Goal: Task Accomplishment & Management: Manage account settings

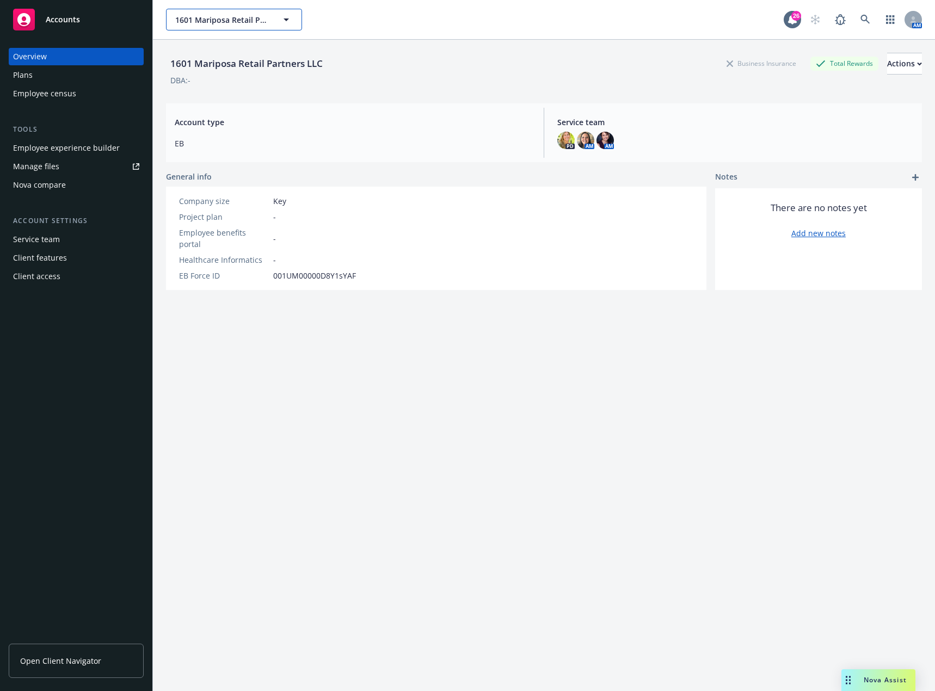
click at [258, 19] on span "1601 Mariposa Retail Partners LLC" at bounding box center [222, 19] width 94 height 11
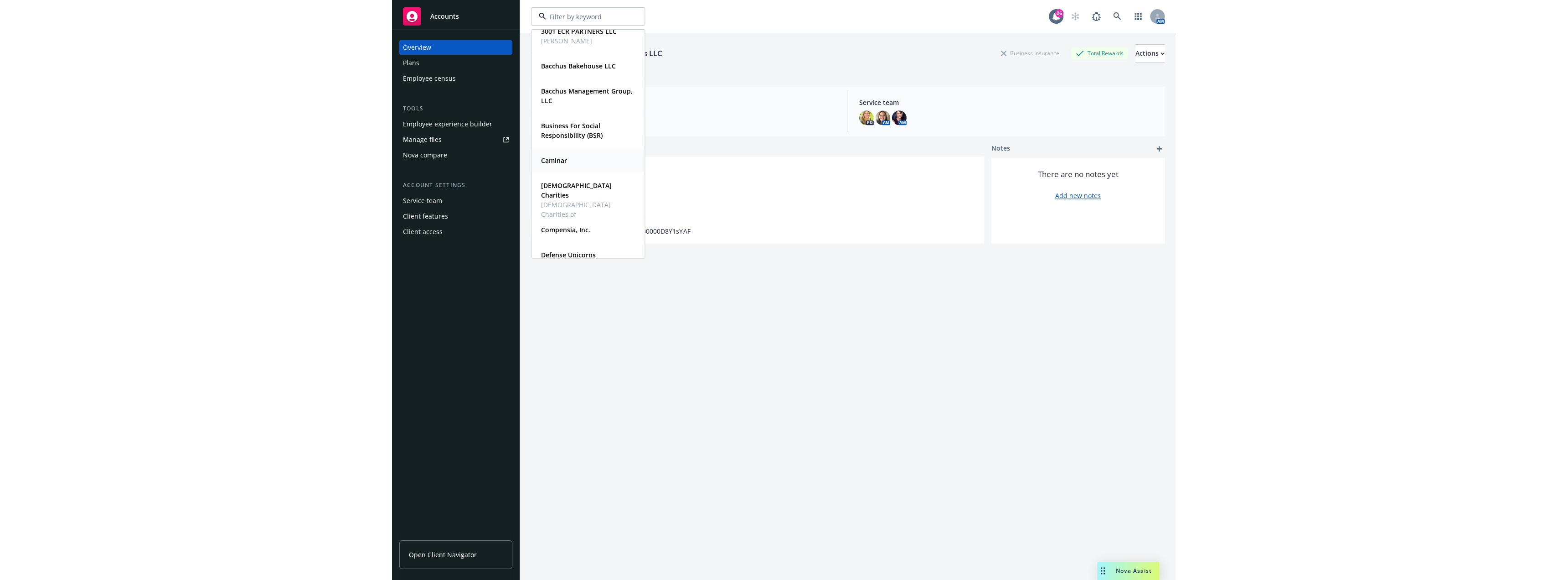
scroll to position [91, 0]
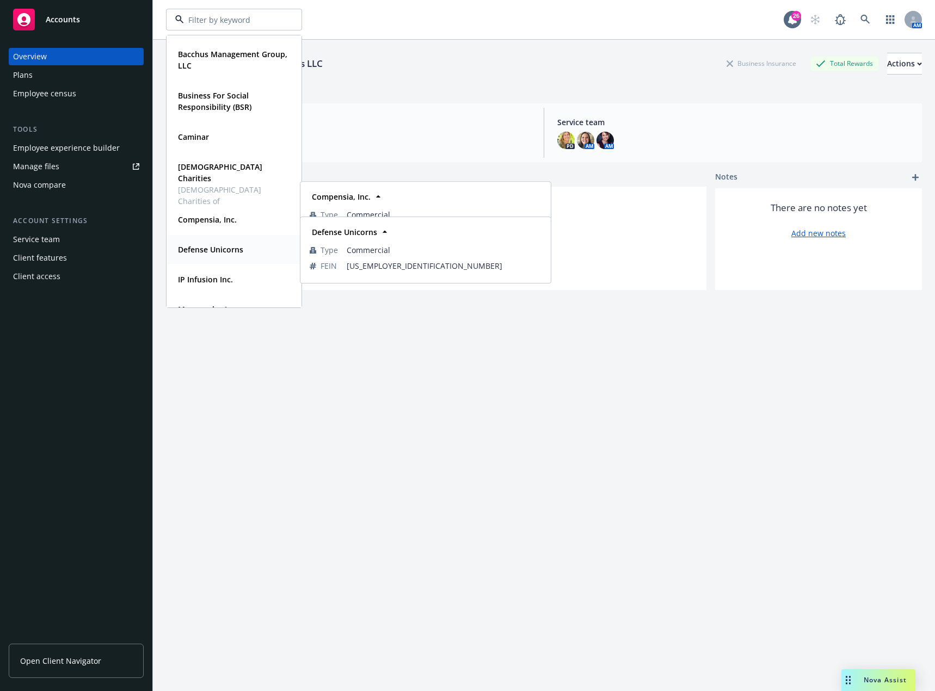
click at [224, 248] on strong "Defense Unicorns" at bounding box center [210, 249] width 65 height 10
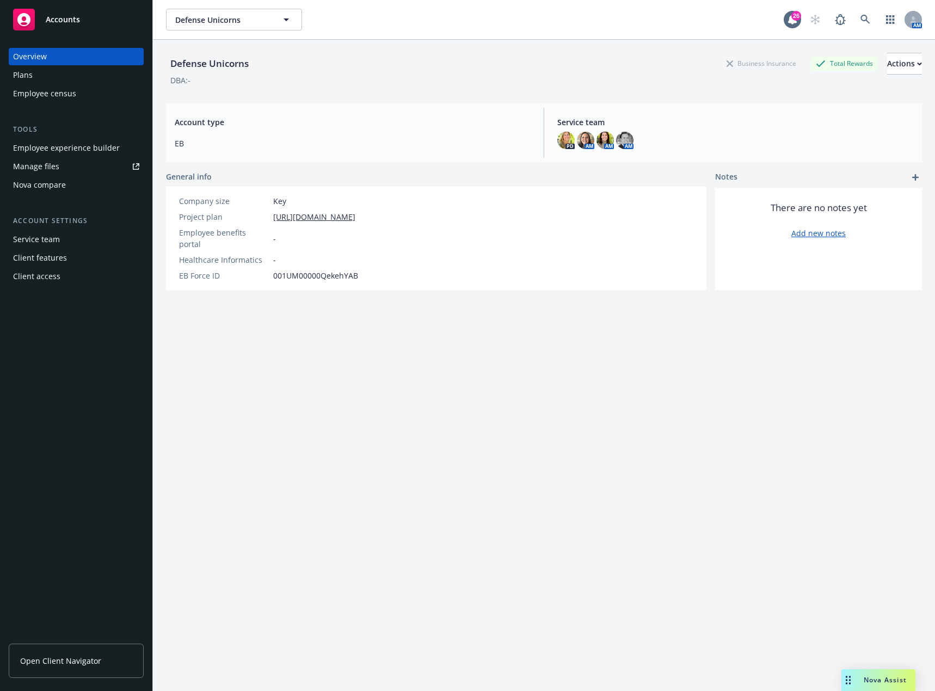
click at [106, 144] on div "Employee experience builder" at bounding box center [66, 147] width 107 height 17
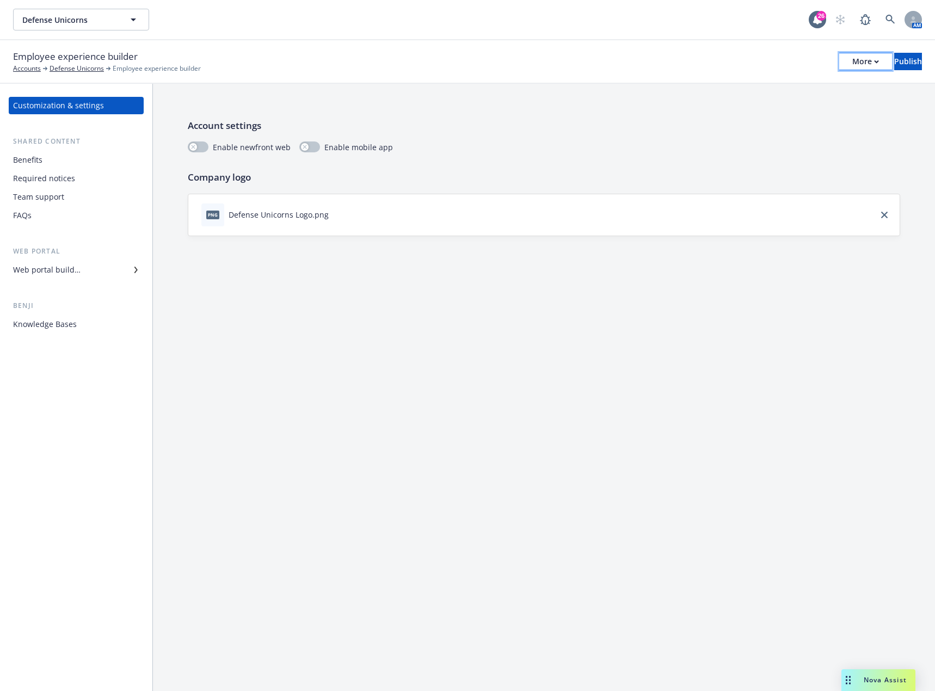
click at [845, 58] on button "More" at bounding box center [865, 61] width 53 height 17
click at [812, 80] on link "Copy preview link" at bounding box center [775, 86] width 161 height 22
click at [845, 64] on button "More" at bounding box center [865, 61] width 53 height 17
click at [795, 84] on link "Copy preview link" at bounding box center [775, 86] width 161 height 22
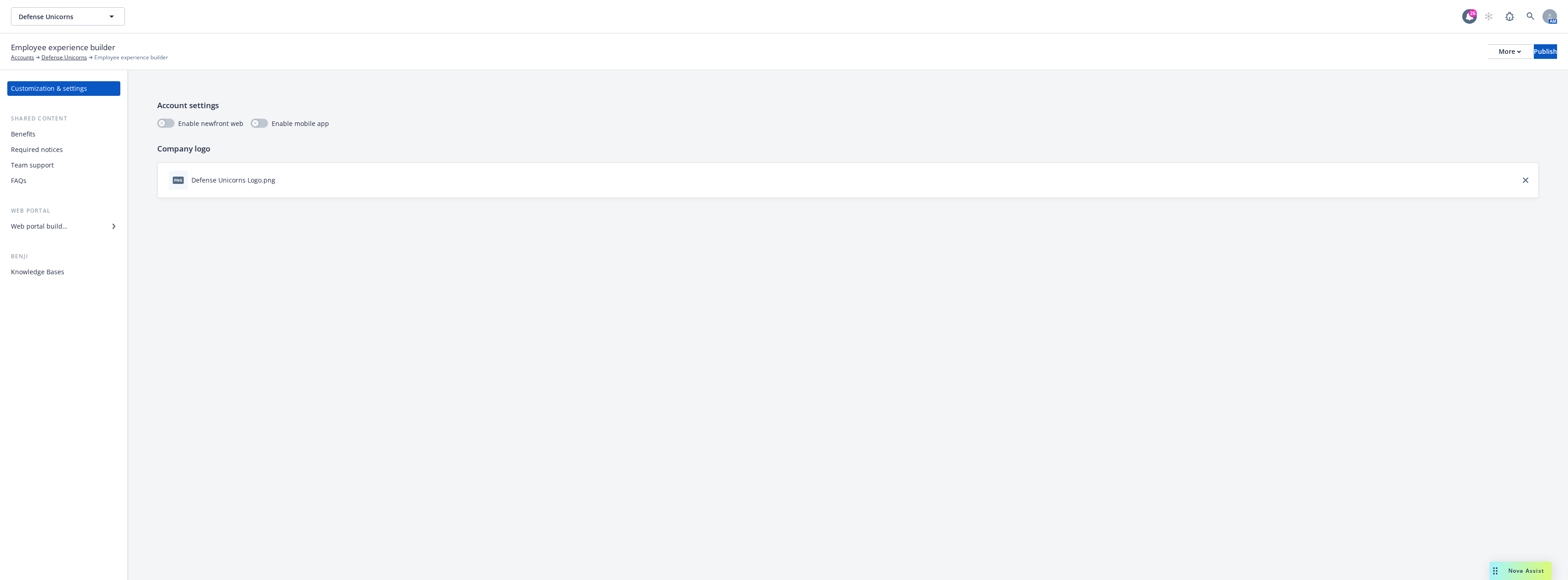
click at [48, 136] on div "Benefits" at bounding box center [64, 133] width 106 height 14
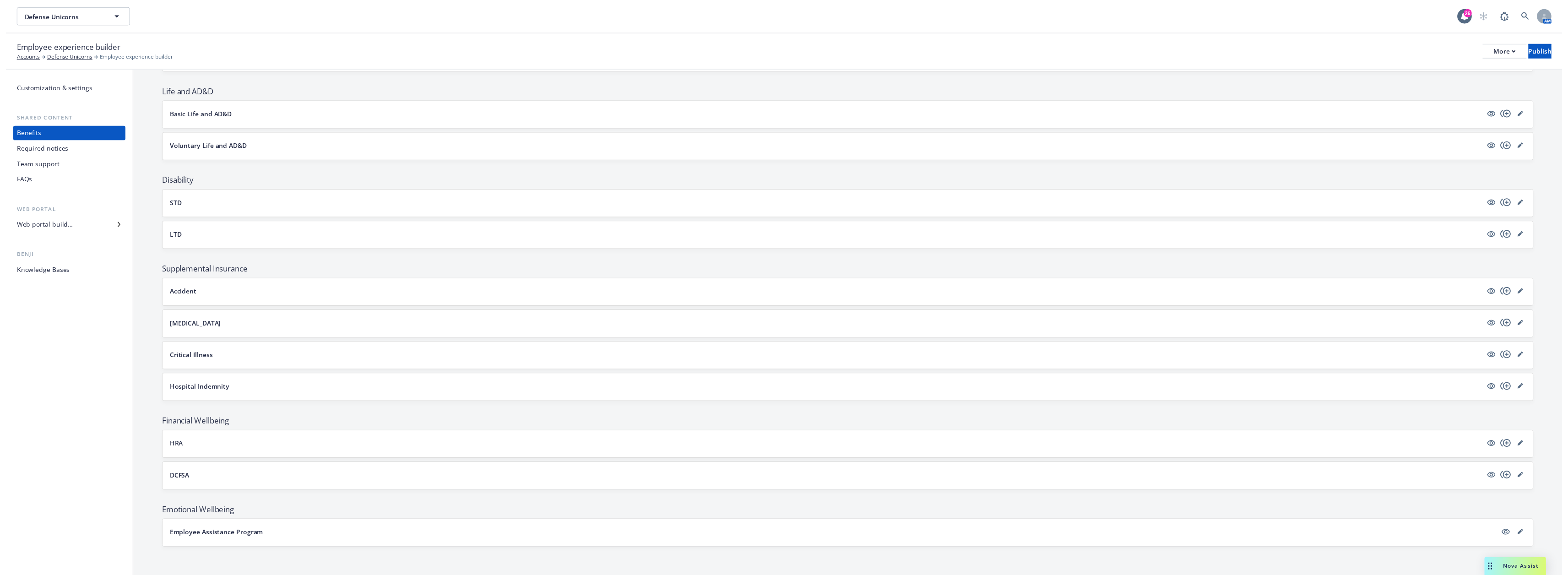
scroll to position [245, 0]
click at [786, 295] on icon "editPencil" at bounding box center [1531, 294] width 4 height 4
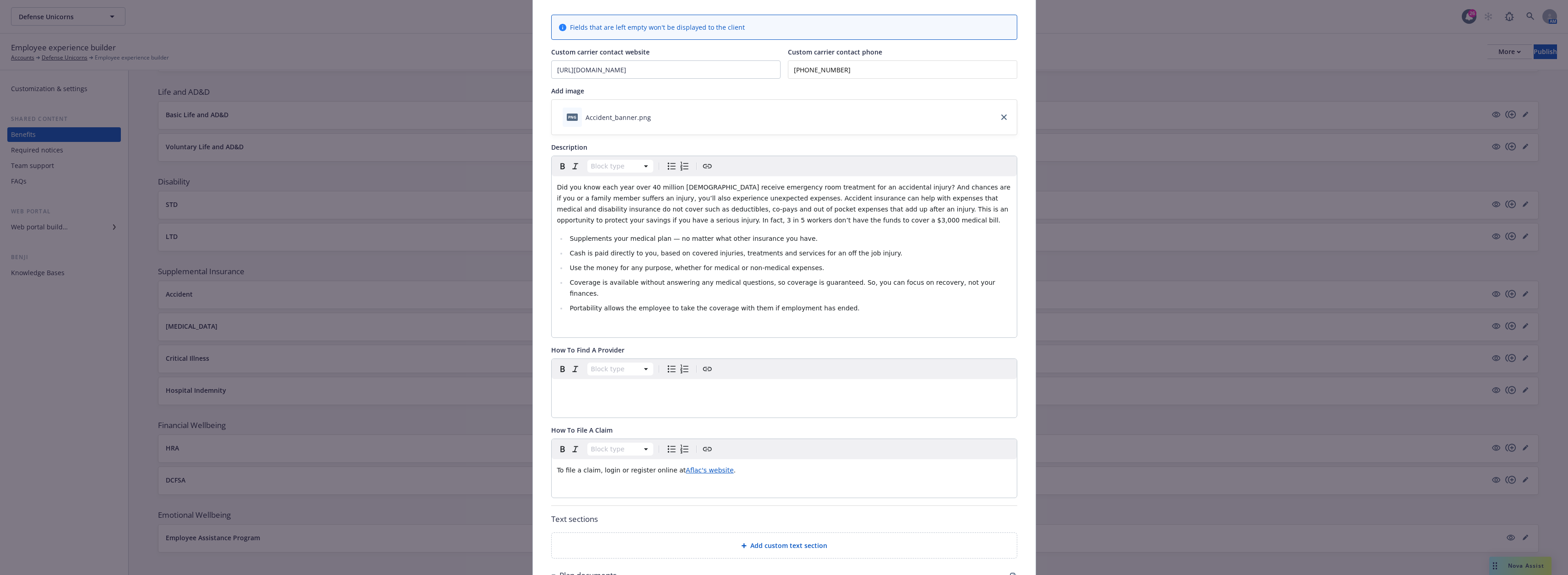
scroll to position [92, 0]
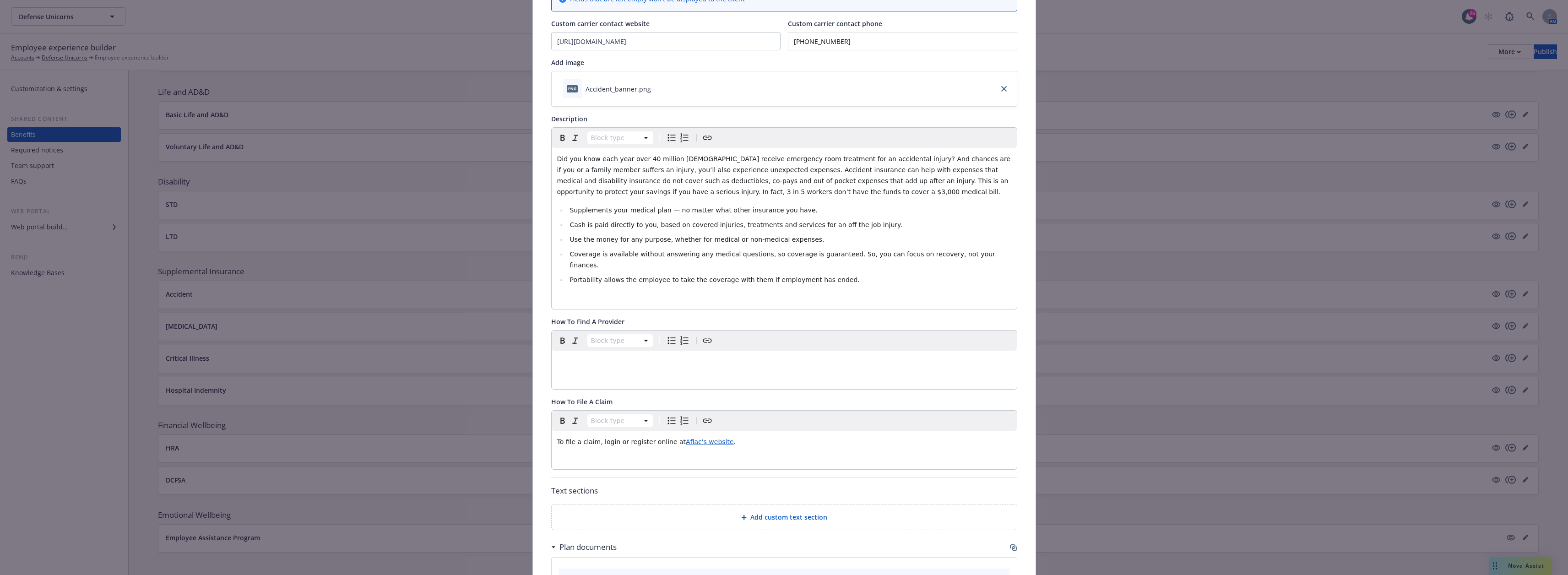
click at [700, 439] on span "Aflac's website" at bounding box center [709, 442] width 48 height 8
click at [702, 451] on icon "button" at bounding box center [702, 450] width 6 height 6
drag, startPoint x: 702, startPoint y: 469, endPoint x: 604, endPoint y: 466, distance: 98.0
click at [604, 466] on div "URL https://mylogin.aflac.com/ Cancel Save" at bounding box center [668, 473] width 132 height 73
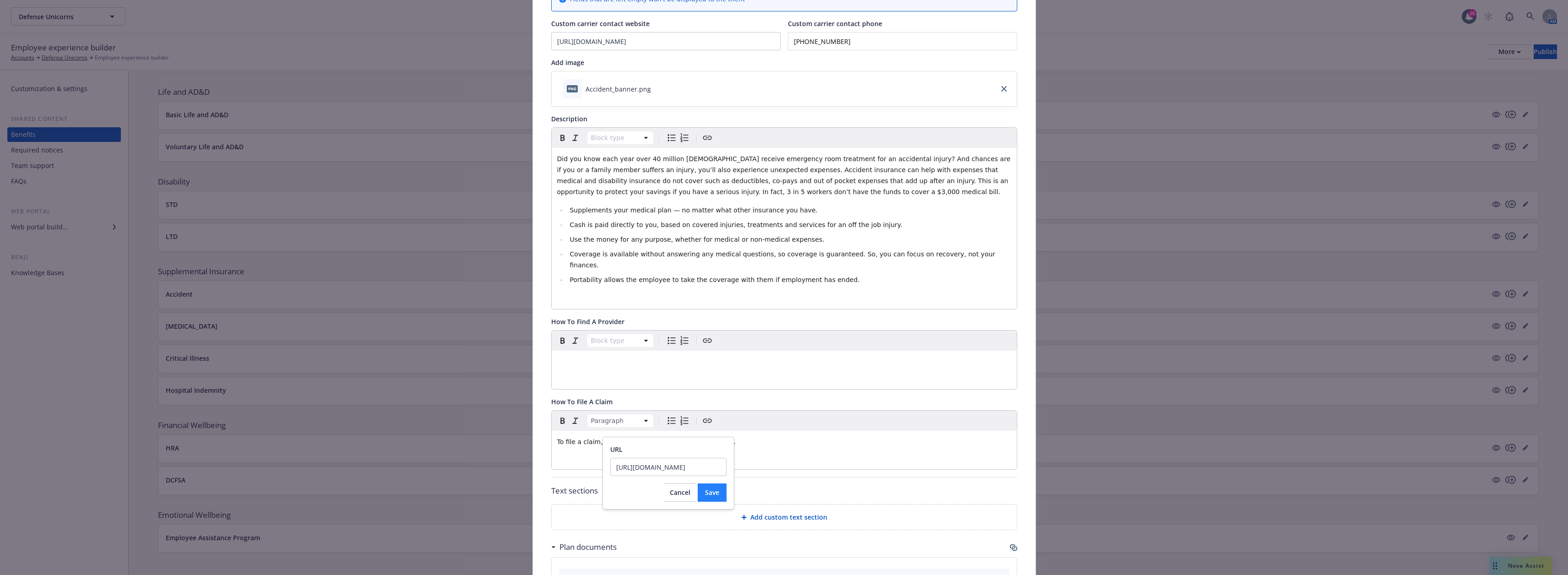
type input "https://www.aflac.com/business/products/accident-insurance.aspx"
click at [716, 495] on span "Save" at bounding box center [712, 492] width 14 height 8
click at [786, 437] on p "To file a claim, login or register online at Aflac's website ." at bounding box center [784, 442] width 454 height 11
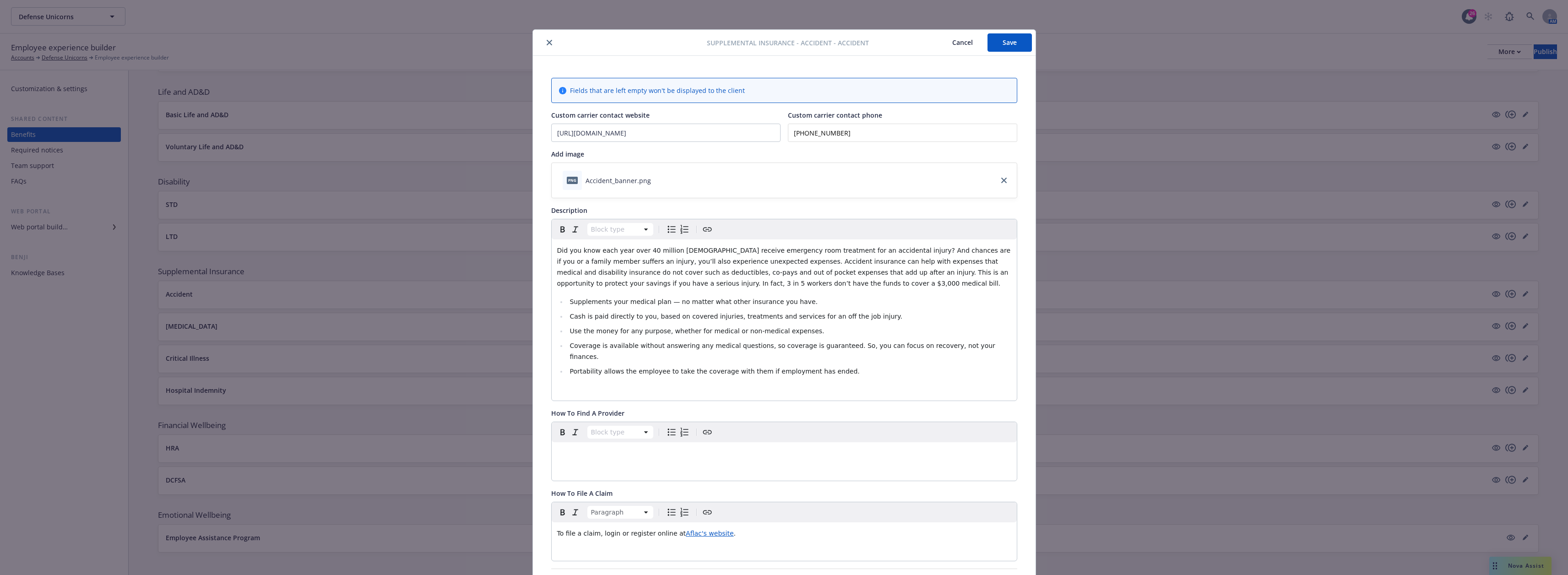
click at [786, 44] on button "Save" at bounding box center [1009, 43] width 45 height 19
click at [545, 40] on button "close" at bounding box center [548, 42] width 11 height 11
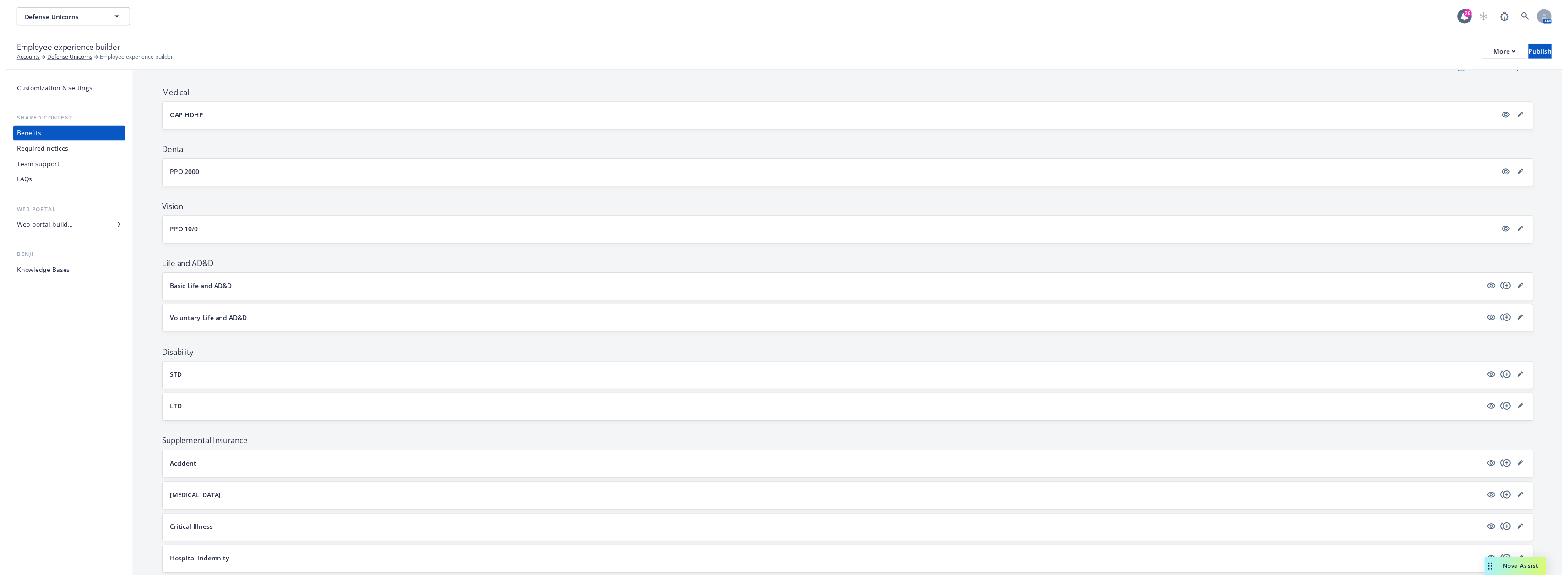
scroll to position [16, 0]
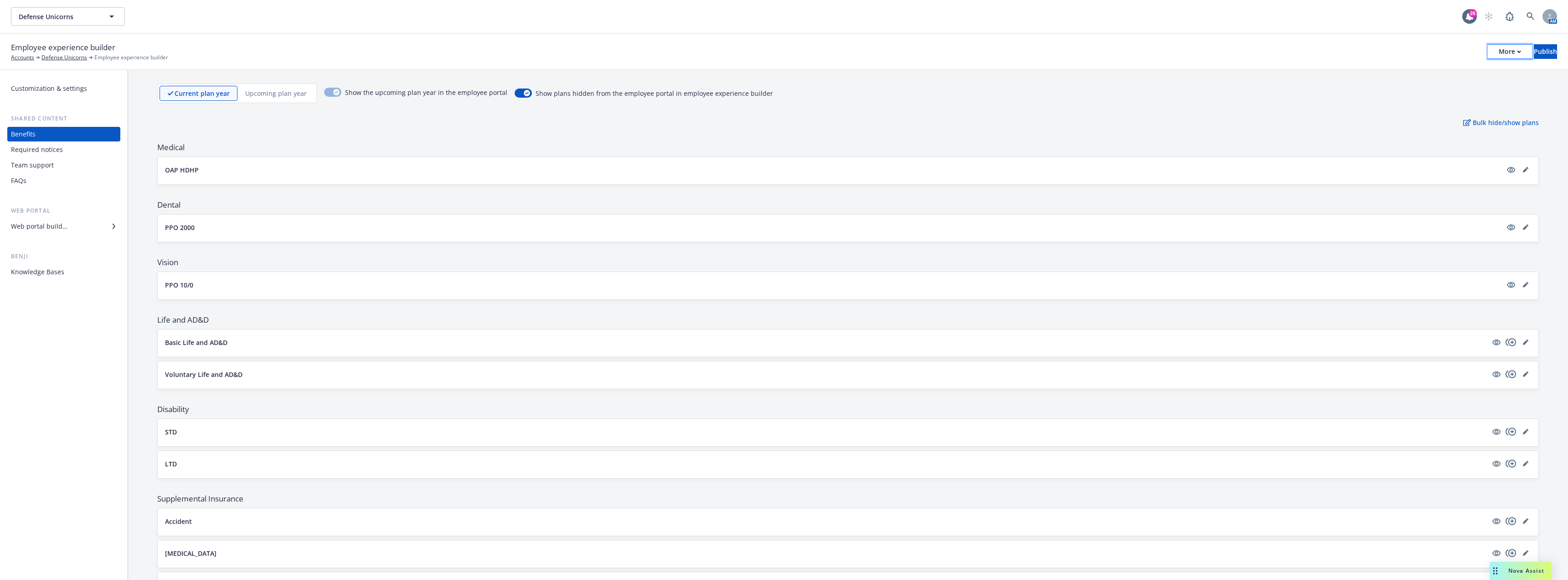
click at [782, 54] on div "More" at bounding box center [1509, 51] width 23 height 13
click at [782, 75] on link "Copy preview link" at bounding box center [1434, 72] width 135 height 18
click at [782, 170] on icon "editPencil" at bounding box center [1524, 169] width 4 height 4
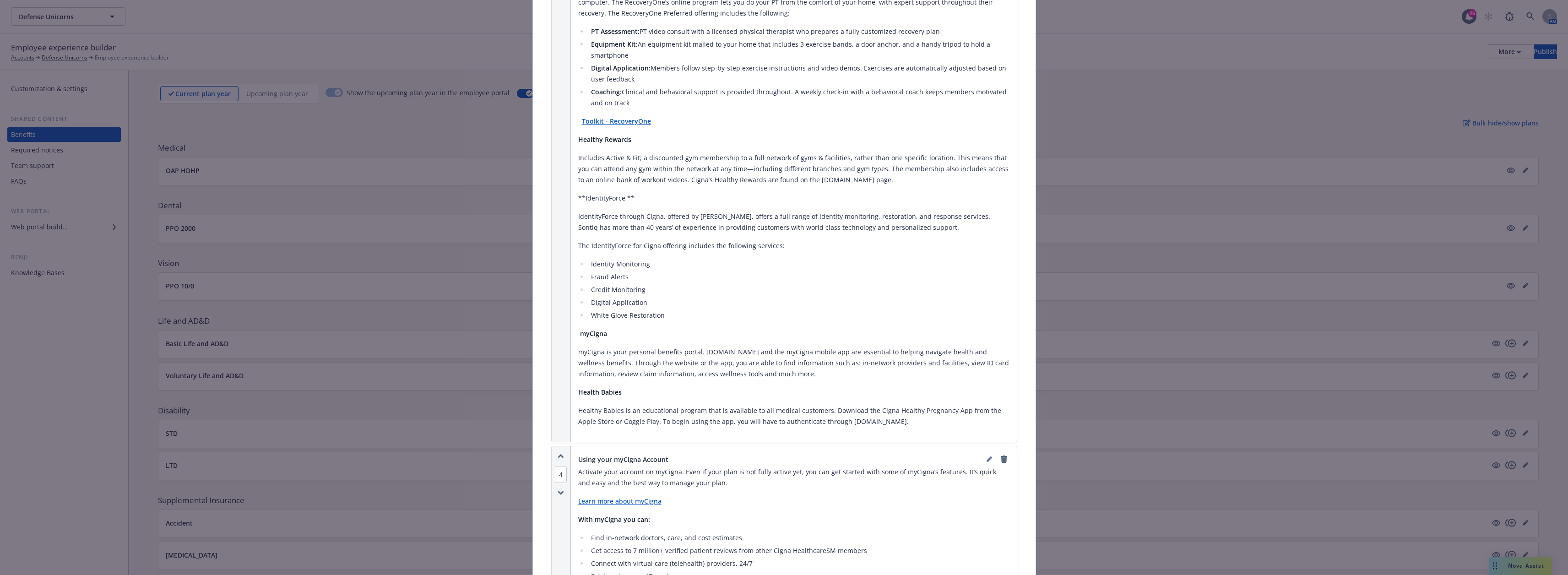
scroll to position [1768, 0]
click at [633, 195] on p "**IdentityForce **" at bounding box center [793, 200] width 432 height 11
drag, startPoint x: 633, startPoint y: 168, endPoint x: 575, endPoint y: 170, distance: 58.0
click at [578, 195] on p "**IdentityForce **" at bounding box center [793, 200] width 432 height 11
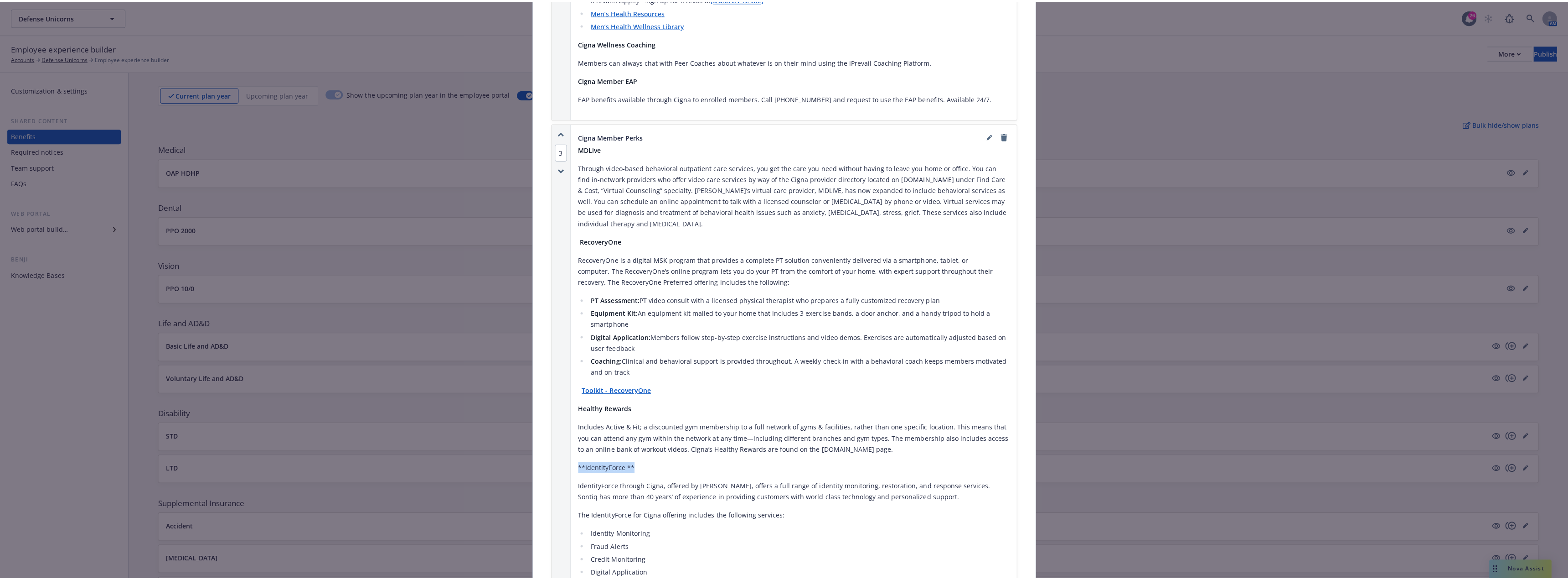
scroll to position [1487, 0]
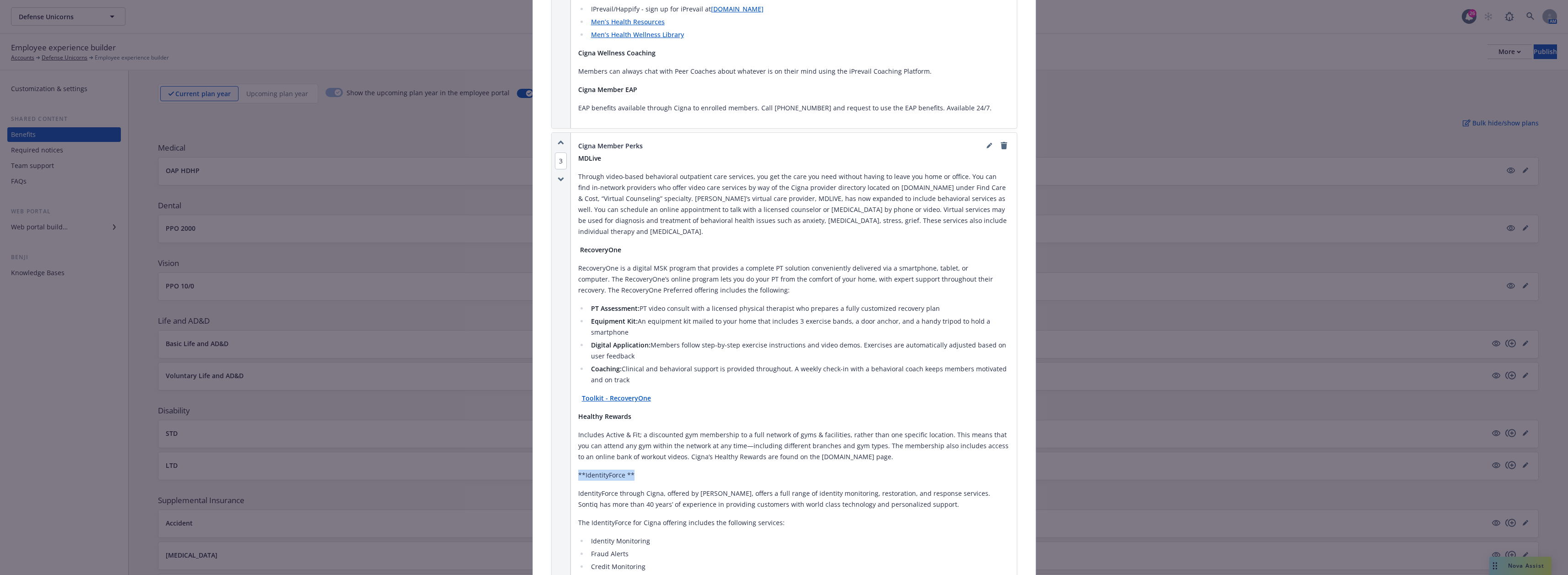
drag, startPoint x: 599, startPoint y: 440, endPoint x: 613, endPoint y: 437, distance: 14.3
click at [613, 470] on p "**IdentityForce **" at bounding box center [793, 475] width 432 height 11
drag, startPoint x: 634, startPoint y: 441, endPoint x: 576, endPoint y: 443, distance: 58.0
click at [578, 470] on p "**IdentityForce **" at bounding box center [793, 475] width 432 height 11
click at [786, 143] on icon "editPencil" at bounding box center [989, 146] width 6 height 6
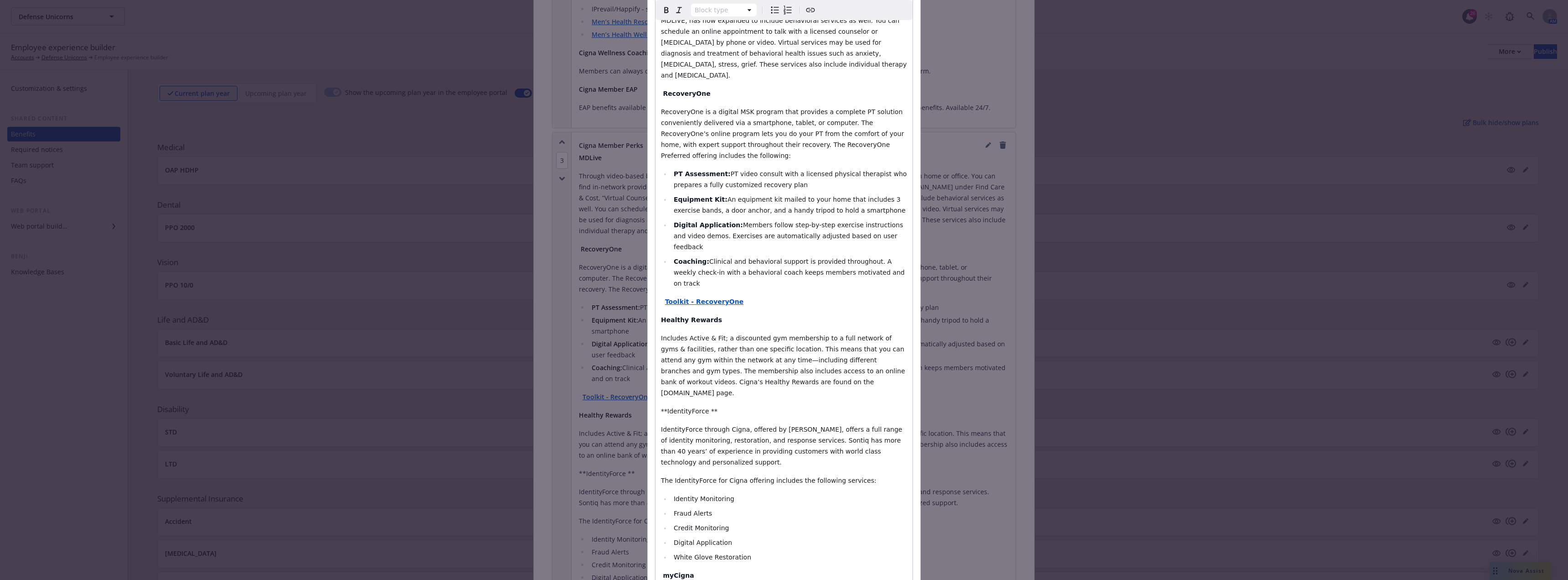
scroll to position [228, 0]
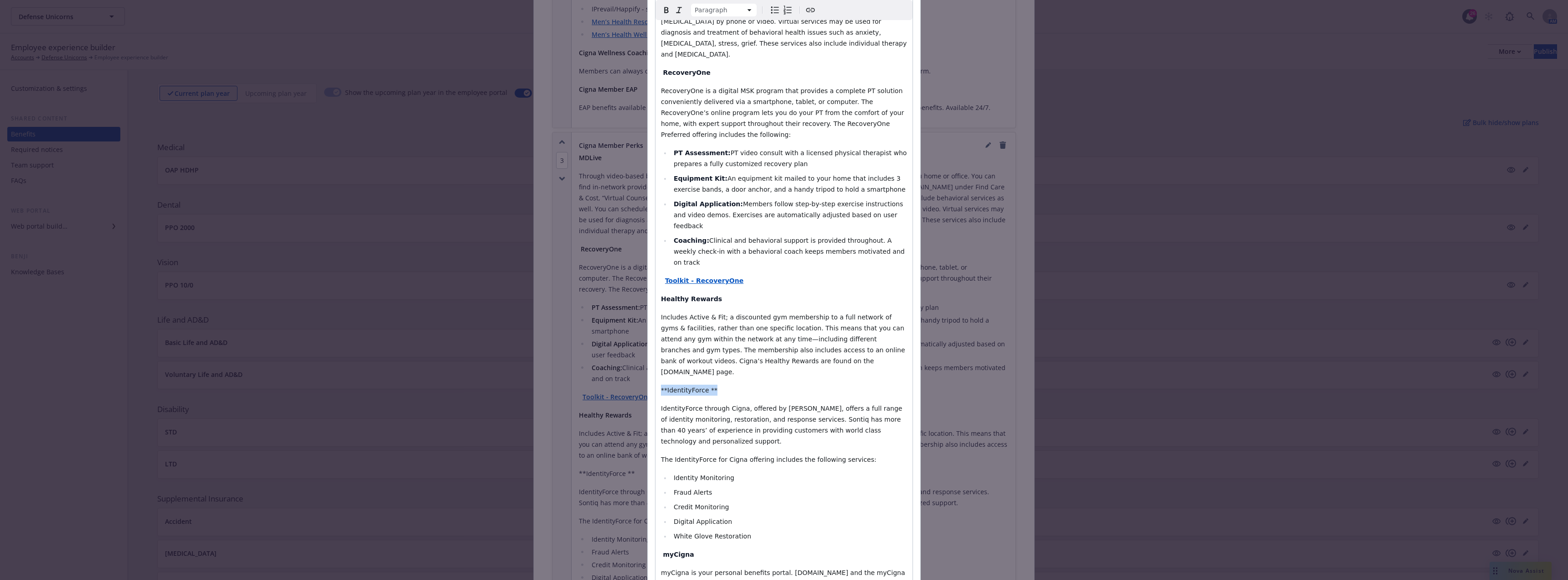
drag, startPoint x: 709, startPoint y: 337, endPoint x: 658, endPoint y: 340, distance: 51.1
click at [661, 385] on p "**IdentityForce **" at bounding box center [784, 390] width 246 height 11
click at [664, 12] on icon "Bold" at bounding box center [666, 9] width 11 height 11
click at [782, 313] on span "Includes Active & Fit; a discounted gym membership to a full network of gyms & …" at bounding box center [784, 344] width 246 height 62
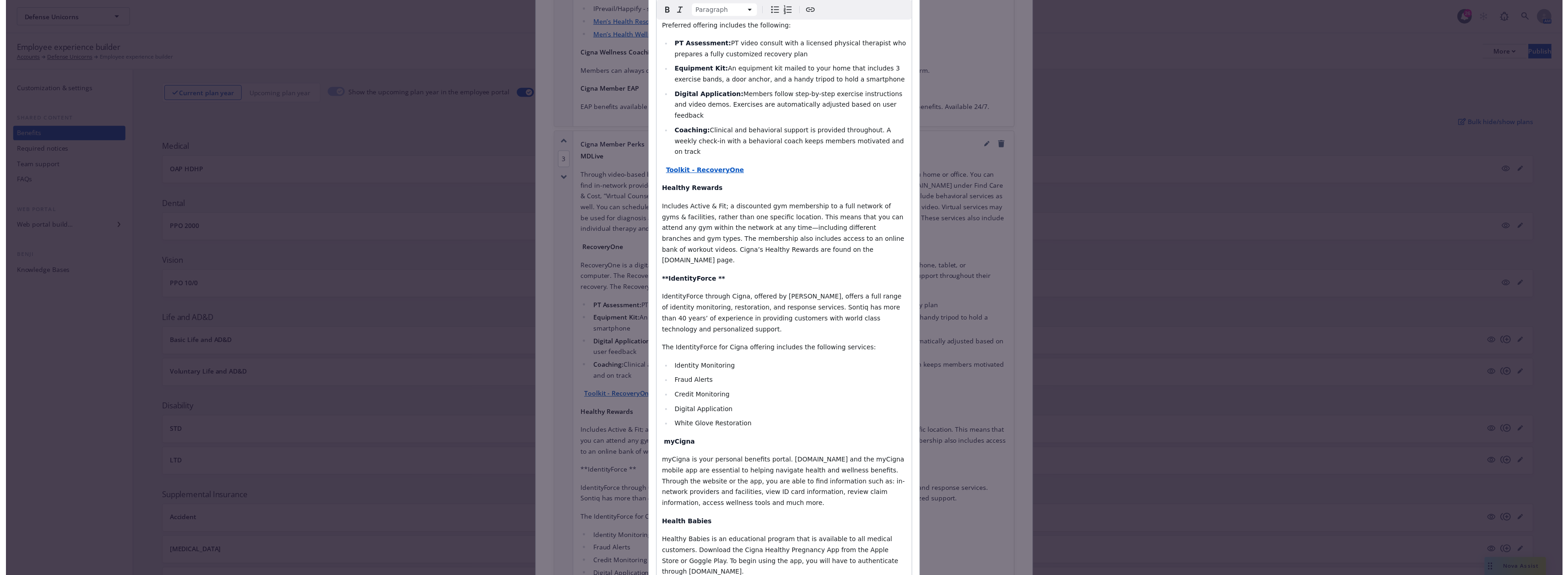
scroll to position [359, 0]
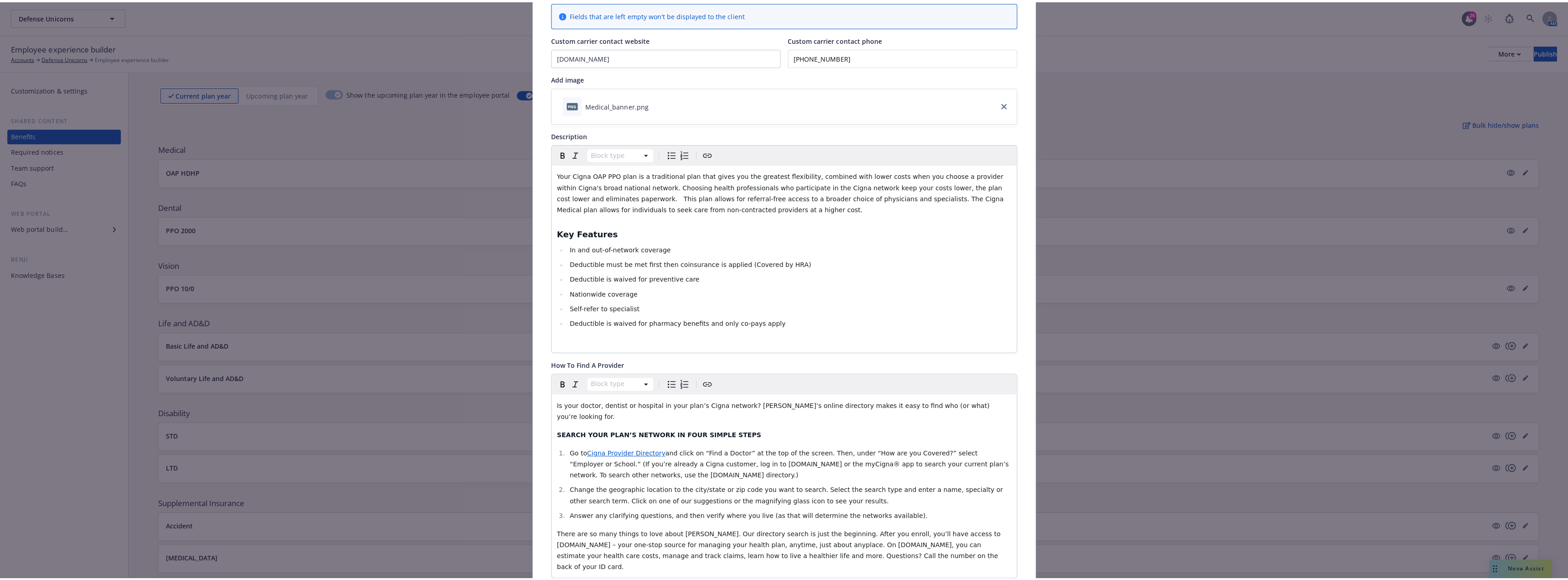
scroll to position [0, 0]
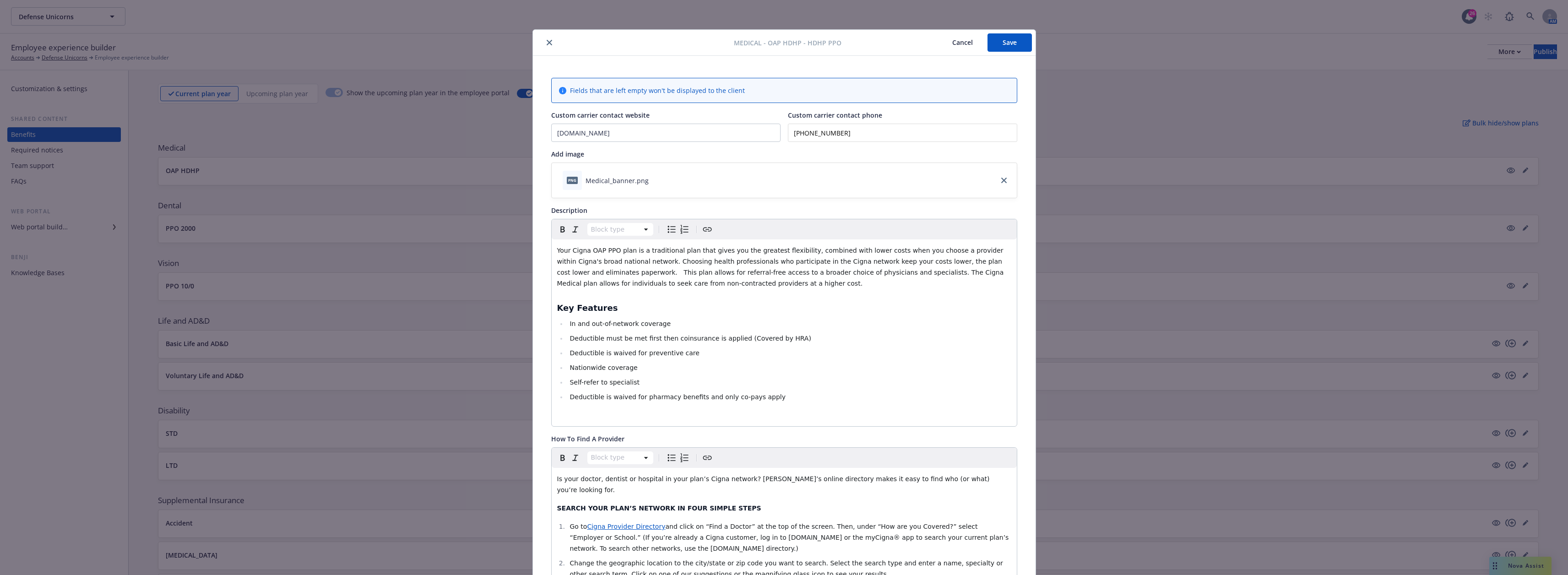
click at [786, 45] on button "Save" at bounding box center [1009, 43] width 45 height 19
click at [547, 42] on icon "close" at bounding box center [549, 42] width 6 height 6
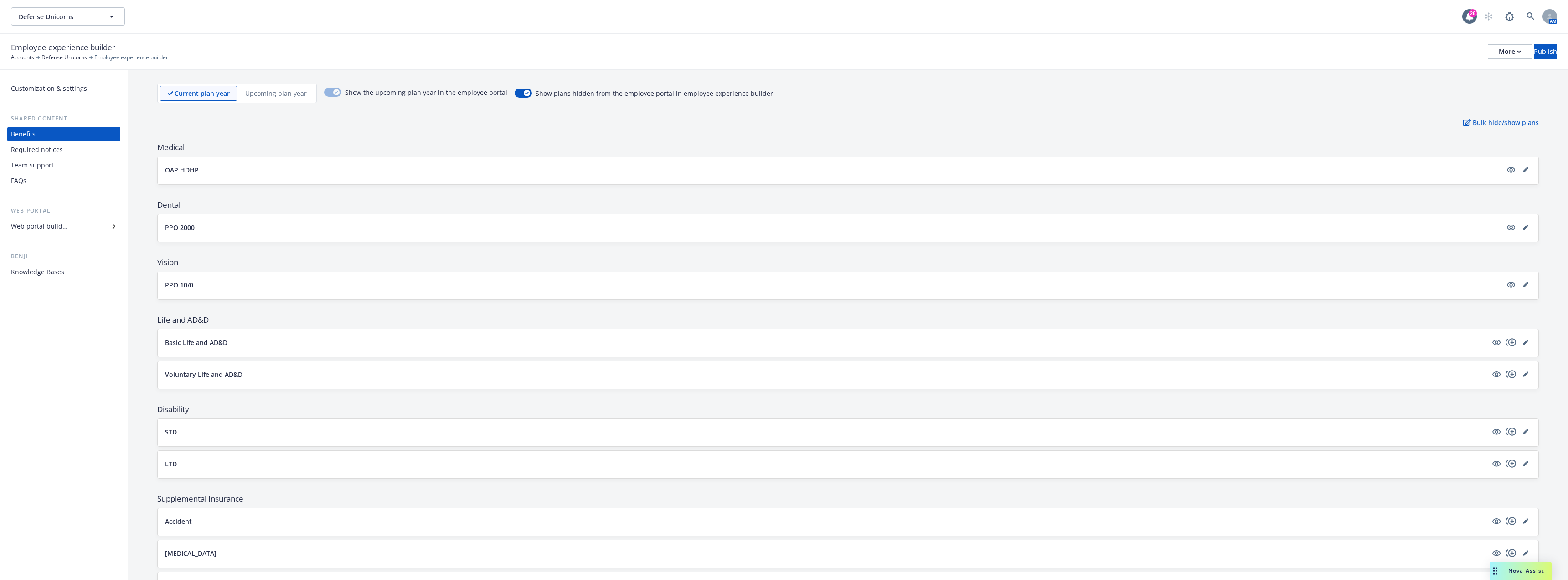
scroll to position [16, 0]
click at [219, 172] on button "OAP HDHP" at bounding box center [833, 169] width 1337 height 9
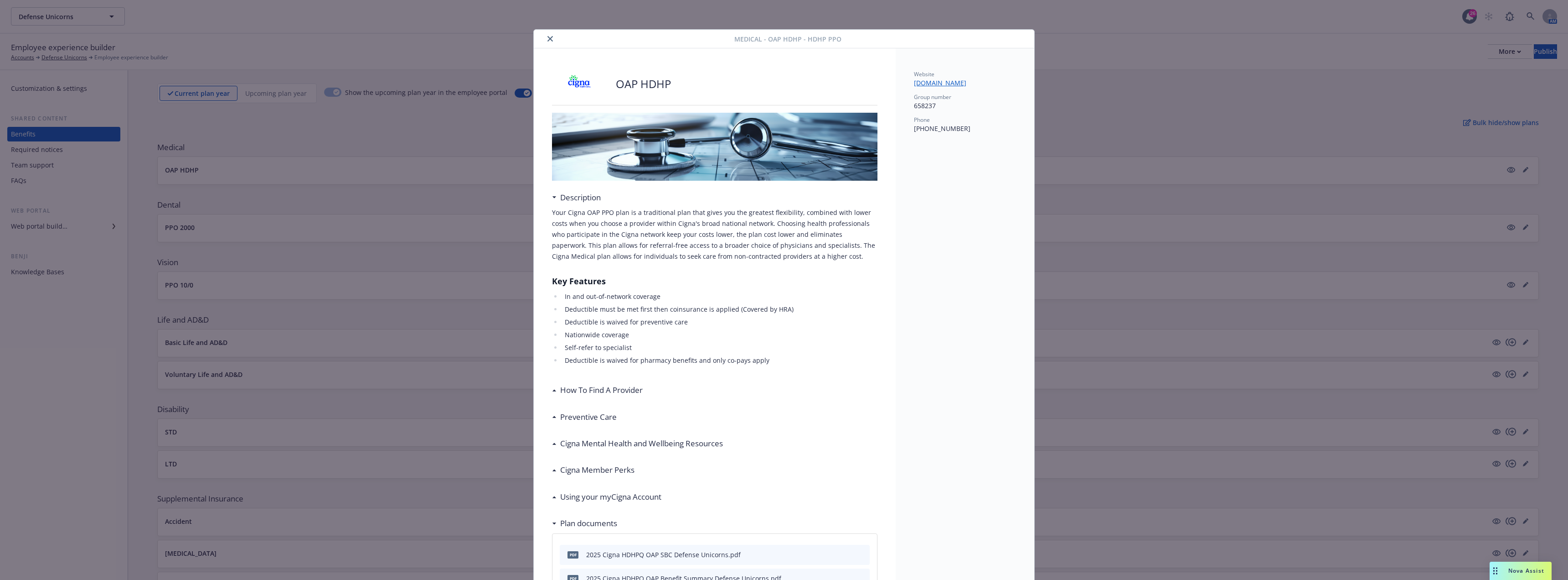
click at [549, 38] on icon "close" at bounding box center [550, 39] width 6 height 6
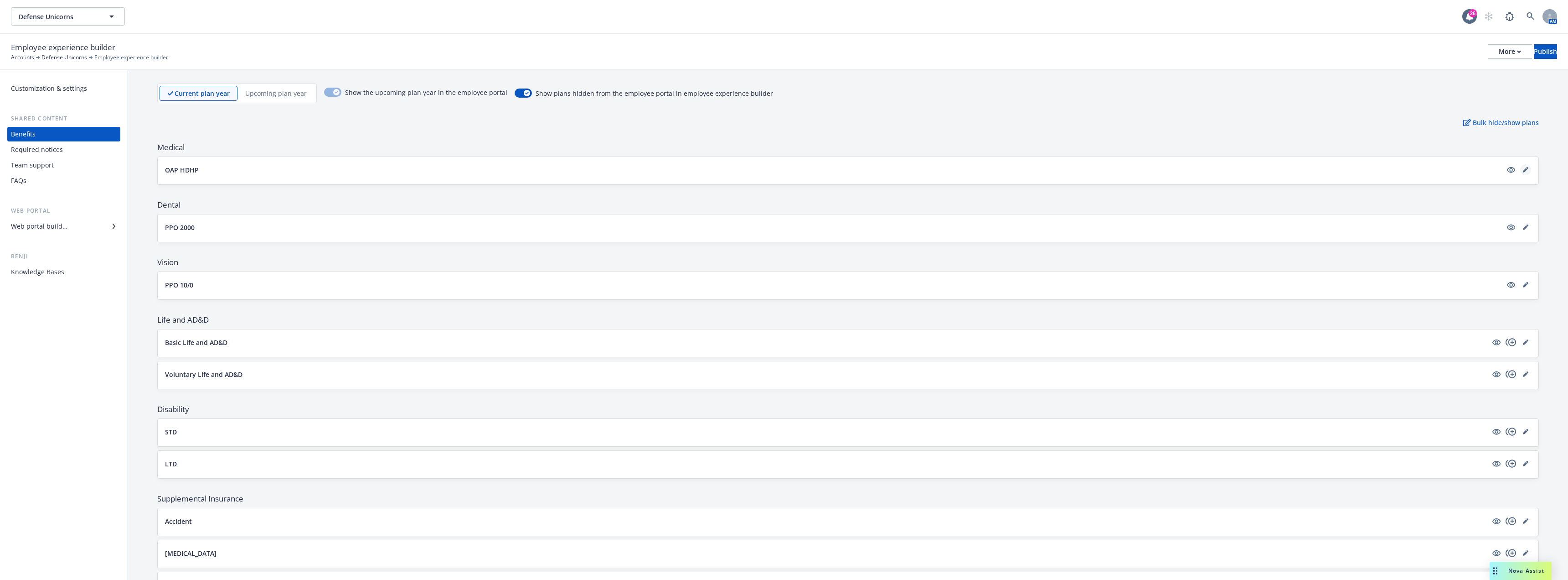
click at [782, 170] on icon "editPencil" at bounding box center [1524, 169] width 4 height 4
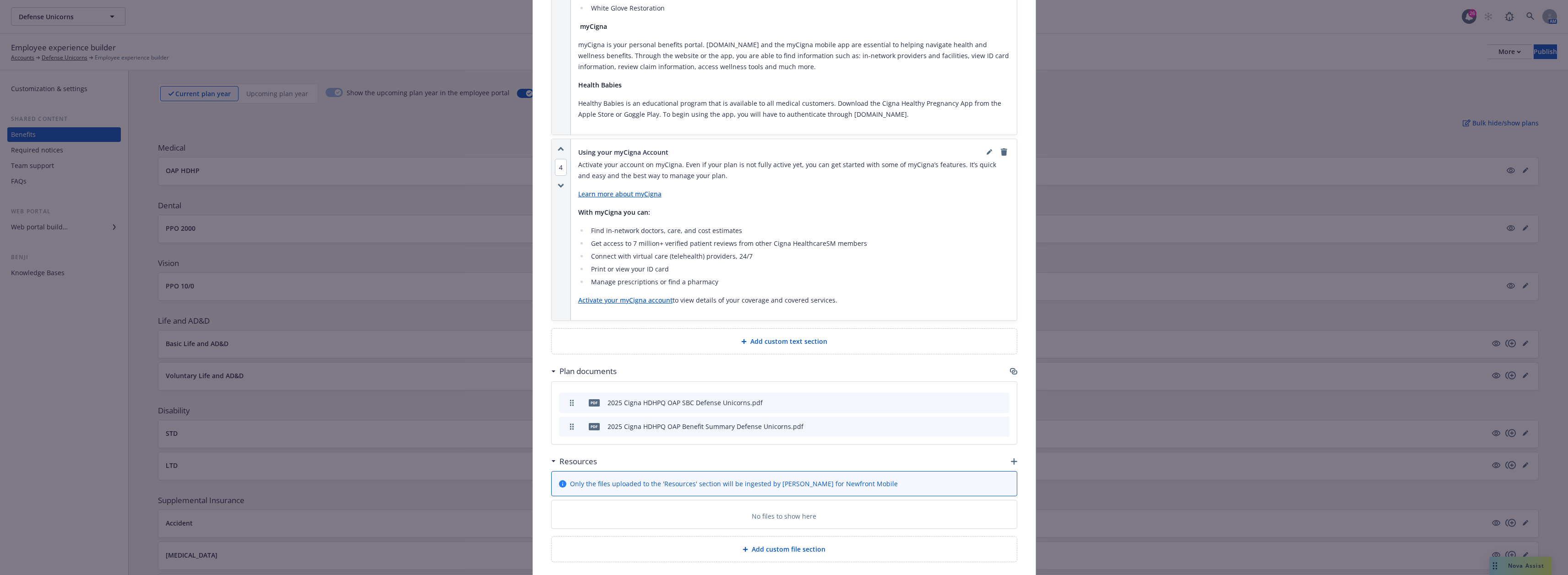
scroll to position [2084, 0]
click at [569, 394] on icon "button" at bounding box center [571, 397] width 3 height 7
click at [723, 392] on div "2025 Cigna HDHPQ OAP SBC Defense Unicorns.pdf" at bounding box center [685, 397] width 155 height 9
click at [656, 392] on div "2025 Cigna HDHPQ OAP SBC Defense Unicorns.pdf" at bounding box center [685, 397] width 155 height 9
click at [660, 392] on div "2025 Cigna HDHPQ OAP SBC Defense Unicorns.pdf" at bounding box center [685, 397] width 155 height 9
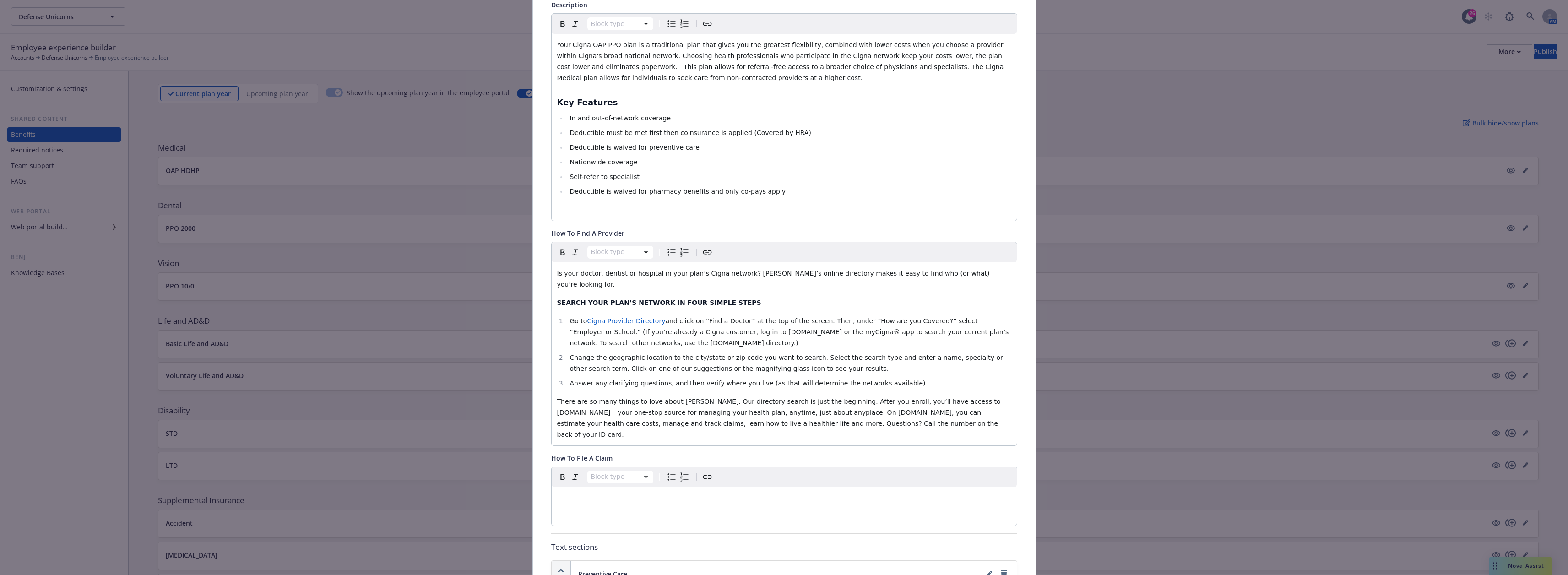
scroll to position [0, 0]
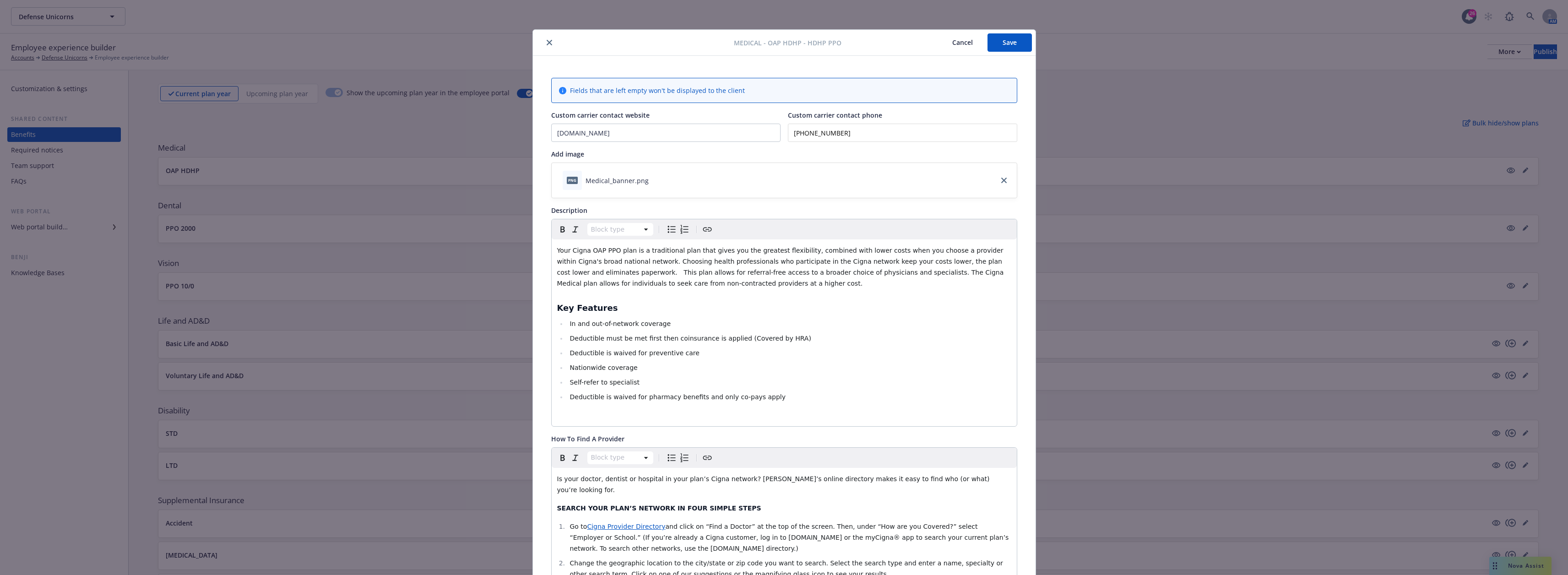
click at [546, 45] on button "close" at bounding box center [548, 42] width 11 height 11
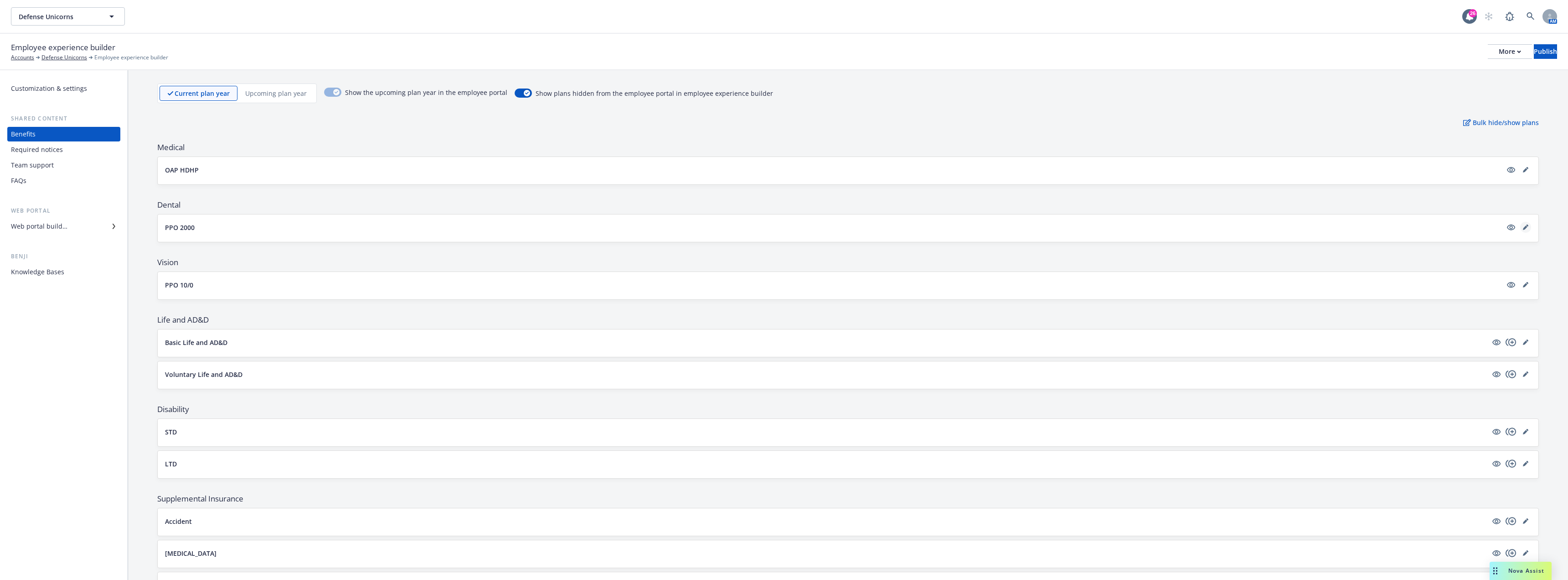
click at [782, 227] on icon "editPencil" at bounding box center [1525, 227] width 6 height 6
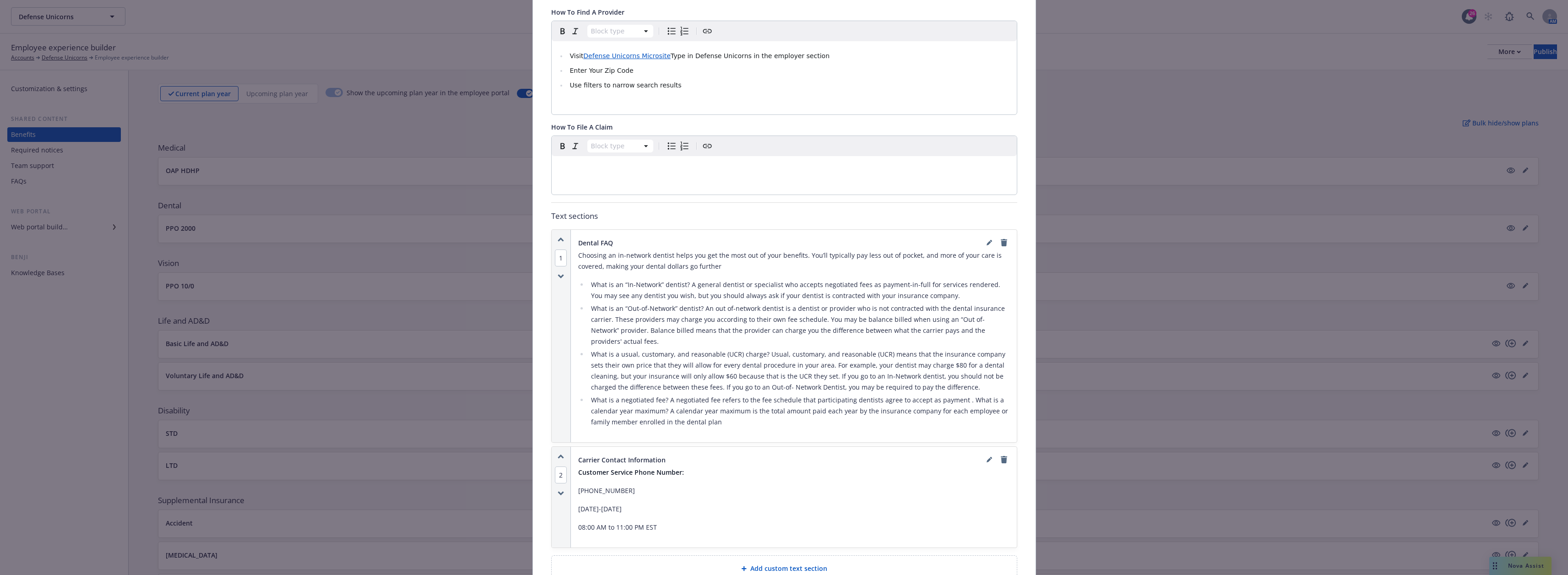
scroll to position [439, 0]
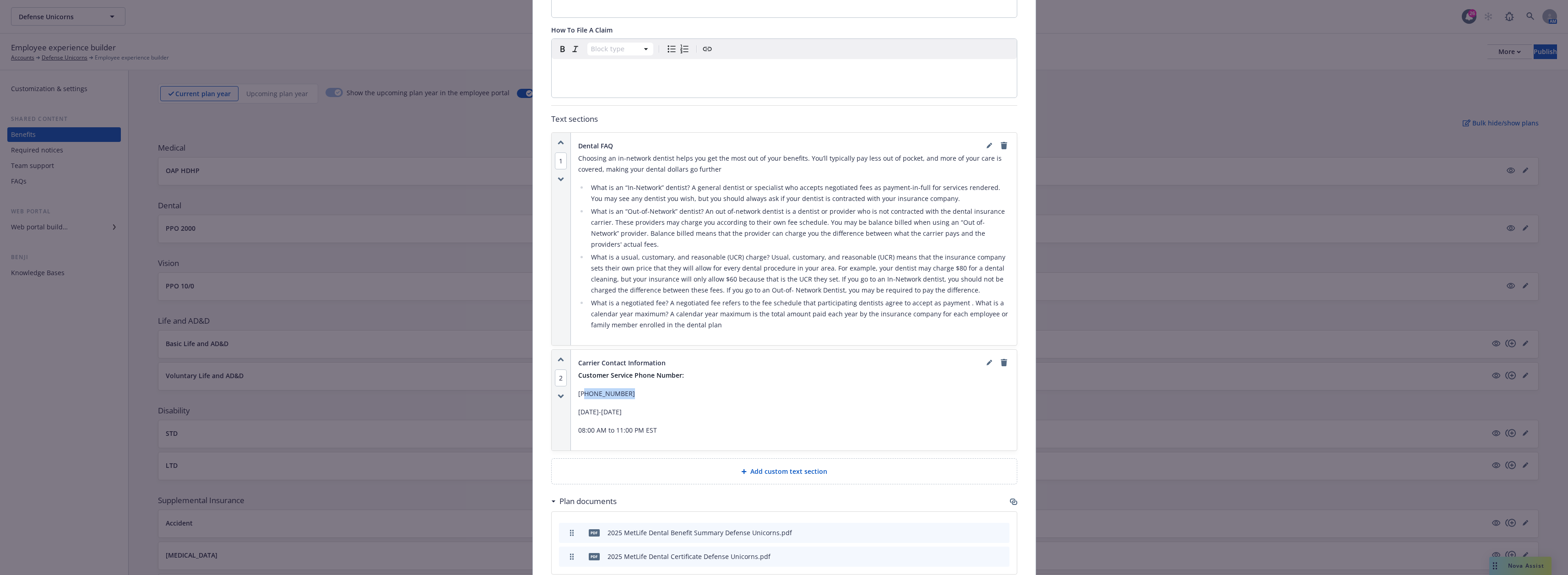
drag, startPoint x: 627, startPoint y: 371, endPoint x: 580, endPoint y: 373, distance: 47.0
click at [580, 388] on p "[PHONE_NUMBER]" at bounding box center [793, 393] width 432 height 11
copy p "800-942-0854"
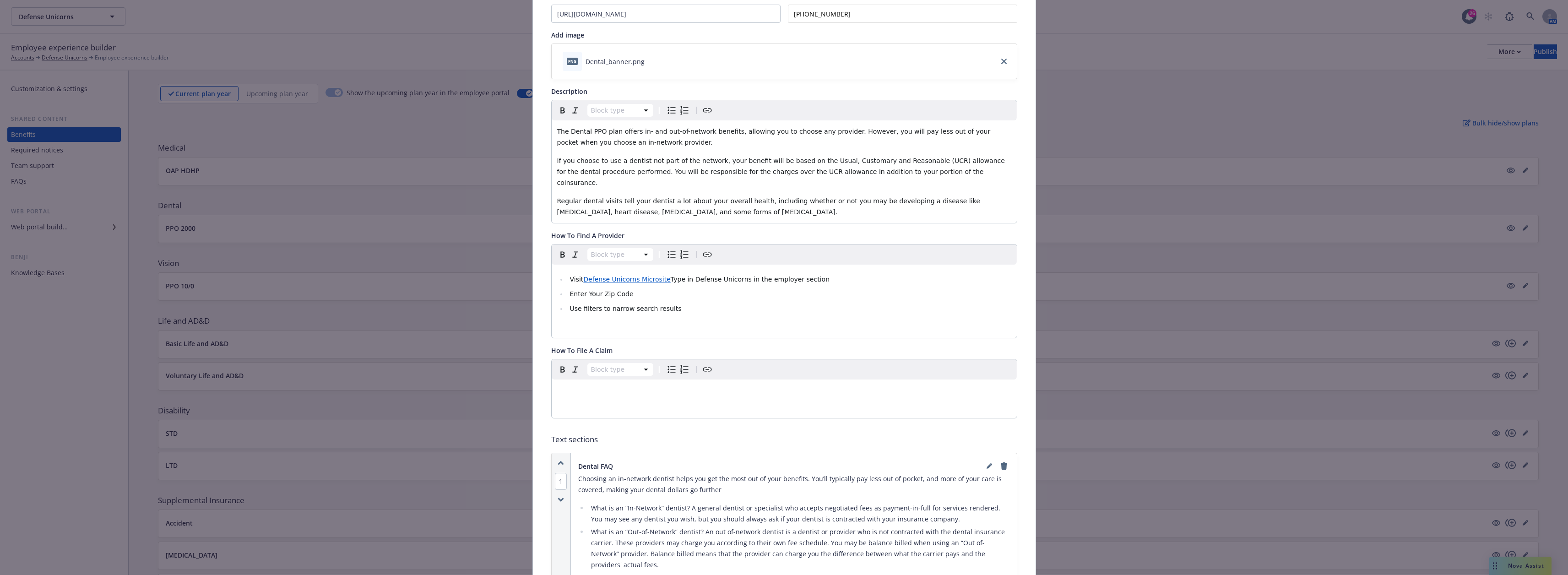
scroll to position [0, 0]
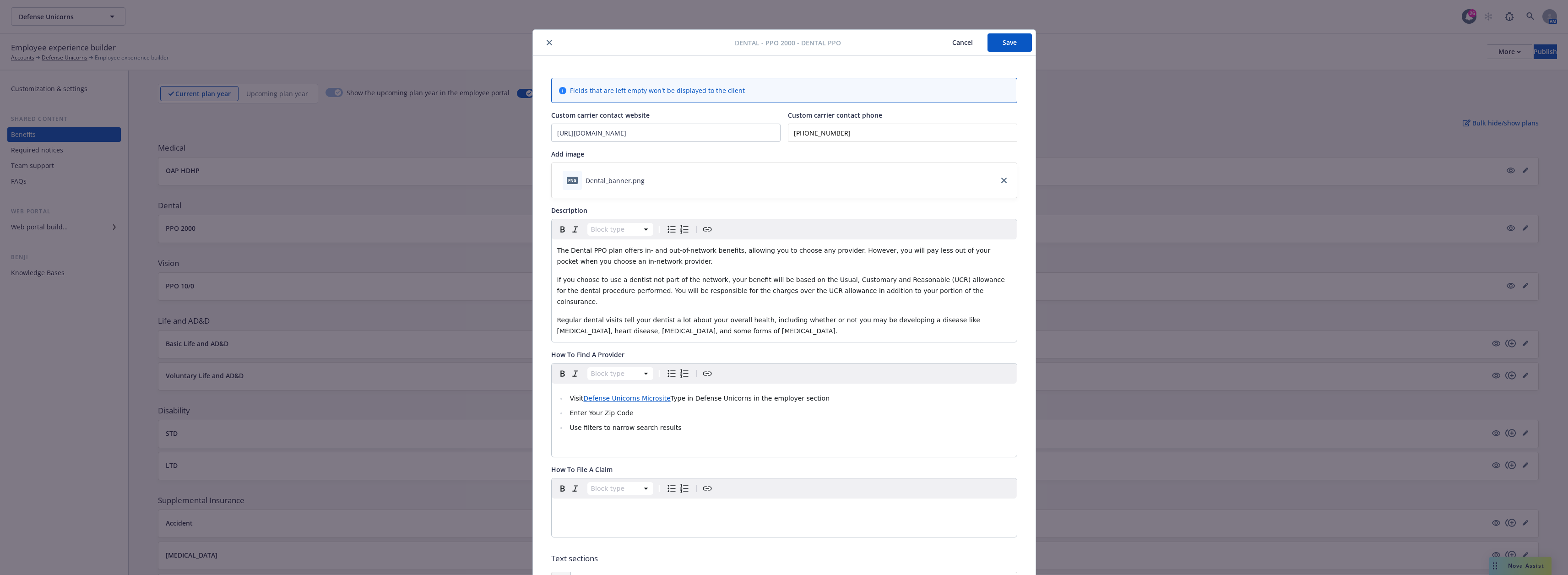
drag, startPoint x: 857, startPoint y: 131, endPoint x: 787, endPoint y: 131, distance: 70.0
click at [786, 131] on input "[PHONE_NUMBER]" at bounding box center [902, 133] width 230 height 19
paste input "942-0854"
type input "[PHONE_NUMBER]"
click at [786, 44] on button "Save" at bounding box center [1009, 43] width 45 height 19
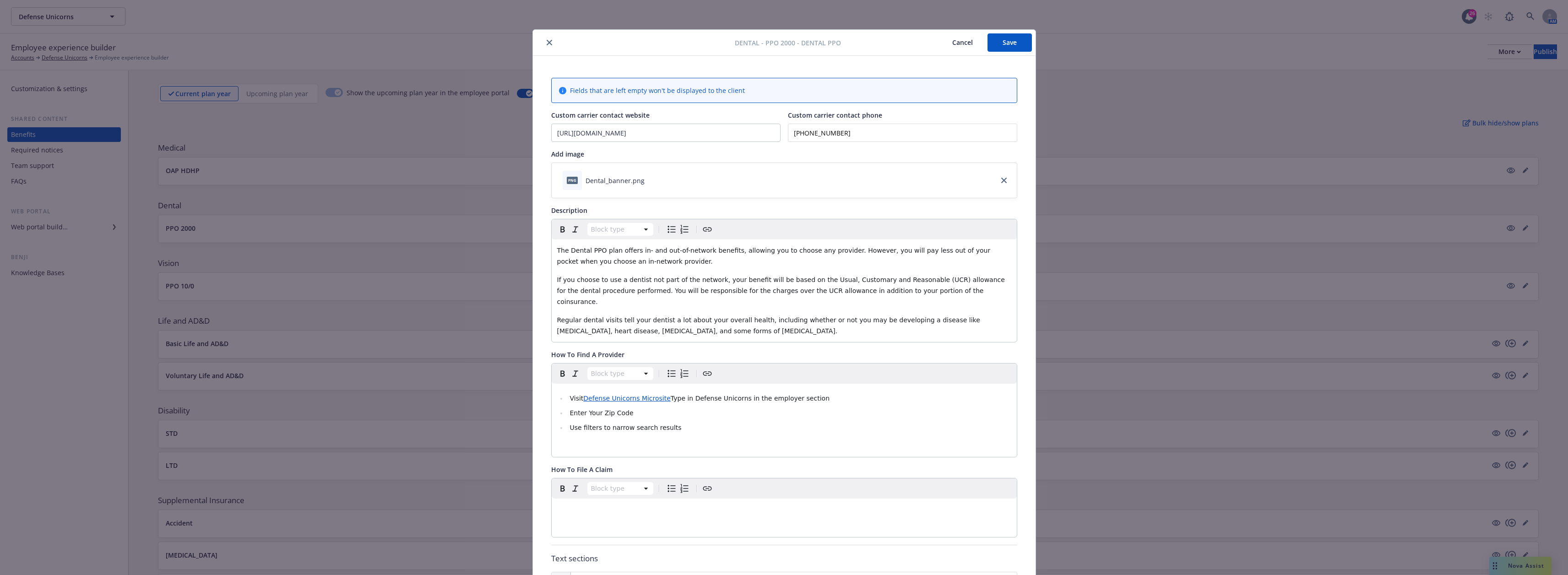
click at [547, 38] on button "close" at bounding box center [548, 42] width 11 height 11
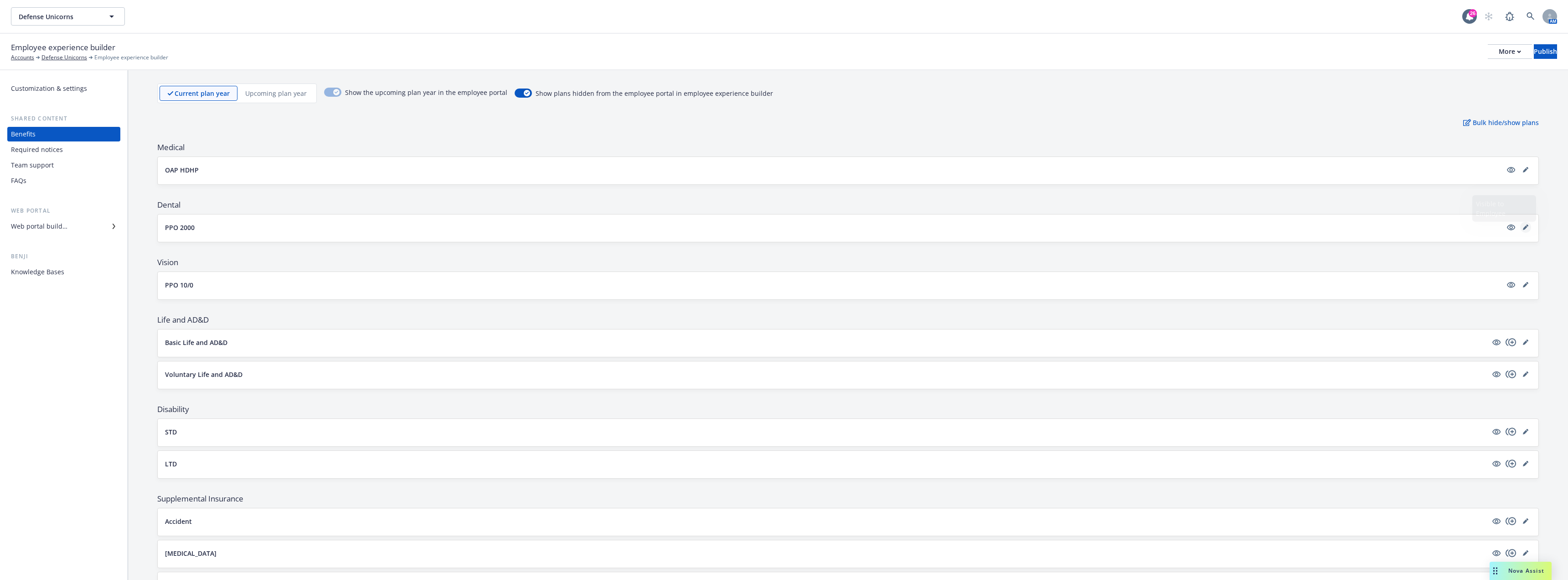
click at [782, 227] on icon "editPencil" at bounding box center [1524, 227] width 4 height 4
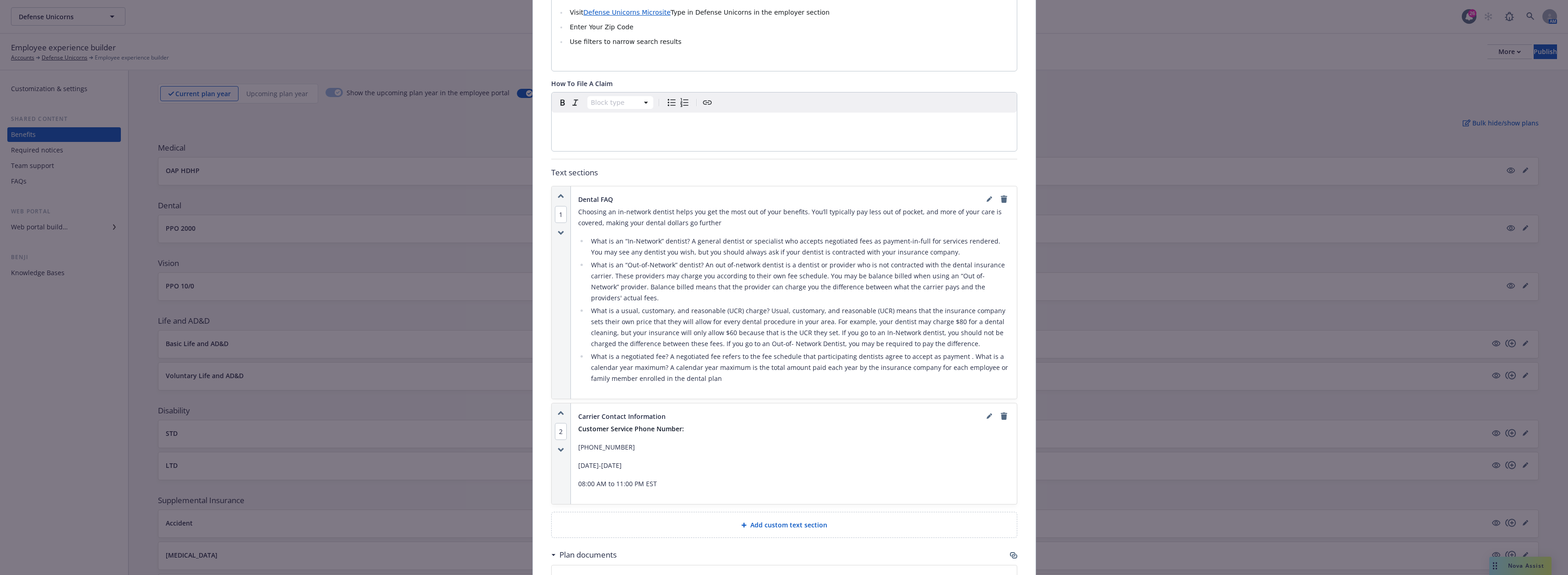
scroll to position [439, 0]
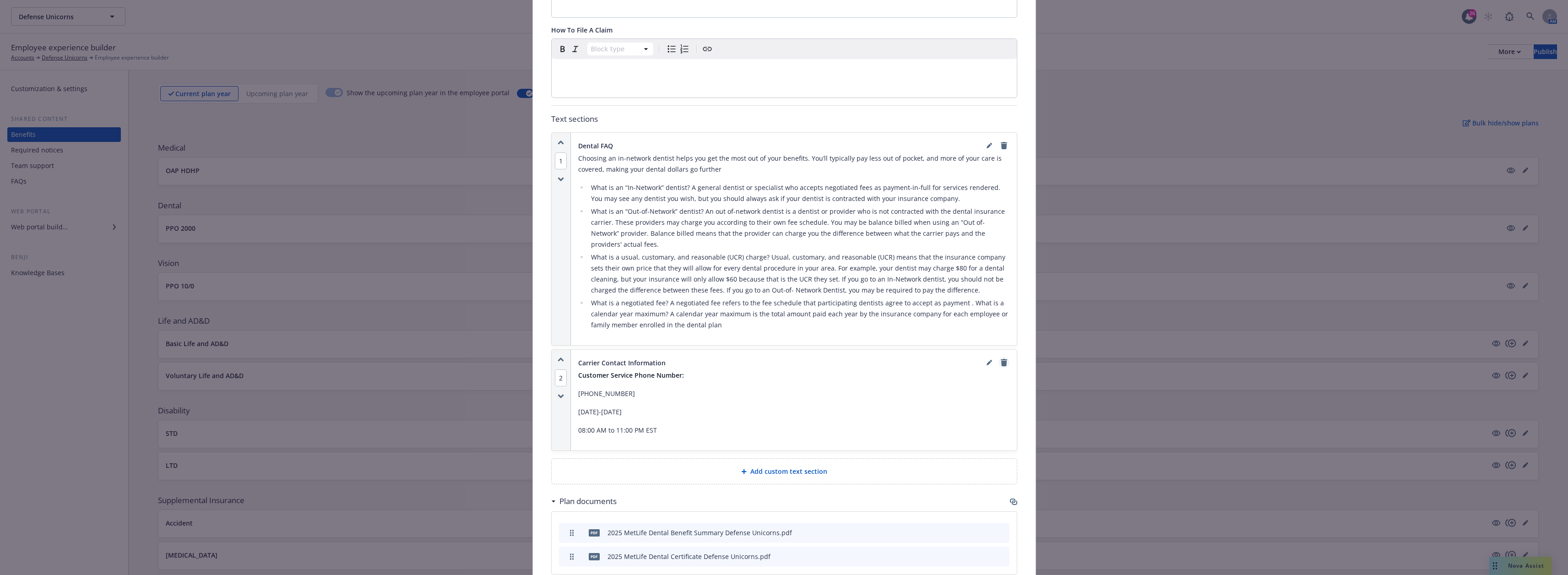
click at [786, 359] on icon "remove" at bounding box center [1004, 363] width 7 height 8
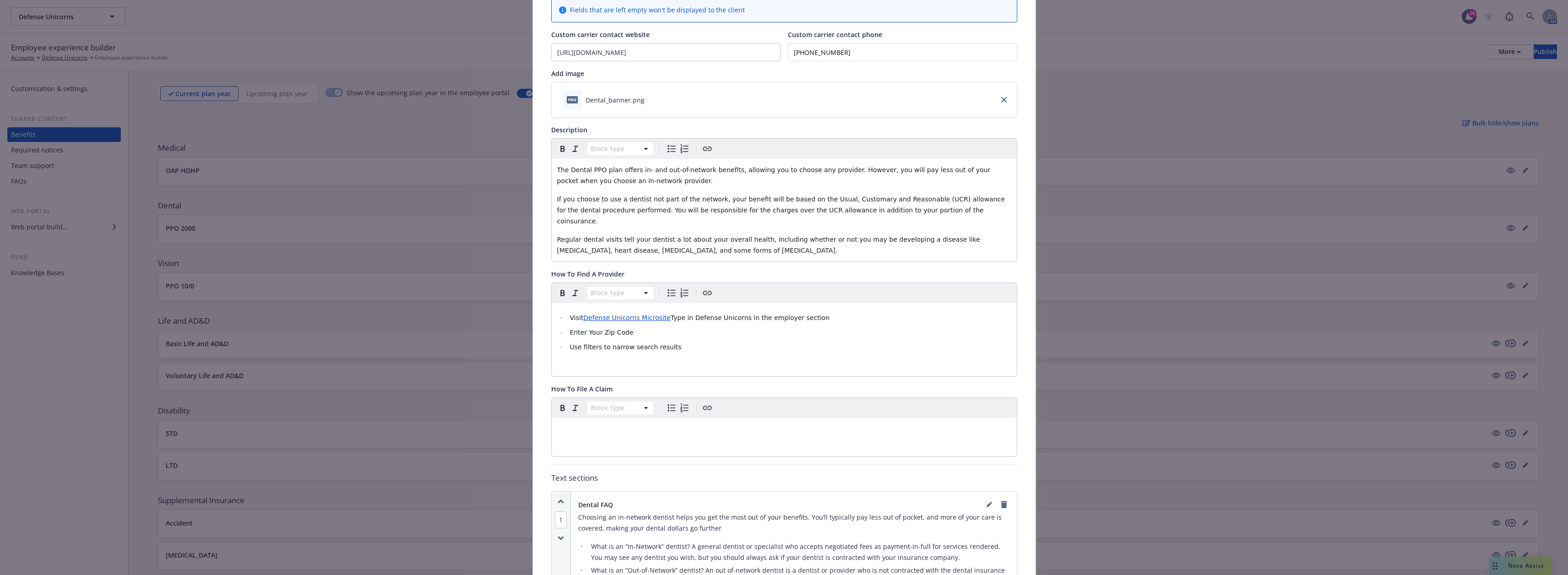
scroll to position [0, 0]
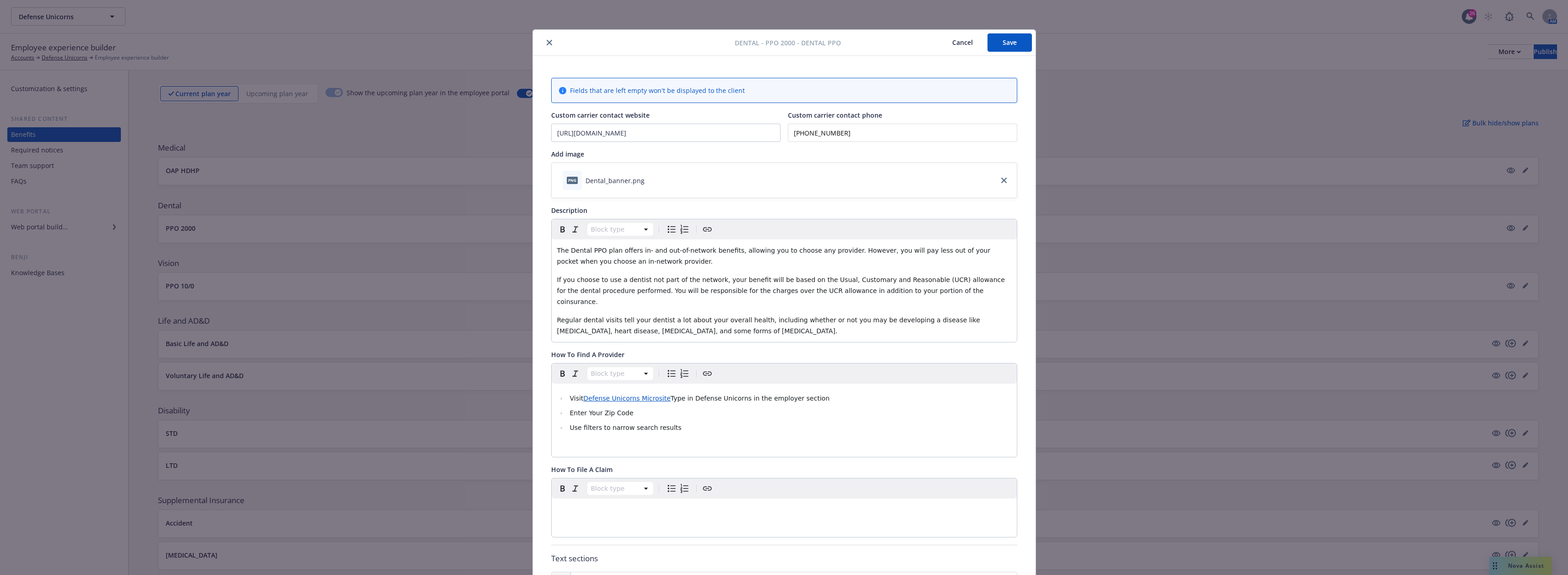
click at [786, 40] on button "Save" at bounding box center [1009, 43] width 45 height 19
drag, startPoint x: 548, startPoint y: 42, endPoint x: 687, endPoint y: 11, distance: 142.4
click at [548, 42] on icon "close" at bounding box center [549, 42] width 6 height 6
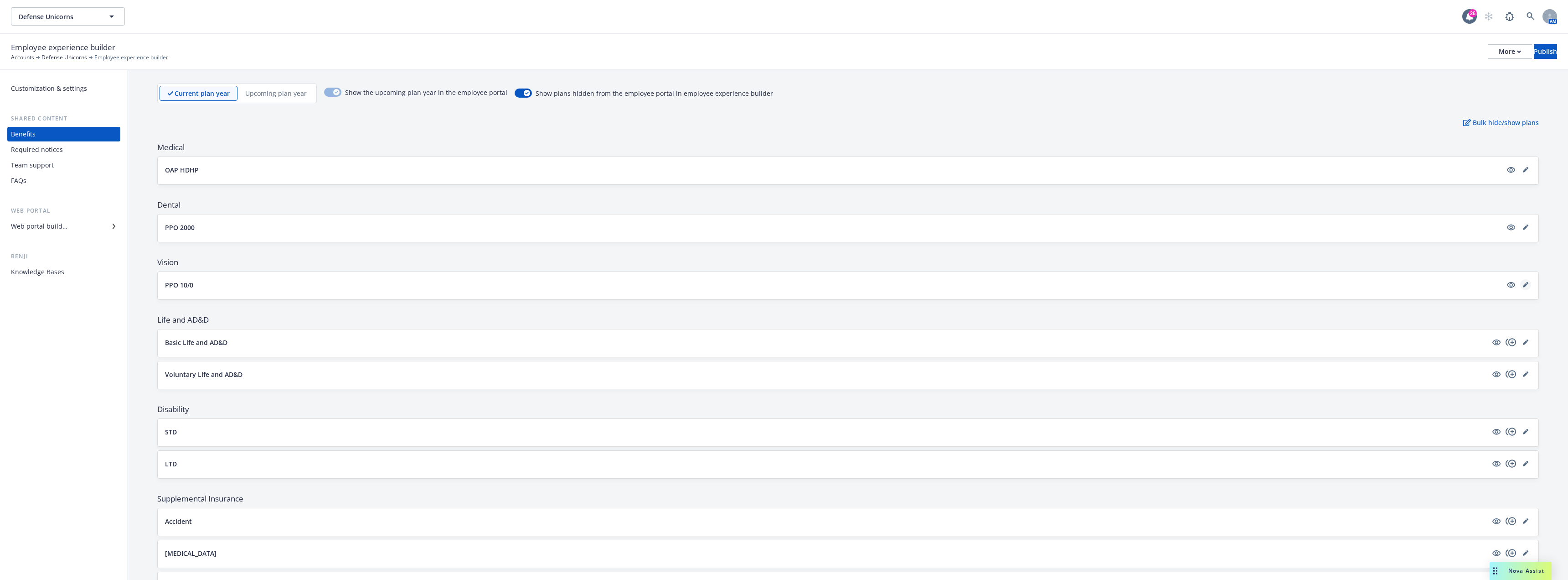
click at [782, 287] on icon "editPencil" at bounding box center [1525, 284] width 6 height 6
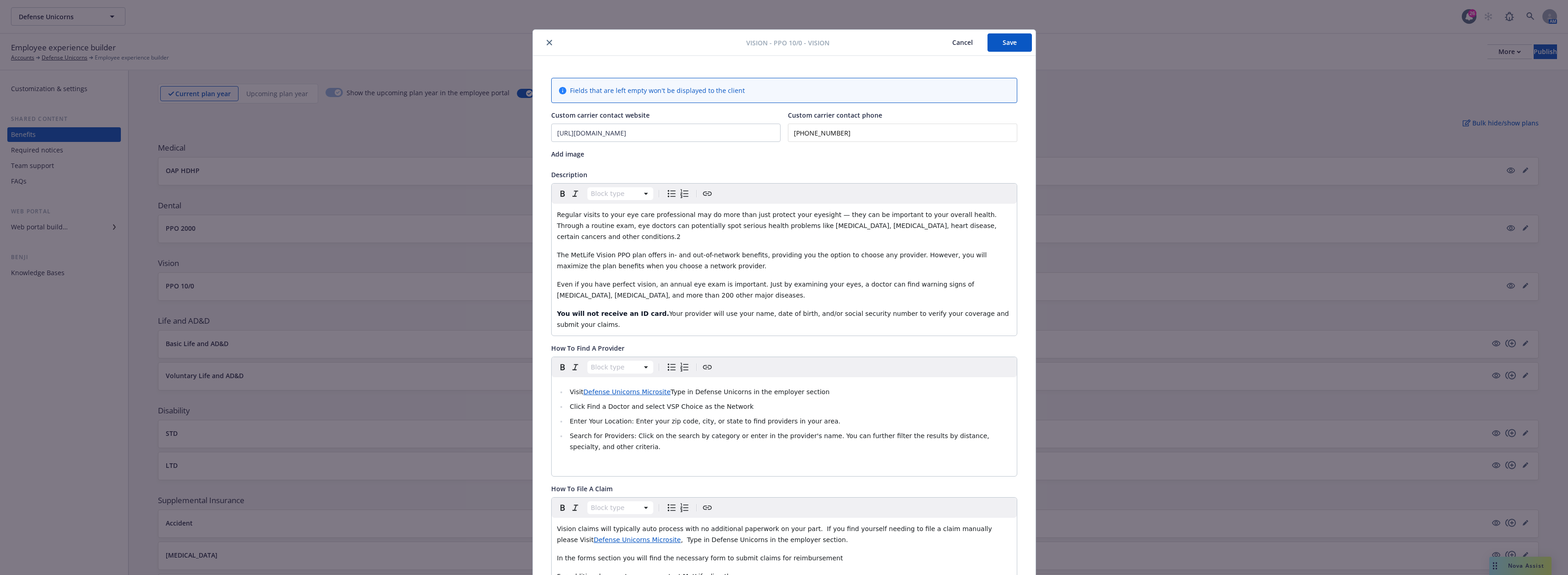
scroll to position [28, 0]
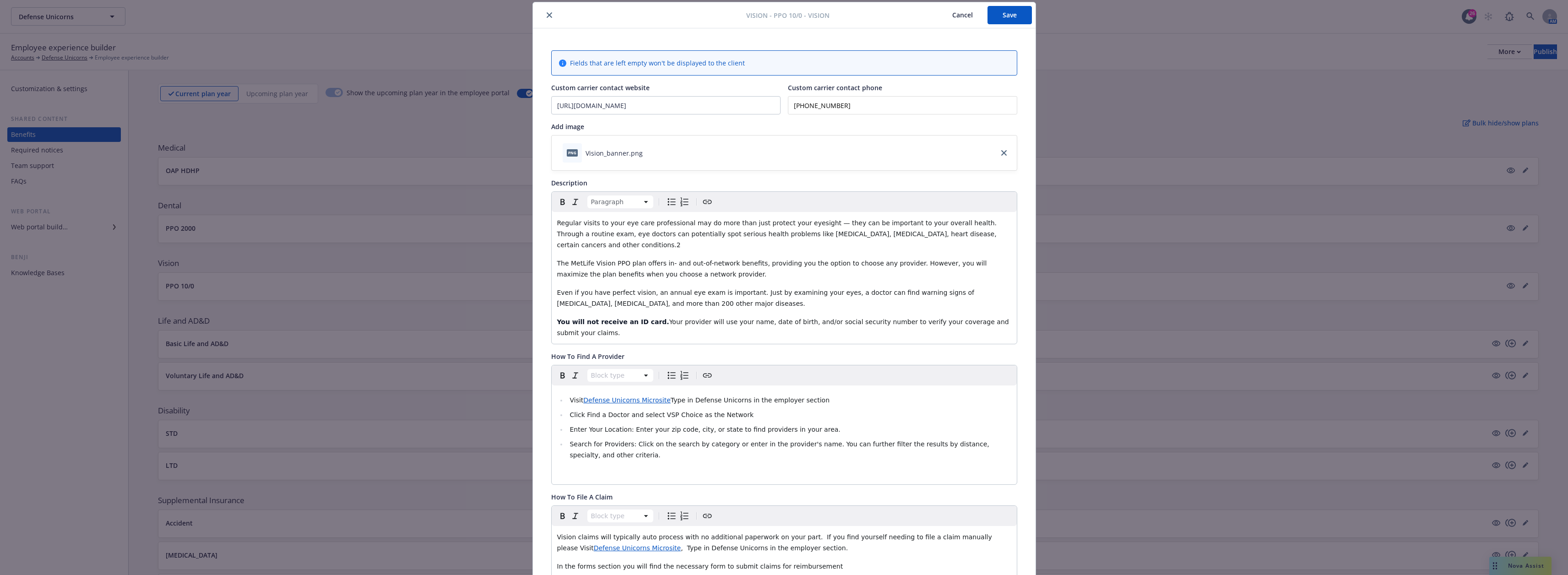
click at [786, 234] on p "Regular visits to your eye care professional may do more than just protect your…" at bounding box center [784, 233] width 454 height 33
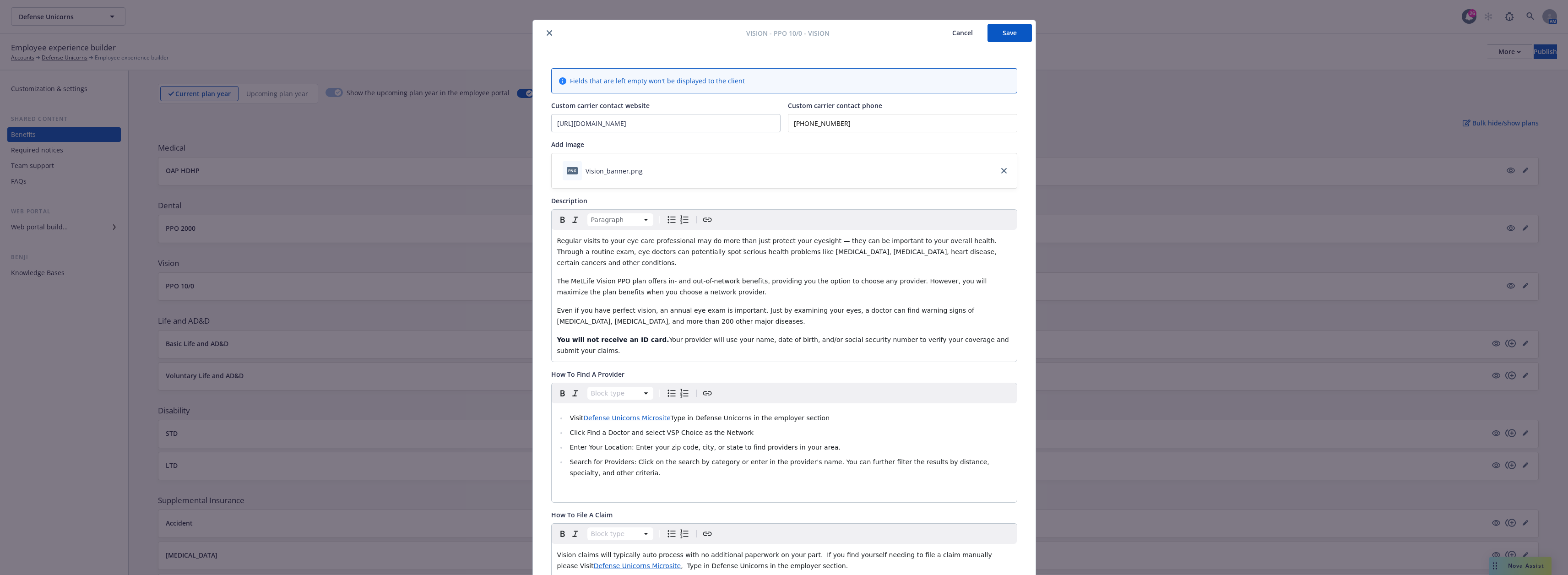
scroll to position [0, 0]
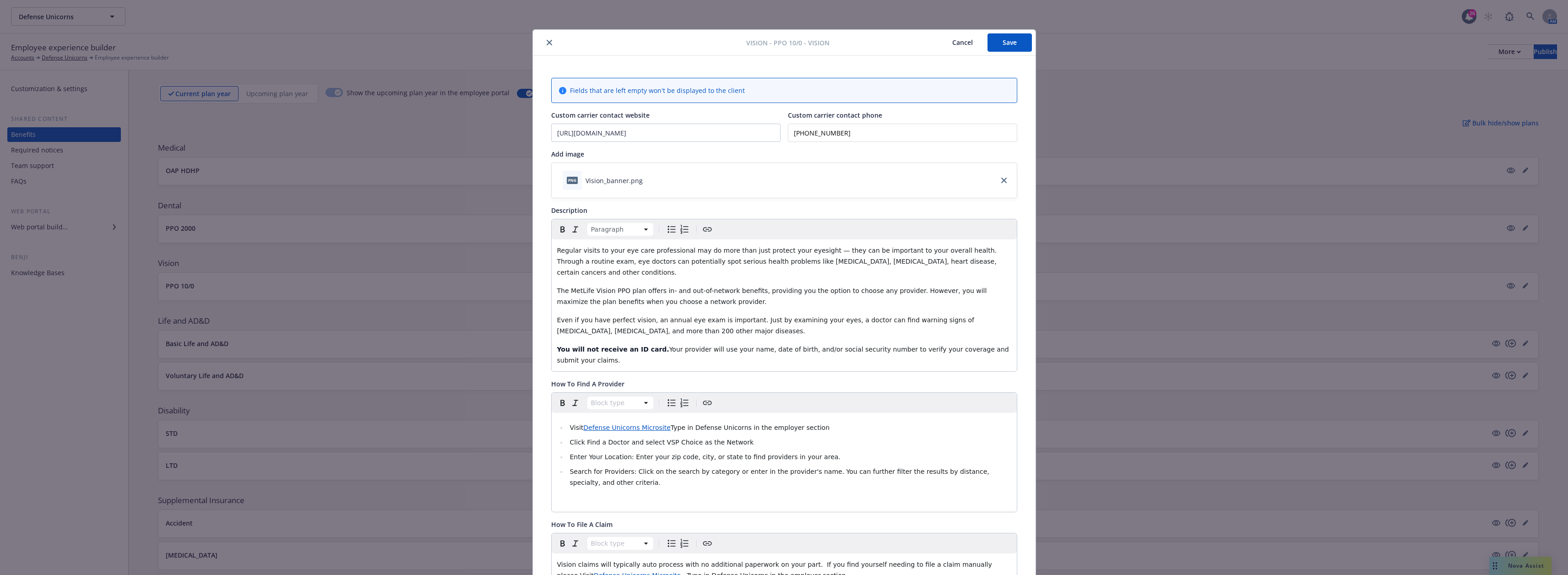
click at [786, 35] on button "Save" at bounding box center [1009, 43] width 45 height 19
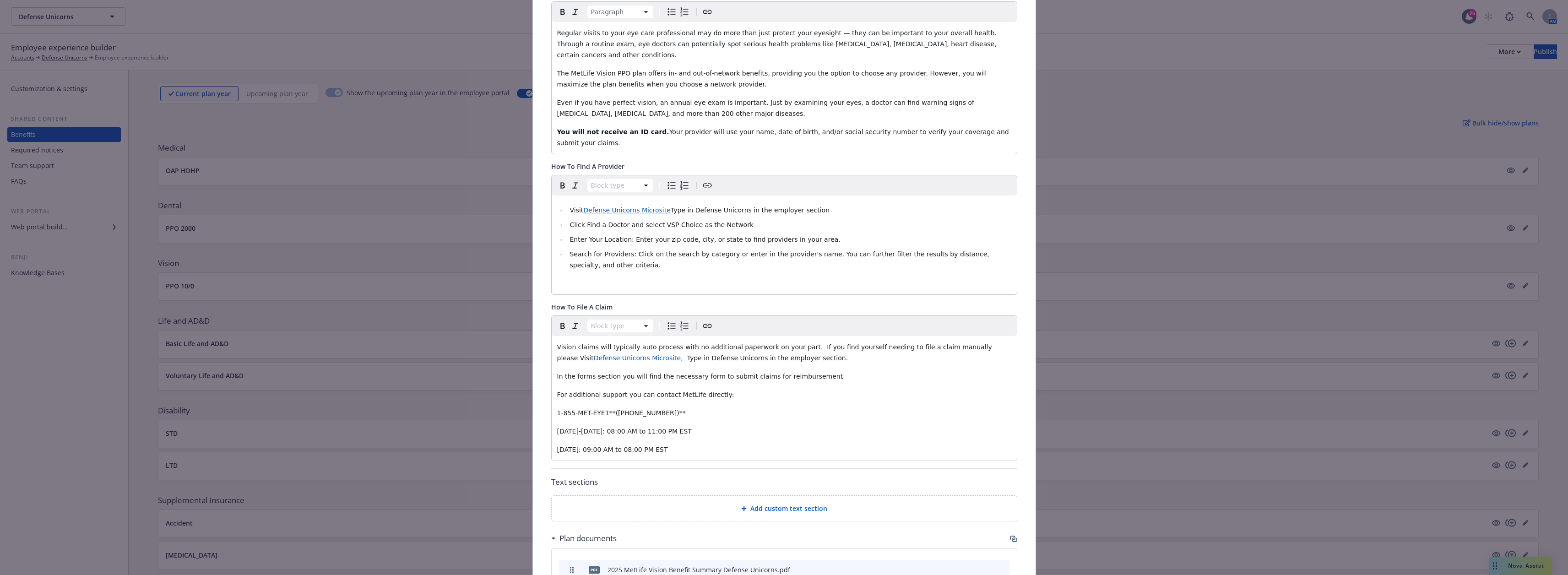
scroll to position [229, 0]
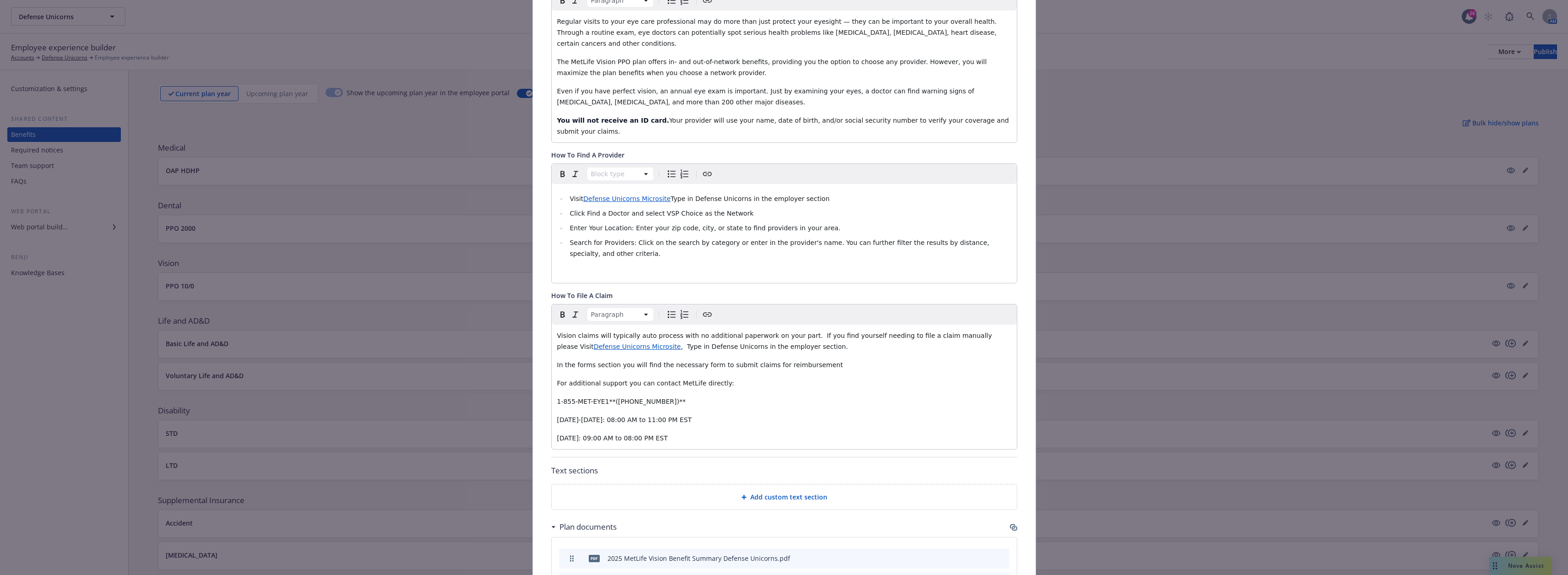
click at [663, 397] on p "1-855-MET-EYE1**([PHONE_NUMBER])**" at bounding box center [784, 402] width 454 height 11
click at [605, 398] on span "1-855-MET-EYE1**(1-855-638-3931)" at bounding box center [617, 402] width 122 height 8
click at [606, 398] on span "1-855-MET-EYE1**(1-855-638-3931)" at bounding box center [617, 402] width 122 height 8
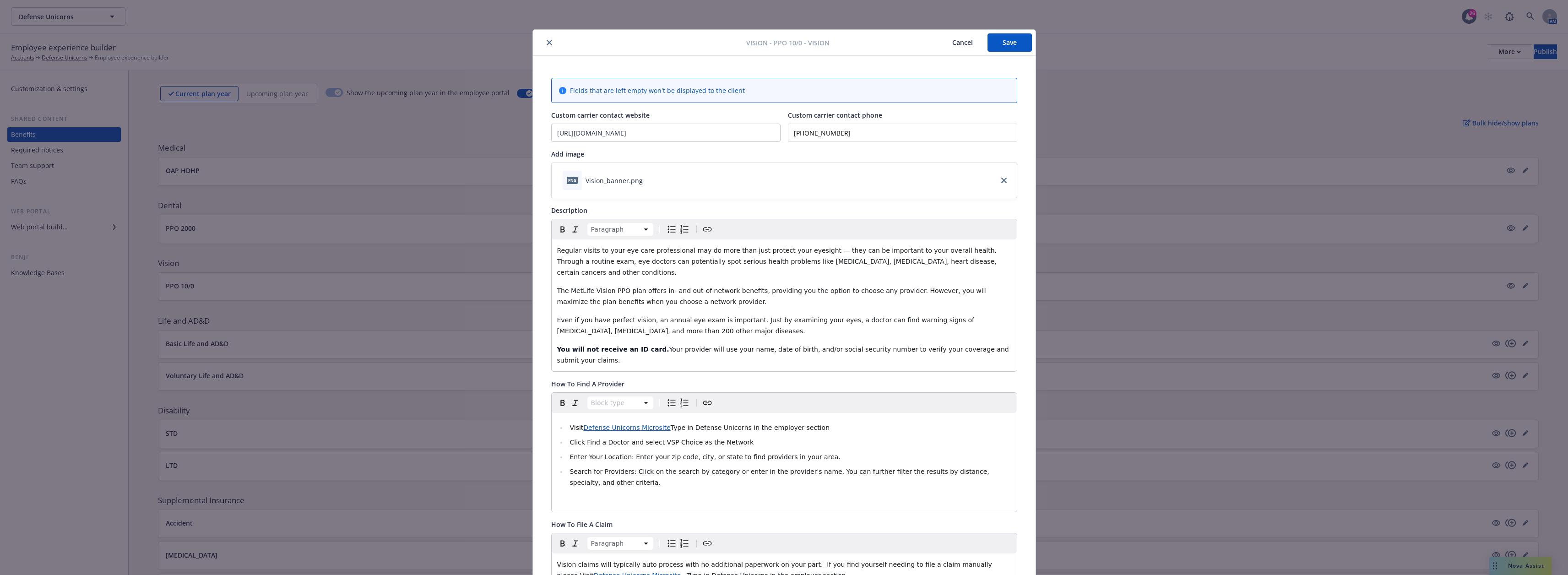
click at [786, 46] on button "Save" at bounding box center [1009, 43] width 45 height 19
click at [547, 42] on icon "close" at bounding box center [549, 42] width 6 height 6
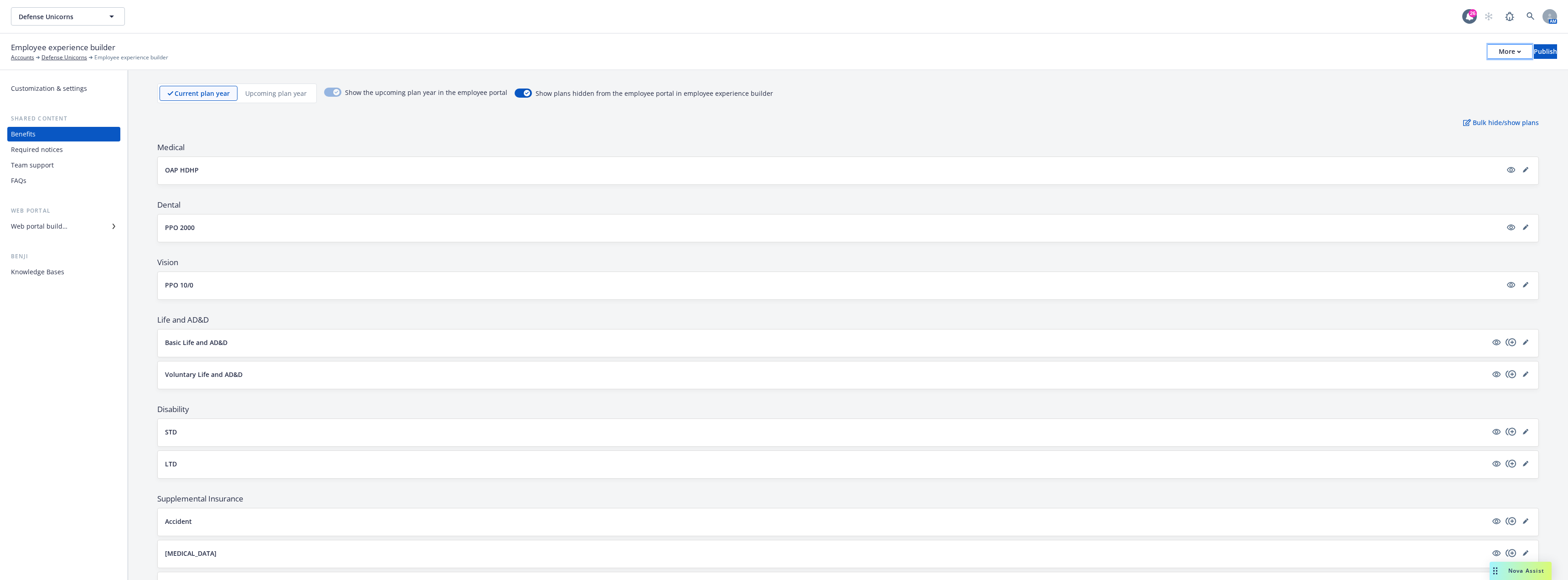
click at [782, 48] on div "More" at bounding box center [1509, 51] width 23 height 13
click at [782, 65] on link "Copy preview link" at bounding box center [1434, 72] width 135 height 18
click at [782, 171] on icon "editPencil" at bounding box center [1525, 169] width 6 height 6
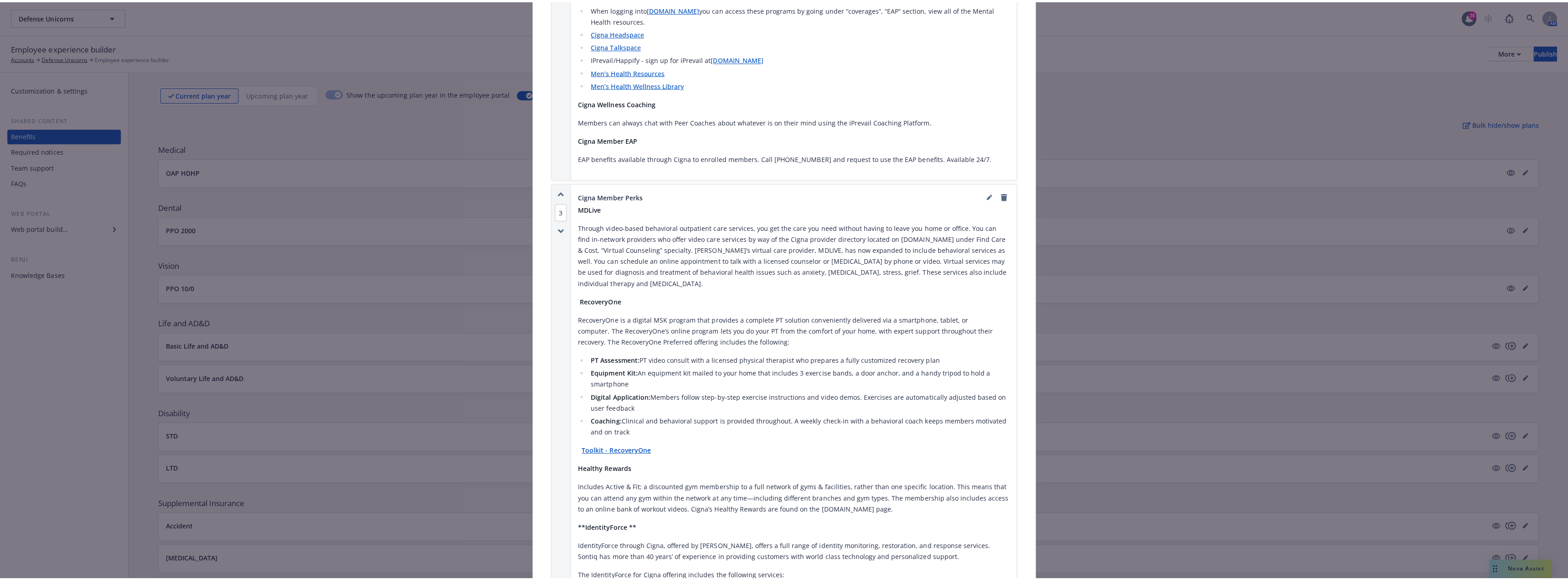
scroll to position [1487, 0]
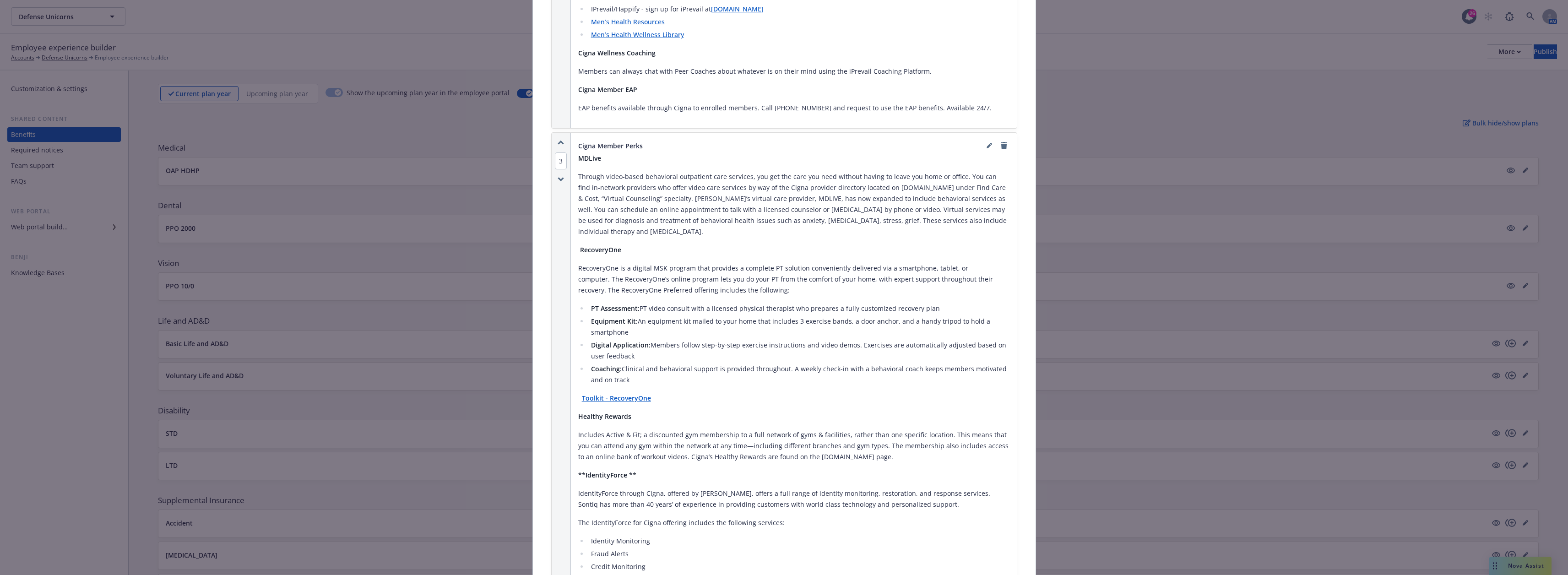
click at [651, 393] on p "Toolkit - RecoveryOne" at bounding box center [793, 398] width 432 height 11
drag, startPoint x: 649, startPoint y: 365, endPoint x: 579, endPoint y: 368, distance: 70.1
click at [579, 393] on p "Toolkit - RecoveryOne" at bounding box center [793, 398] width 432 height 11
click at [786, 141] on link "editPencil" at bounding box center [988, 146] width 11 height 11
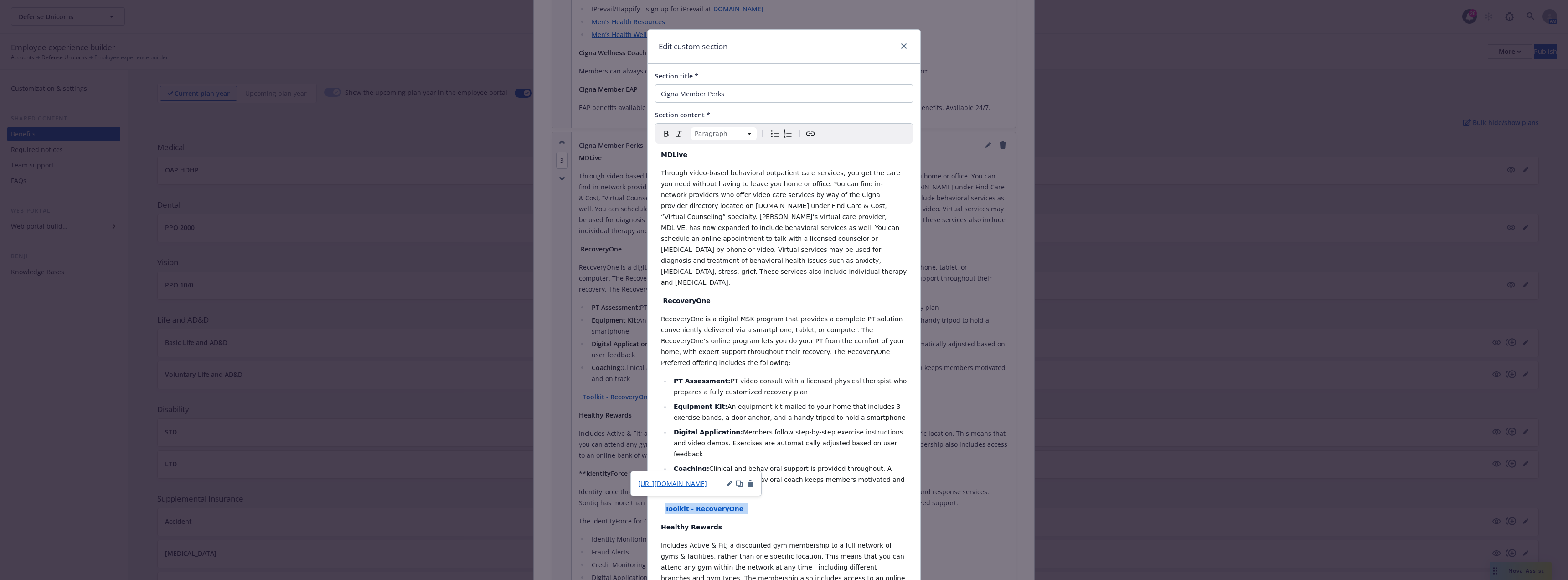
drag, startPoint x: 740, startPoint y: 464, endPoint x: 663, endPoint y: 463, distance: 77.0
click at [663, 503] on p "Toolkit - RecoveryOne" at bounding box center [784, 508] width 246 height 11
select select
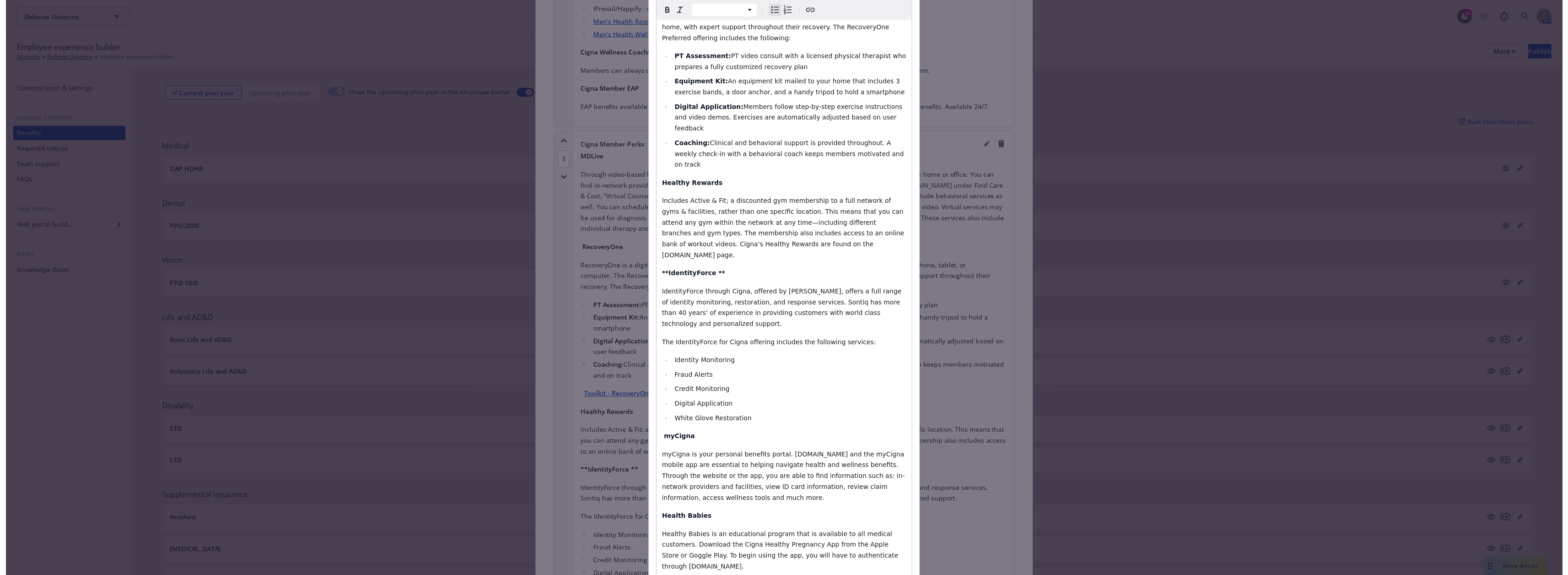
scroll to position [340, 0]
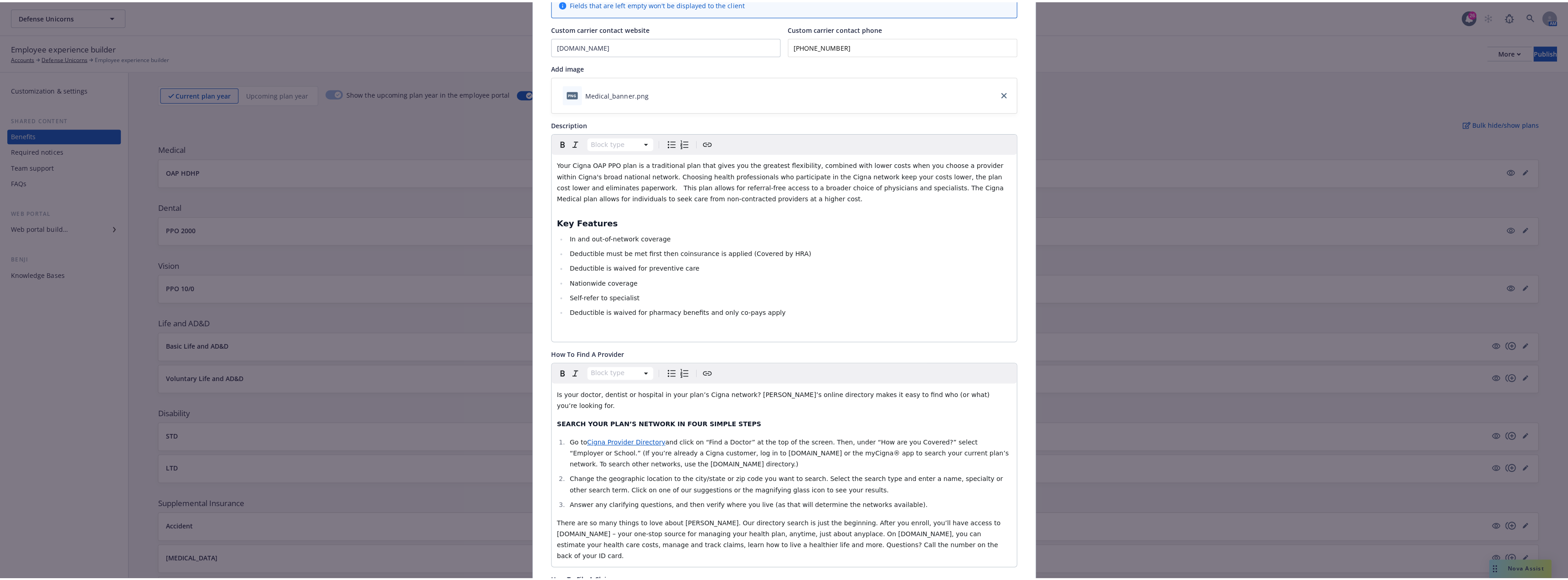
scroll to position [0, 0]
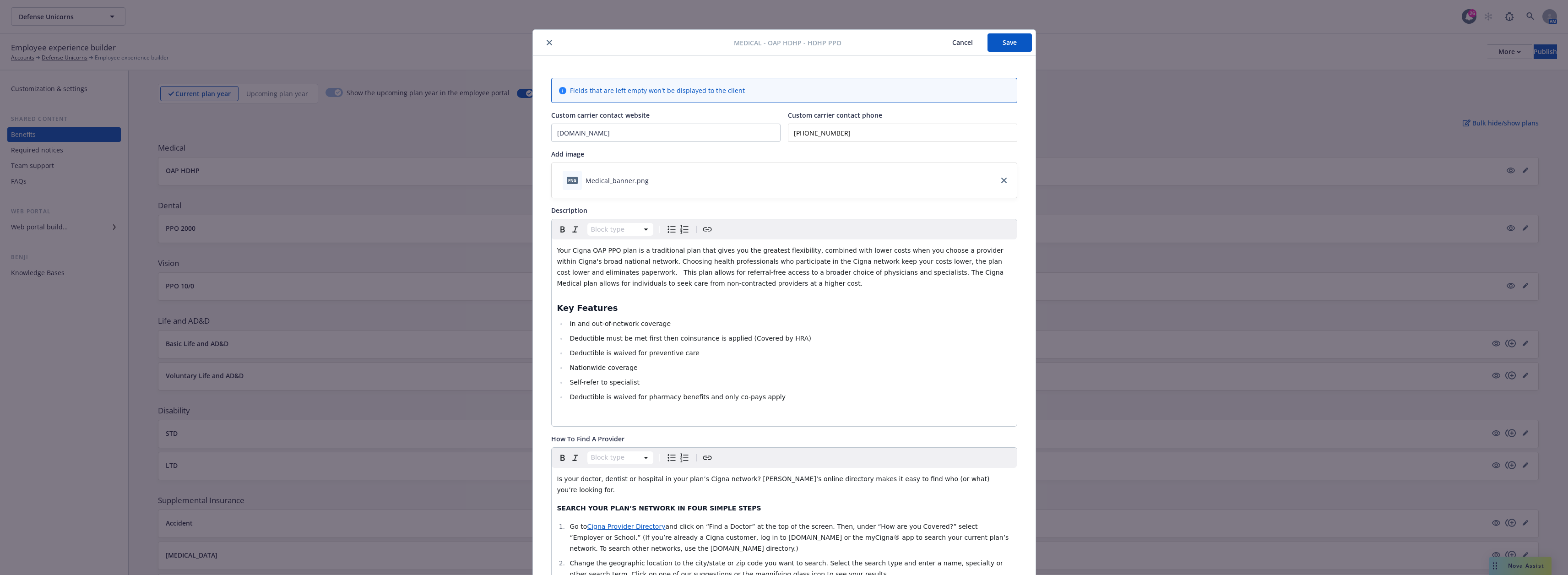
click at [786, 37] on button "Save" at bounding box center [1009, 43] width 45 height 19
click at [543, 41] on button "close" at bounding box center [548, 42] width 11 height 11
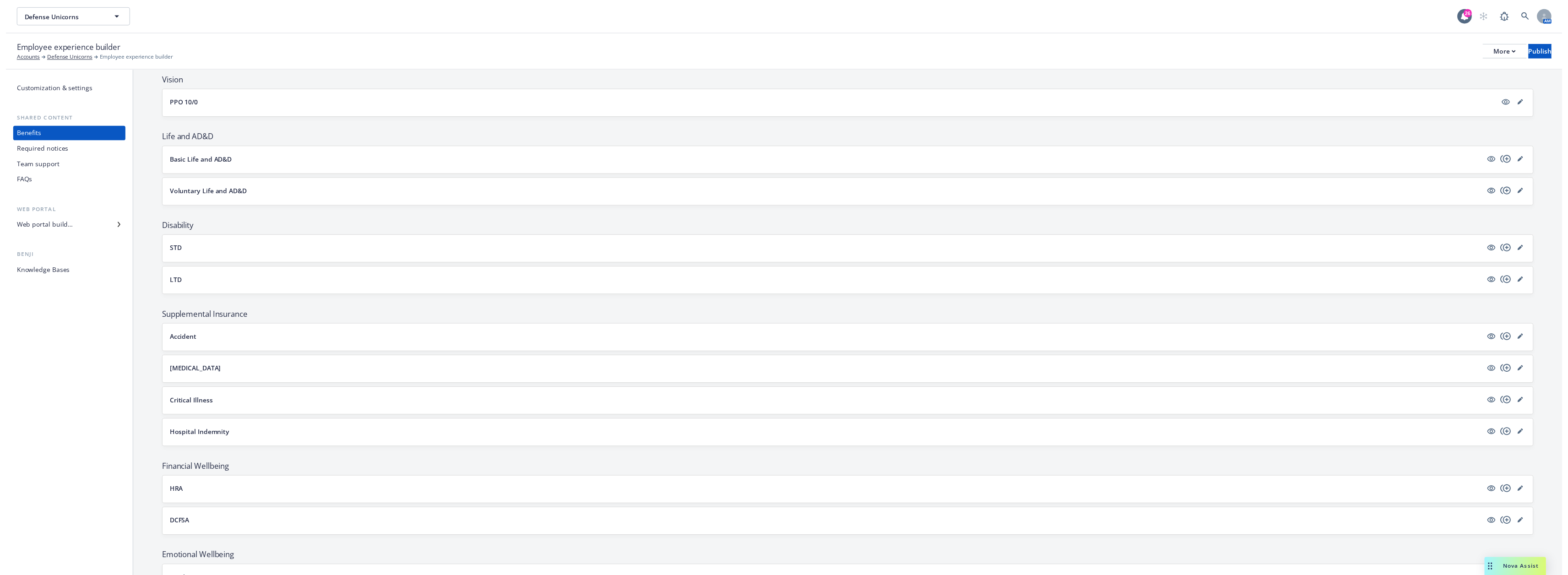
scroll to position [200, 0]
click at [786, 372] on icon "editPencil" at bounding box center [1532, 372] width 6 height 6
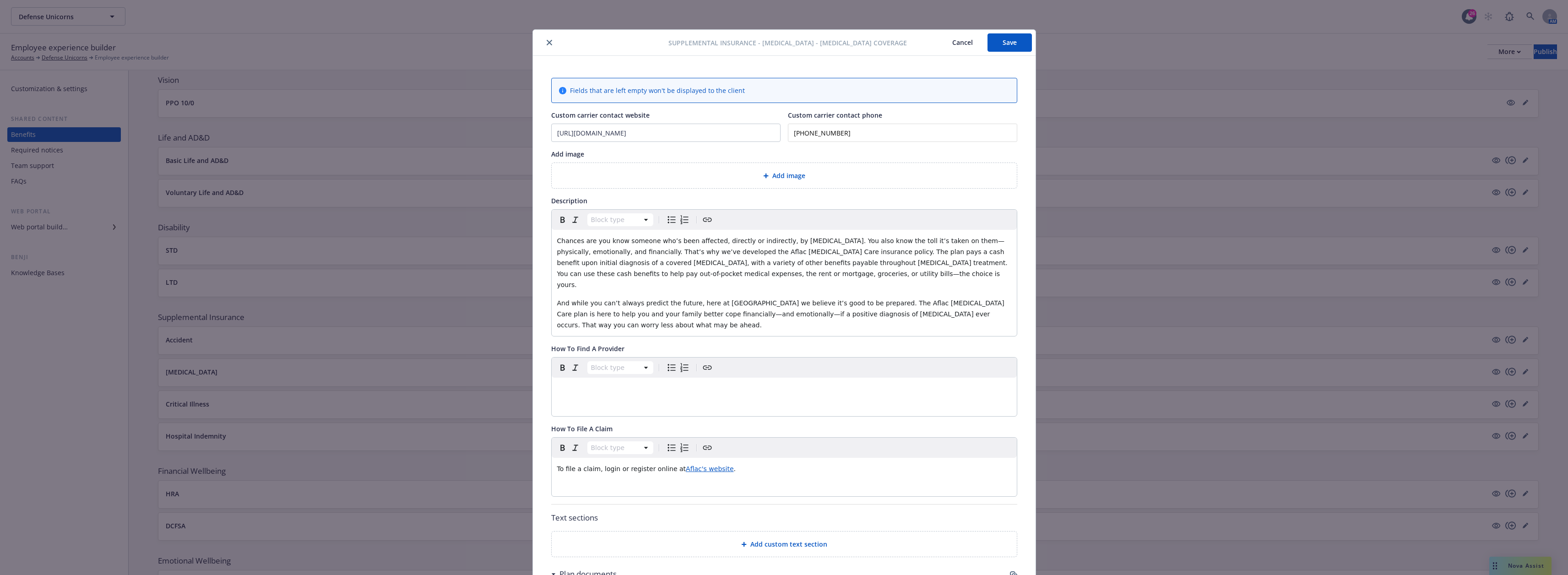
scroll to position [28, 0]
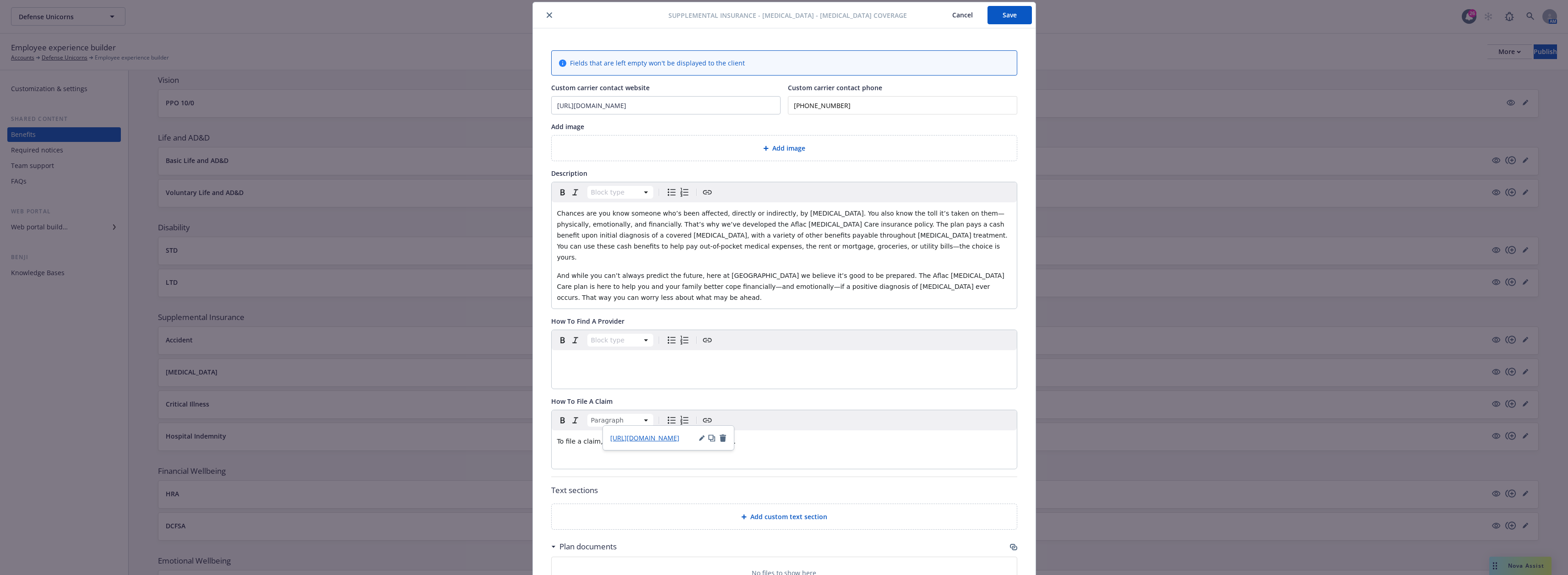
click at [702, 438] on span "Aflac's website" at bounding box center [709, 441] width 48 height 8
click at [702, 437] on icon "button" at bounding box center [702, 438] width 6 height 6
drag, startPoint x: 703, startPoint y: 455, endPoint x: 607, endPoint y: 450, distance: 96.1
click at [607, 450] on div "URL https://mylogin.aflac.com/ Cancel Save" at bounding box center [668, 462] width 132 height 73
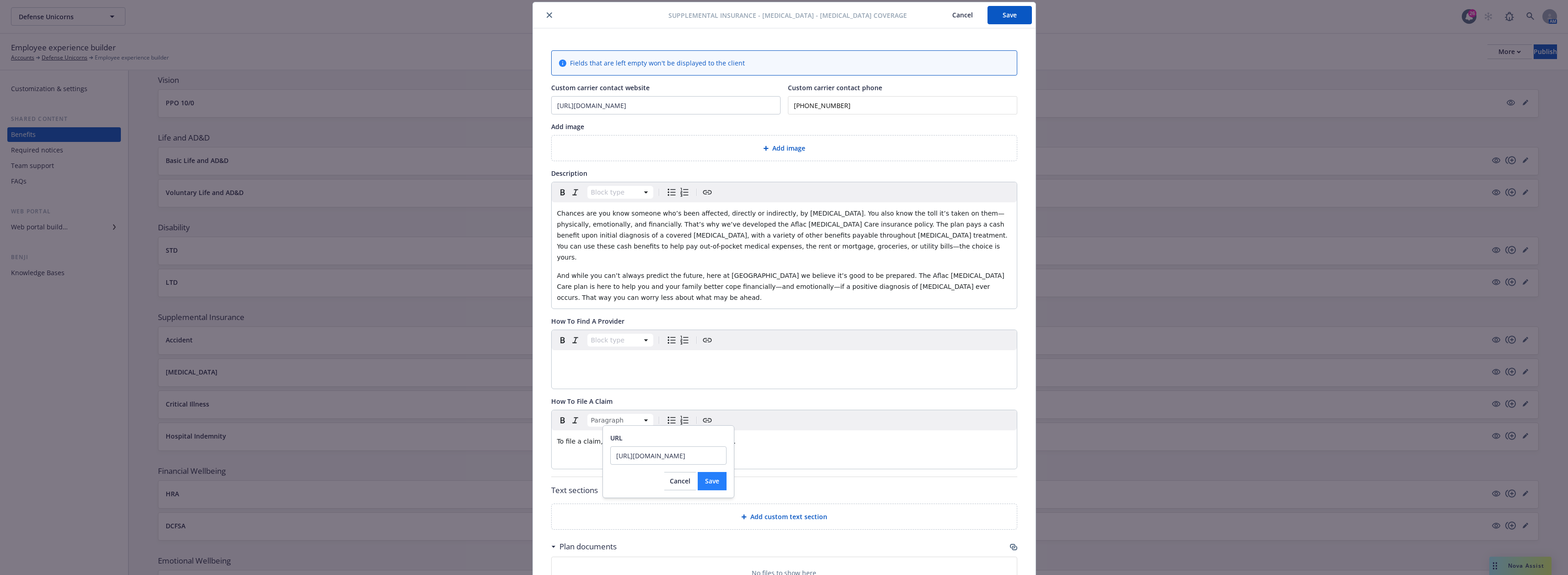
type input "https://www.aflac.com/business/products/cancer-insurance.aspx"
click at [709, 482] on span "Save" at bounding box center [712, 481] width 14 height 8
click at [781, 436] on p "To file a claim, login or register online at Aflac's website ." at bounding box center [784, 441] width 454 height 11
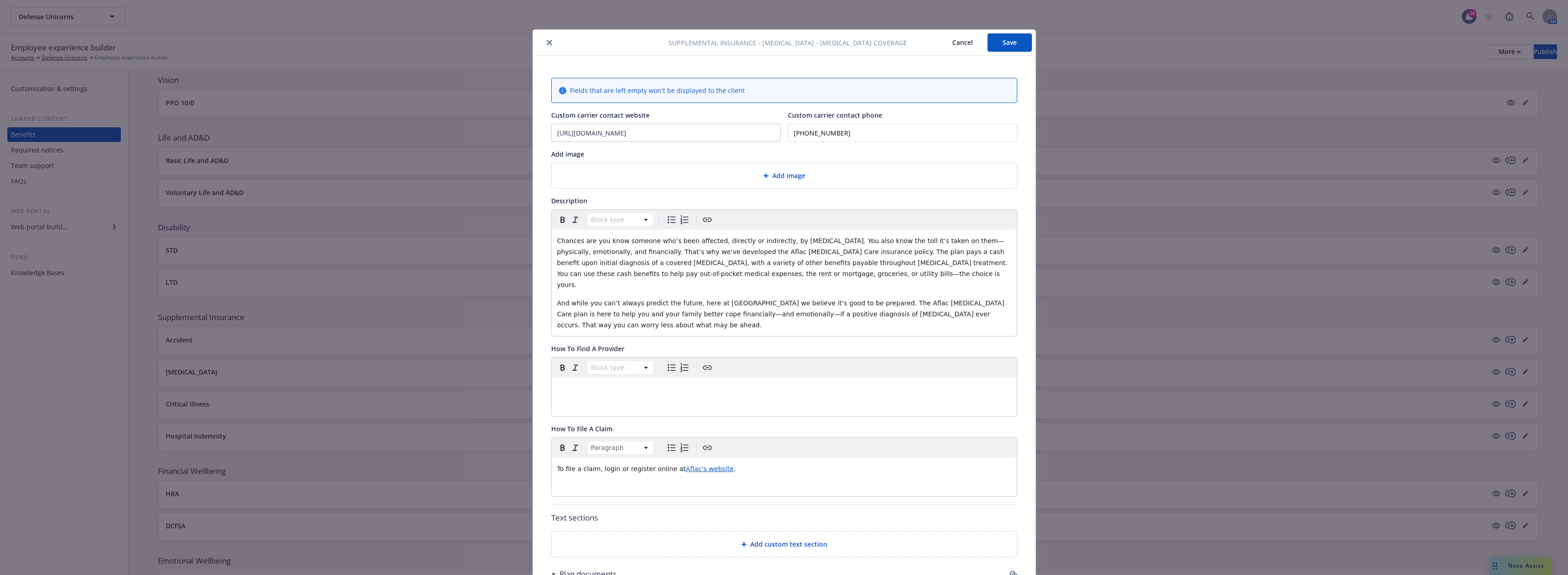
click at [786, 43] on button "Save" at bounding box center [1009, 43] width 45 height 19
click at [547, 41] on icon "close" at bounding box center [549, 42] width 6 height 6
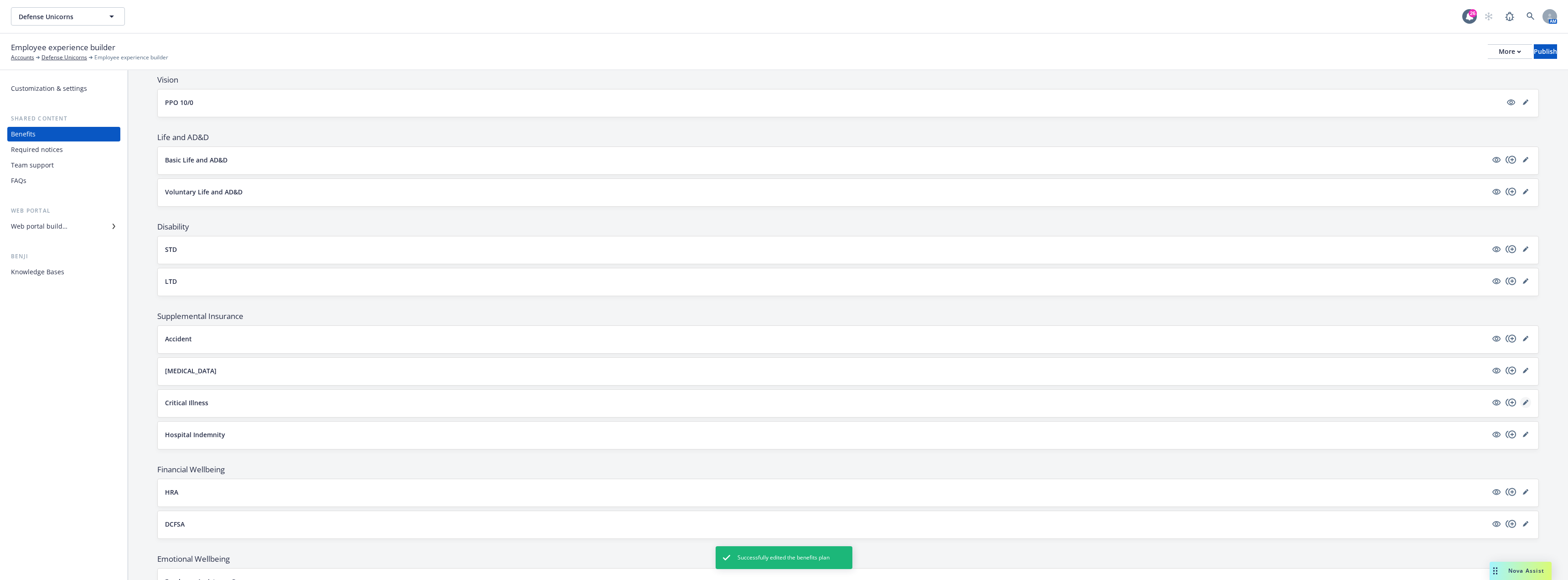
click at [782, 401] on icon "editPencil" at bounding box center [1525, 402] width 6 height 6
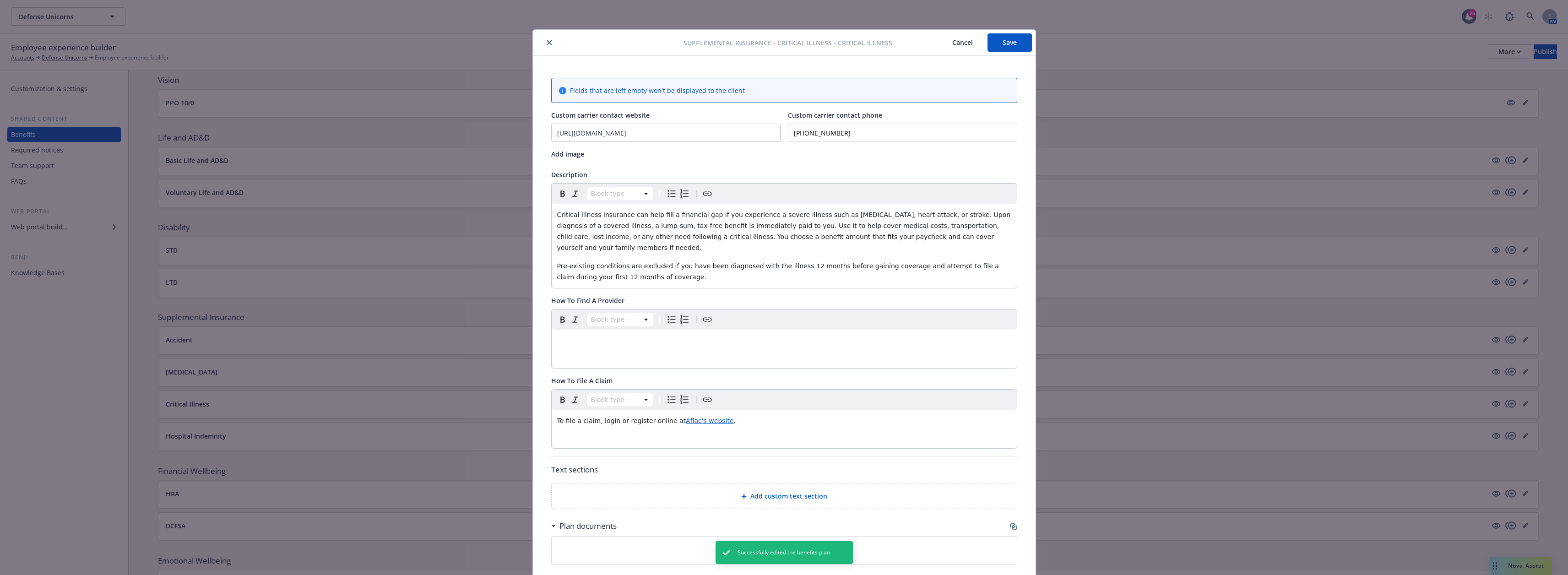
scroll to position [28, 0]
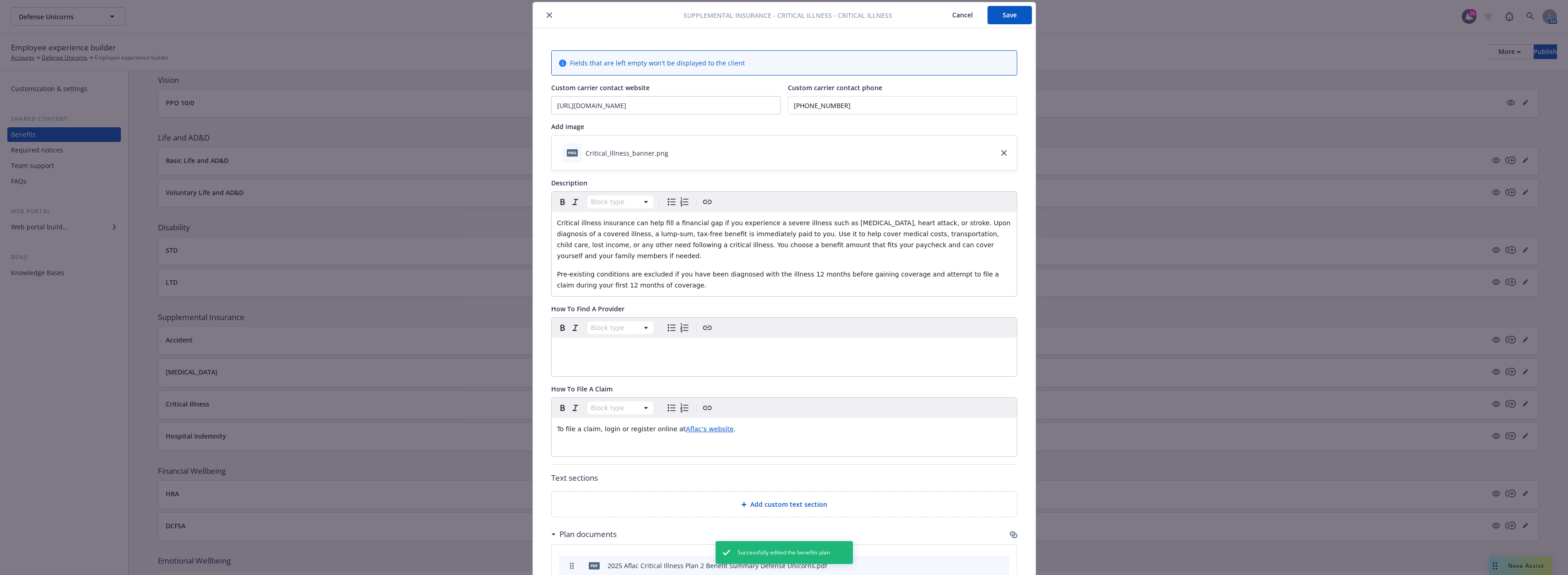
click at [699, 426] on span "Aflac's website" at bounding box center [709, 429] width 48 height 8
click at [702, 434] on icon "button" at bounding box center [702, 437] width 6 height 6
click at [658, 457] on input "https://mylogin.aflac.com/" at bounding box center [668, 455] width 116 height 19
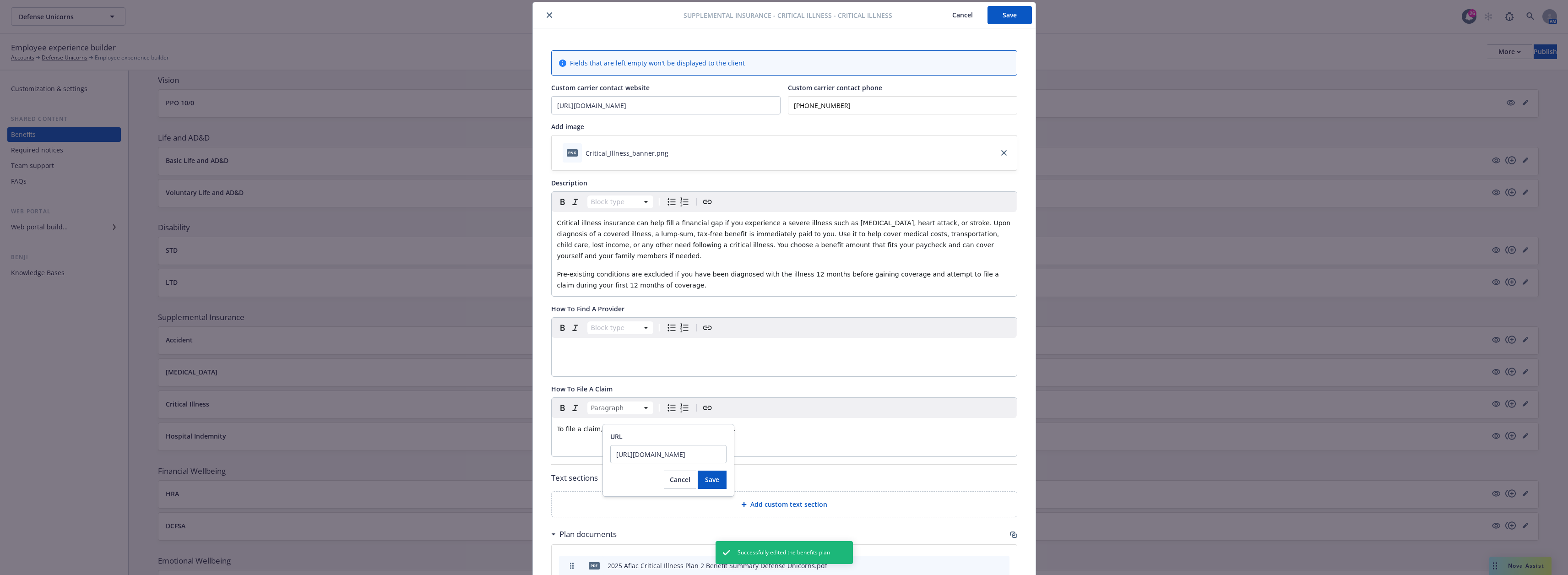
scroll to position [0, 89]
type input "https://www.aflac.com/business/products/cancer-insurance.aspx"
click at [713, 477] on span "Save" at bounding box center [712, 480] width 14 height 8
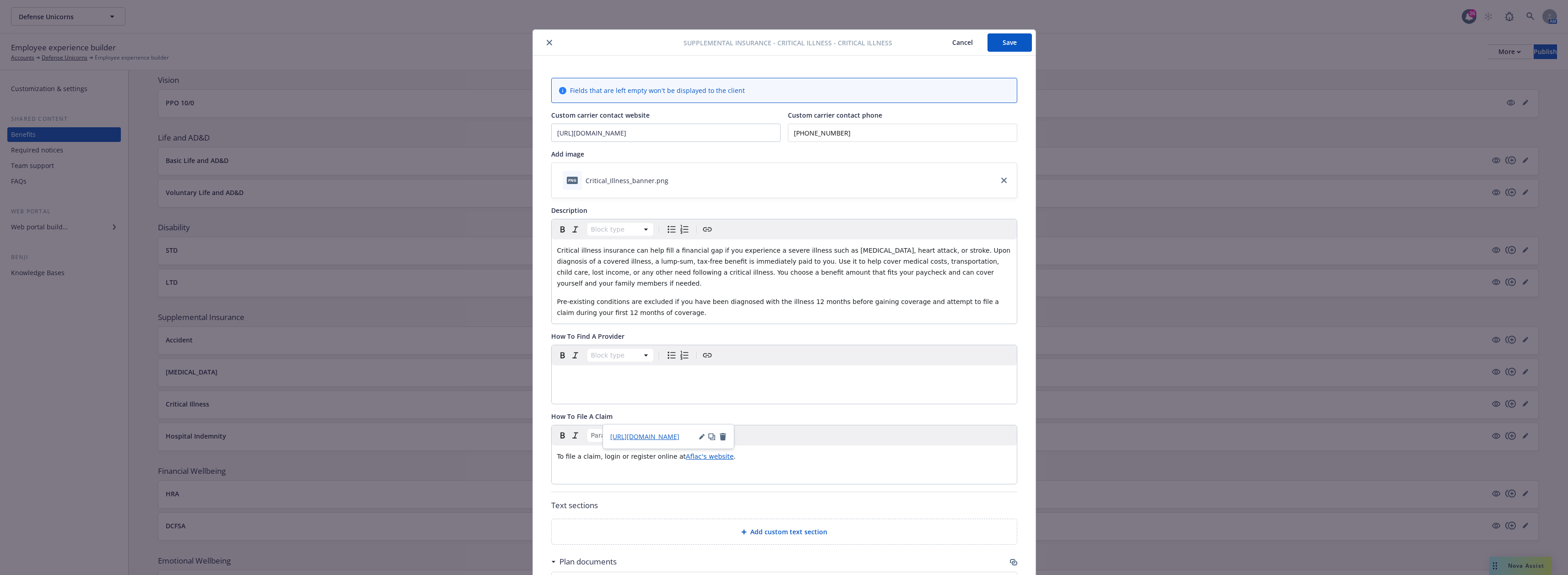
click at [786, 48] on button "Save" at bounding box center [1009, 43] width 45 height 19
click at [547, 45] on icon "close" at bounding box center [549, 42] width 6 height 6
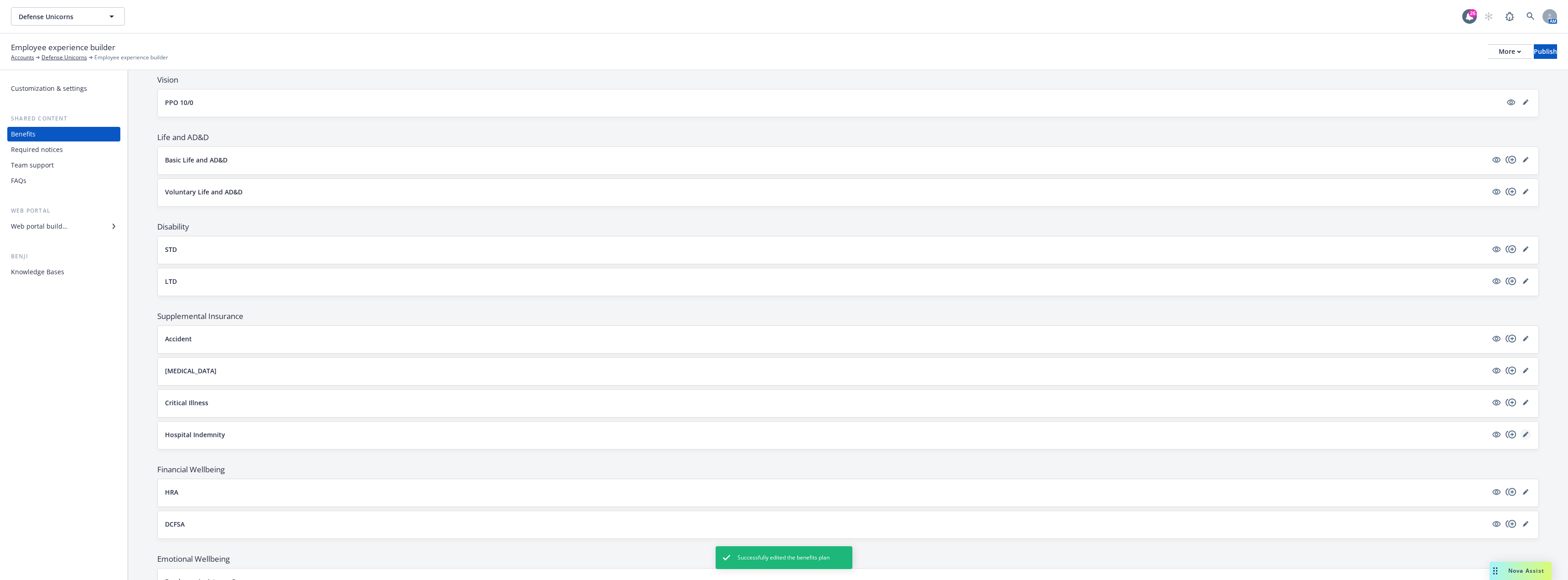
click at [782, 433] on icon "editPencil" at bounding box center [1525, 434] width 6 height 6
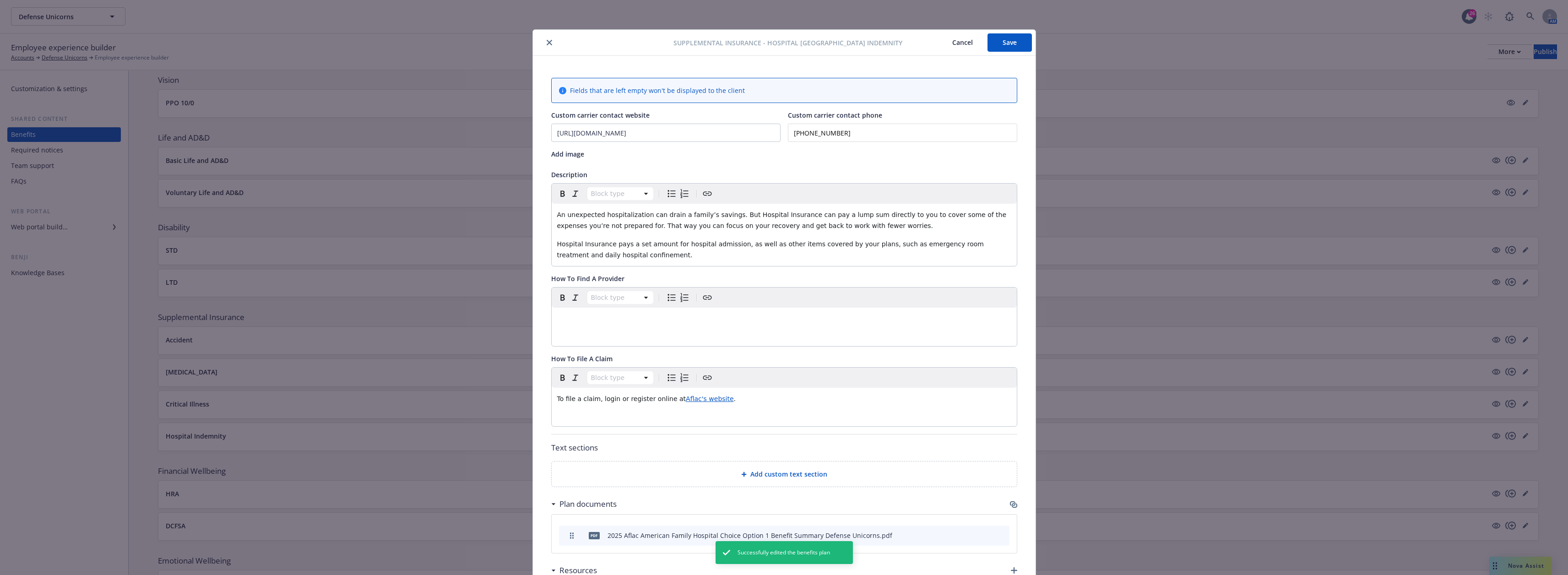
scroll to position [28, 0]
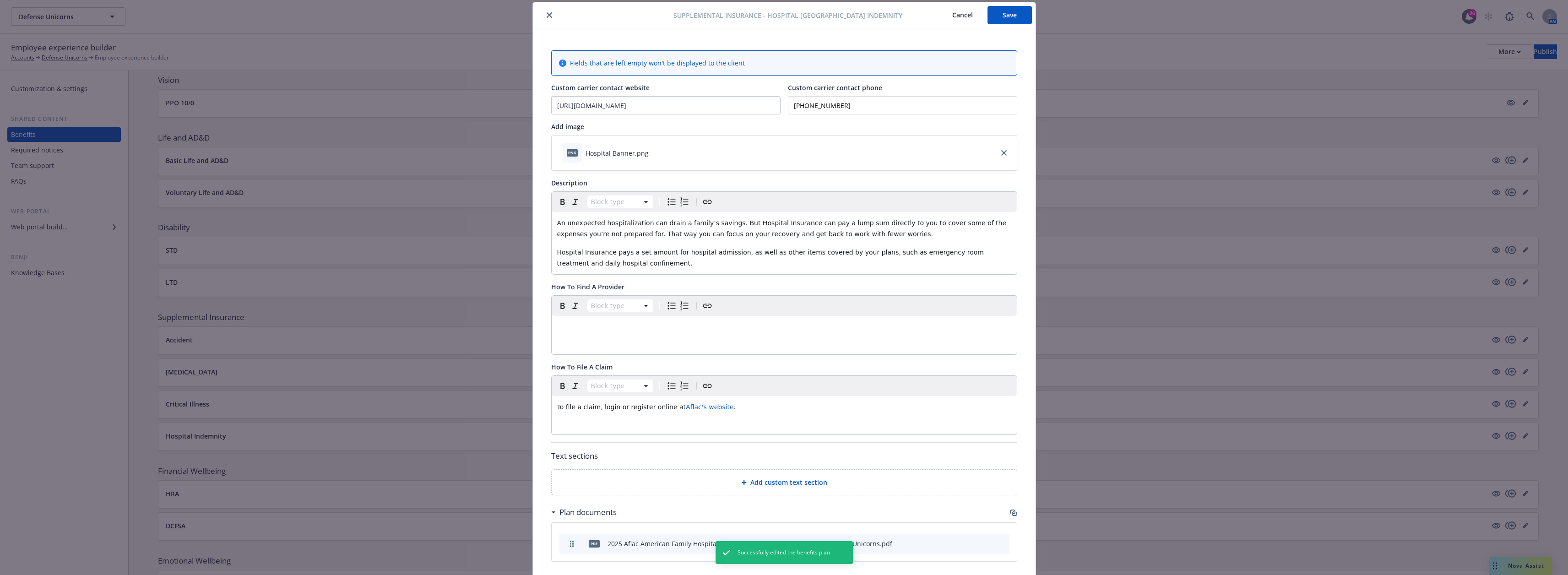
click at [690, 411] on span "Aflac's website" at bounding box center [709, 407] width 48 height 8
click at [697, 426] on div "https://mylogin.aflac.com/" at bounding box center [668, 425] width 116 height 9
click at [700, 428] on icon "button" at bounding box center [701, 426] width 4 height 4
drag, startPoint x: 701, startPoint y: 445, endPoint x: 600, endPoint y: 435, distance: 101.5
click at [600, 435] on body "Defense Unicorns Defense Unicorns 26 AM Employee experience builder Accounts De…" at bounding box center [784, 375] width 1568 height 751
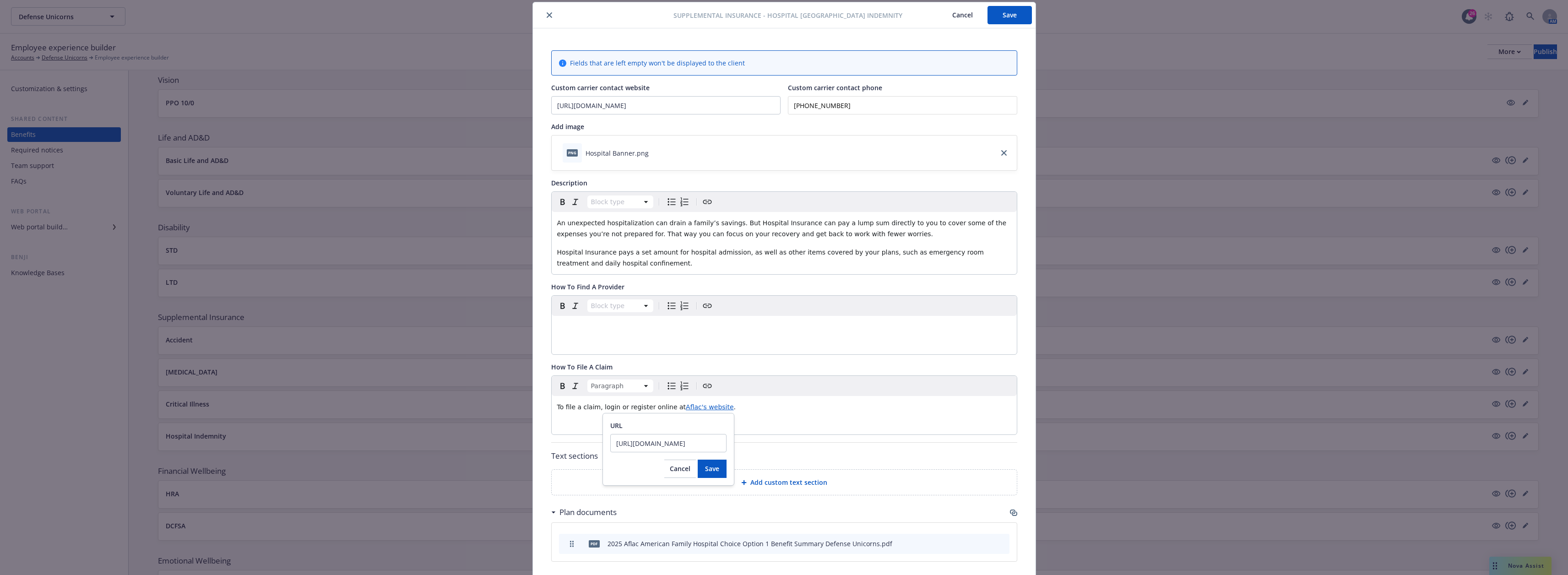
drag, startPoint x: 702, startPoint y: 442, endPoint x: 611, endPoint y: 434, distance: 91.4
click at [611, 434] on div "URL https://mylogin.aflac.com/" at bounding box center [668, 437] width 116 height 32
type input "https://www.aflac.com/business/products/cancer-insurance.aspx"
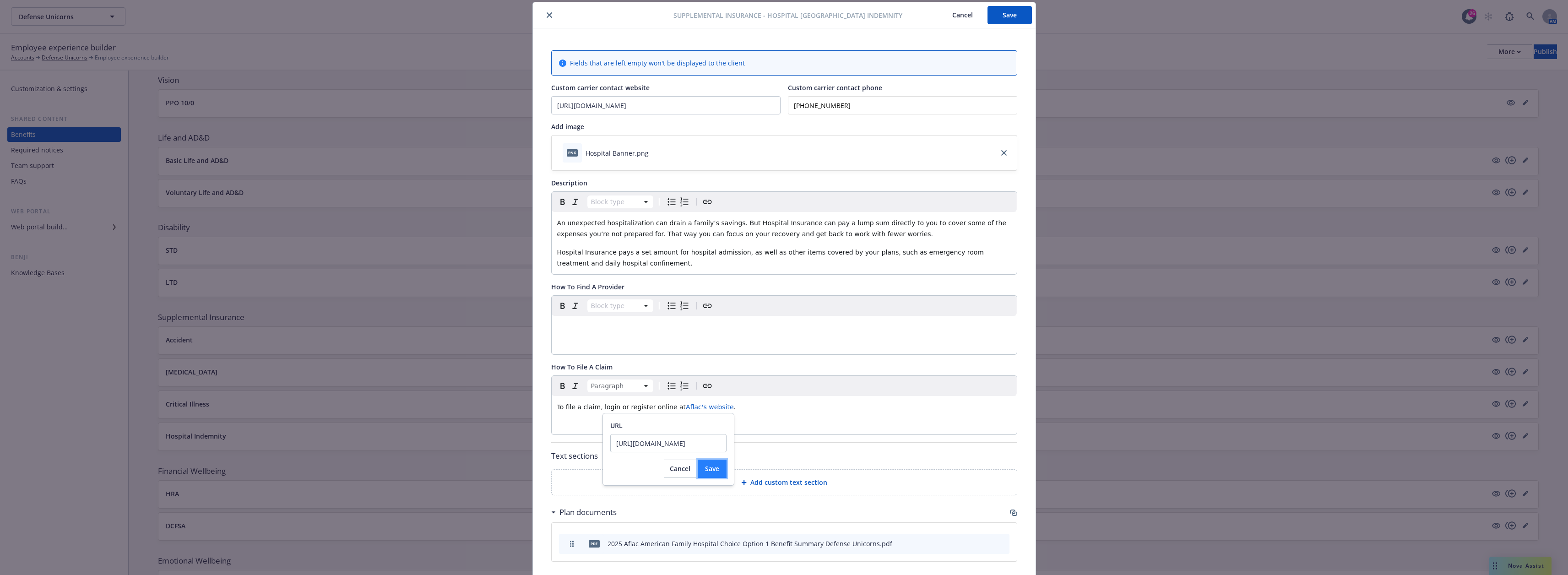
click at [711, 468] on span "Save" at bounding box center [712, 469] width 14 height 8
click at [786, 17] on button "Save" at bounding box center [1009, 15] width 45 height 19
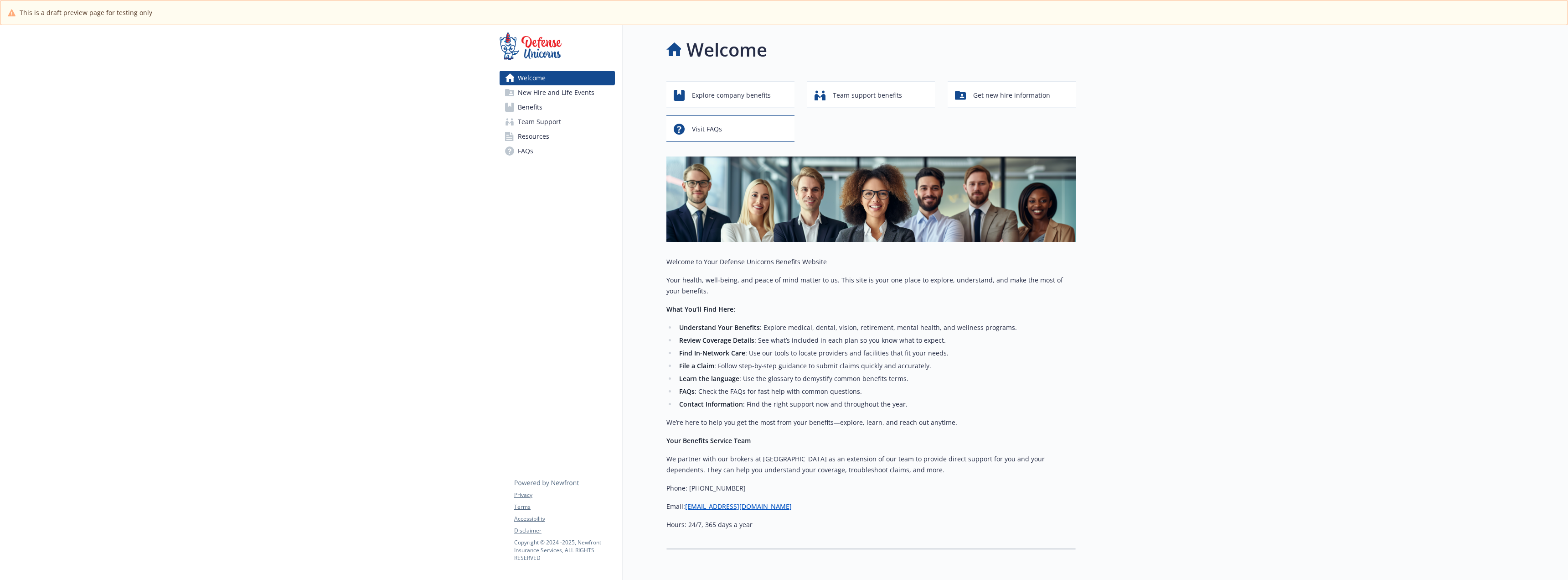
click at [540, 106] on span "Benefits" at bounding box center [529, 106] width 24 height 14
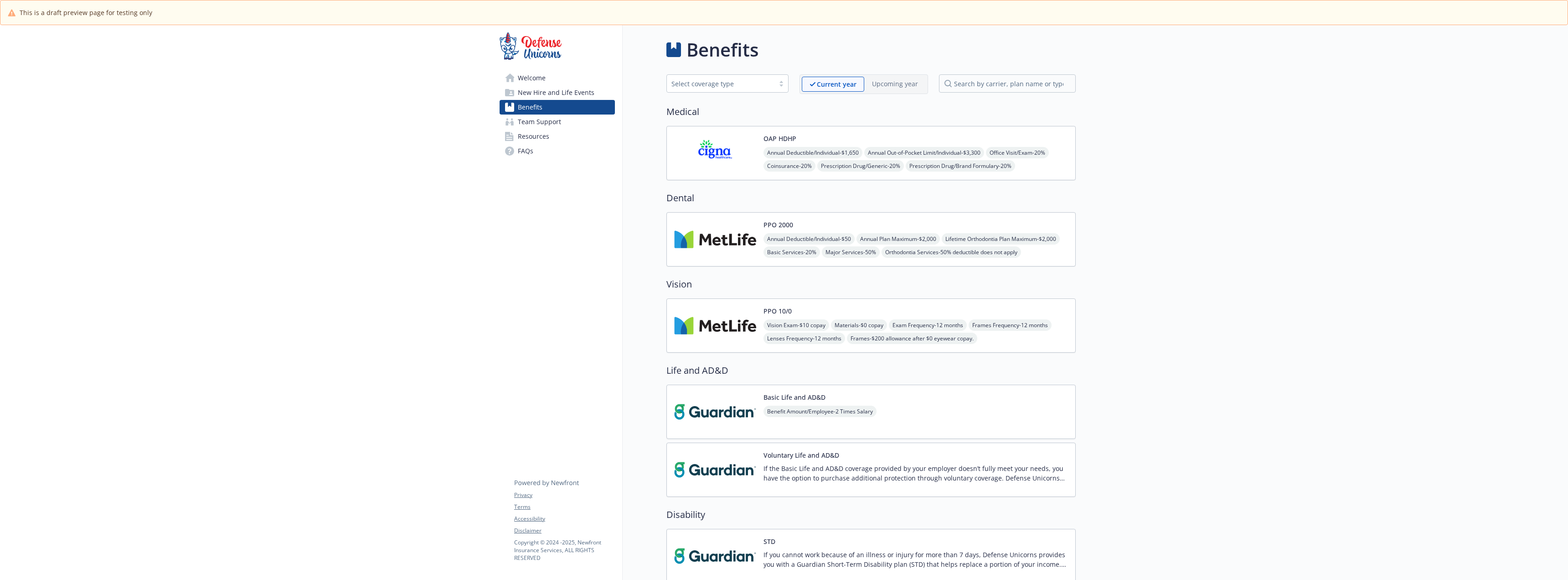
click at [730, 156] on img at bounding box center [715, 153] width 82 height 39
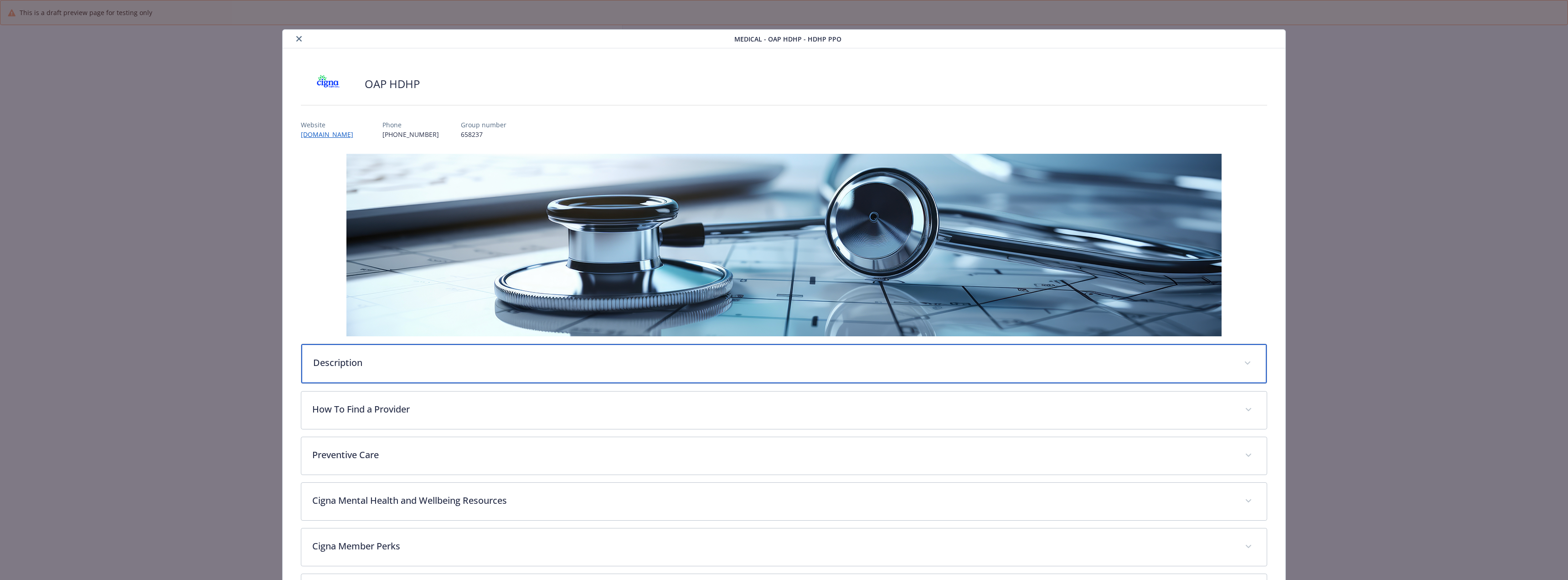
click at [446, 370] on div "Description" at bounding box center [784, 363] width 965 height 39
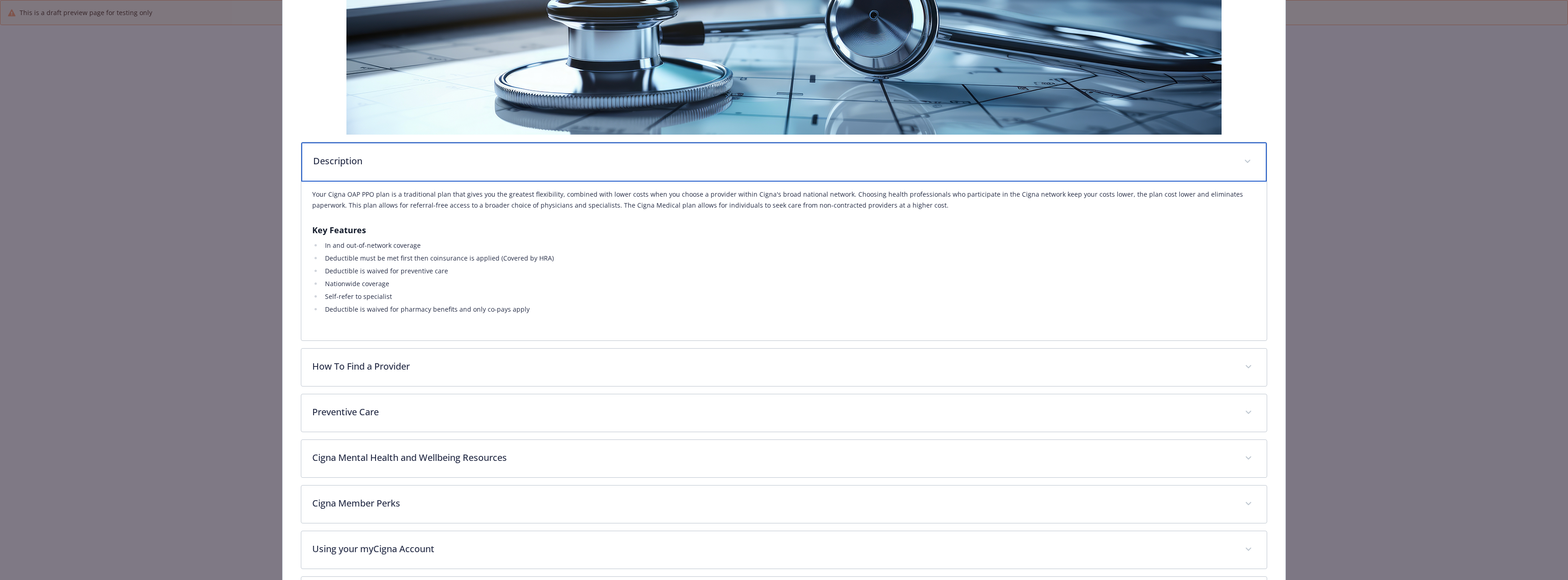
scroll to position [273, 0]
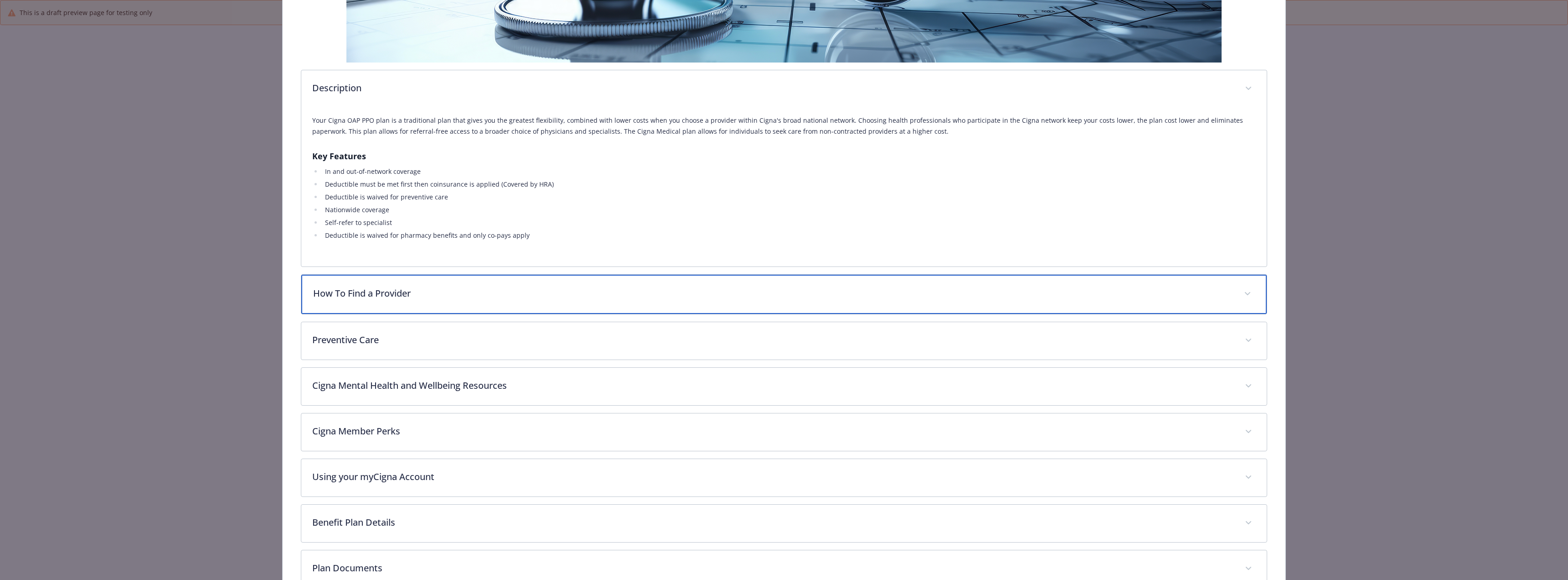
click at [486, 292] on p "How To Find a Provider" at bounding box center [773, 293] width 920 height 13
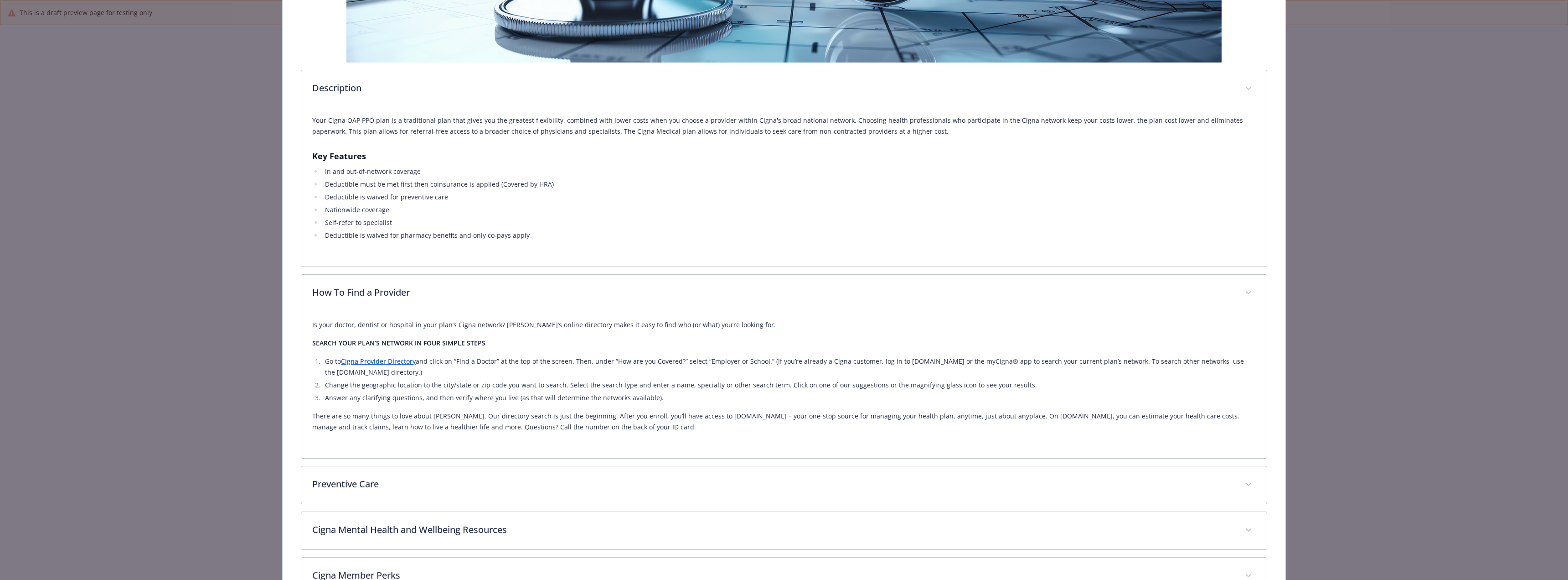
click at [393, 364] on link "Cigna Provider Directory" at bounding box center [378, 361] width 75 height 8
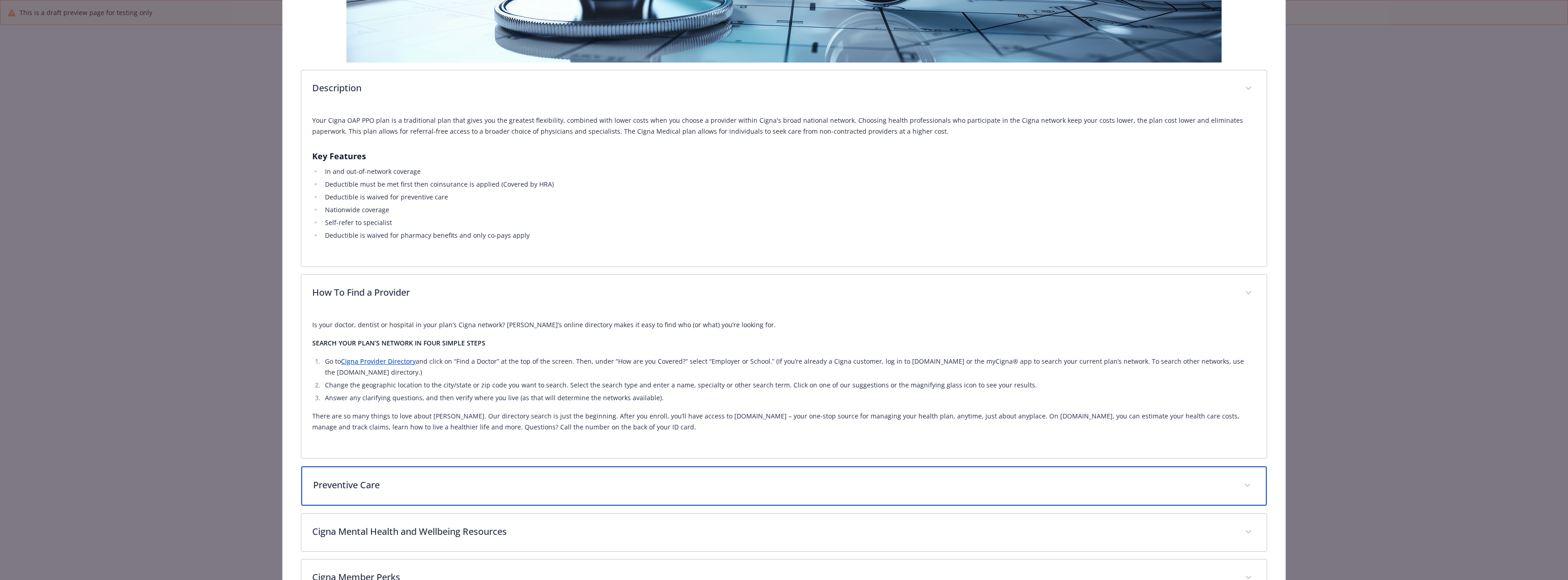
click at [350, 493] on div "Preventive Care" at bounding box center [784, 485] width 965 height 39
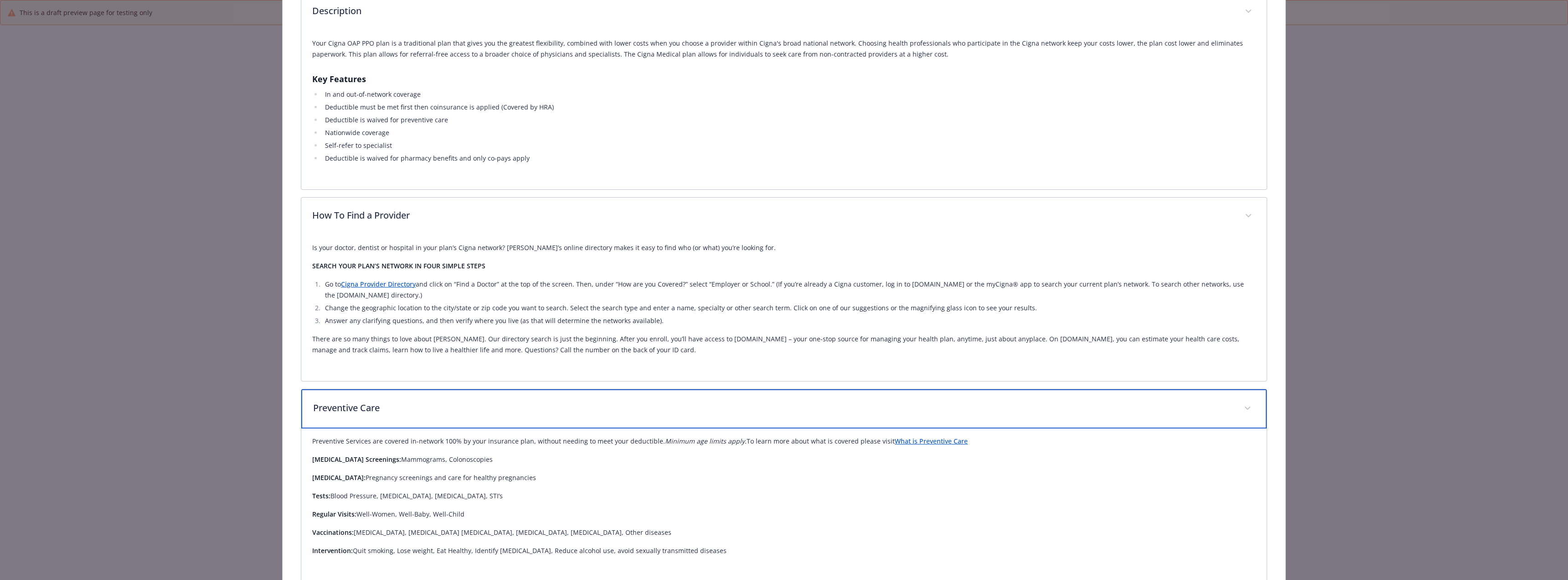
scroll to position [411, 0]
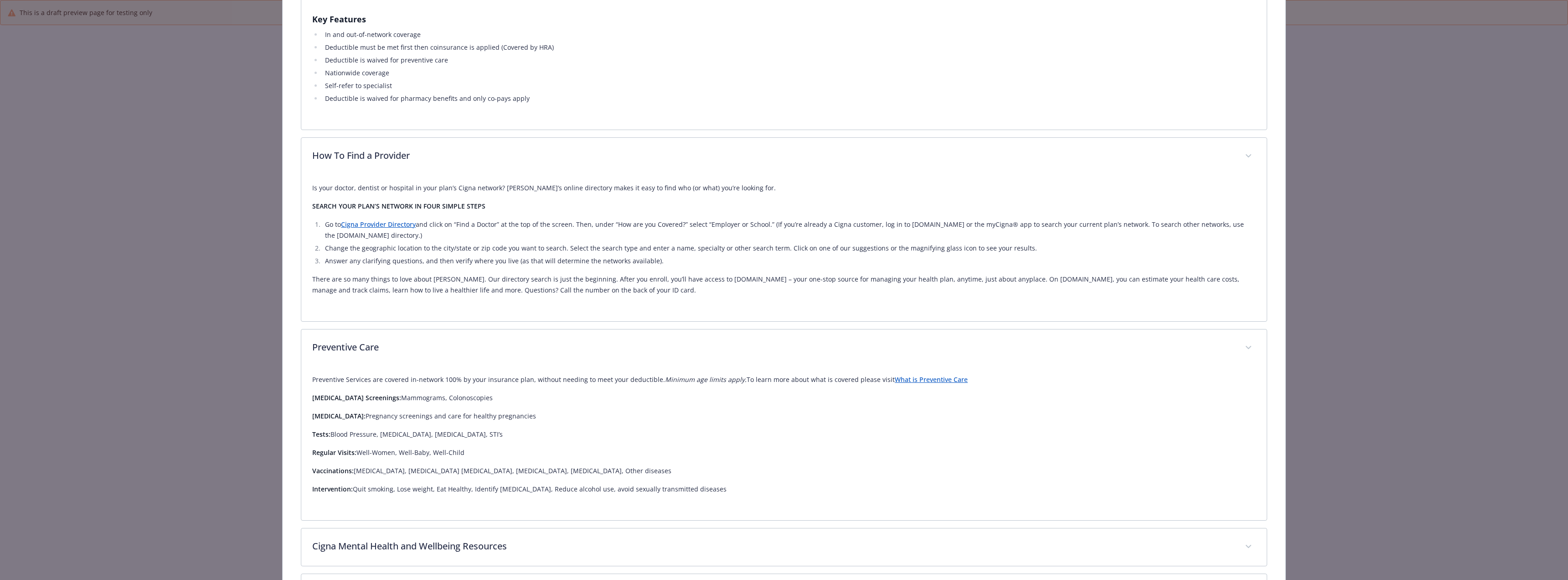
click at [918, 384] on p "Preventive Services are covered in-network 100% by your insurance plan, without…" at bounding box center [784, 379] width 943 height 11
click at [918, 381] on link "What is Preventive Care" at bounding box center [931, 379] width 73 height 8
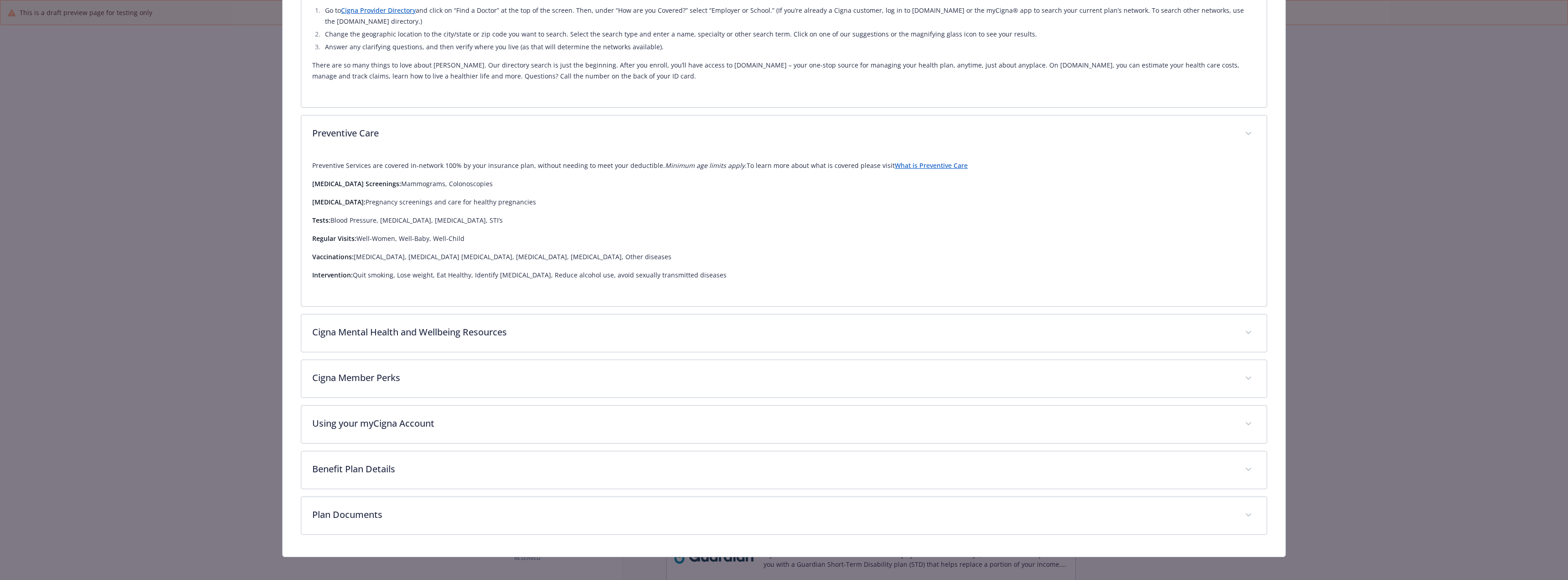
scroll to position [631, 0]
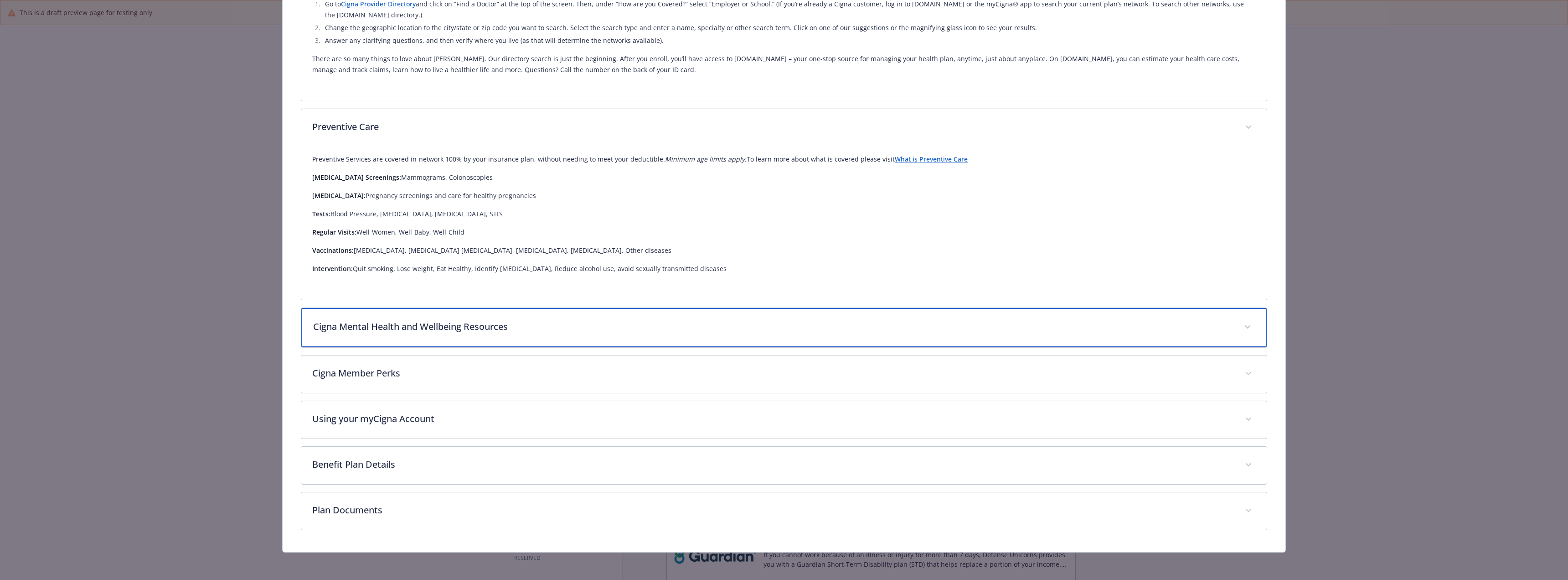
click at [566, 335] on div "Cigna Mental Health and Wellbeing Resources" at bounding box center [784, 327] width 965 height 39
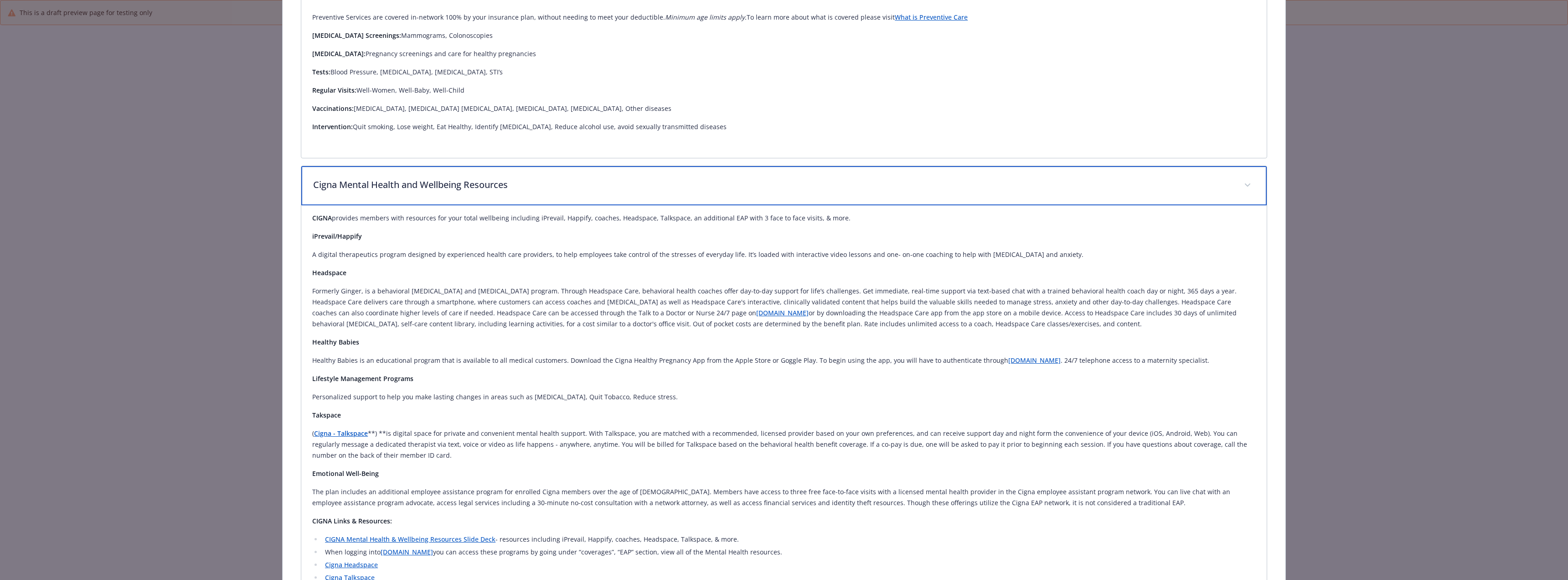
scroll to position [813, 0]
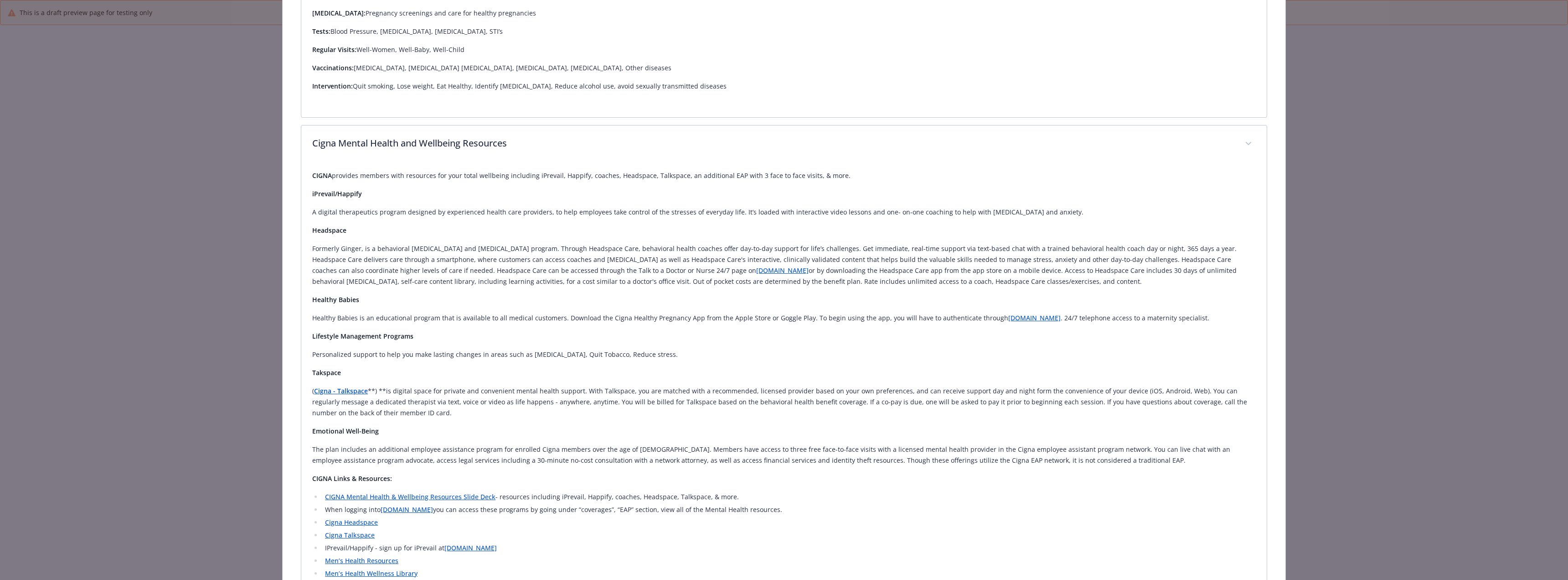
click at [347, 393] on strong "Cigna - Talkspace" at bounding box center [341, 391] width 54 height 8
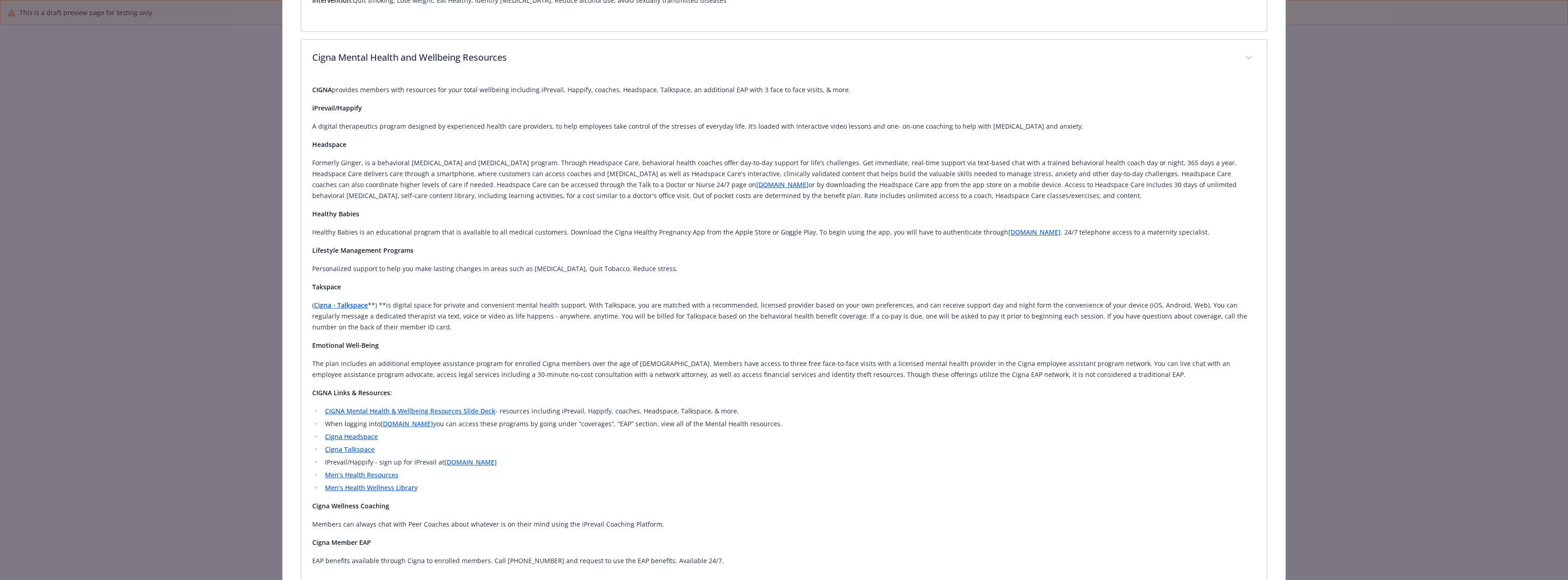
scroll to position [950, 0]
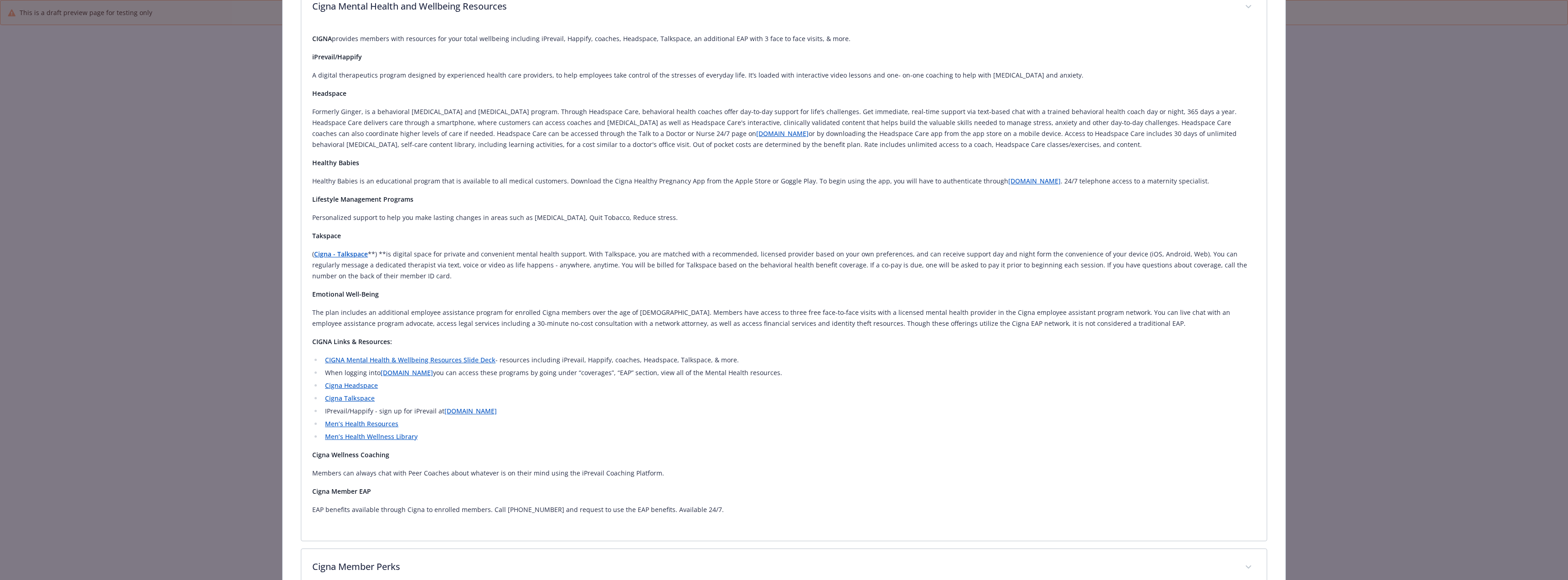
click at [479, 360] on link "CIGNA Mental Health & Wellbeing Resources Slide Deck" at bounding box center [410, 360] width 171 height 8
click at [353, 386] on link "Cigna Headspace" at bounding box center [351, 385] width 53 height 8
click at [355, 396] on link "Cigna Talkspace" at bounding box center [349, 398] width 49 height 8
click at [452, 412] on link "[DOMAIN_NAME]" at bounding box center [471, 411] width 53 height 8
click at [375, 424] on link "Men’s Health Resources" at bounding box center [362, 423] width 74 height 8
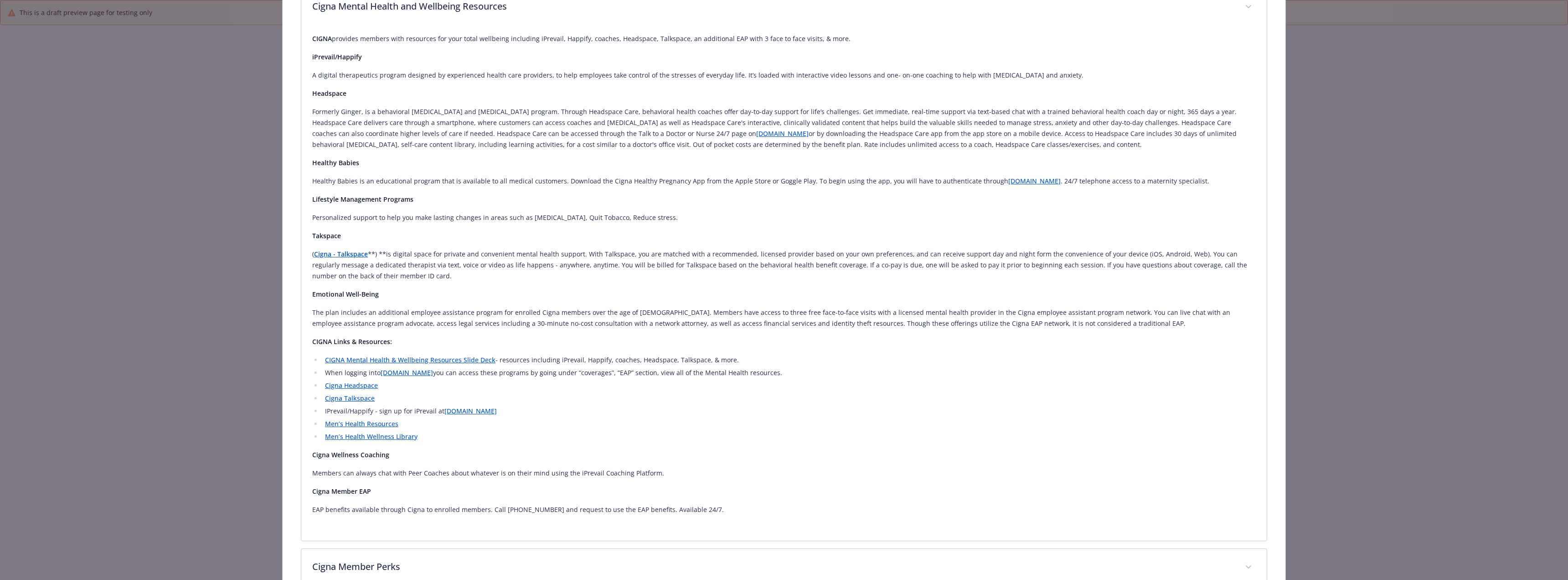
click at [403, 434] on link "Men’s Health Wellness Library" at bounding box center [371, 436] width 92 height 8
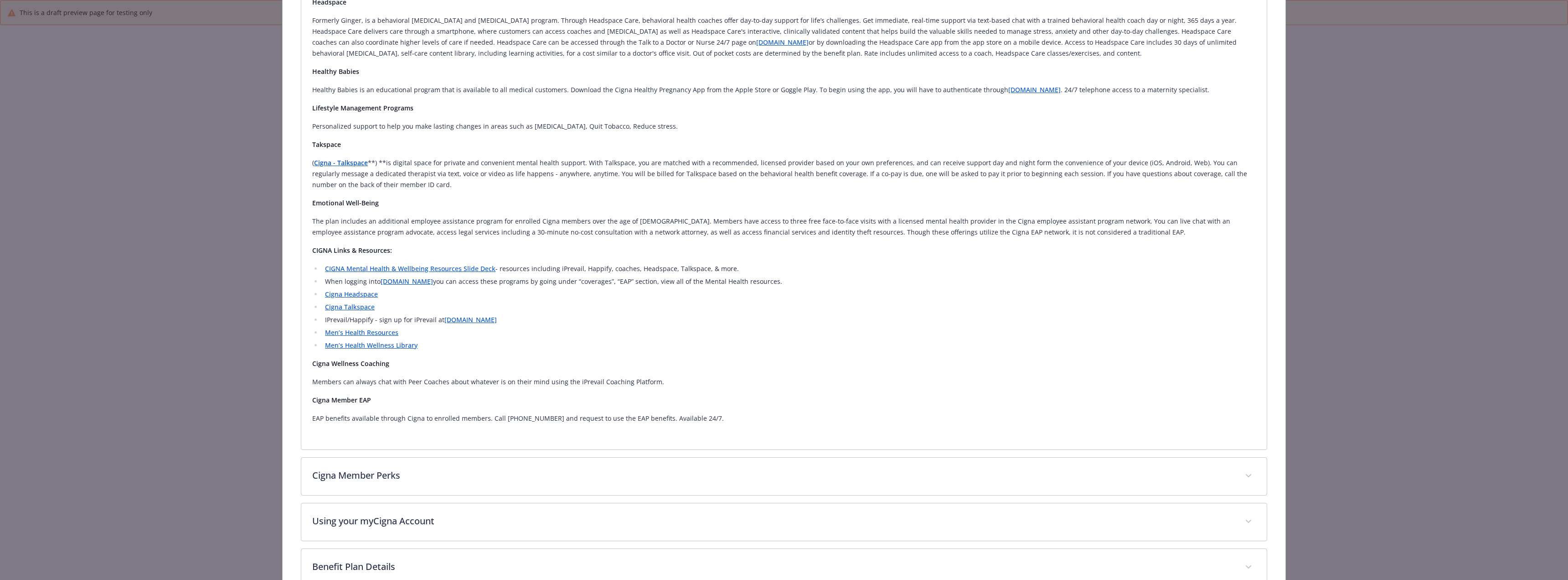
scroll to position [1145, 0]
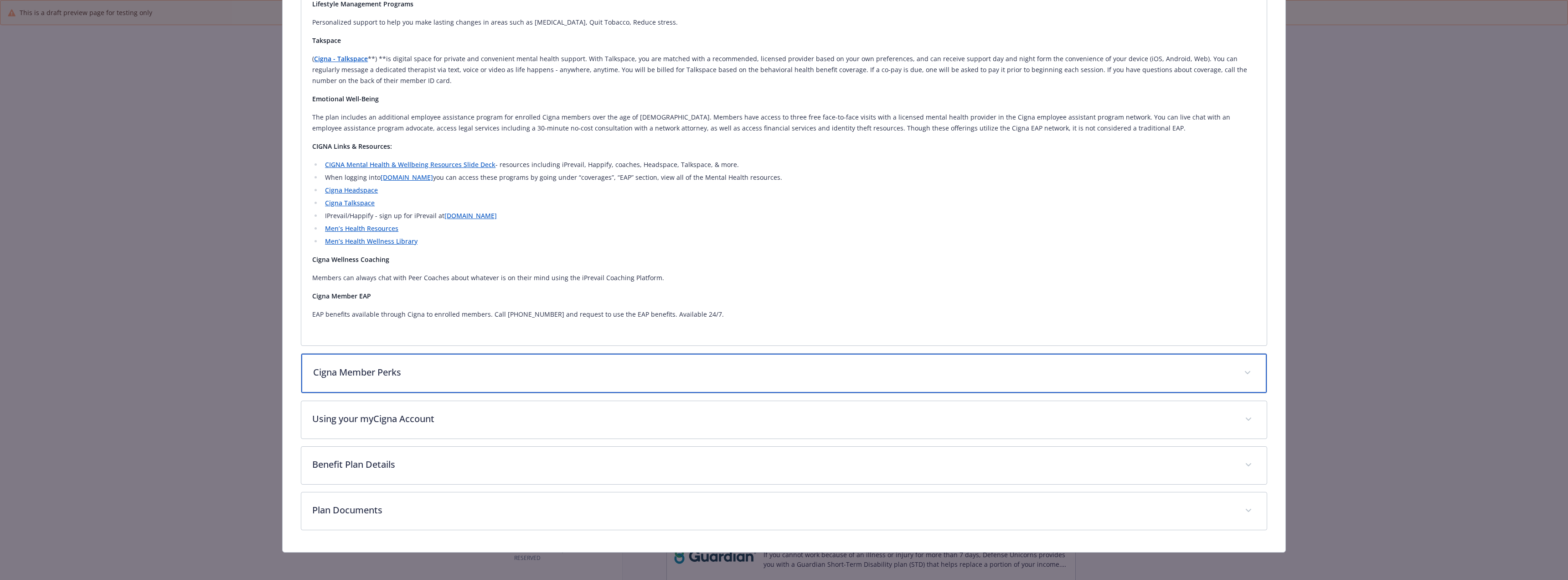
click at [469, 369] on p "Cigna Member Perks" at bounding box center [773, 372] width 920 height 13
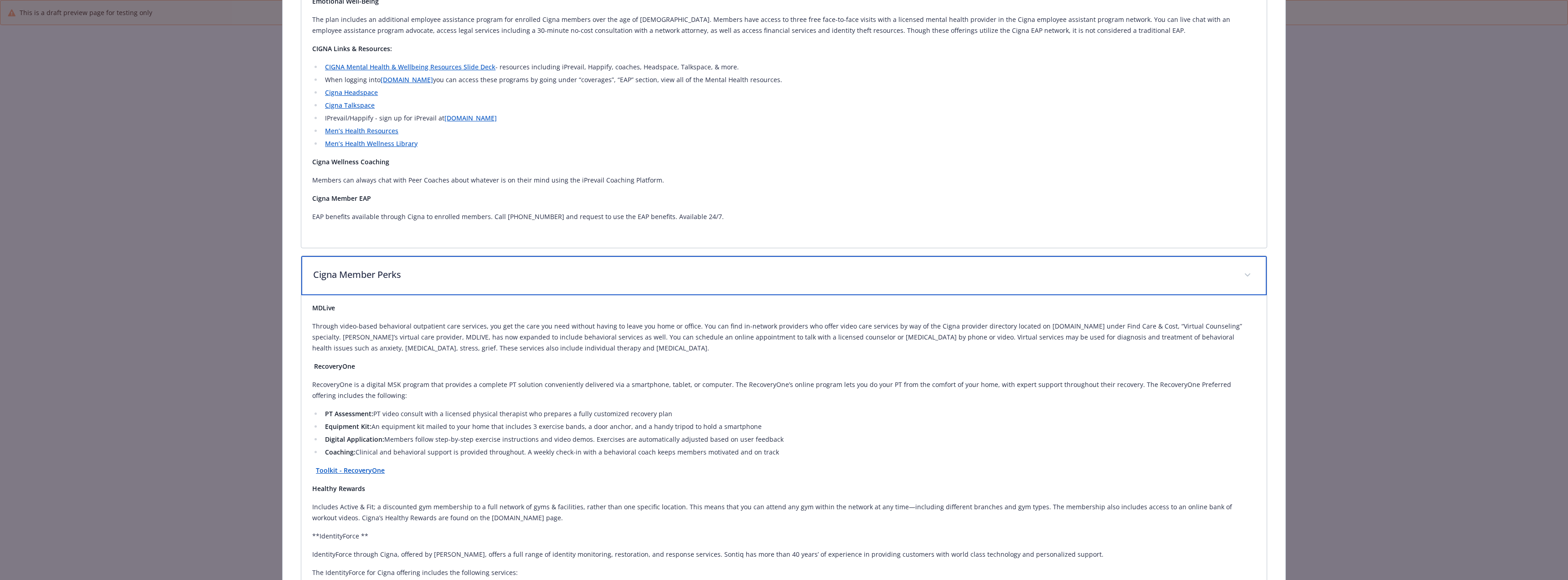
scroll to position [1373, 0]
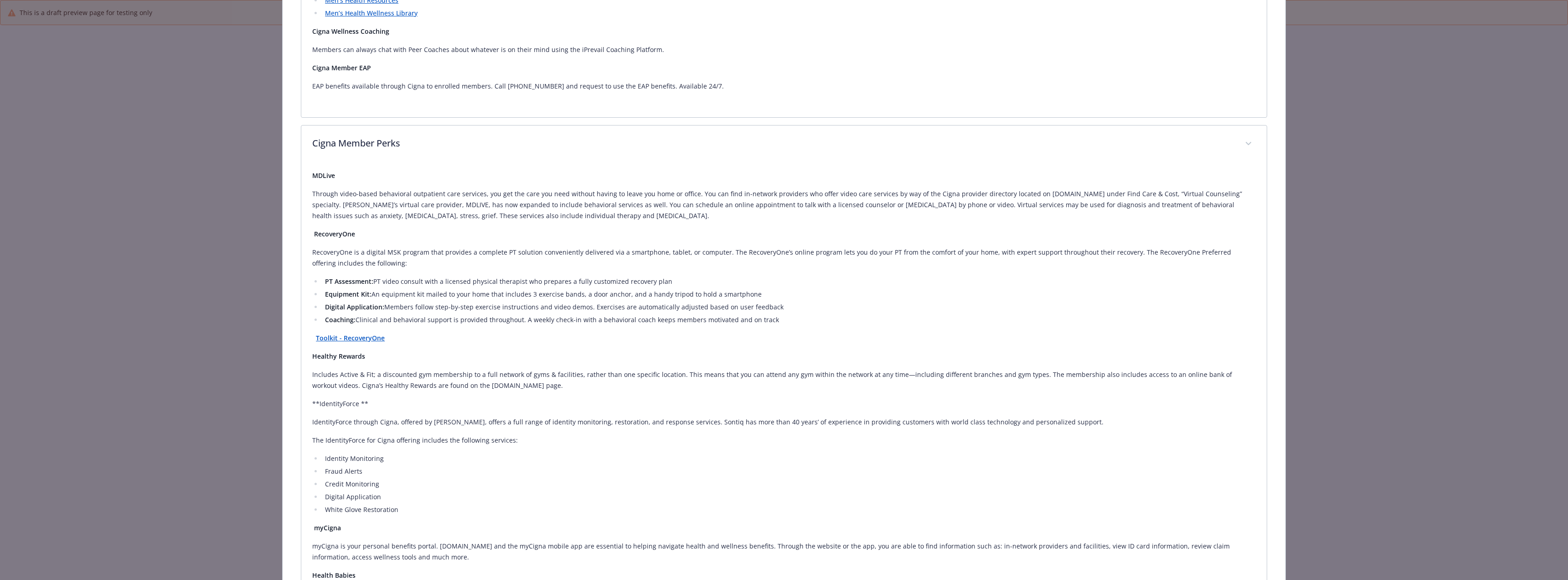
click at [363, 338] on strong "Toolkit - RecoveryOne" at bounding box center [350, 338] width 69 height 8
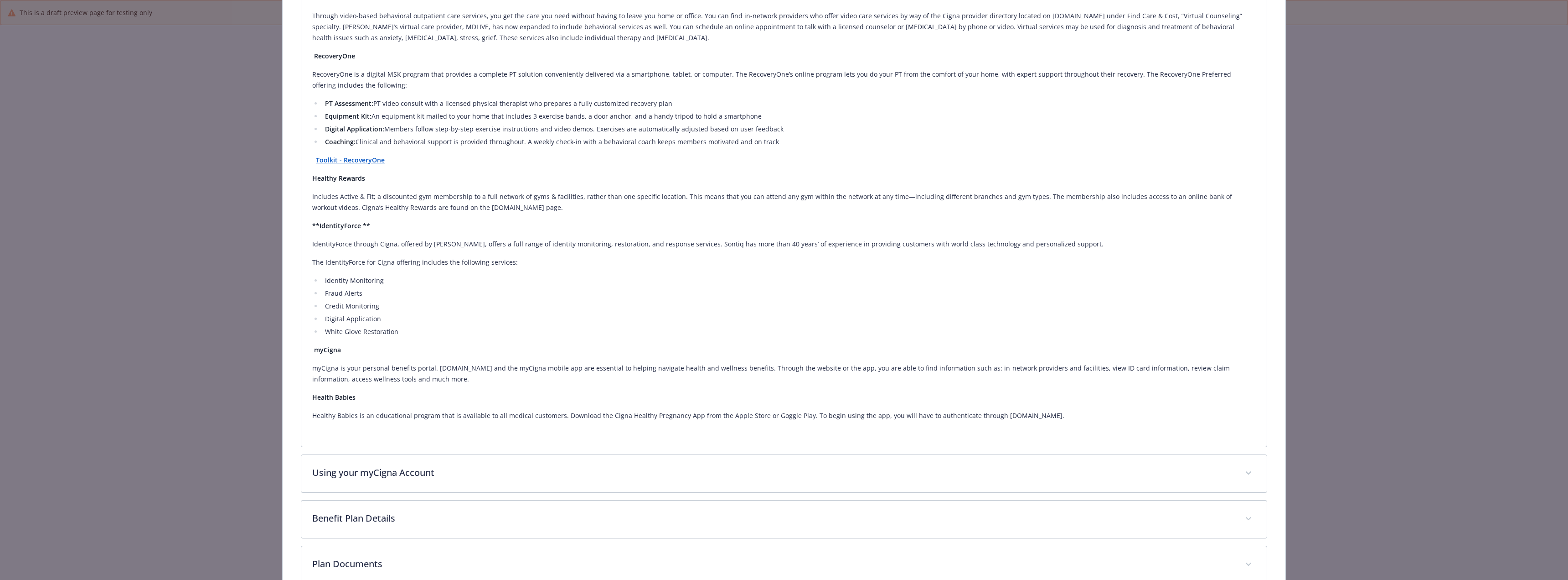
scroll to position [1556, 0]
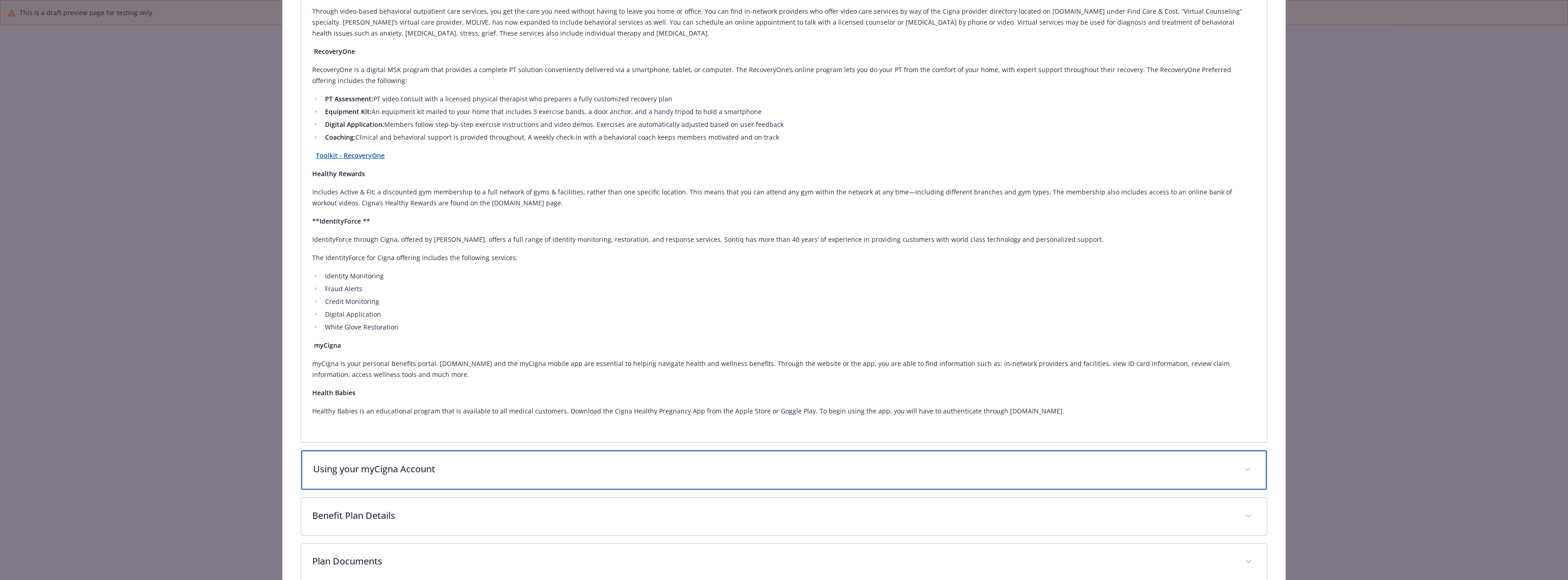
click at [483, 456] on div "Using your myCigna Account" at bounding box center [784, 469] width 965 height 39
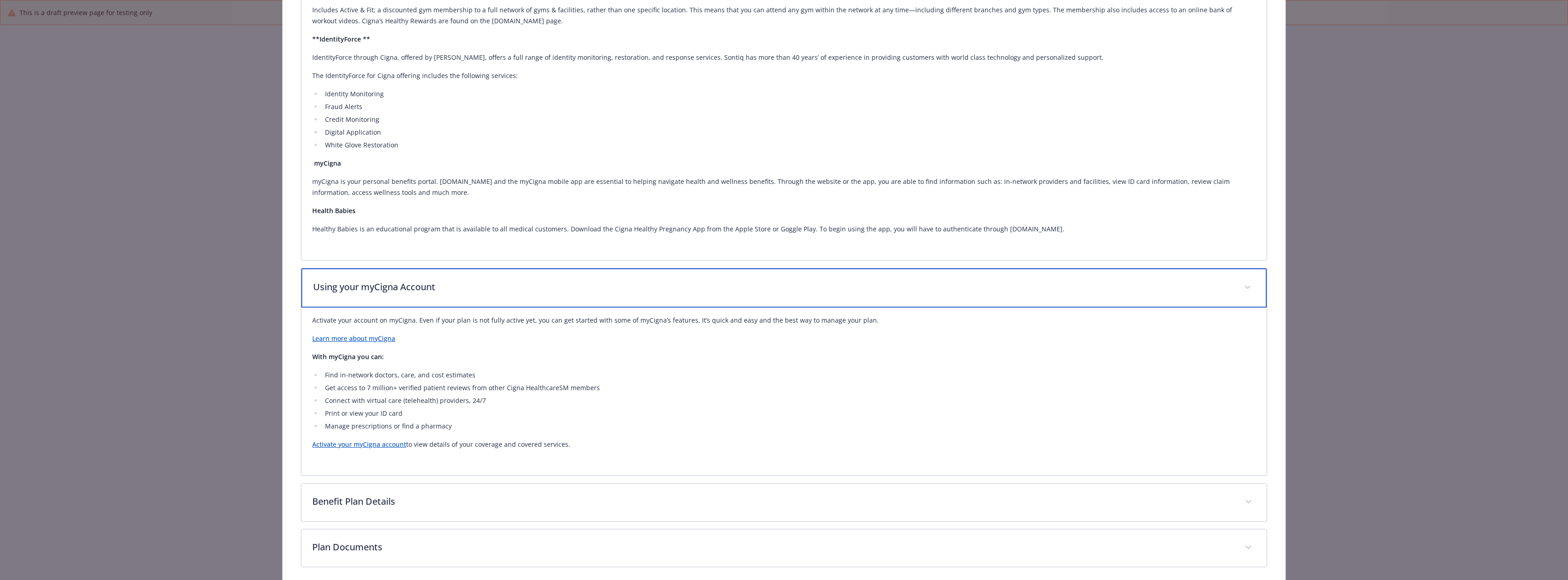
scroll to position [1738, 0]
click at [386, 339] on link "Learn more about myCigna" at bounding box center [353, 336] width 83 height 8
click at [383, 443] on link "Activate your myCigna account" at bounding box center [359, 442] width 94 height 8
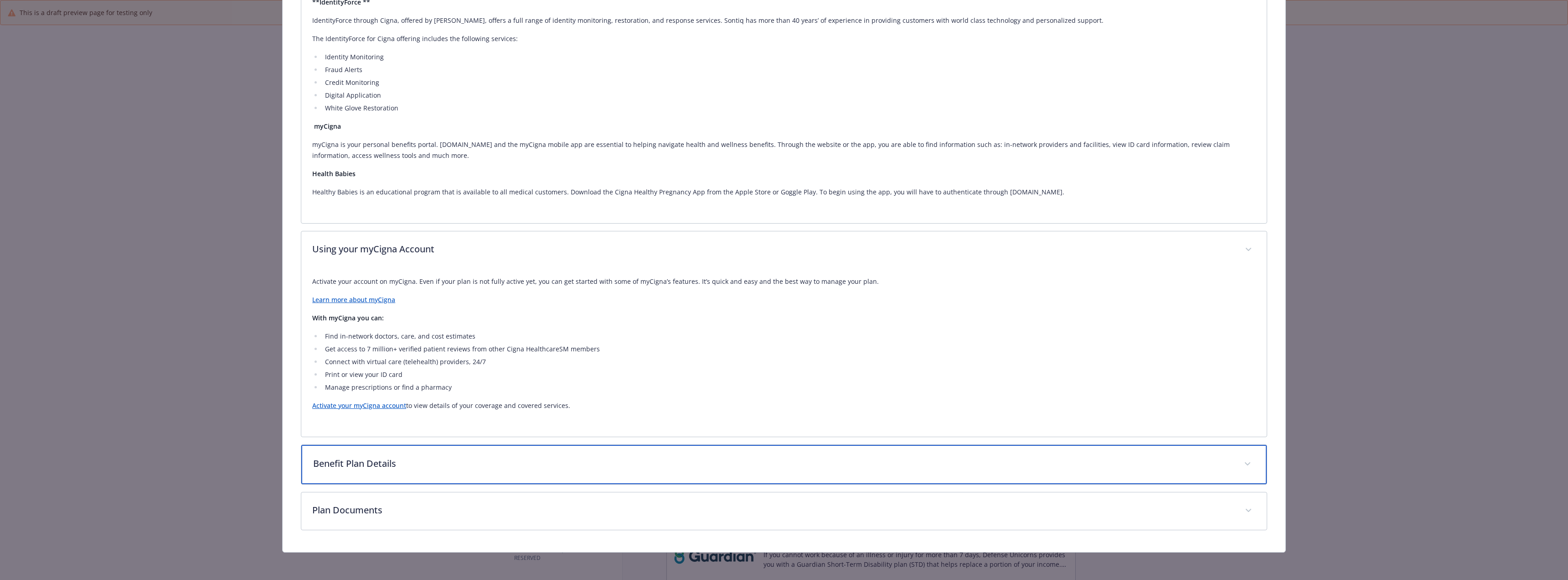
click at [345, 463] on p "Benefit Plan Details" at bounding box center [773, 463] width 920 height 13
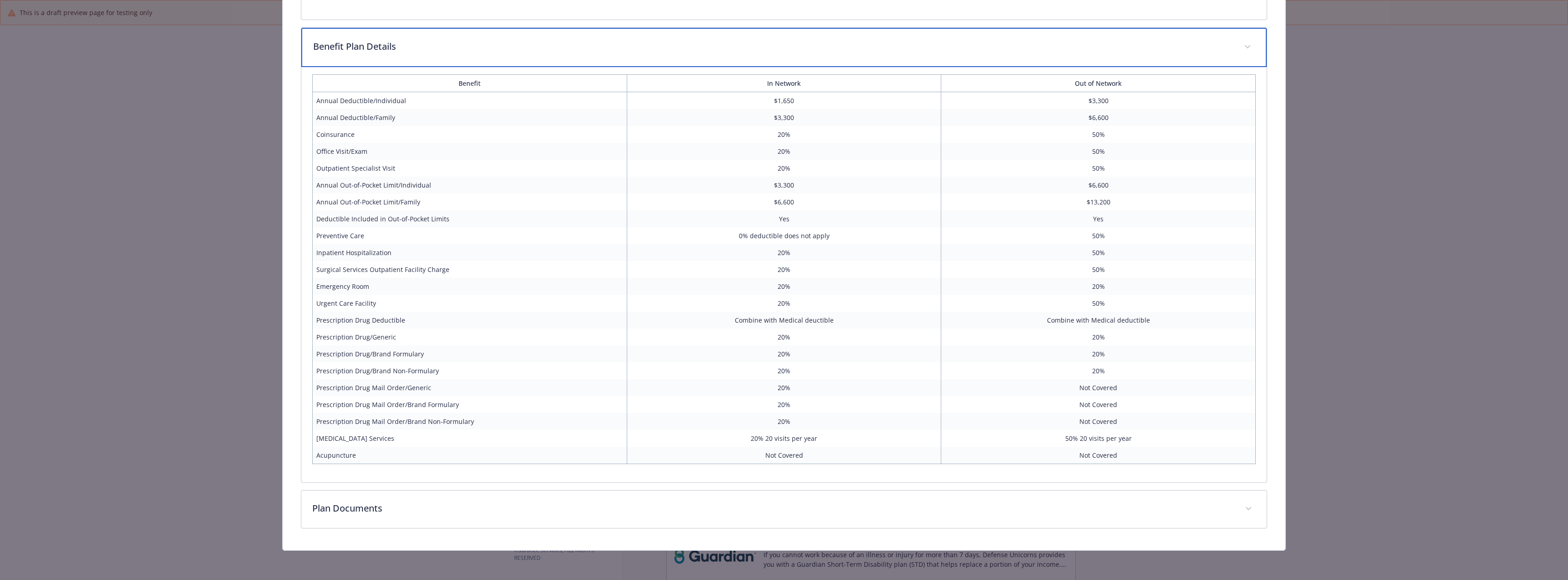
scroll to position [2192, 0]
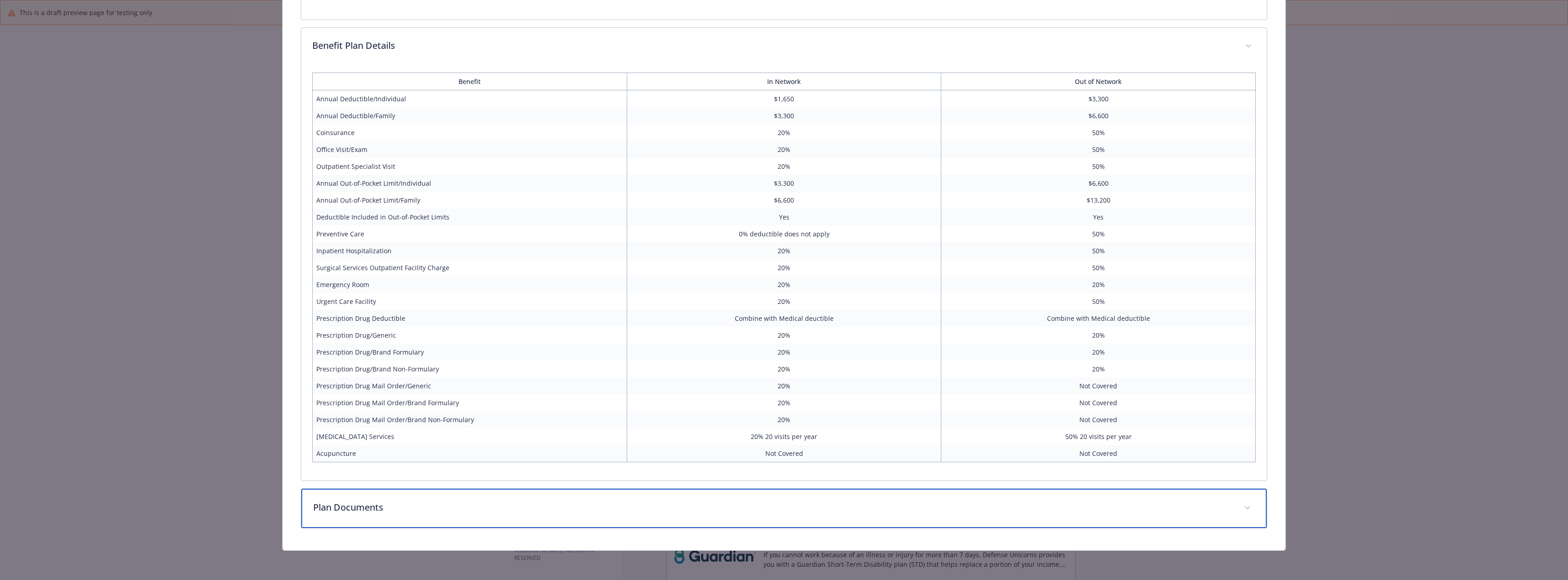
click at [629, 518] on div "Plan Documents" at bounding box center [784, 508] width 965 height 39
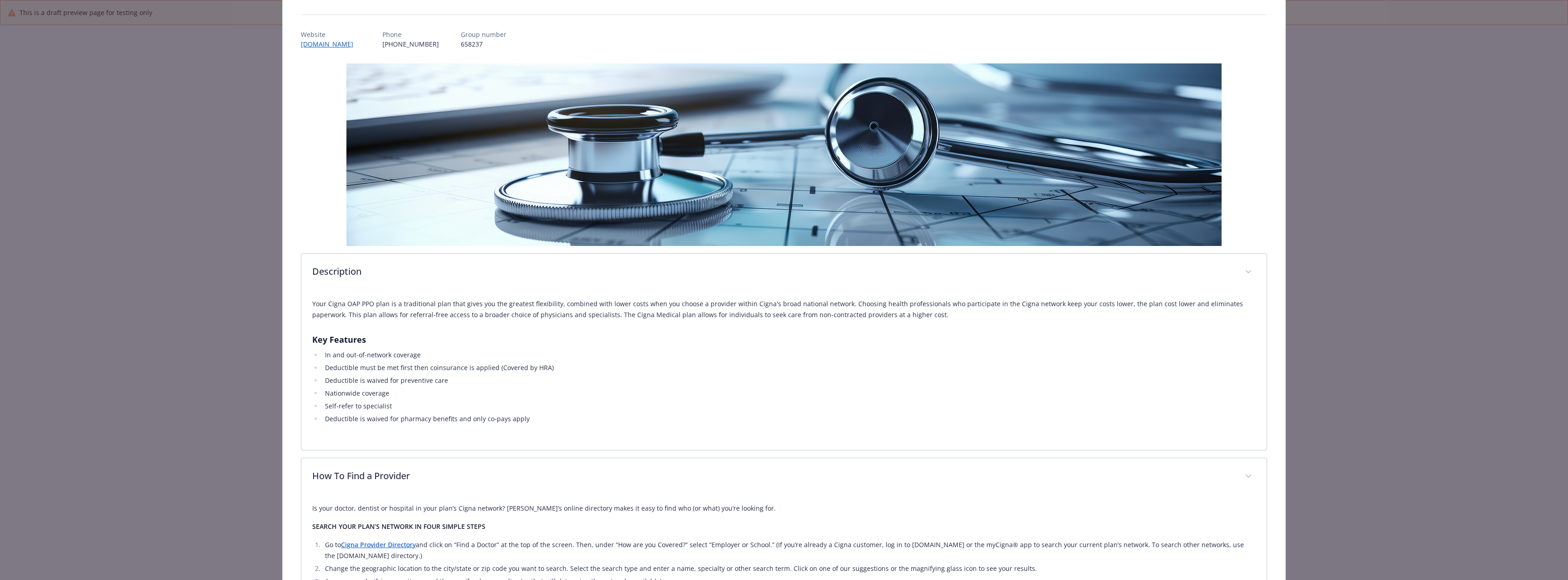
scroll to position [0, 0]
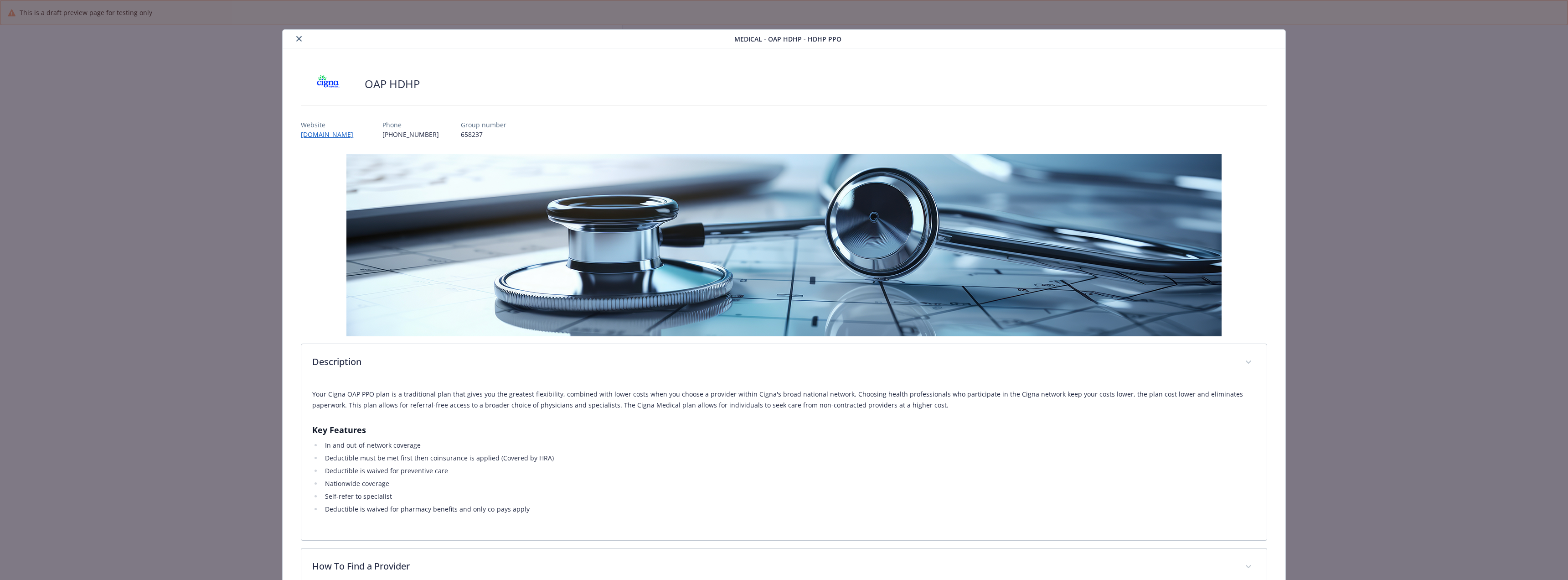
click at [298, 42] on button "close" at bounding box center [298, 39] width 11 height 11
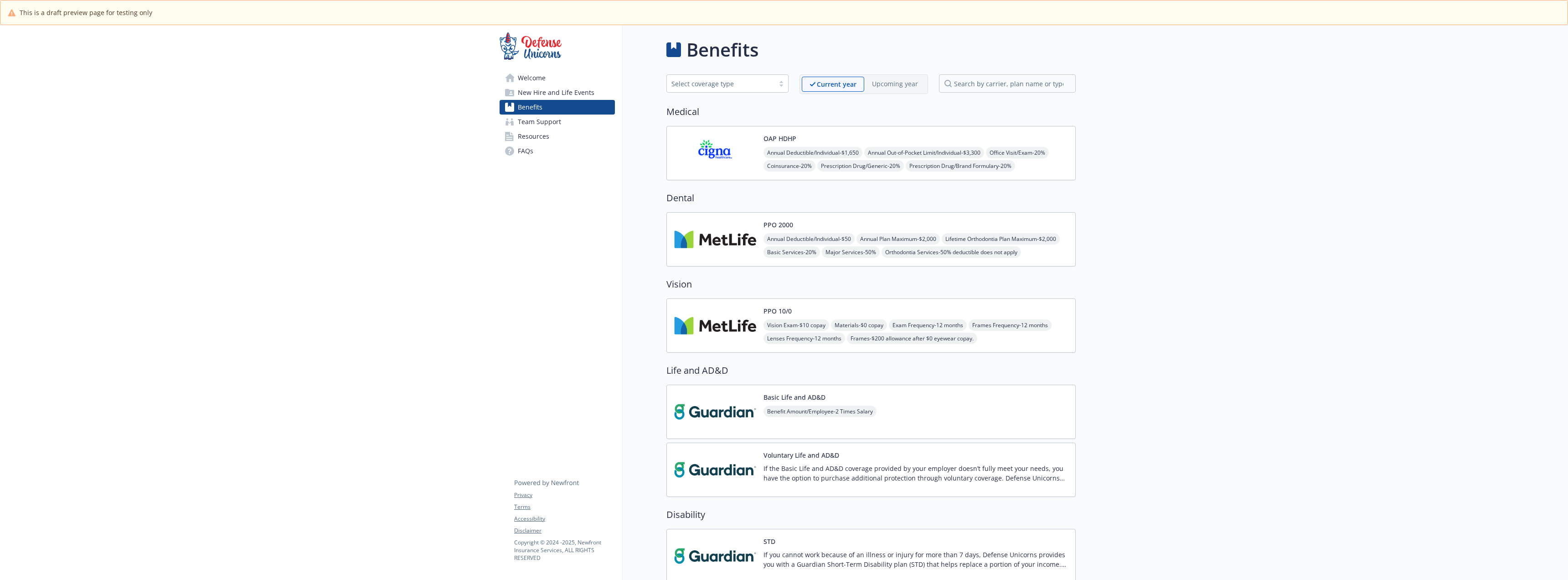
click at [695, 227] on img at bounding box center [715, 239] width 82 height 39
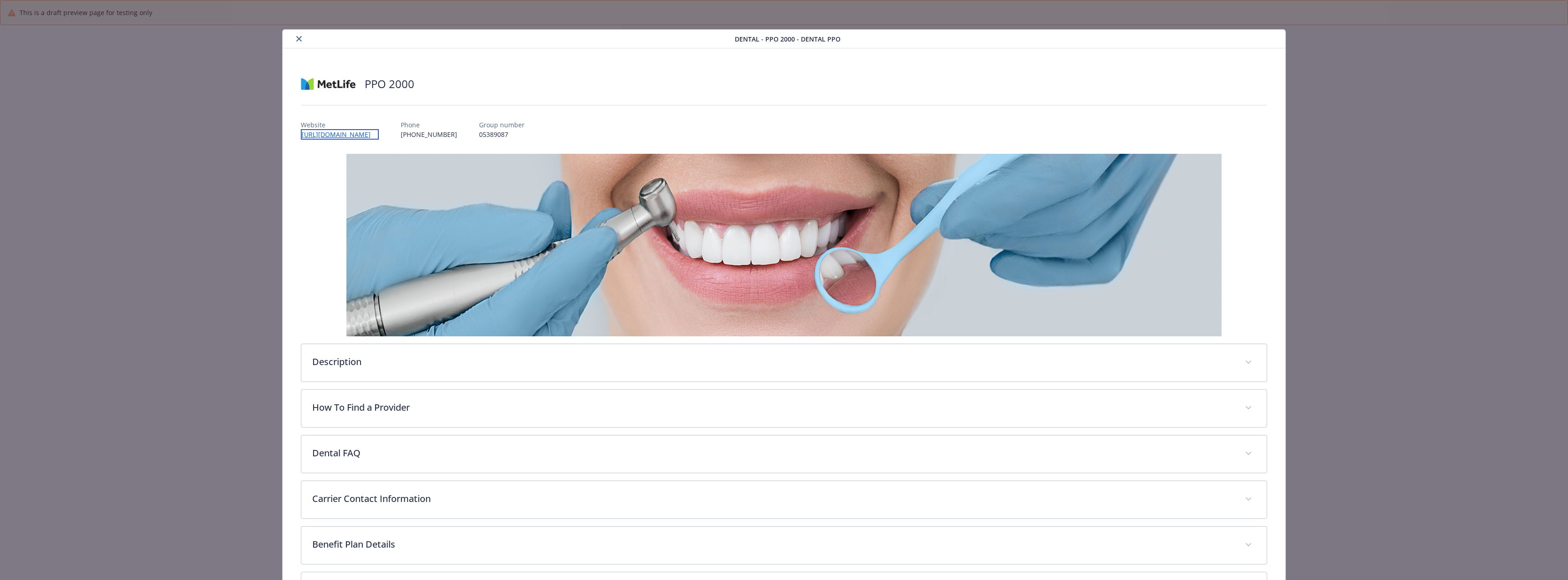
click at [379, 135] on link "[URL][DOMAIN_NAME]" at bounding box center [339, 134] width 78 height 11
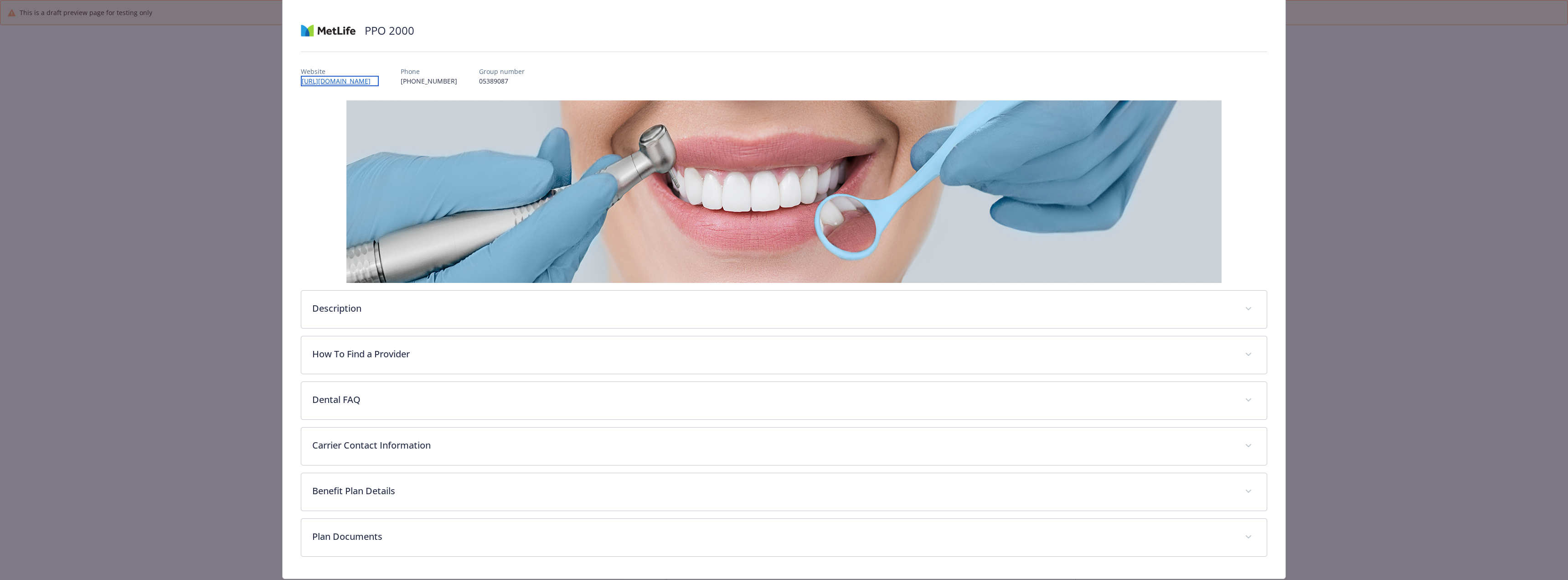
scroll to position [81, 0]
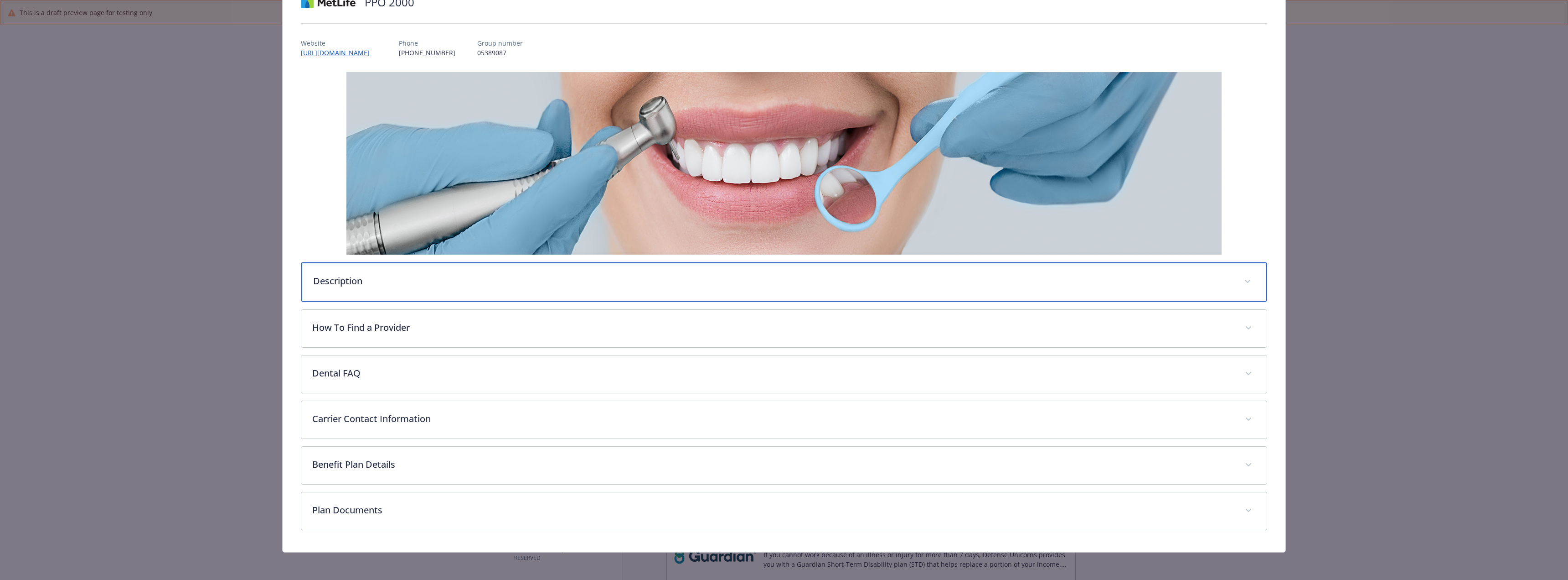
click at [549, 293] on div "Description" at bounding box center [784, 282] width 965 height 39
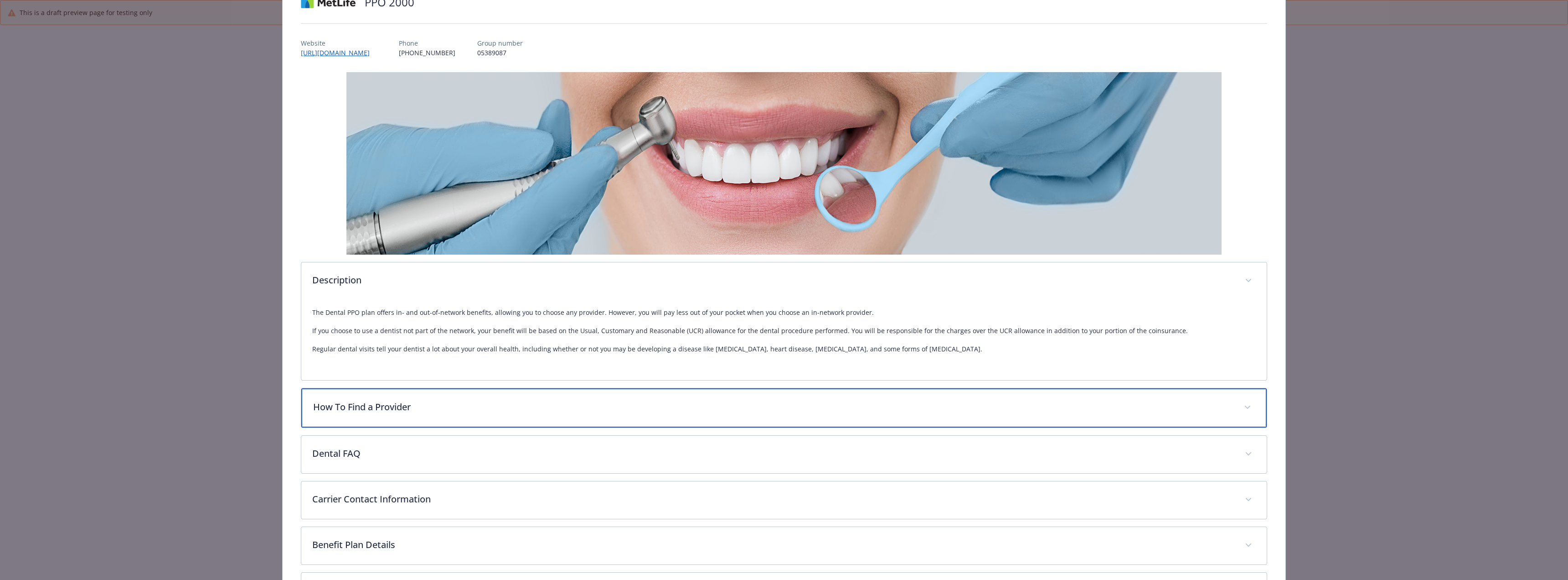
click at [494, 394] on div "How To Find a Provider" at bounding box center [784, 407] width 965 height 39
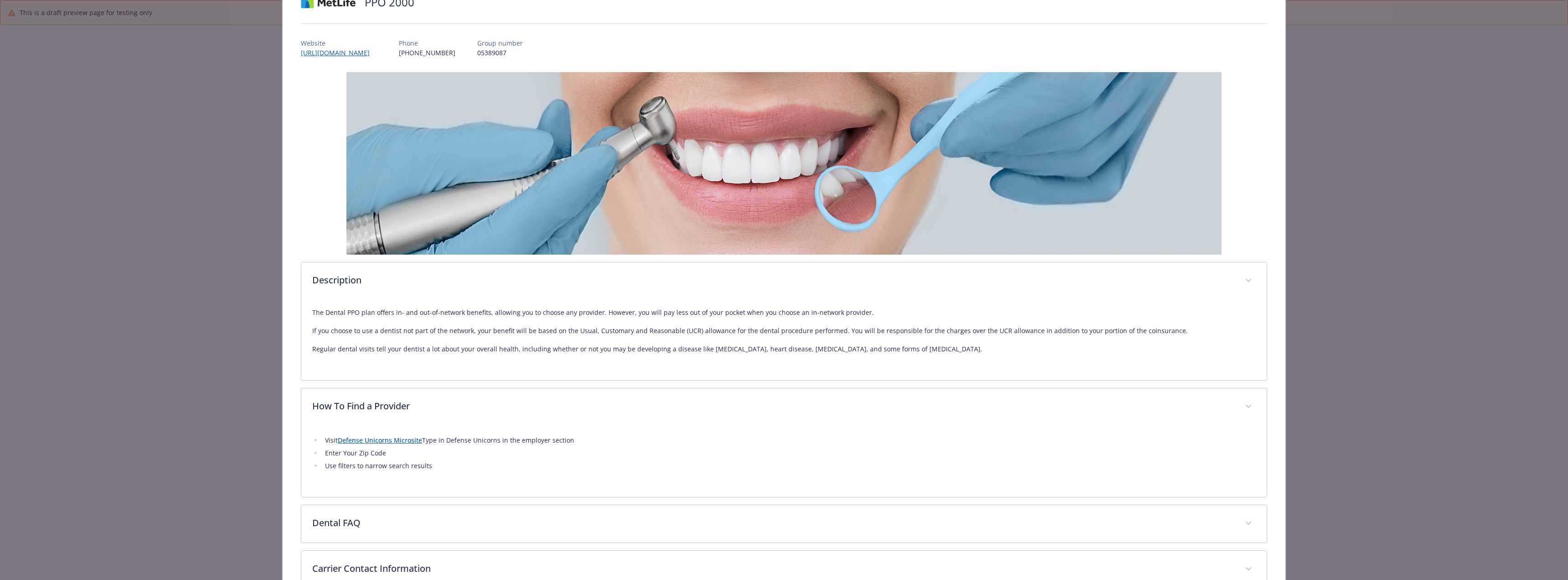
click at [407, 440] on link "Defense Unicorns Microsite" at bounding box center [379, 440] width 85 height 8
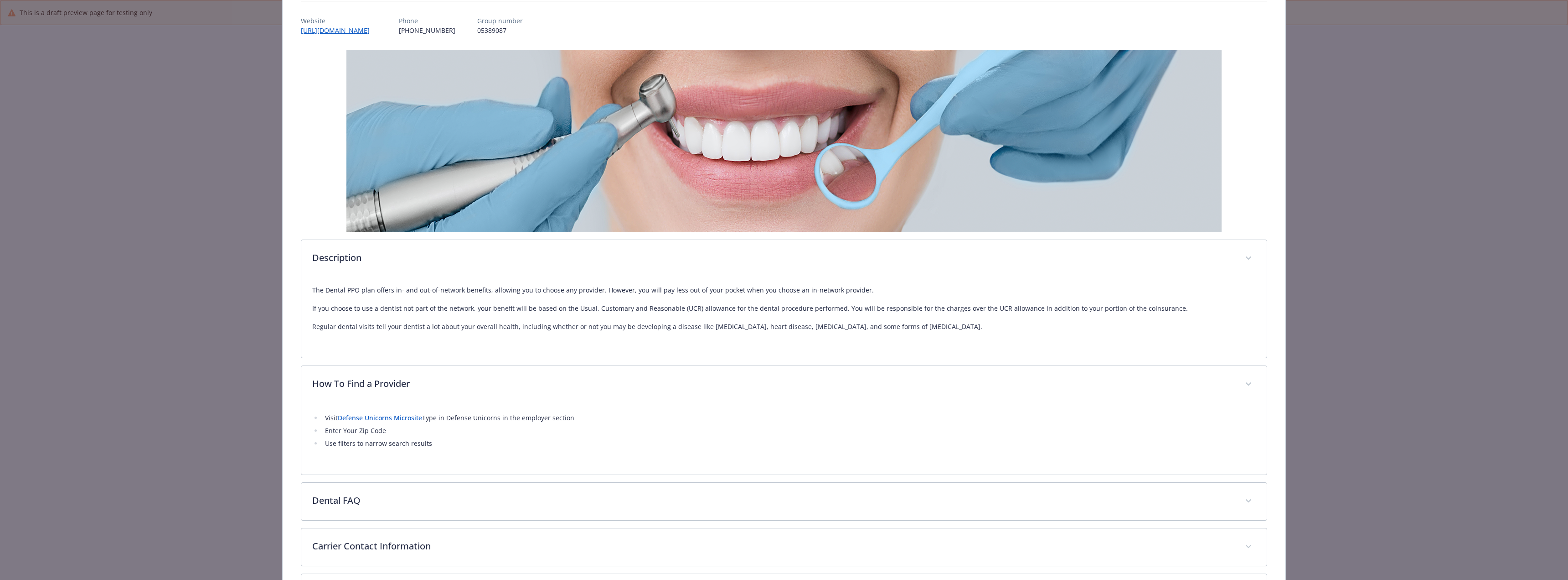
scroll to position [127, 0]
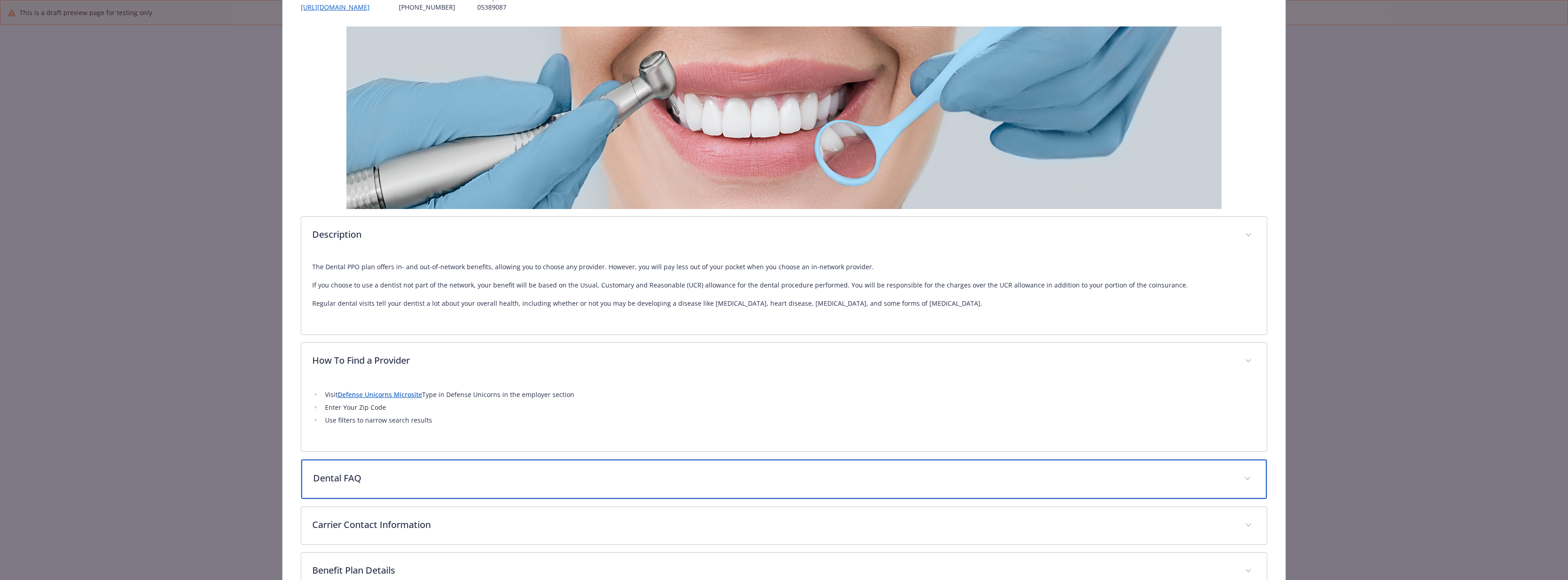
click at [365, 487] on div "Dental FAQ" at bounding box center [784, 479] width 965 height 39
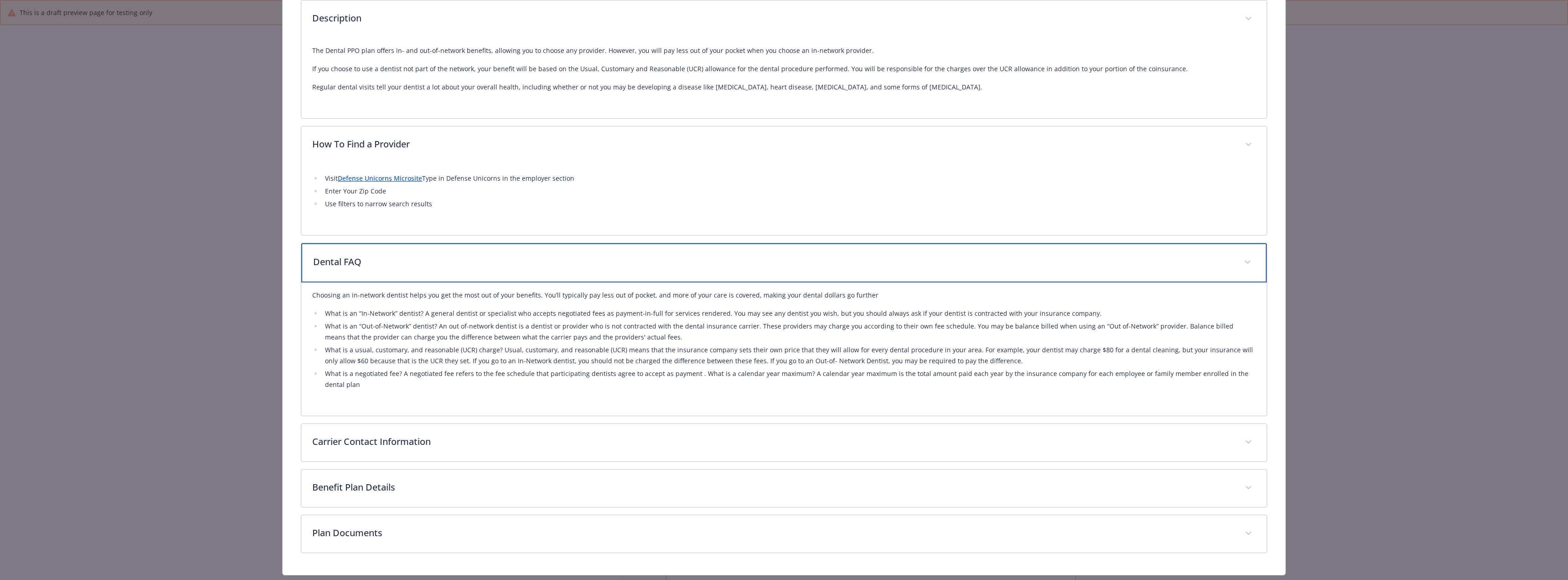
scroll to position [355, 0]
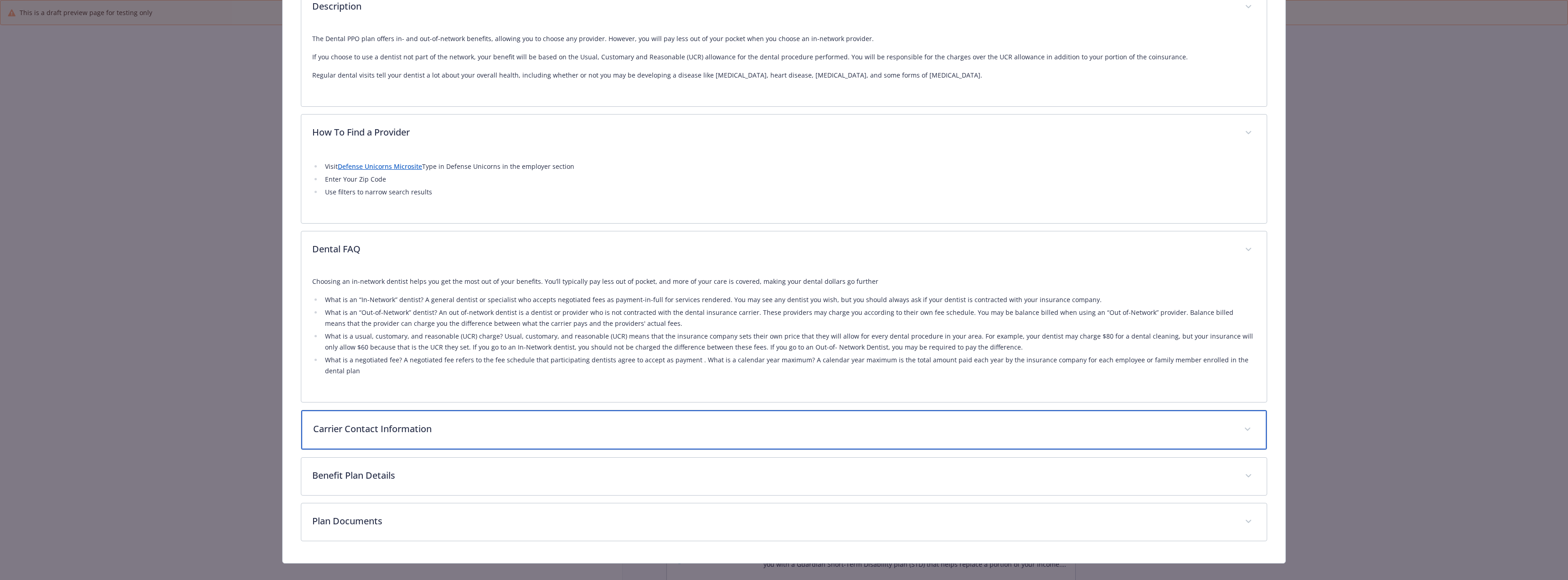
click at [486, 421] on div "Carrier Contact Information" at bounding box center [784, 429] width 965 height 39
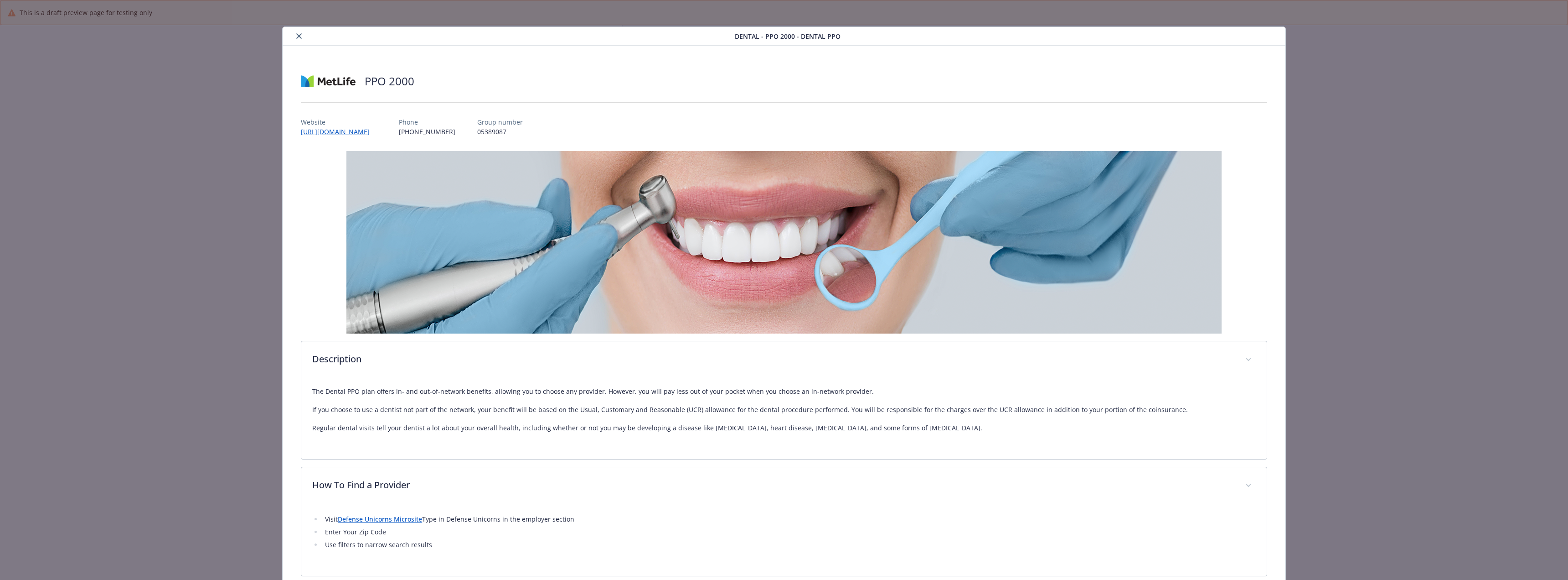
scroll to position [0, 0]
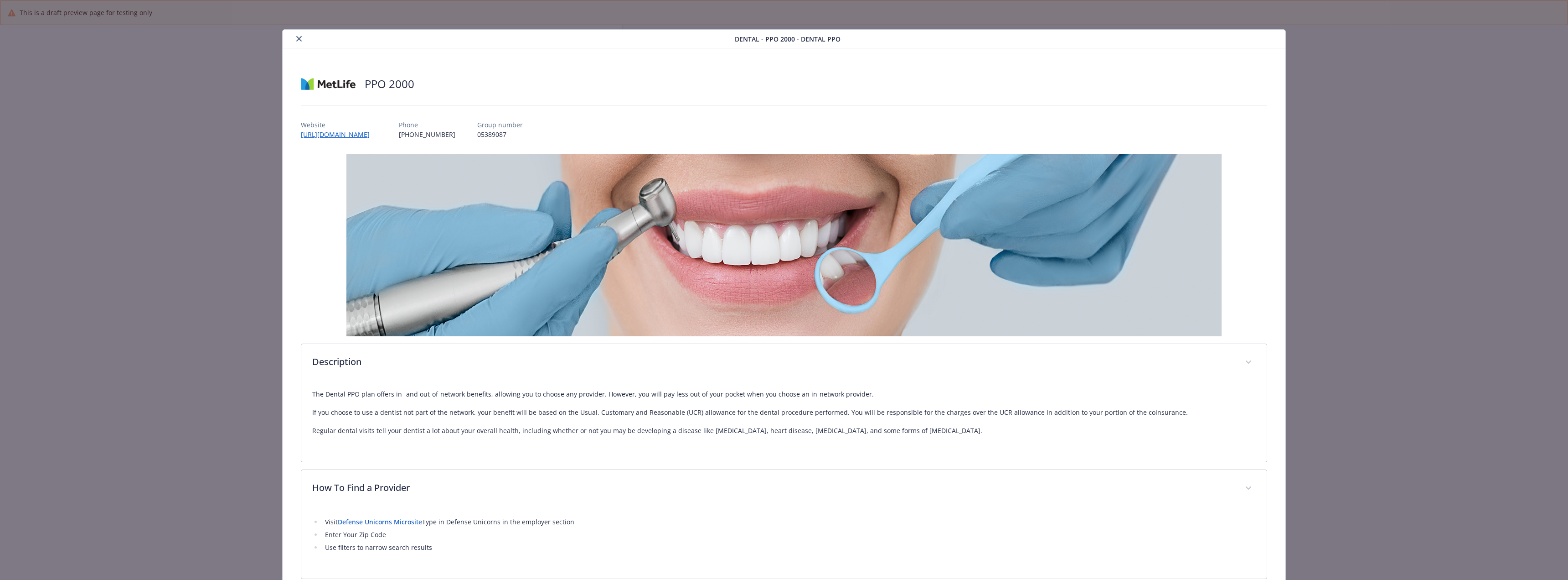
click at [294, 34] on div "details for plan Dental - PPO 2000 - Dental PPO" at bounding box center [510, 39] width 448 height 11
click at [297, 37] on icon "close" at bounding box center [299, 39] width 6 height 6
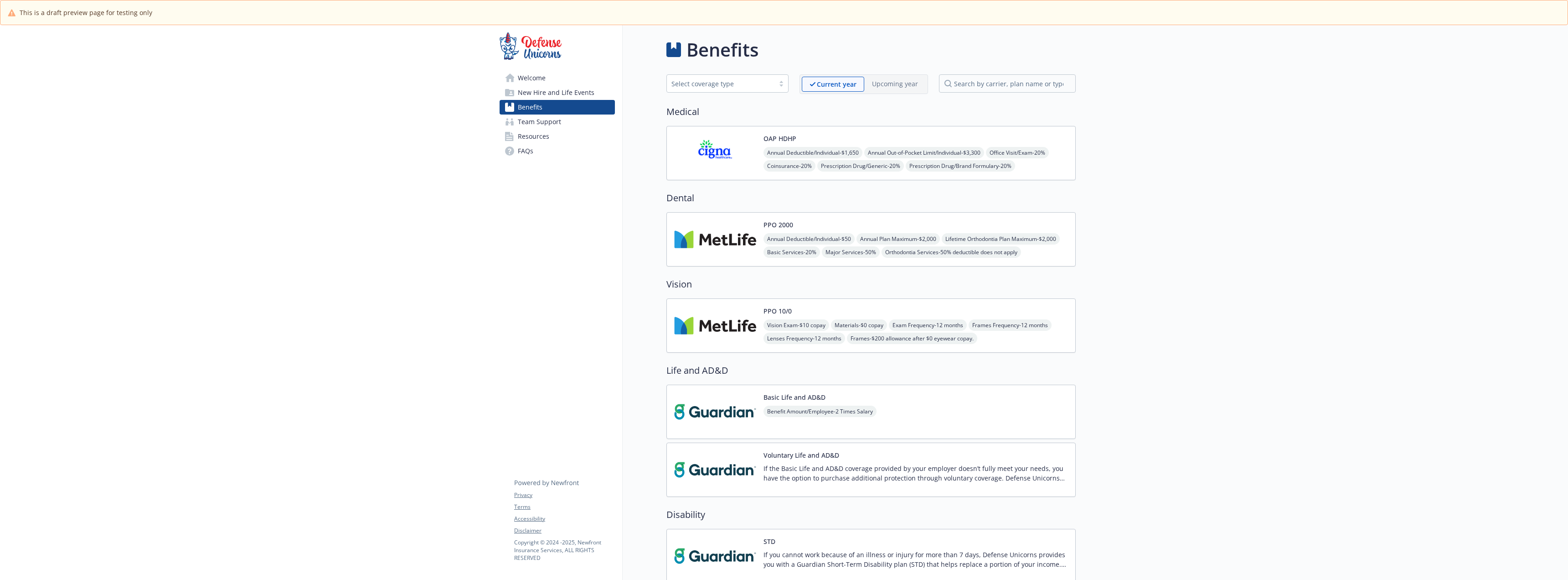
click at [740, 324] on img at bounding box center [715, 325] width 82 height 39
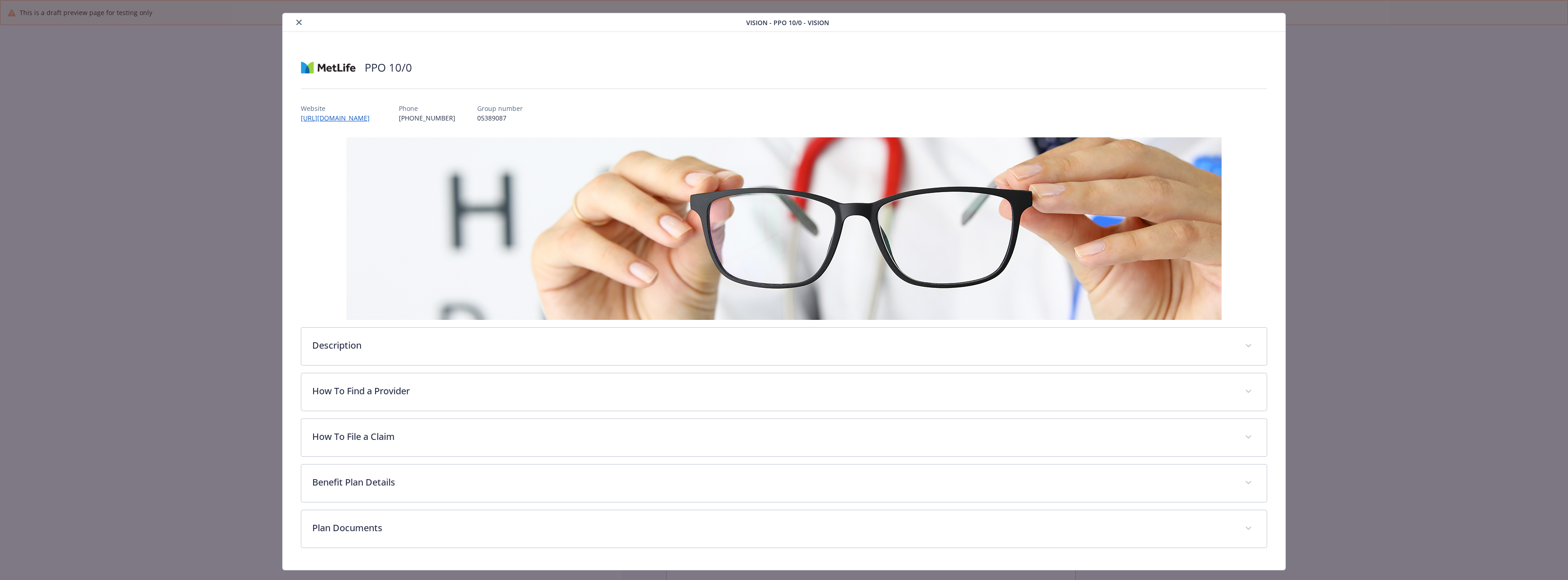
scroll to position [36, 0]
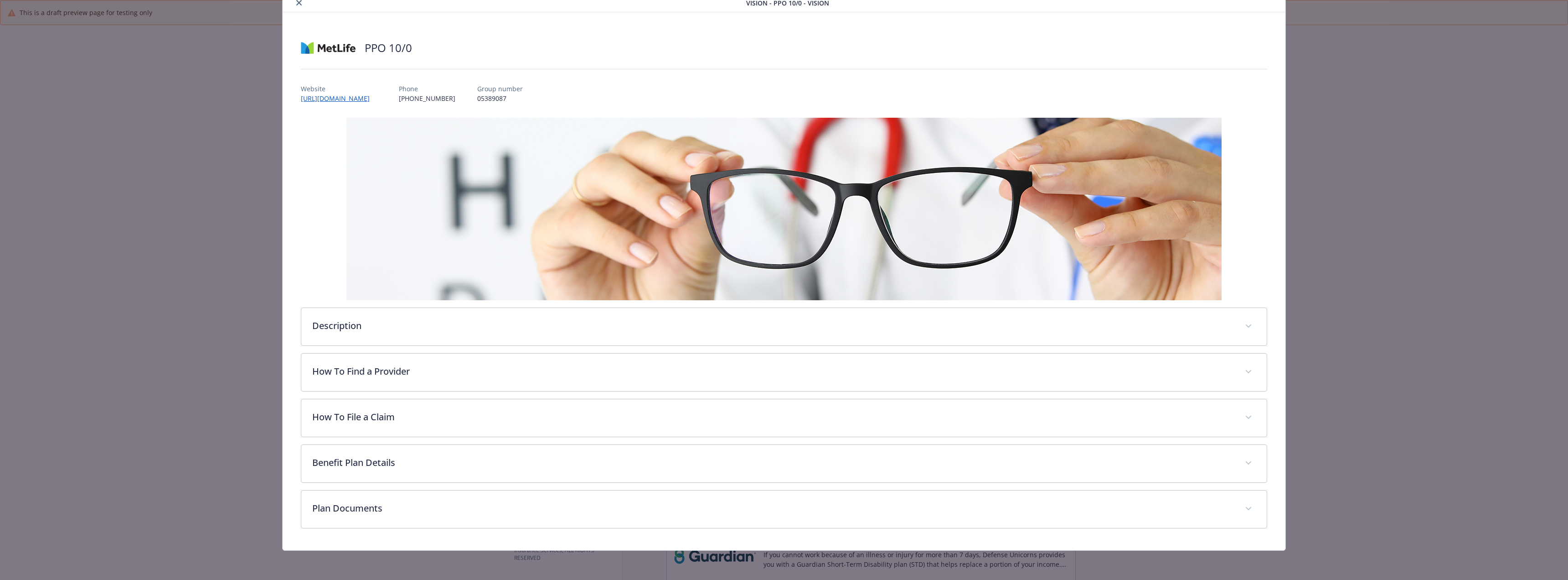
click at [298, 4] on icon "close" at bounding box center [299, 3] width 6 height 6
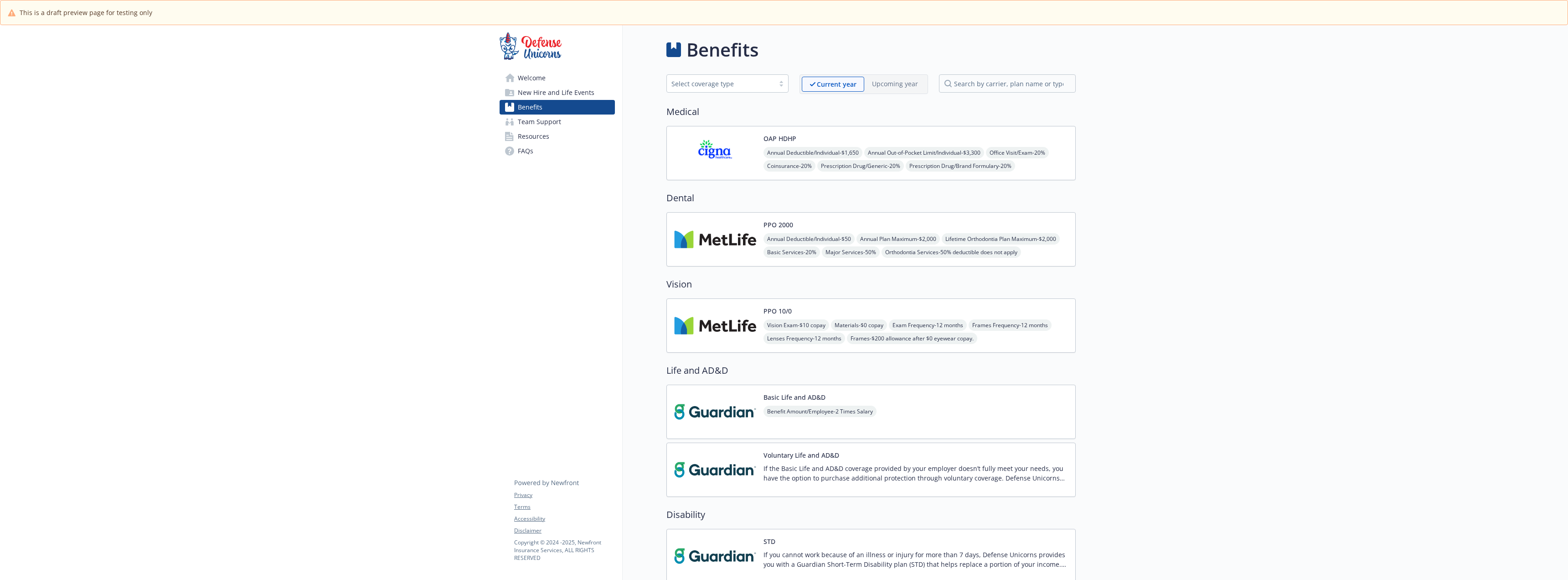
click at [722, 225] on img at bounding box center [715, 239] width 82 height 39
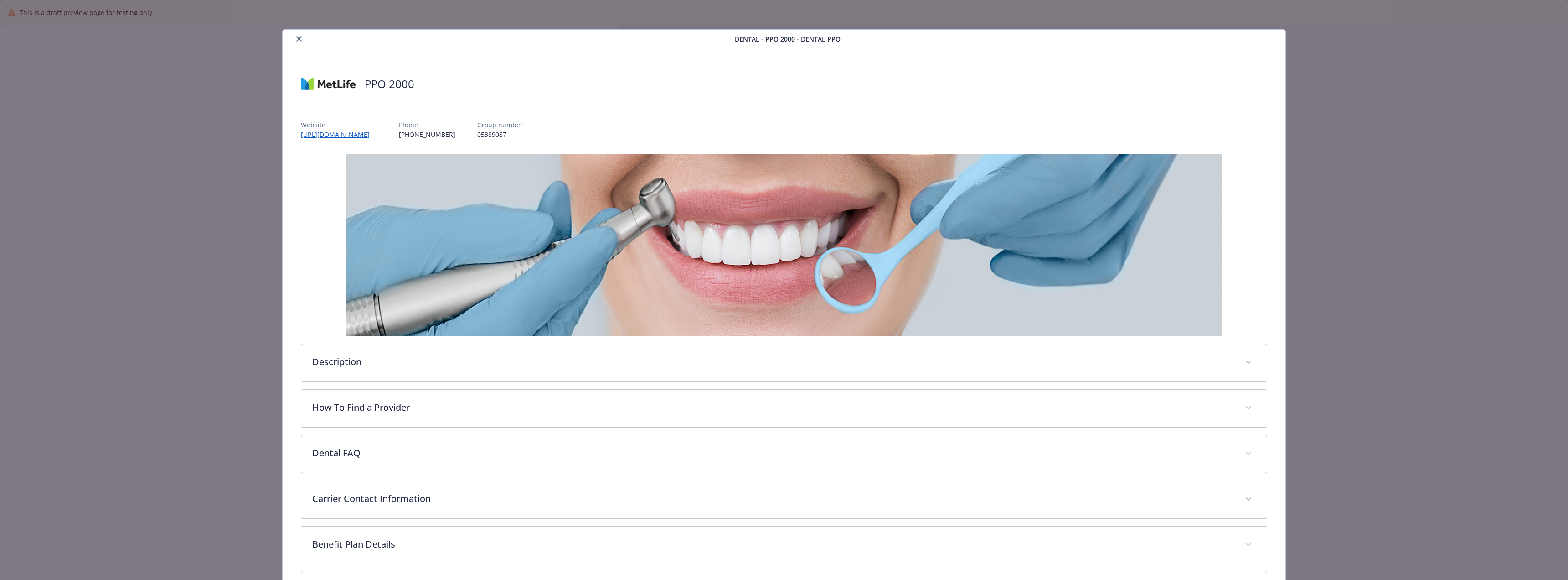
scroll to position [28, 0]
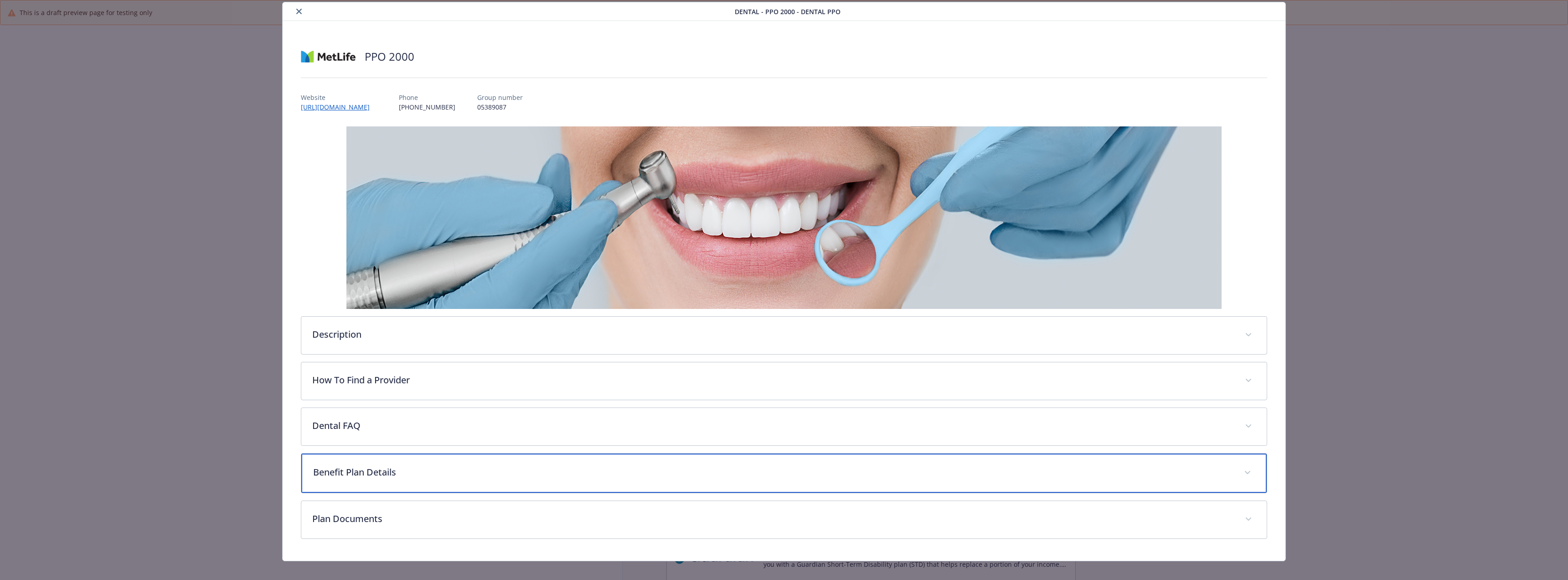
click at [379, 466] on p "Benefit Plan Details" at bounding box center [773, 472] width 920 height 13
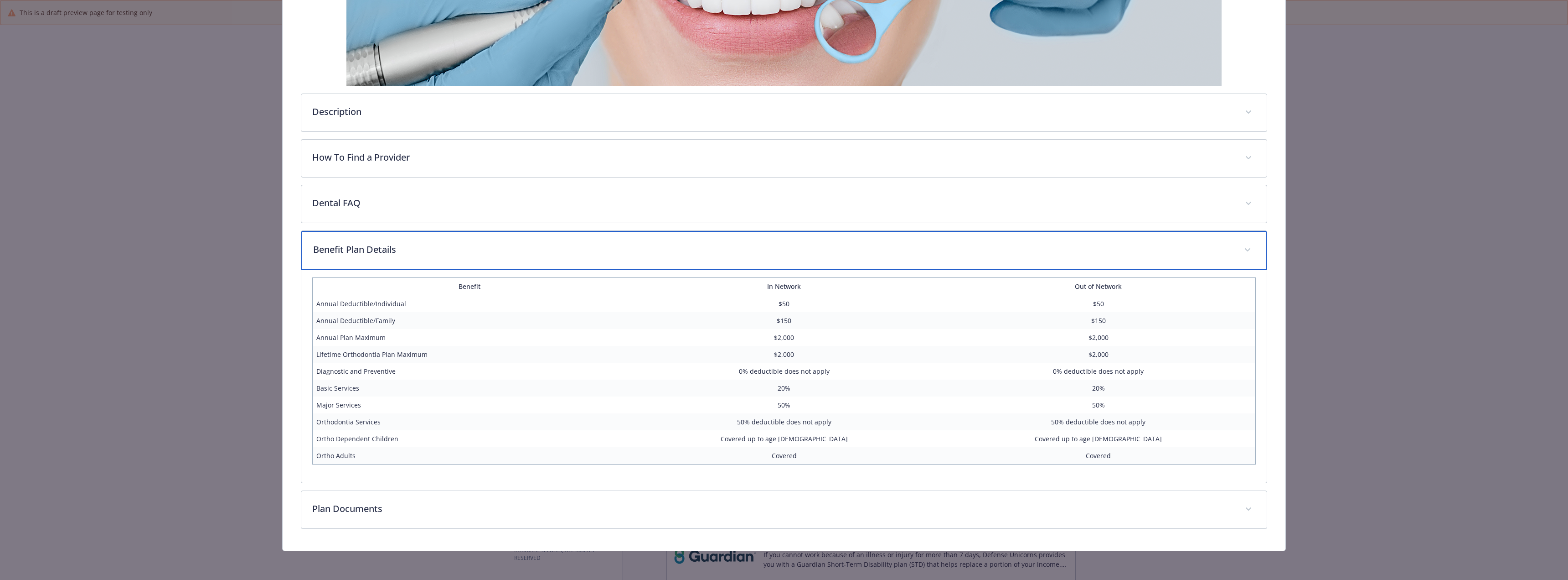
scroll to position [251, 0]
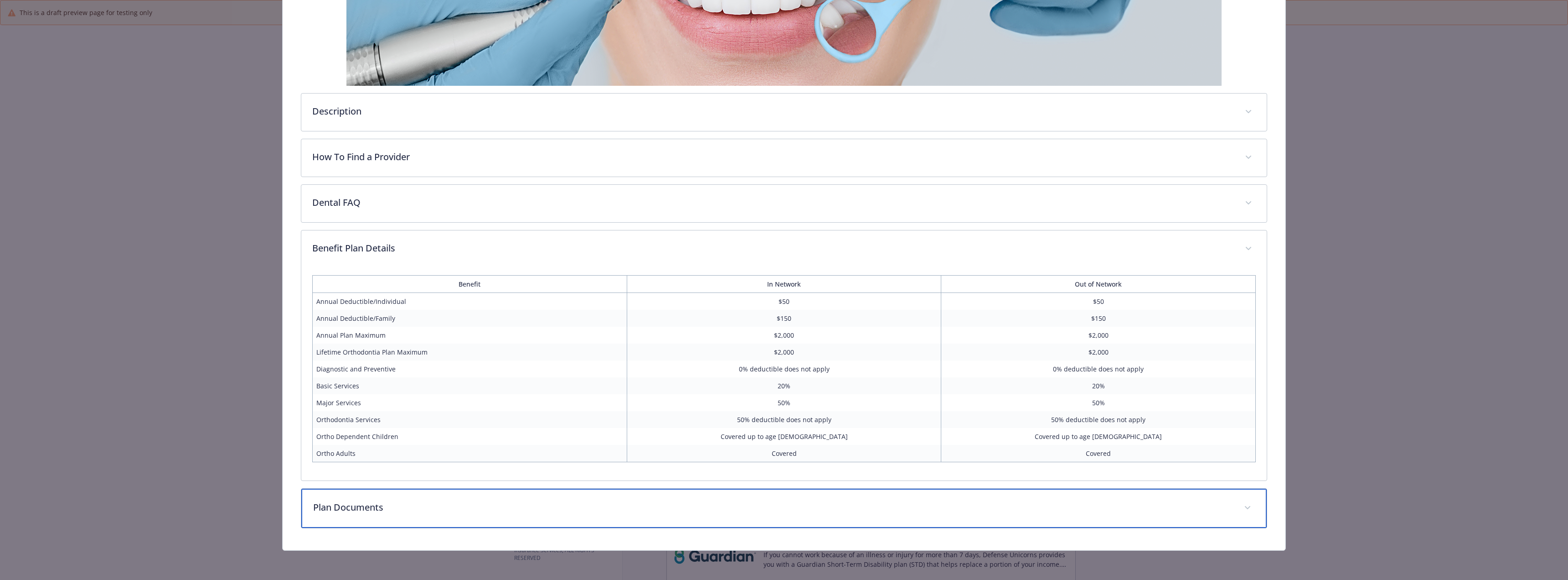
click at [390, 510] on p "Plan Documents" at bounding box center [773, 507] width 920 height 13
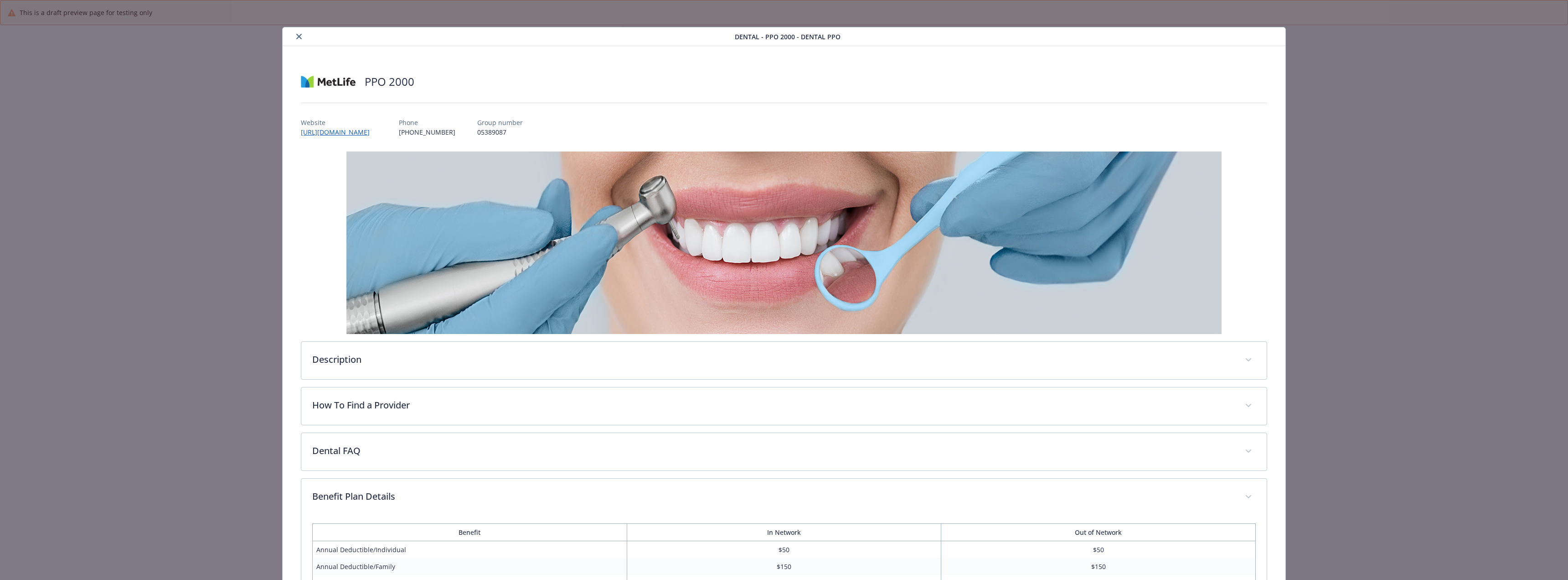
scroll to position [0, 0]
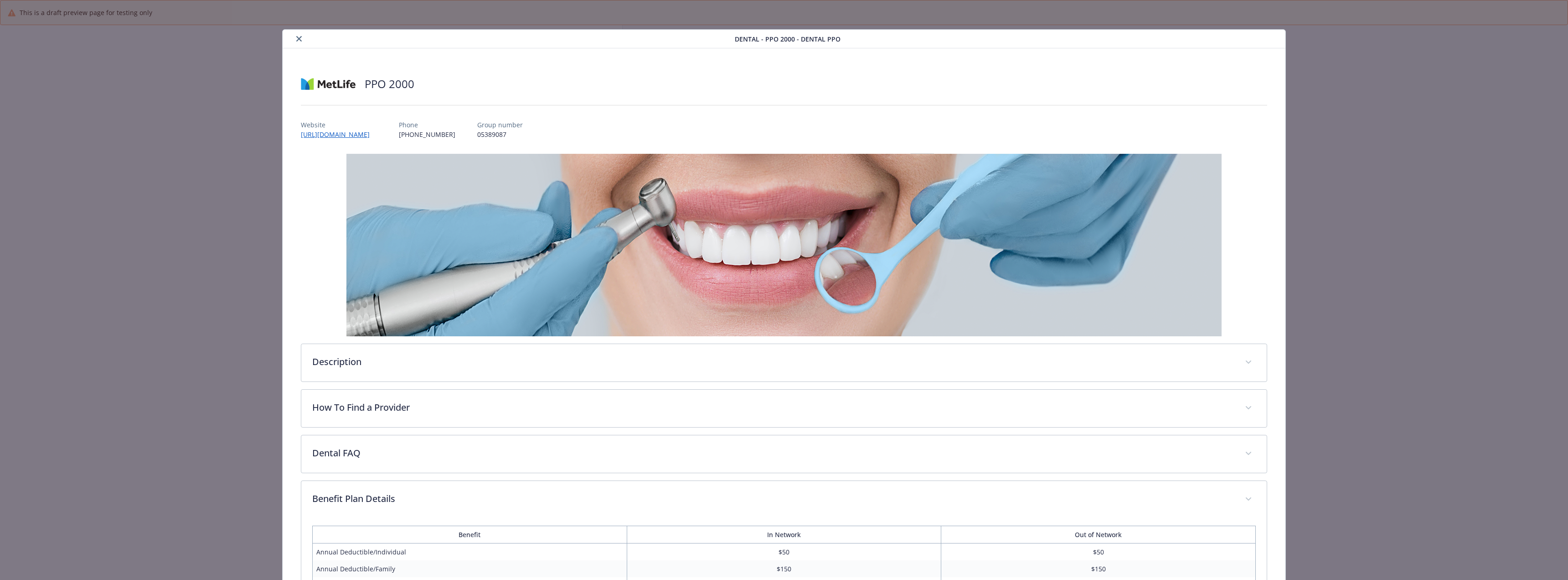
click at [301, 39] on button "close" at bounding box center [298, 39] width 11 height 11
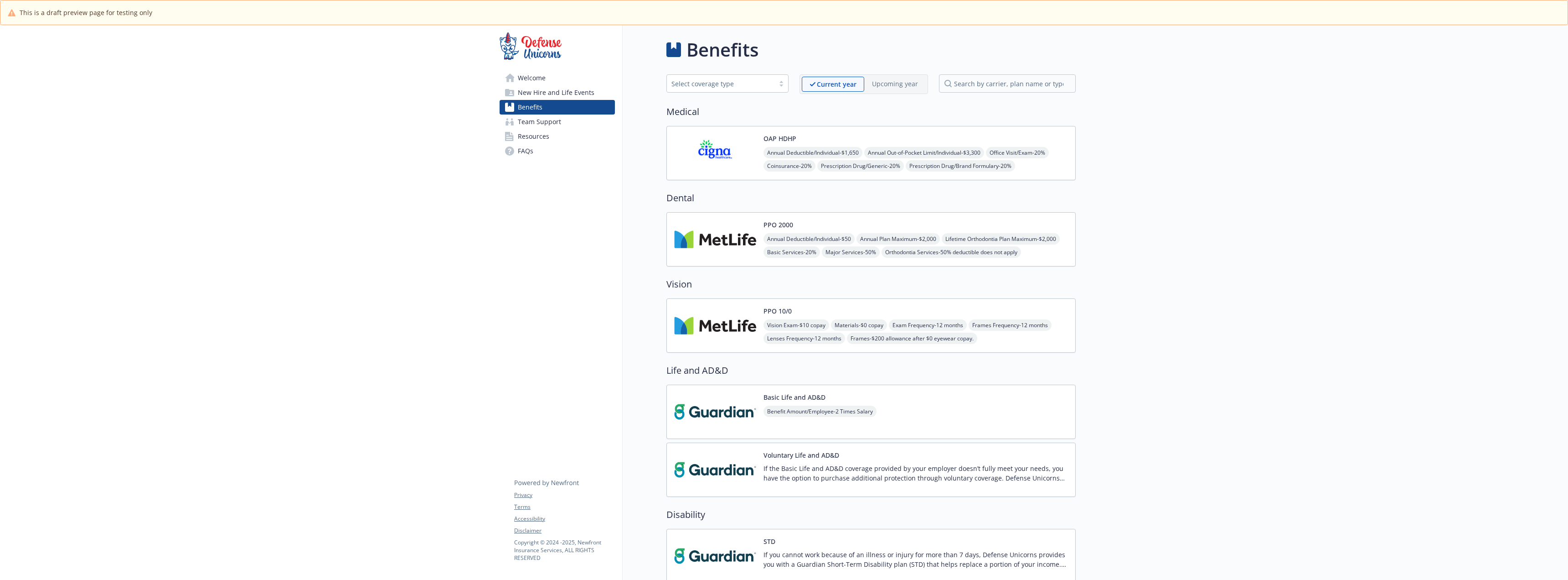
click at [712, 313] on img at bounding box center [715, 325] width 82 height 39
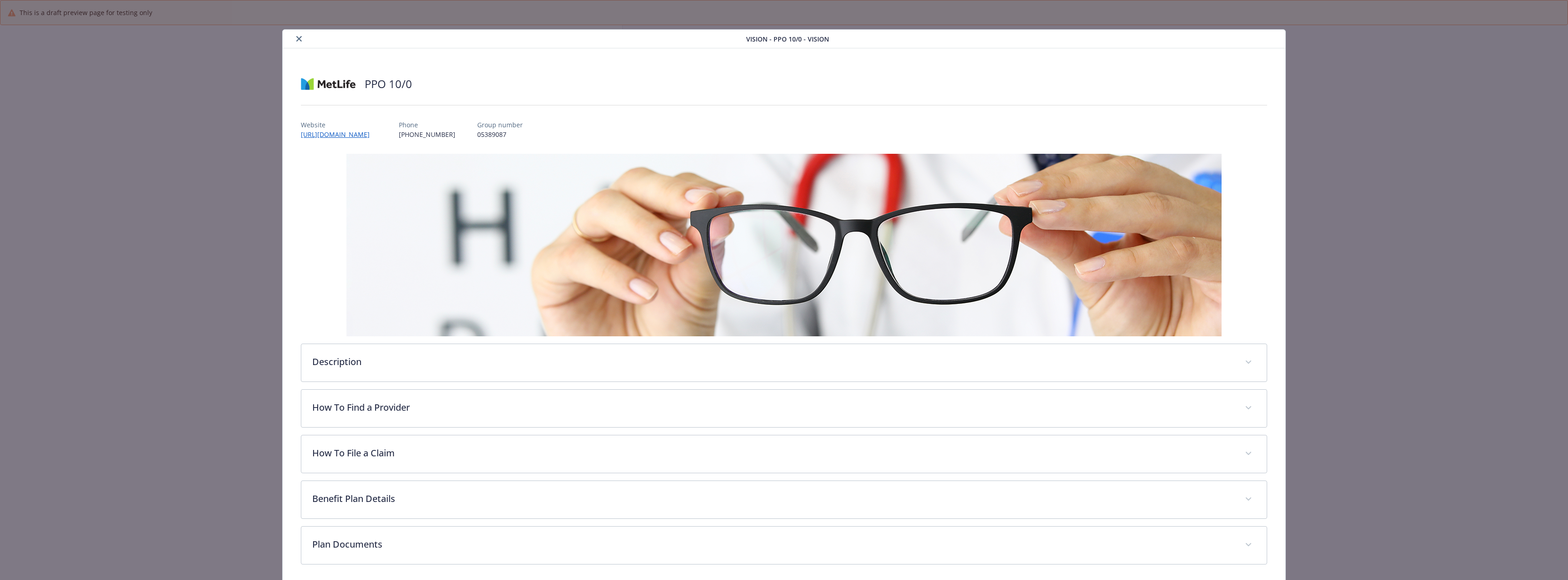
scroll to position [4, 0]
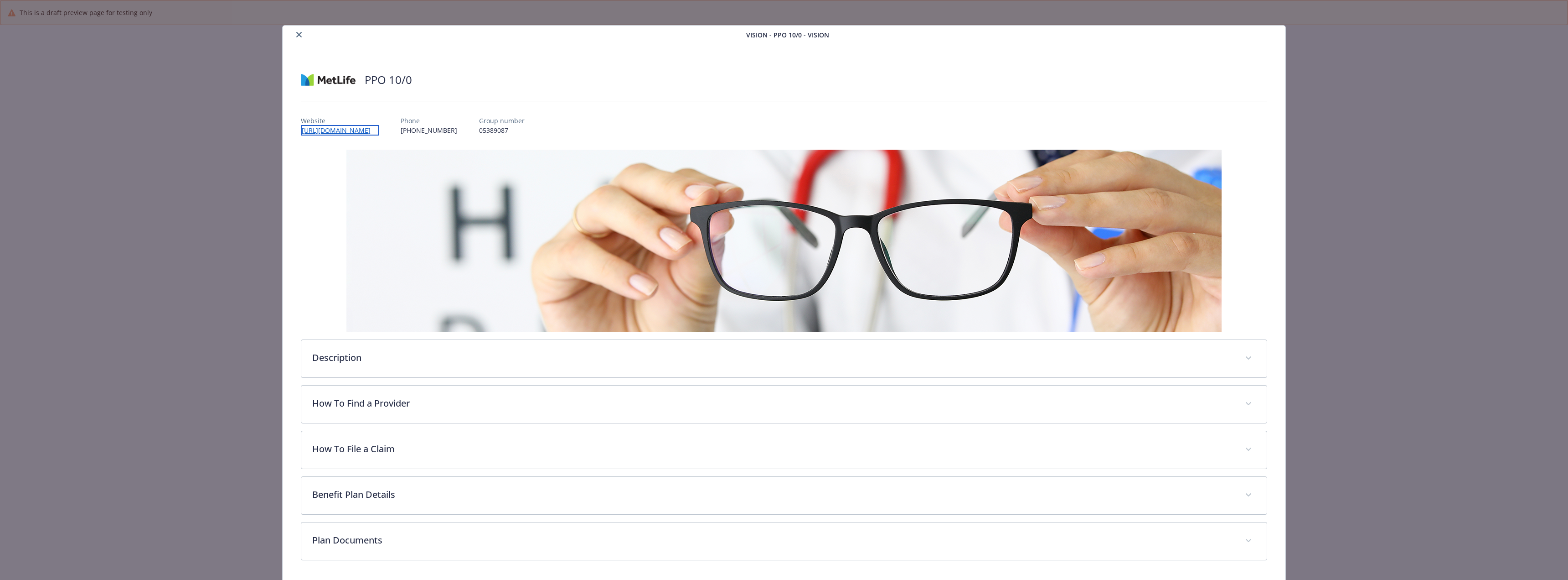
click at [379, 131] on link "[URL][DOMAIN_NAME]" at bounding box center [339, 130] width 78 height 11
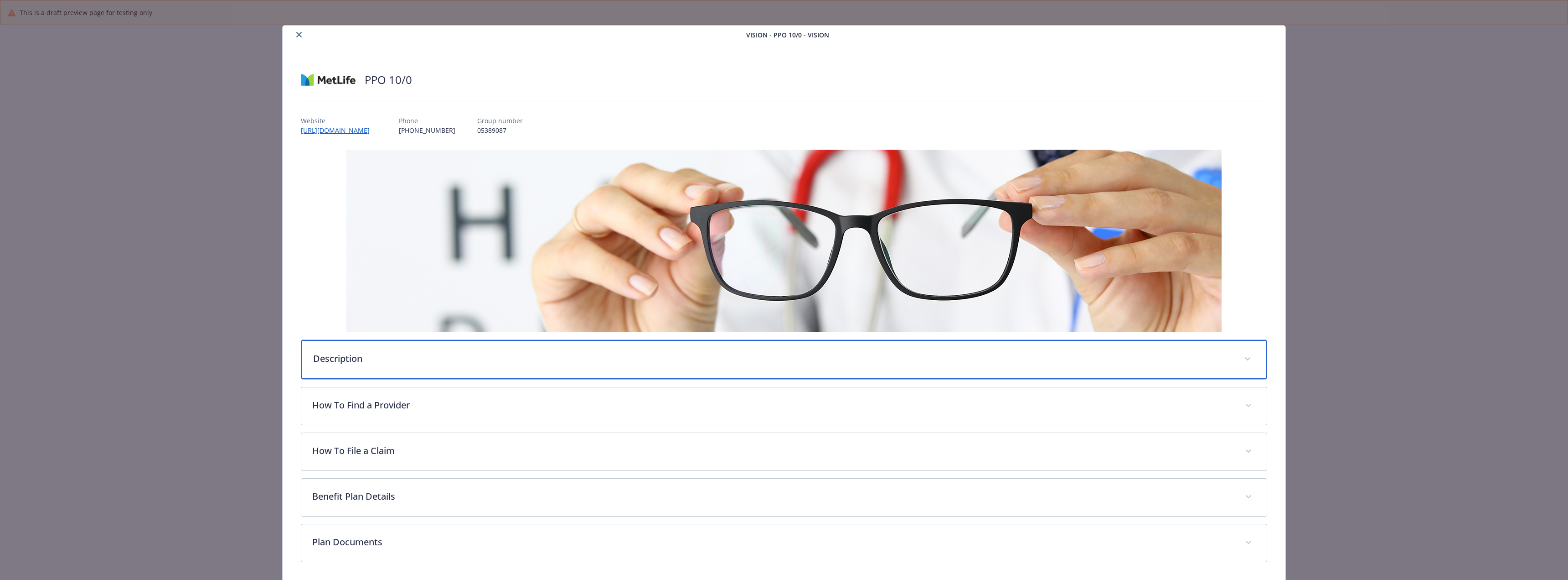
click at [406, 363] on p "Description" at bounding box center [773, 359] width 920 height 13
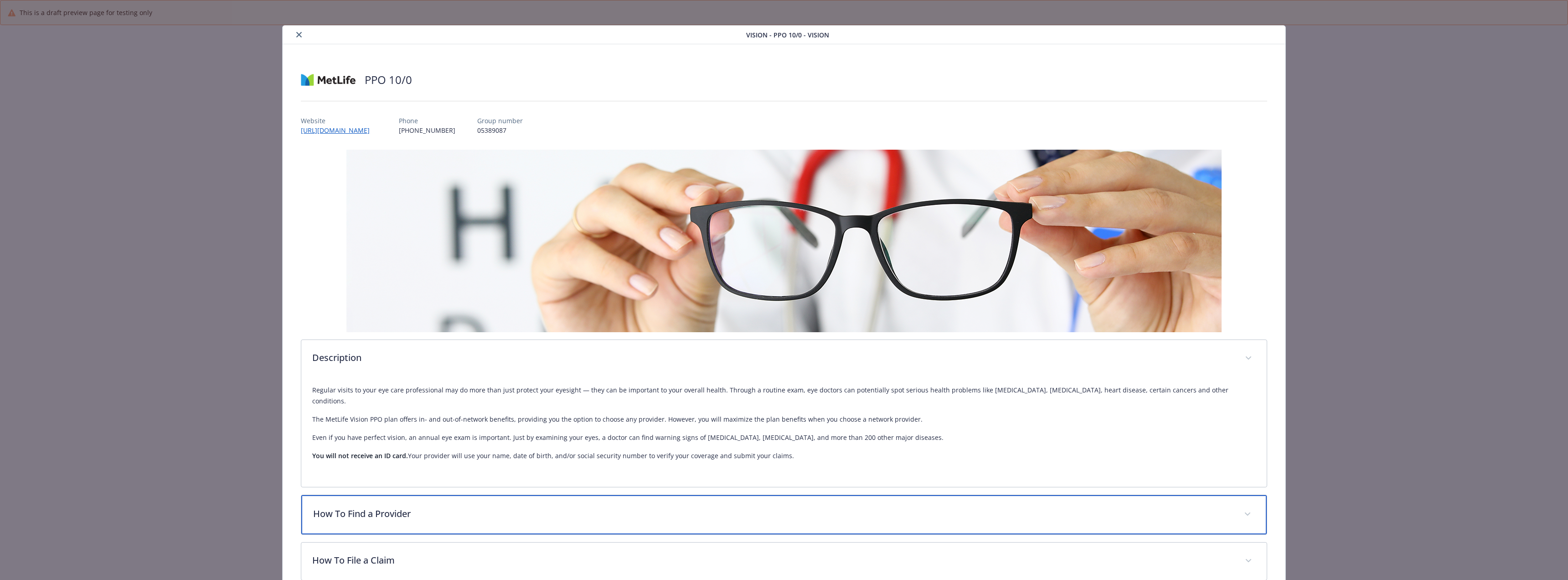
click at [454, 507] on p "How To Find a Provider" at bounding box center [773, 514] width 920 height 13
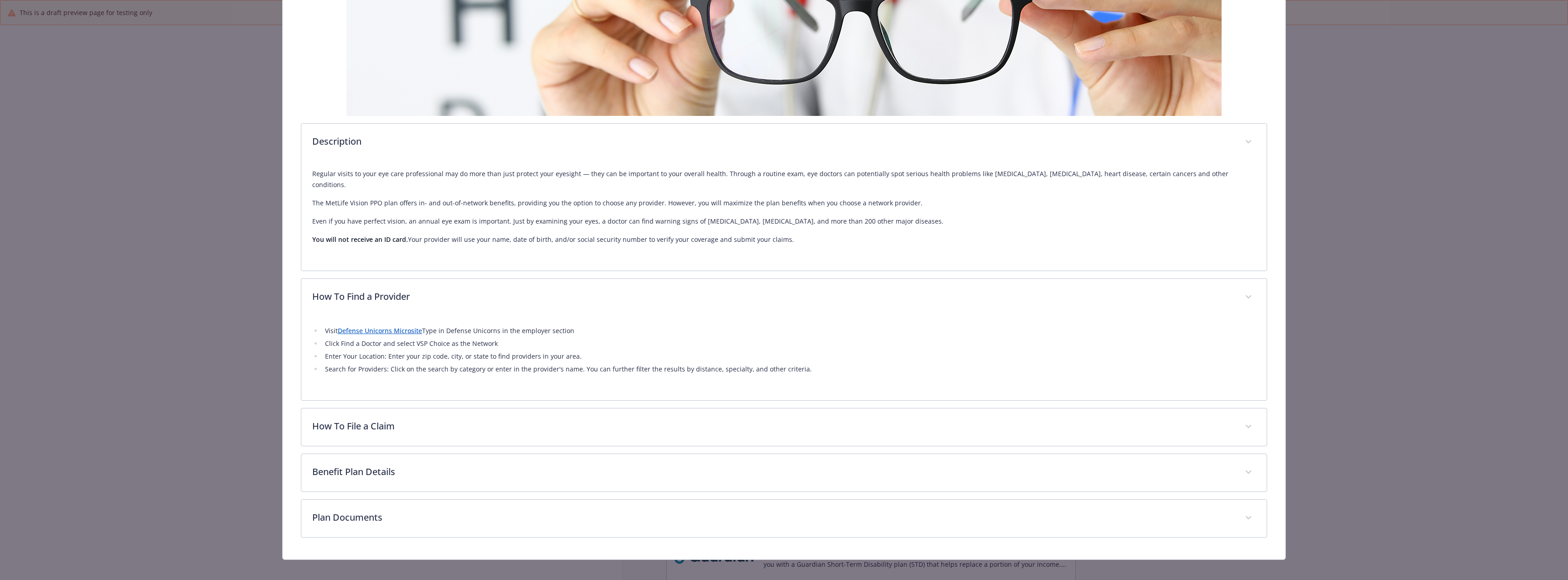
scroll to position [219, 0]
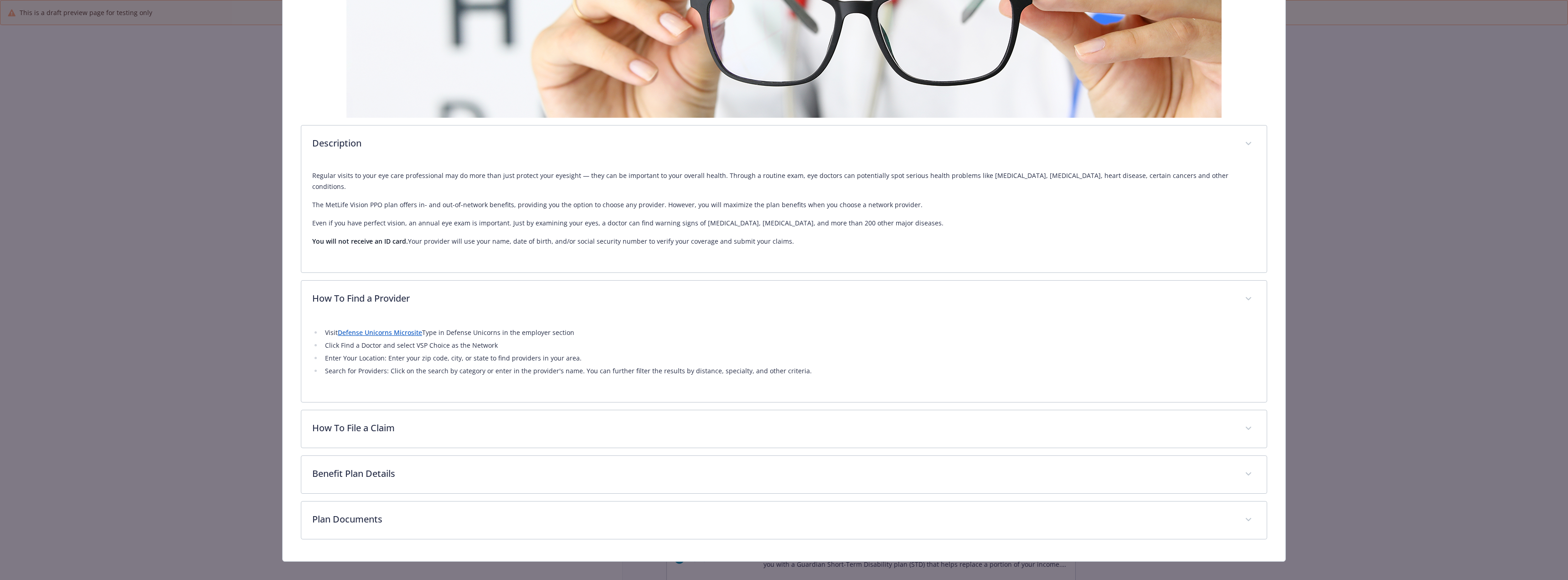
click at [412, 328] on link "Defense Unicorns Microsite" at bounding box center [379, 332] width 85 height 8
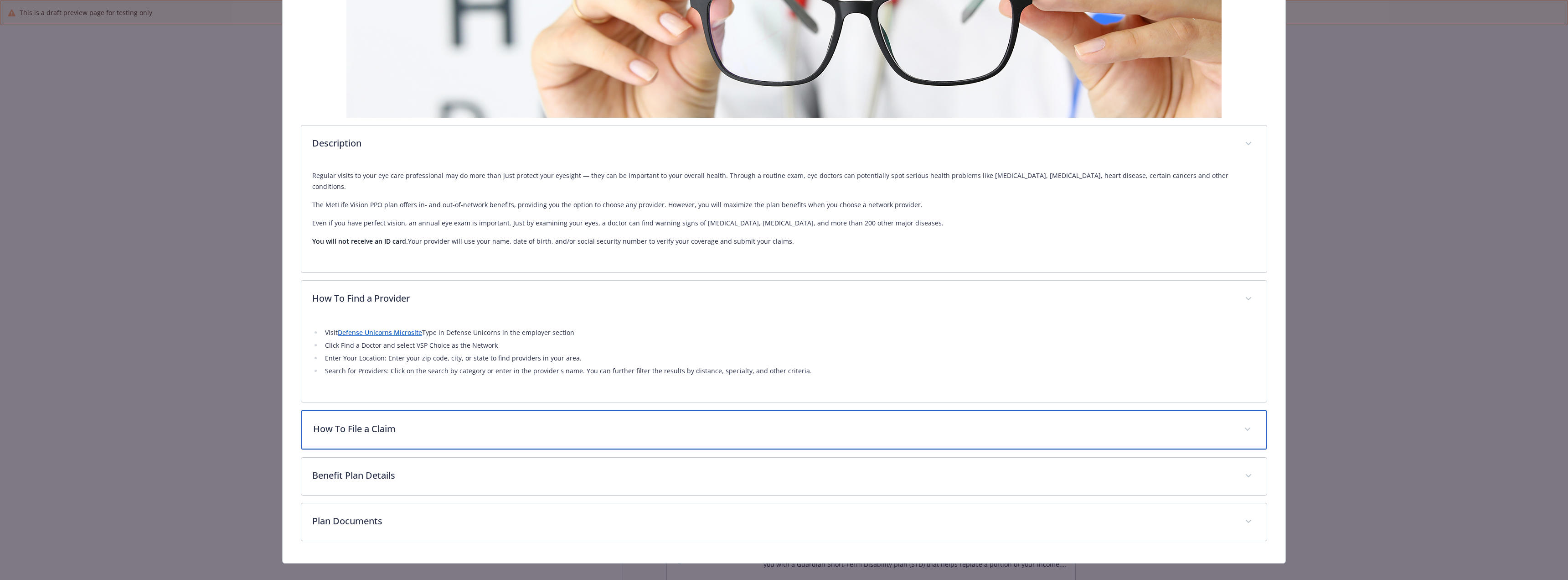
click at [425, 422] on p "How To File a Claim" at bounding box center [773, 428] width 920 height 13
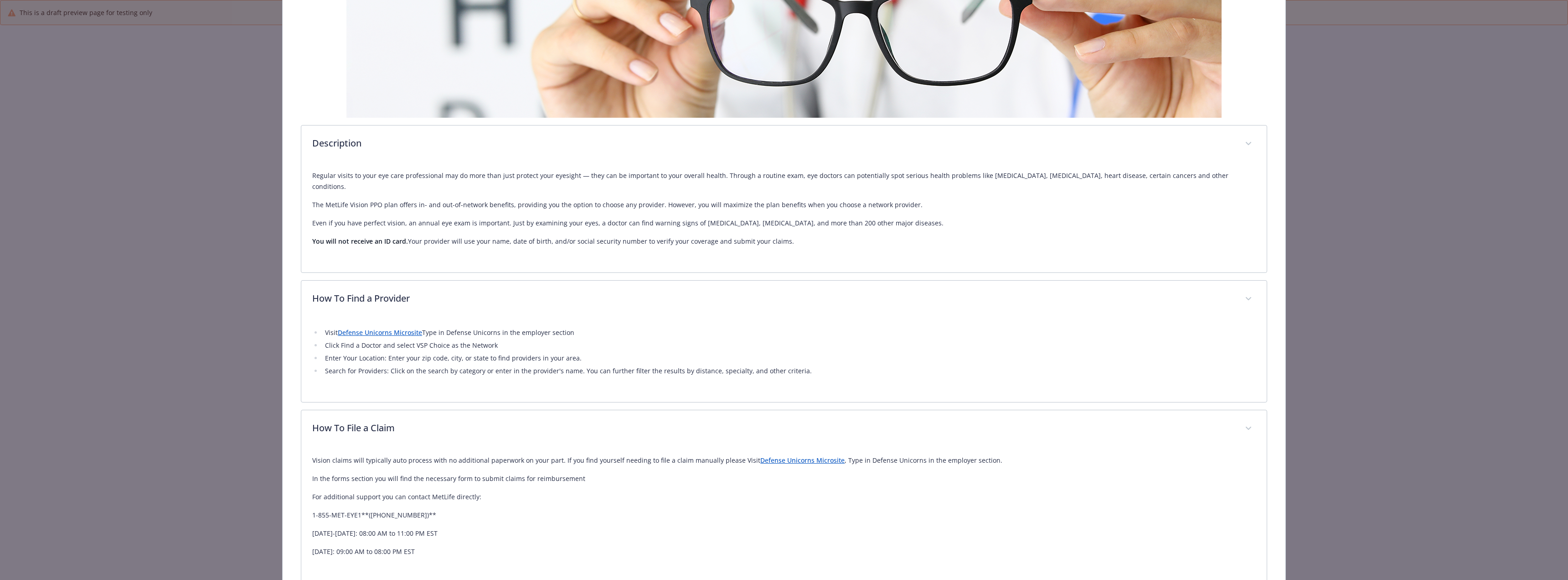
click at [782, 456] on link "Defense Unicorns Microsite" at bounding box center [802, 460] width 85 height 8
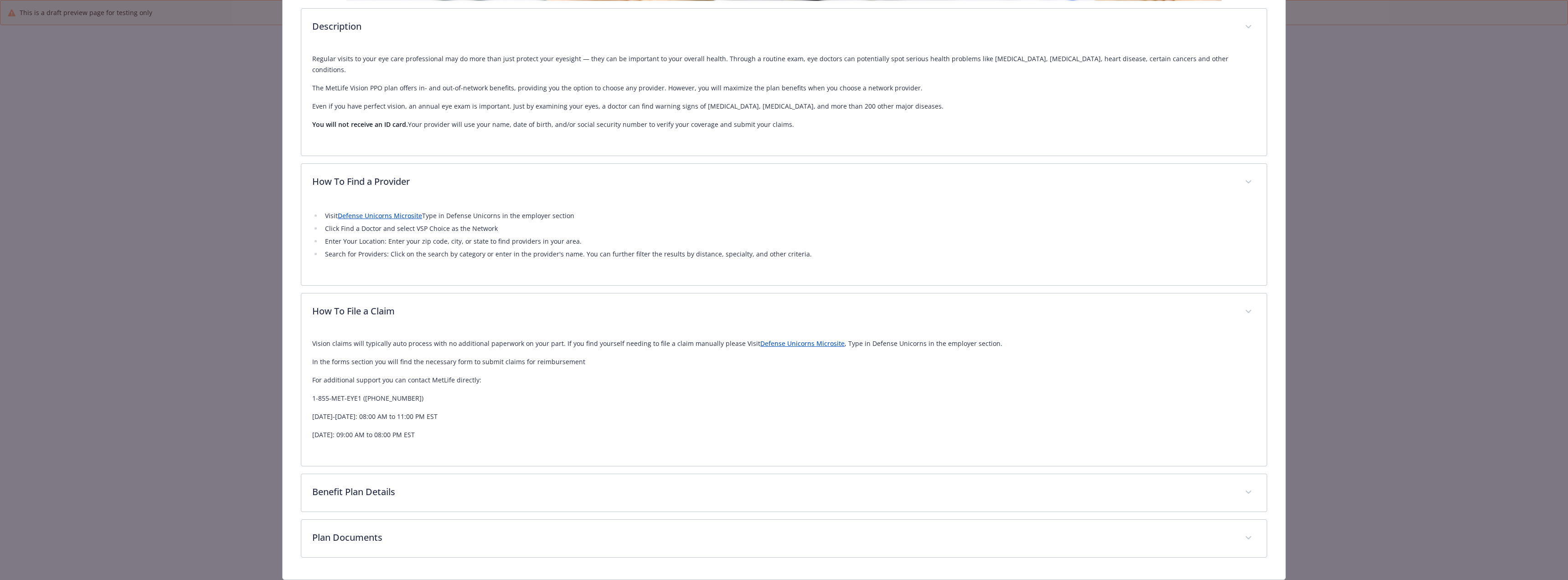
scroll to position [354, 0]
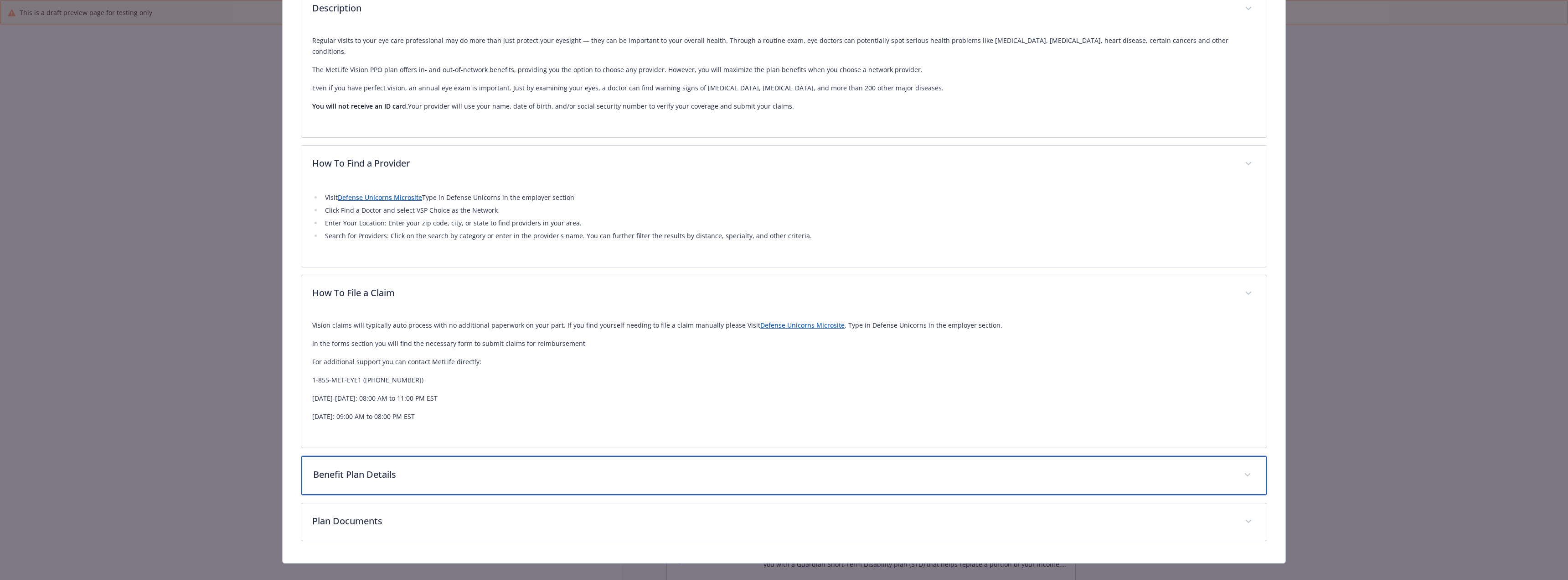
click at [467, 456] on div "Benefit Plan Details" at bounding box center [784, 475] width 965 height 39
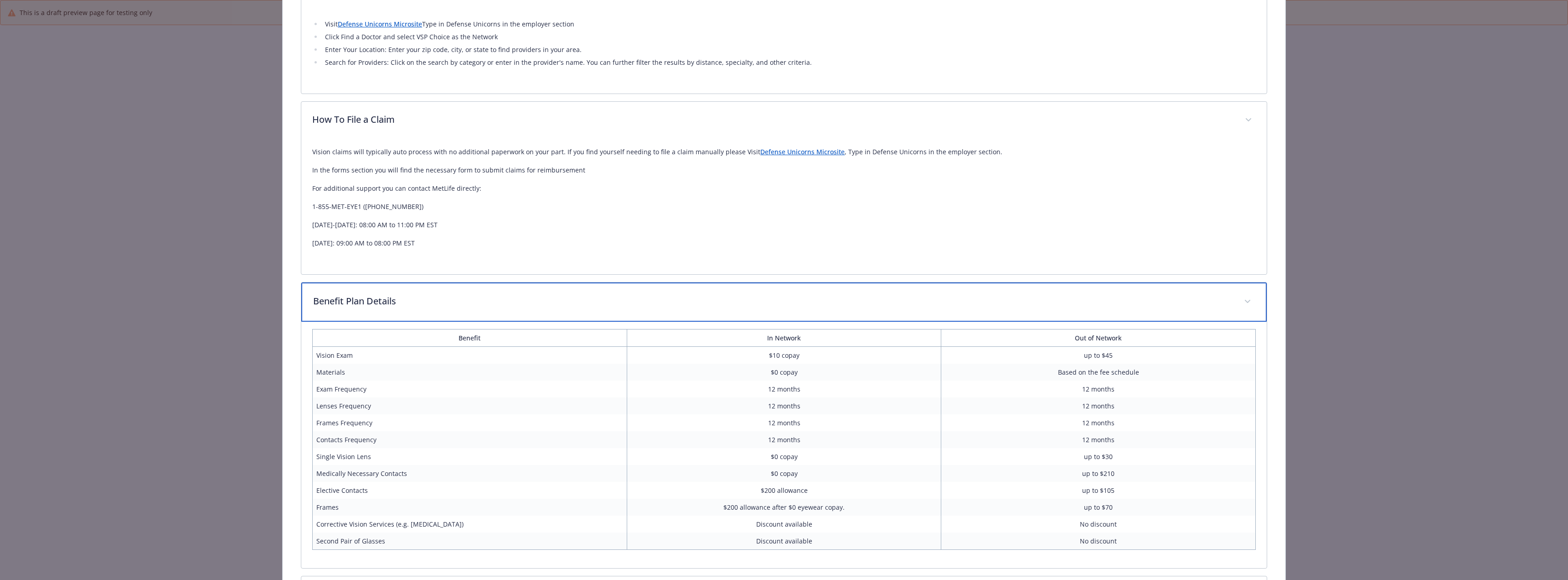
scroll to position [602, 0]
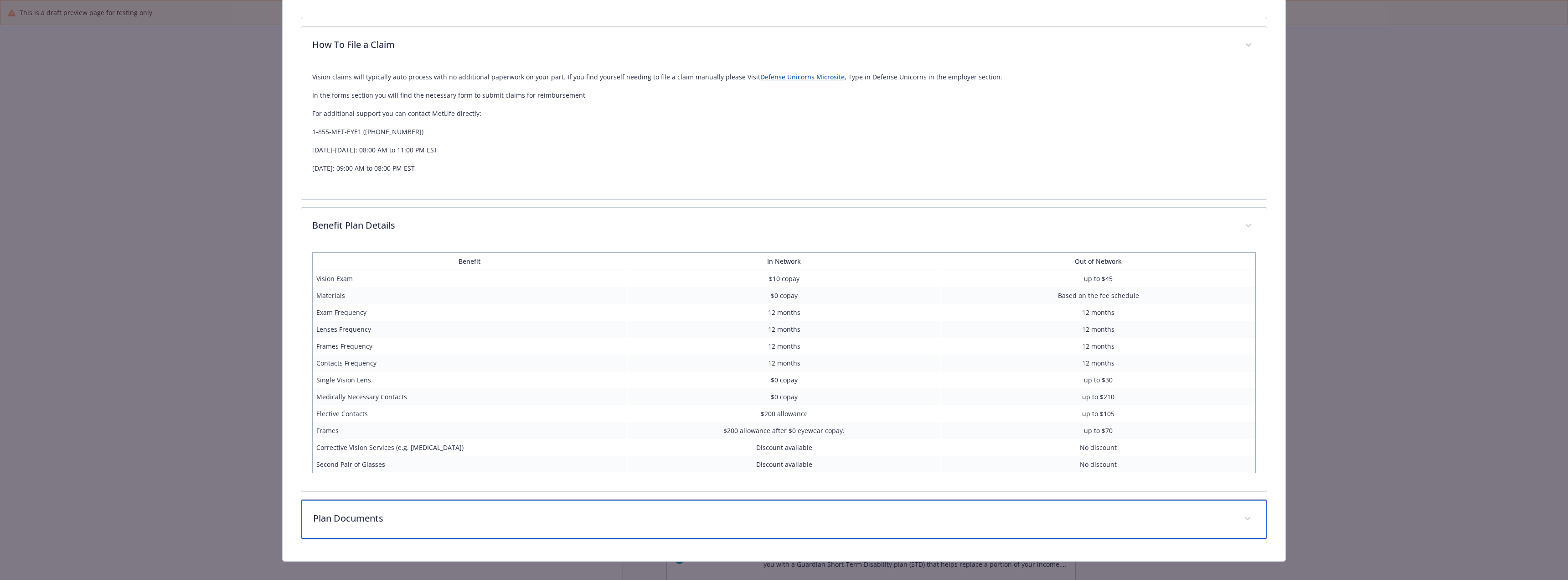
click at [459, 511] on p "Plan Documents" at bounding box center [773, 518] width 920 height 13
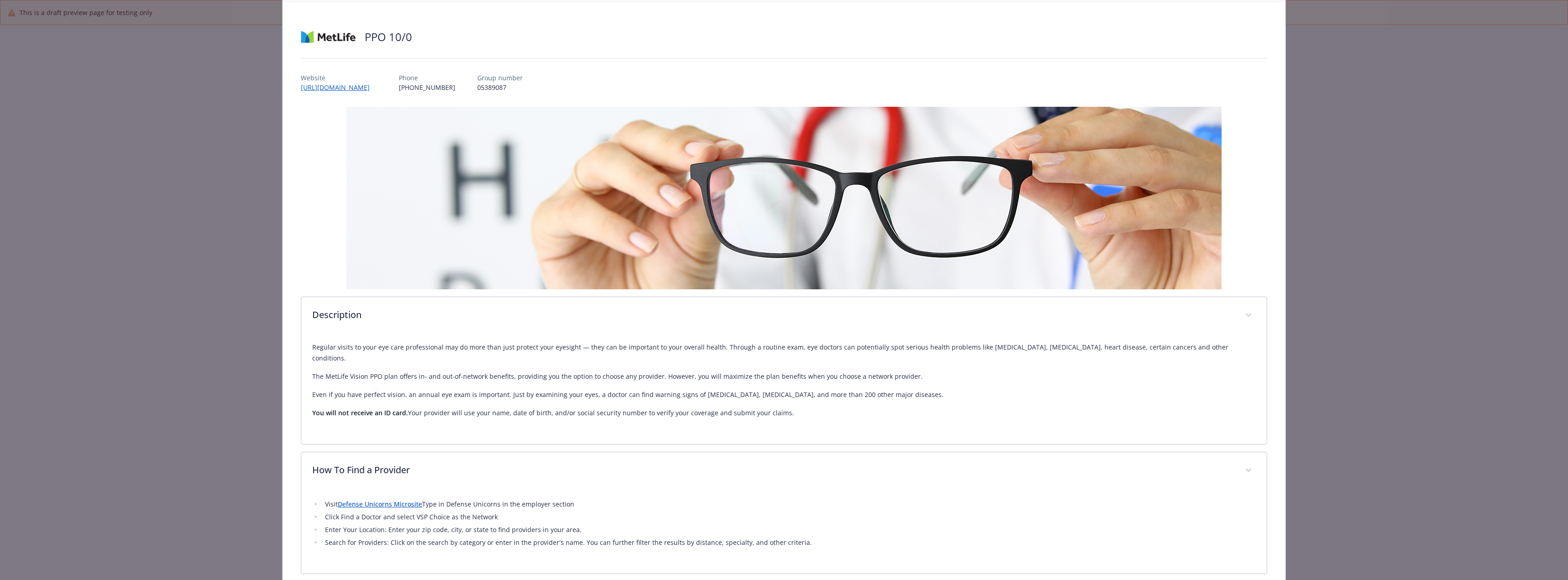
scroll to position [0, 0]
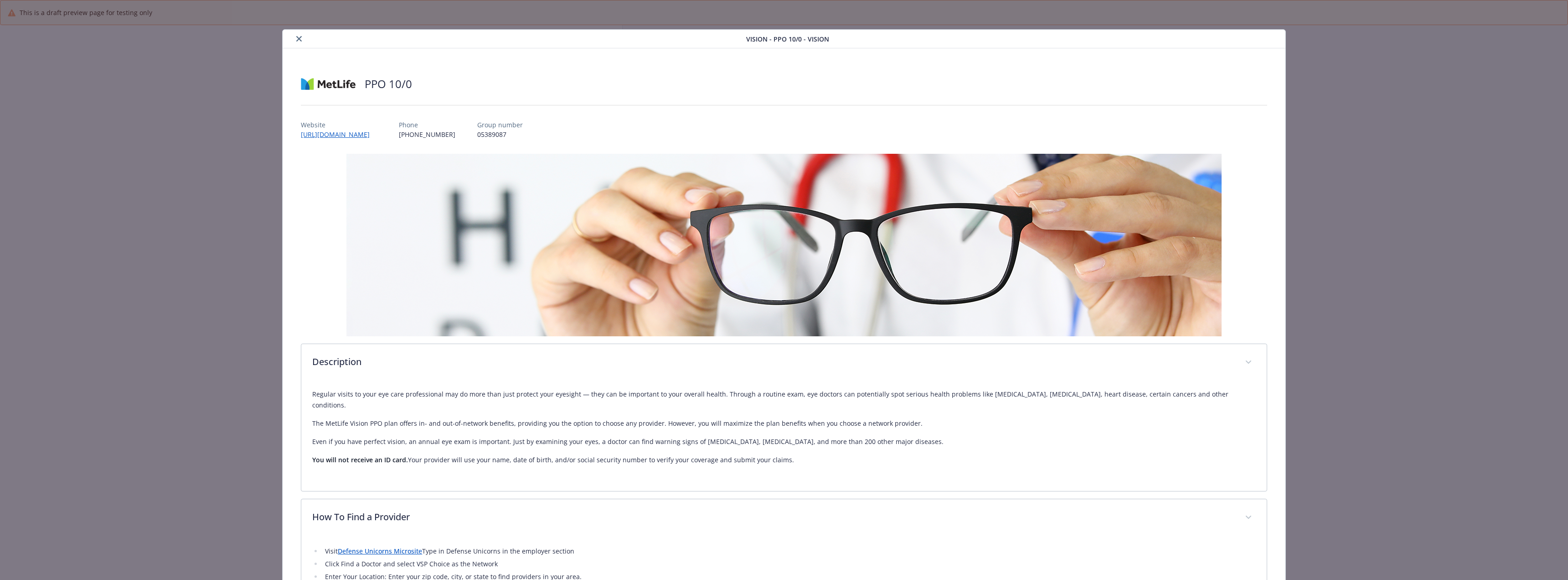
click at [302, 38] on button "close" at bounding box center [298, 39] width 11 height 11
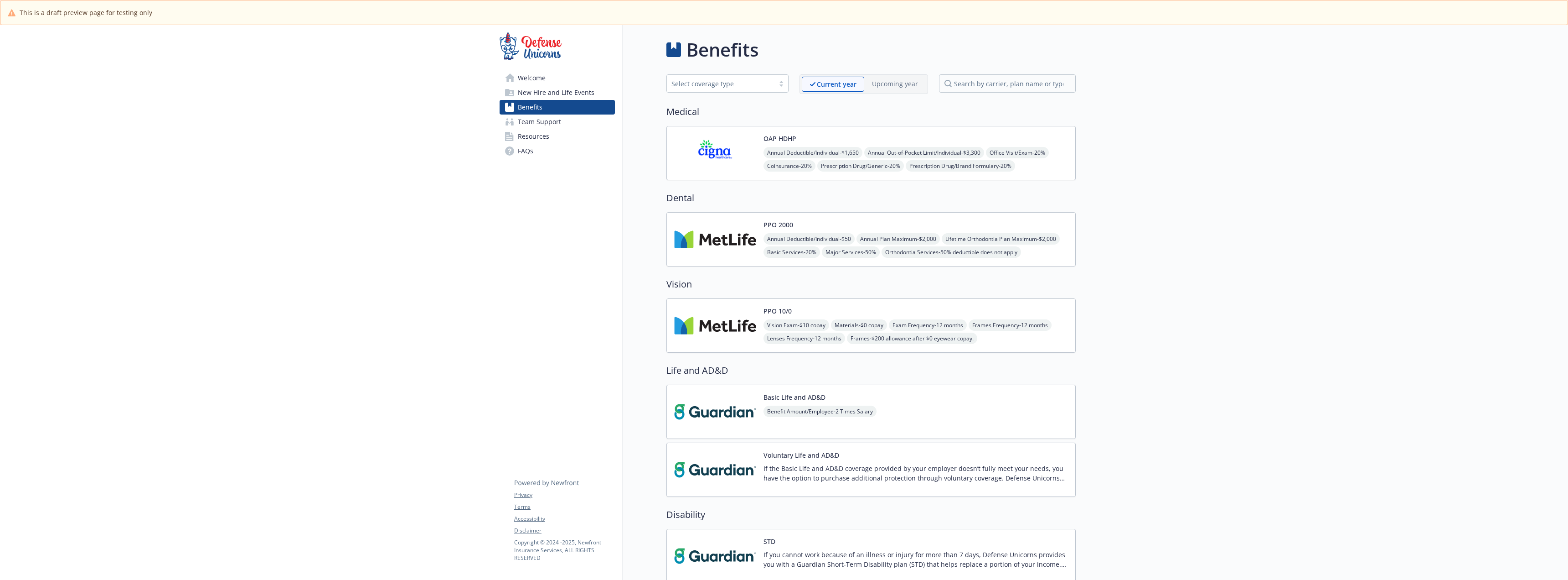
click at [726, 404] on img at bounding box center [715, 412] width 82 height 39
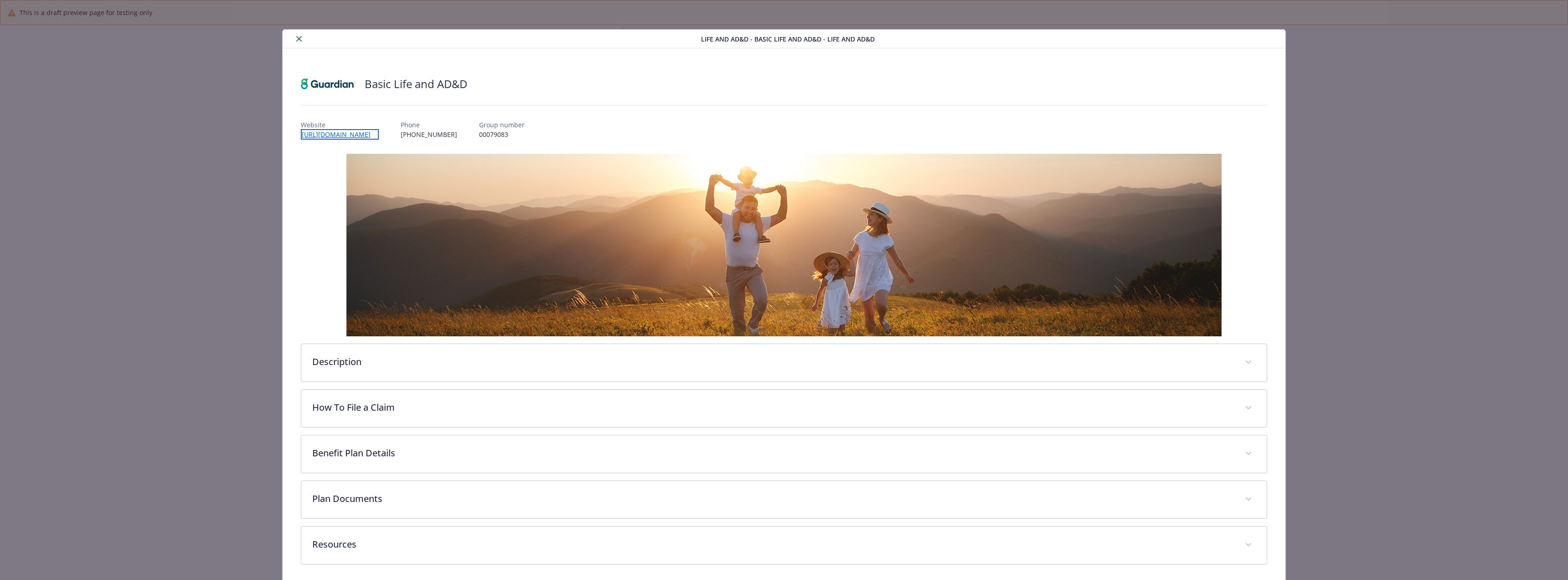
click at [379, 134] on link "[URL][DOMAIN_NAME]" at bounding box center [339, 134] width 78 height 11
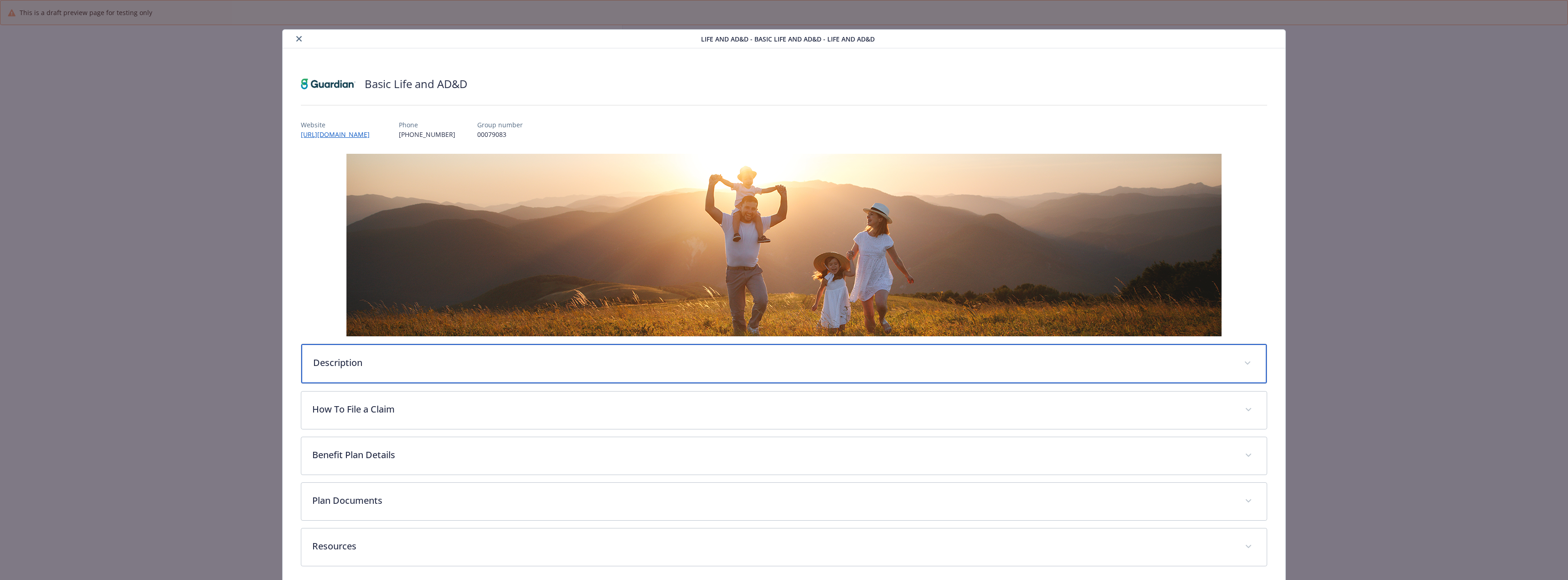
click at [404, 373] on div "Description" at bounding box center [784, 363] width 965 height 39
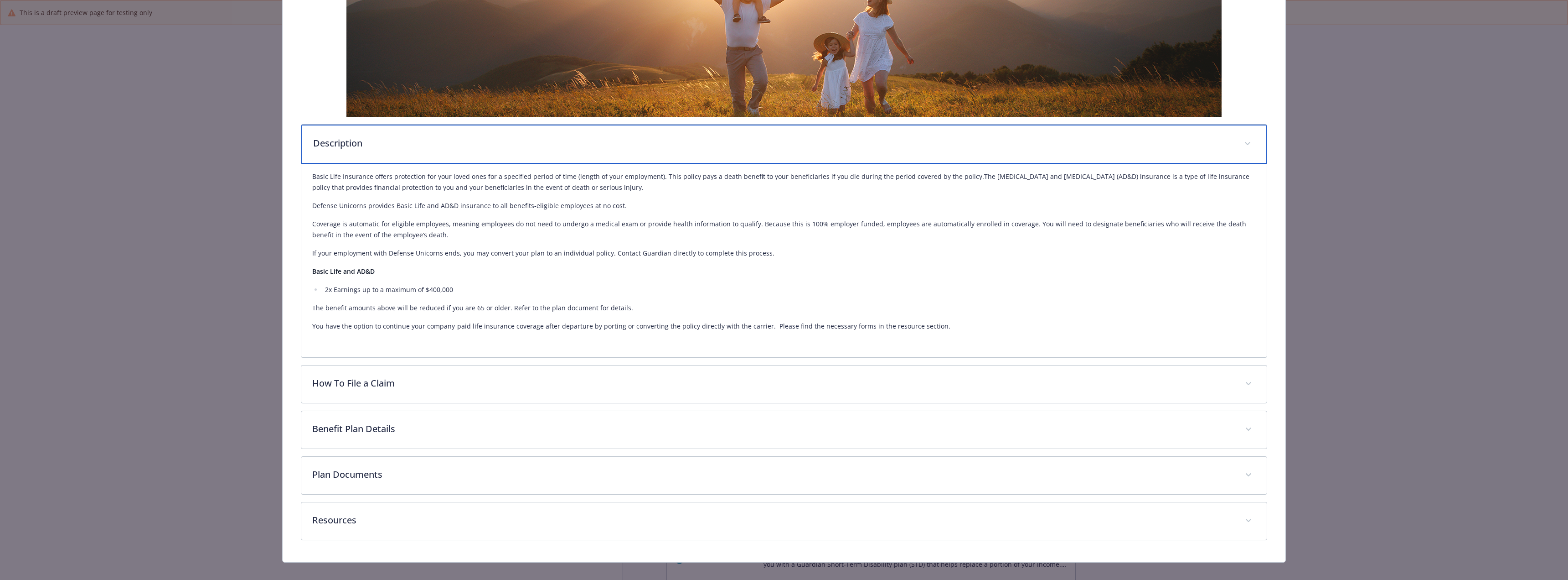
scroll to position [228, 0]
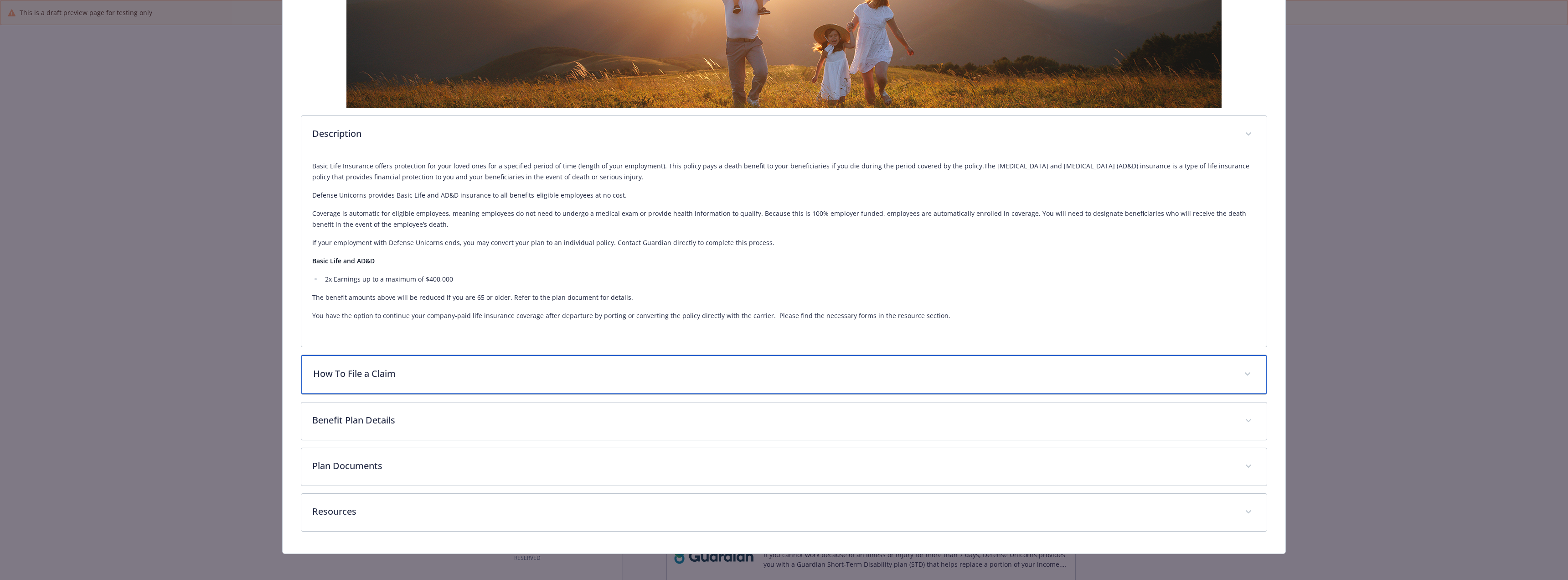
click at [588, 384] on div "How To File a Claim" at bounding box center [784, 374] width 965 height 39
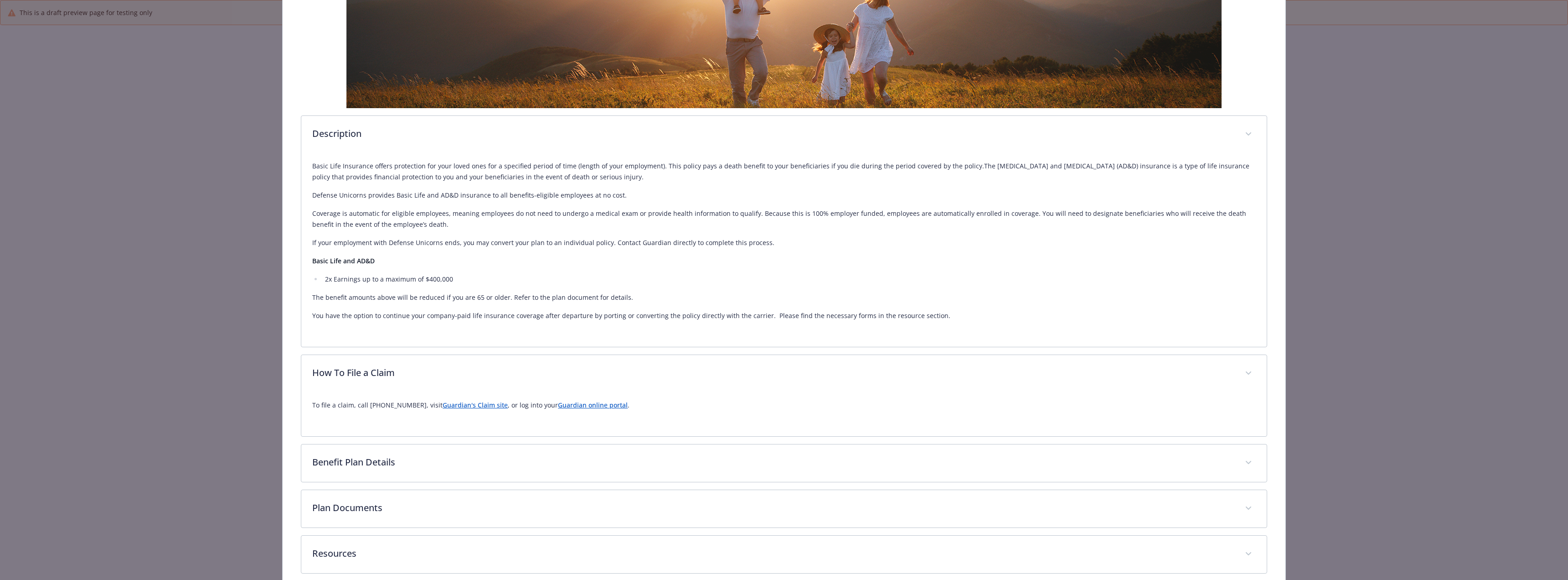
click at [575, 407] on link "Guardian online portal" at bounding box center [592, 405] width 70 height 8
click at [446, 404] on link "Guardian's Claim site" at bounding box center [475, 405] width 65 height 8
click at [421, 467] on p "Benefit Plan Details" at bounding box center [773, 463] width 920 height 13
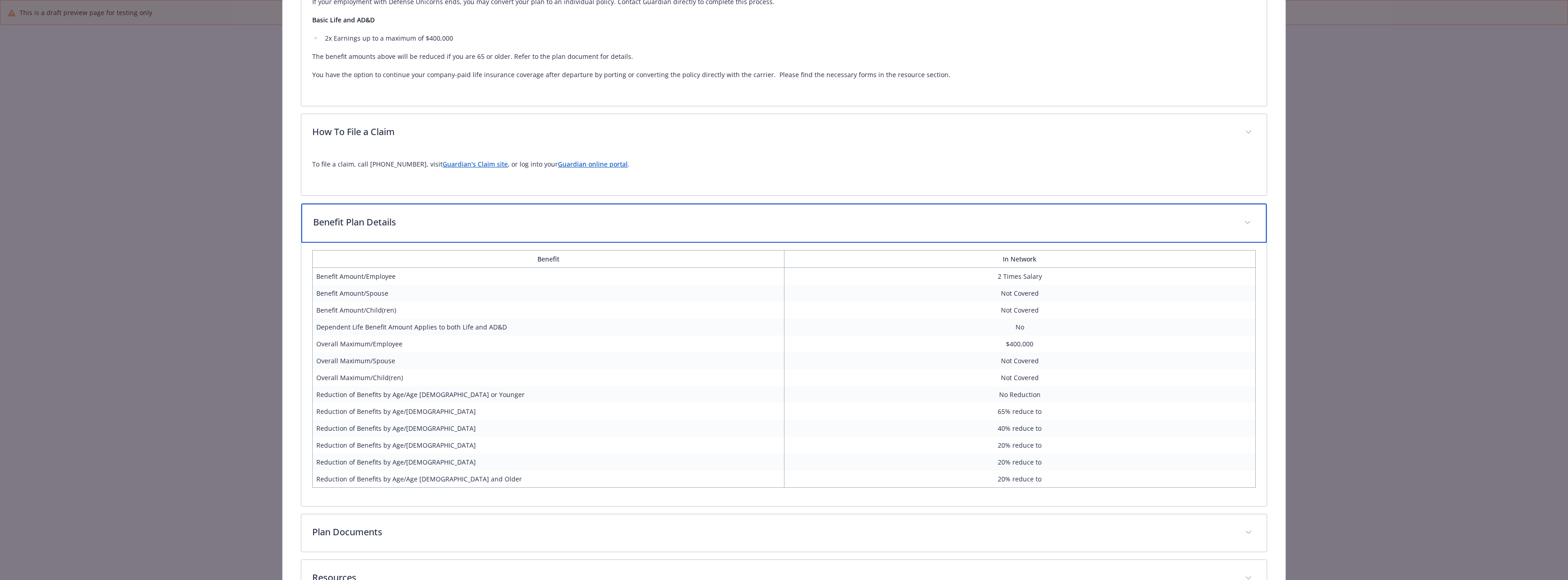
scroll to position [538, 0]
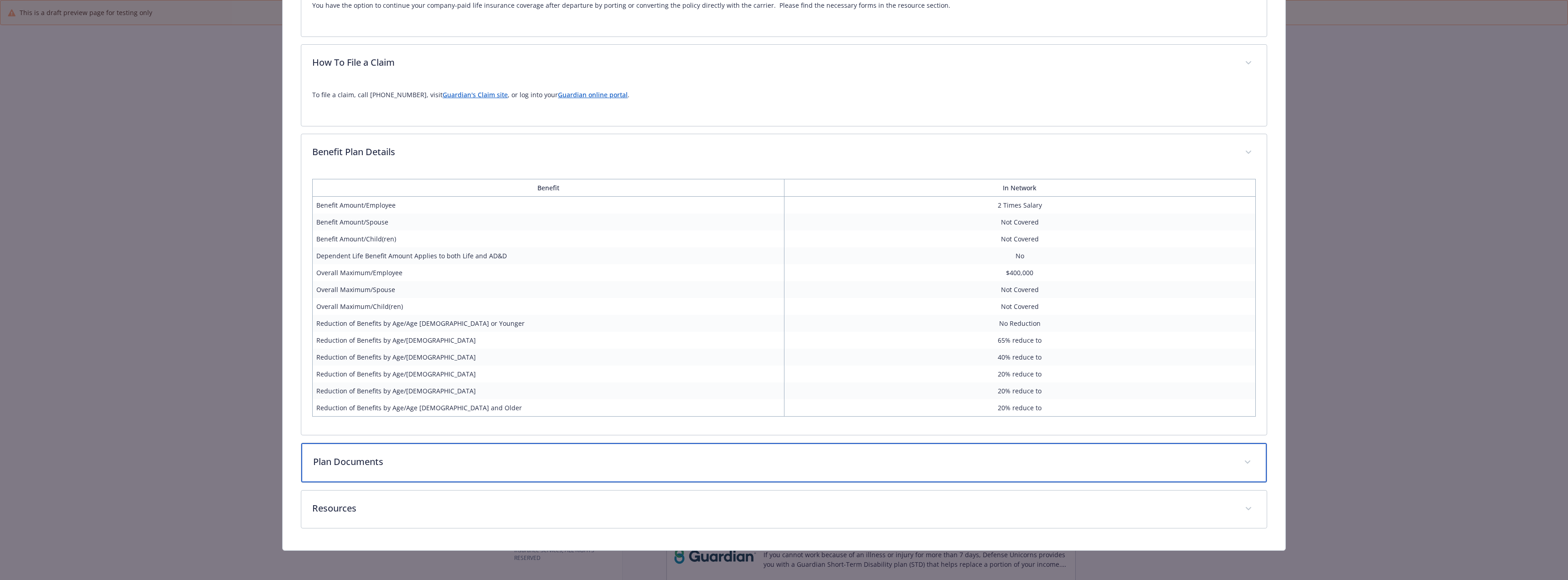
click at [479, 474] on div "Plan Documents" at bounding box center [784, 462] width 965 height 39
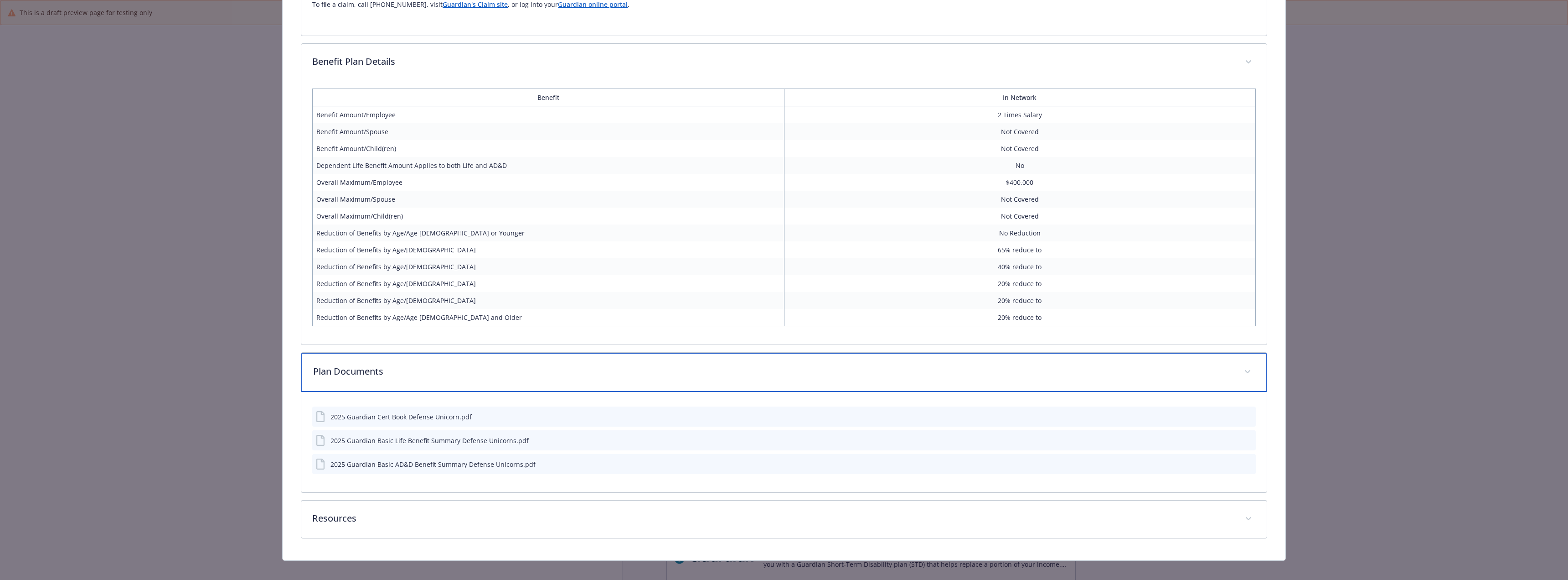
scroll to position [639, 0]
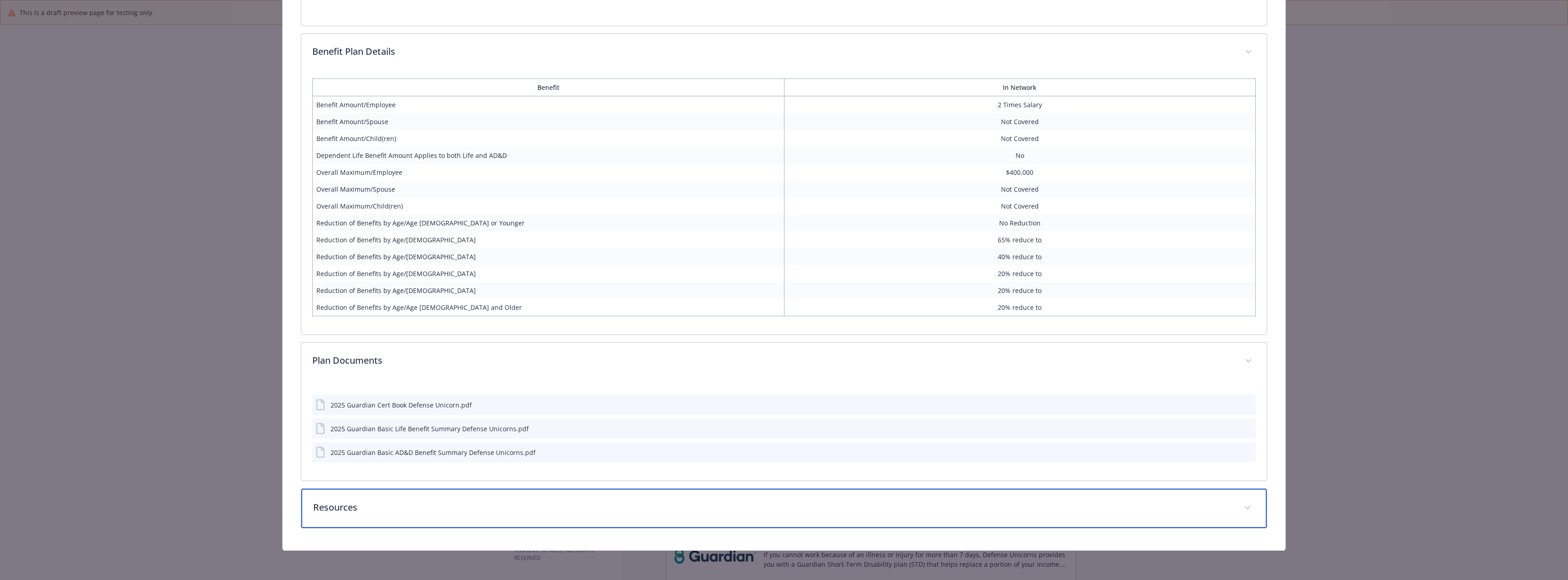
click at [472, 505] on p "Resources" at bounding box center [773, 507] width 920 height 13
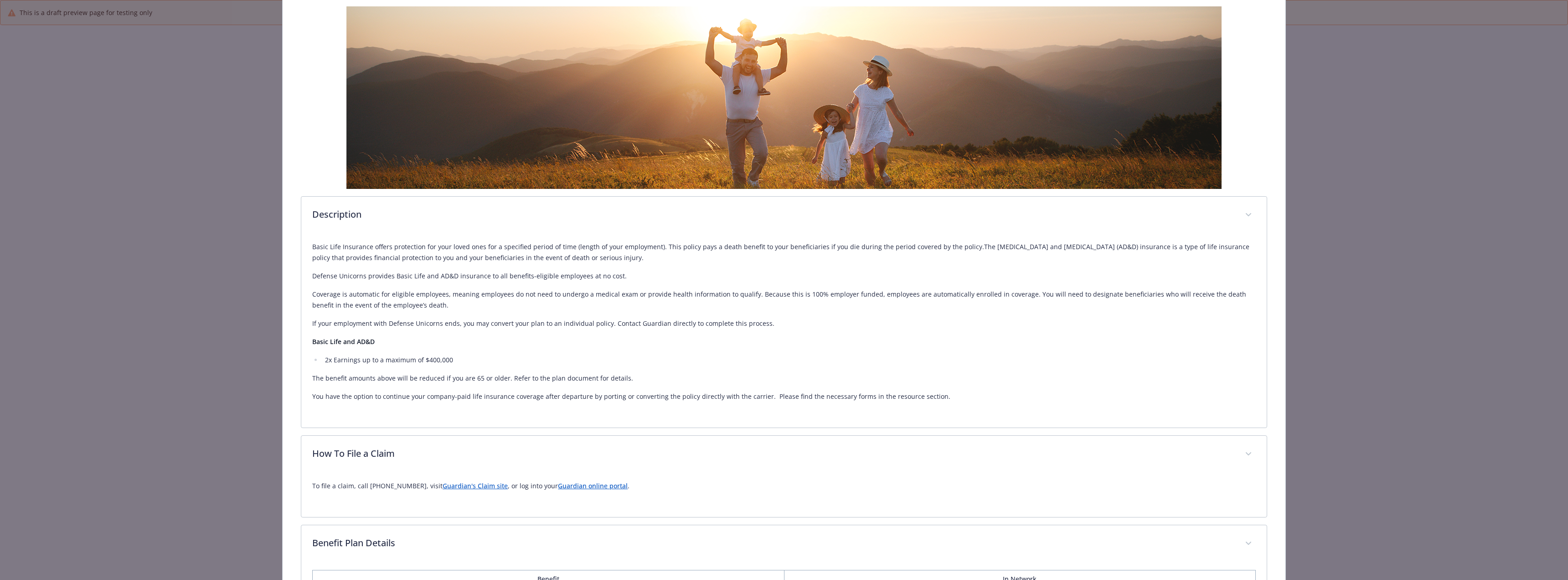
scroll to position [0, 0]
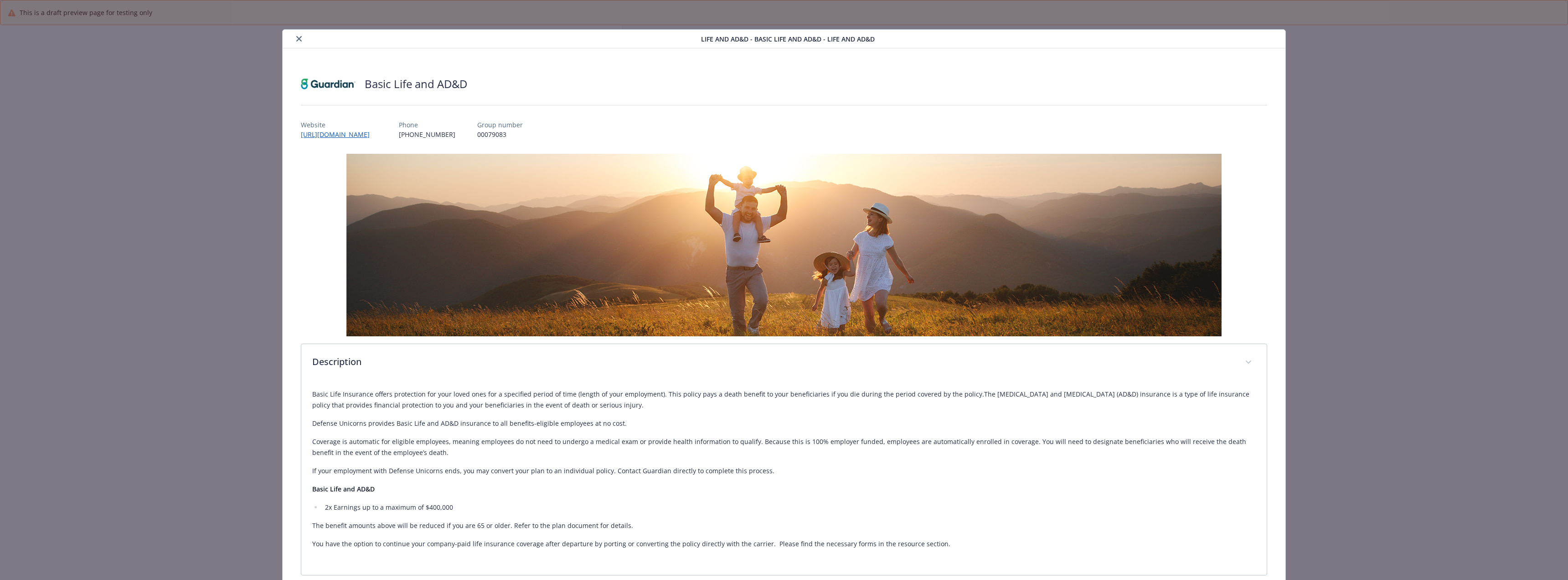
click at [297, 38] on icon "close" at bounding box center [299, 39] width 6 height 6
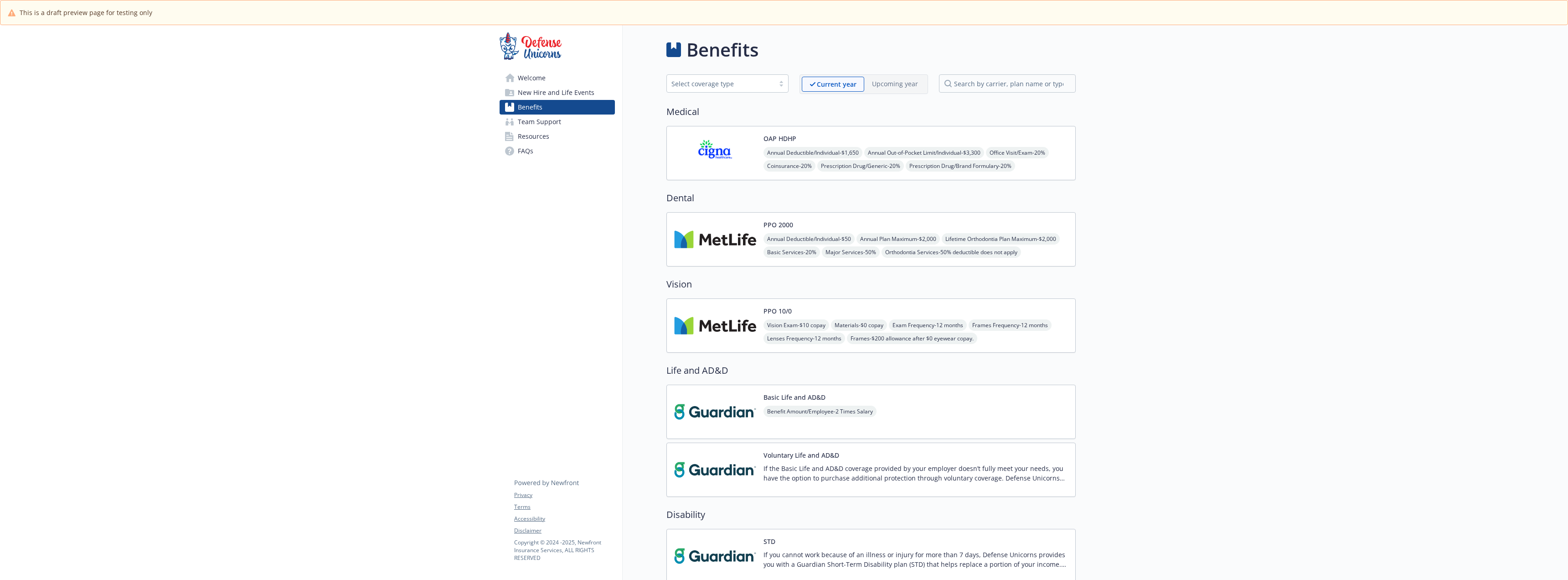
click at [720, 464] on img at bounding box center [715, 469] width 82 height 39
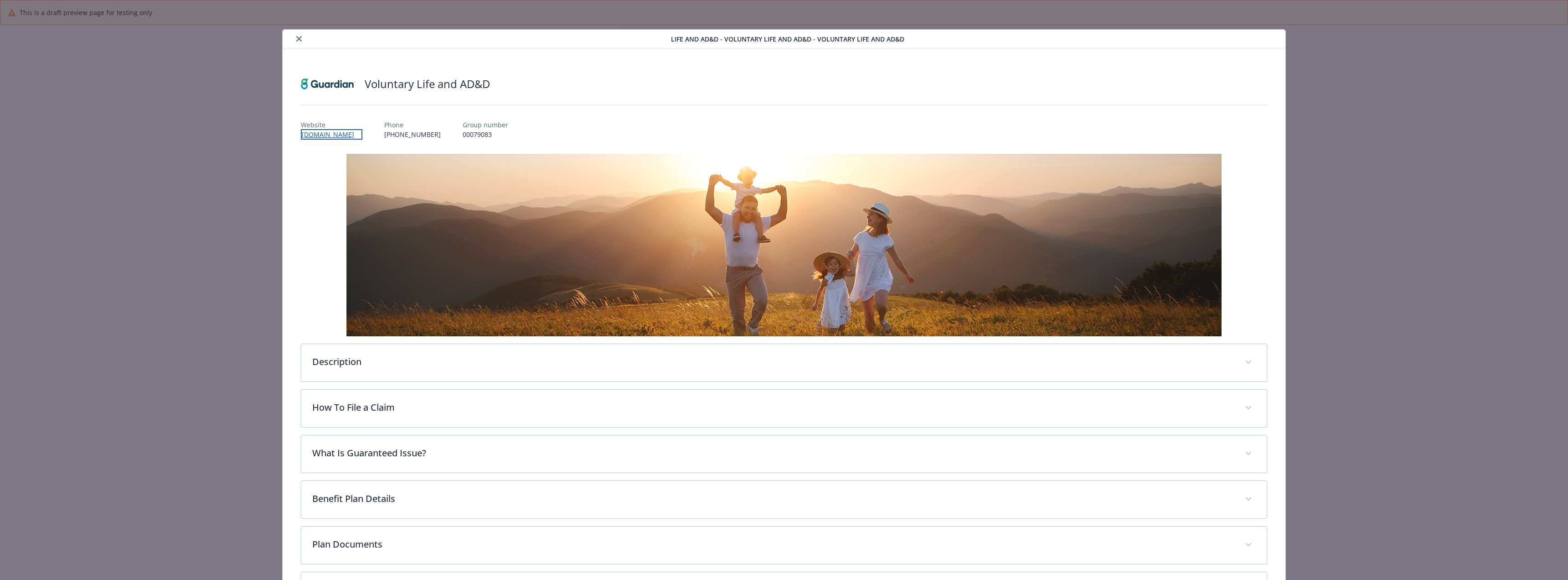
click at [358, 134] on link "[DOMAIN_NAME]" at bounding box center [331, 134] width 61 height 11
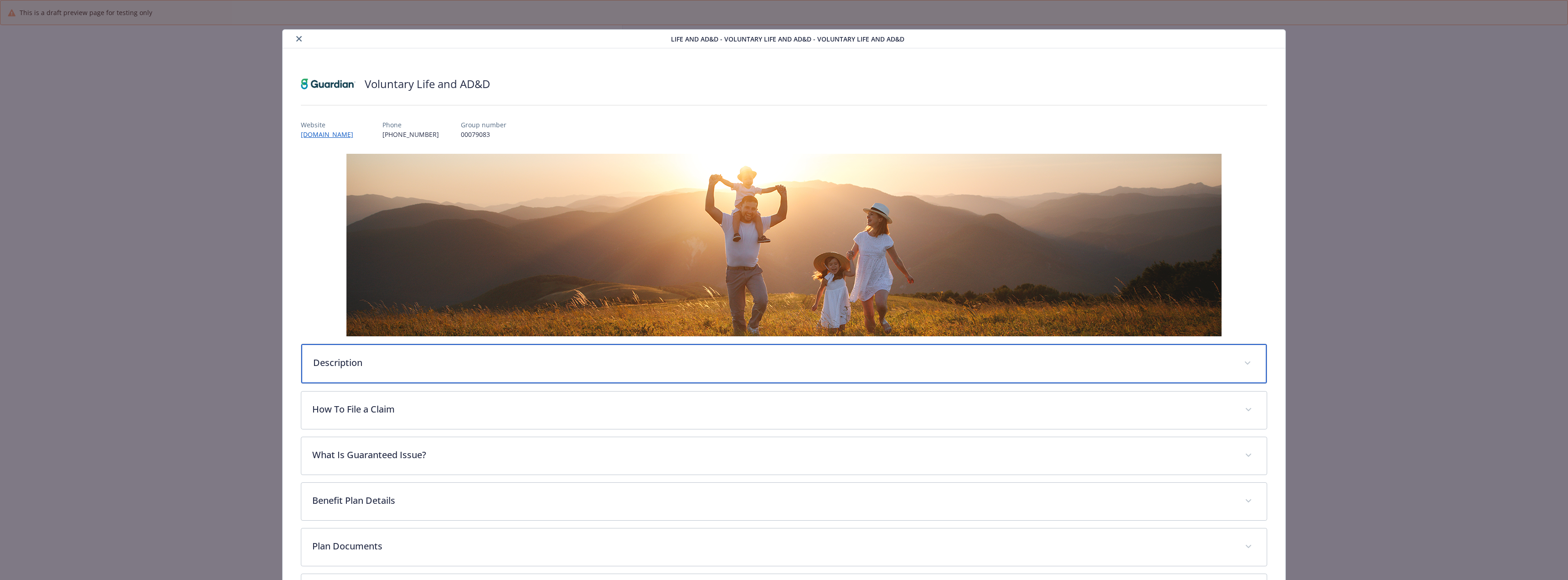
click at [476, 359] on p "Description" at bounding box center [773, 362] width 920 height 13
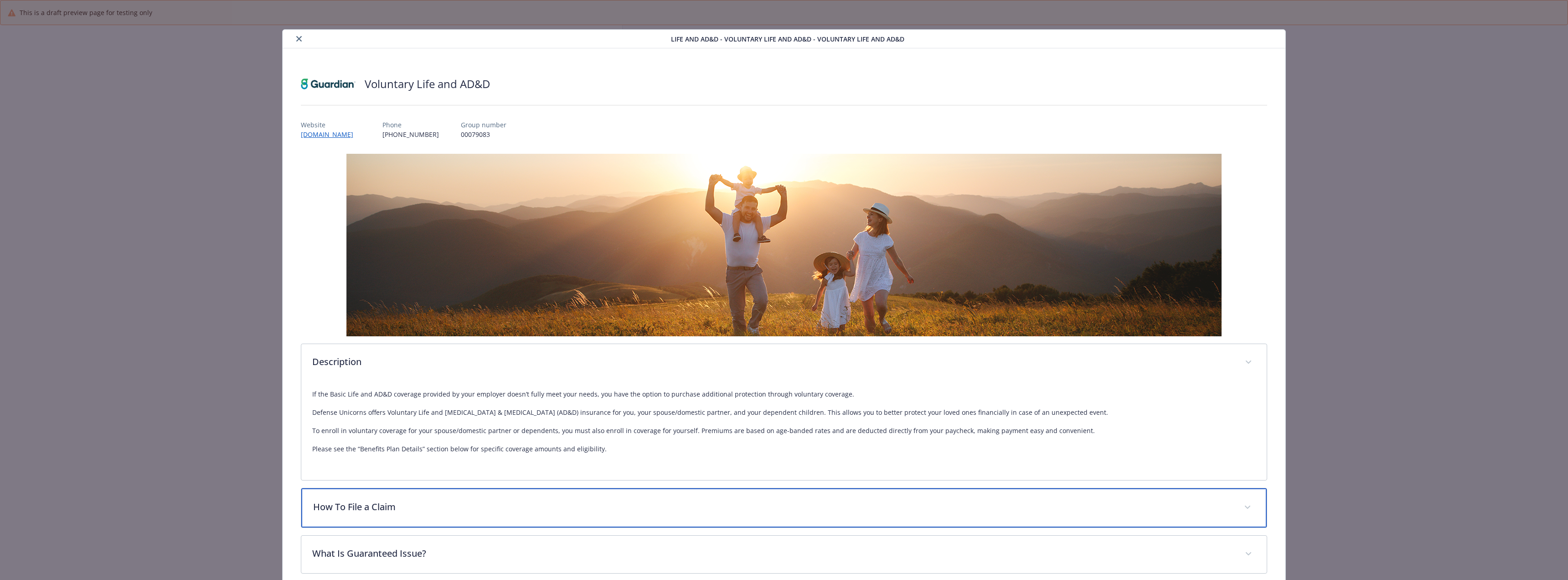
click at [404, 499] on div "How To File a Claim" at bounding box center [784, 507] width 965 height 39
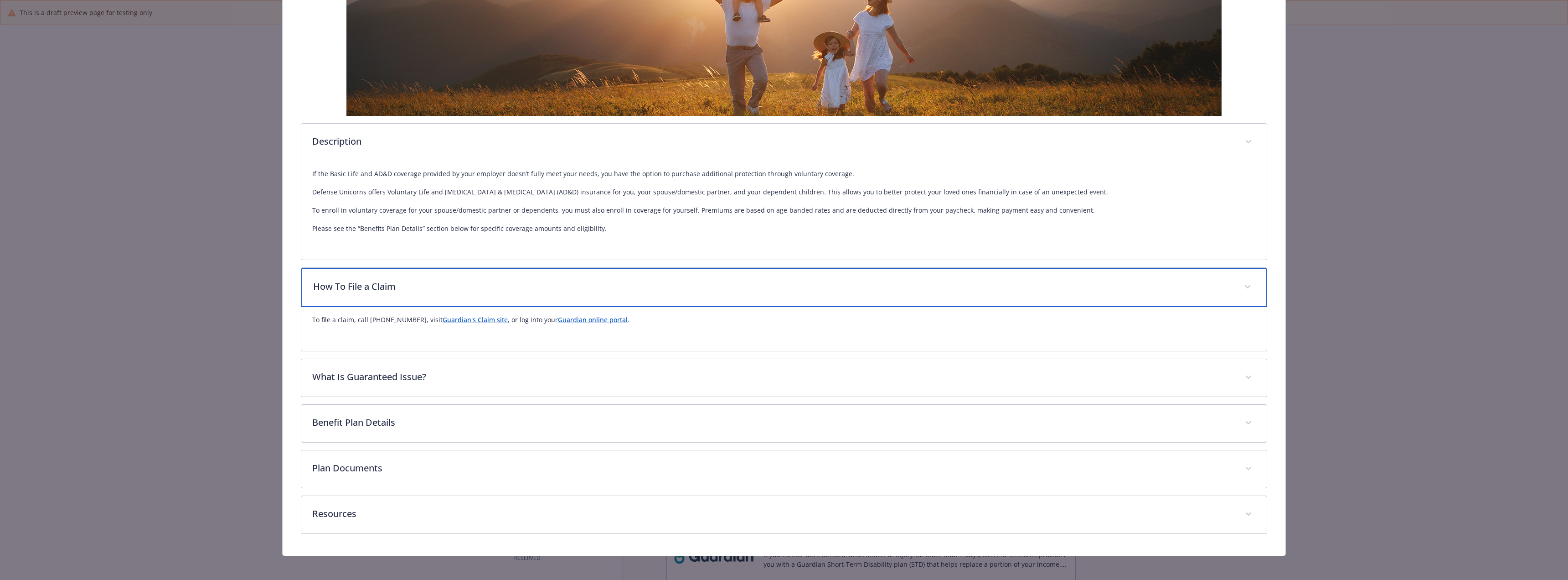
scroll to position [225, 0]
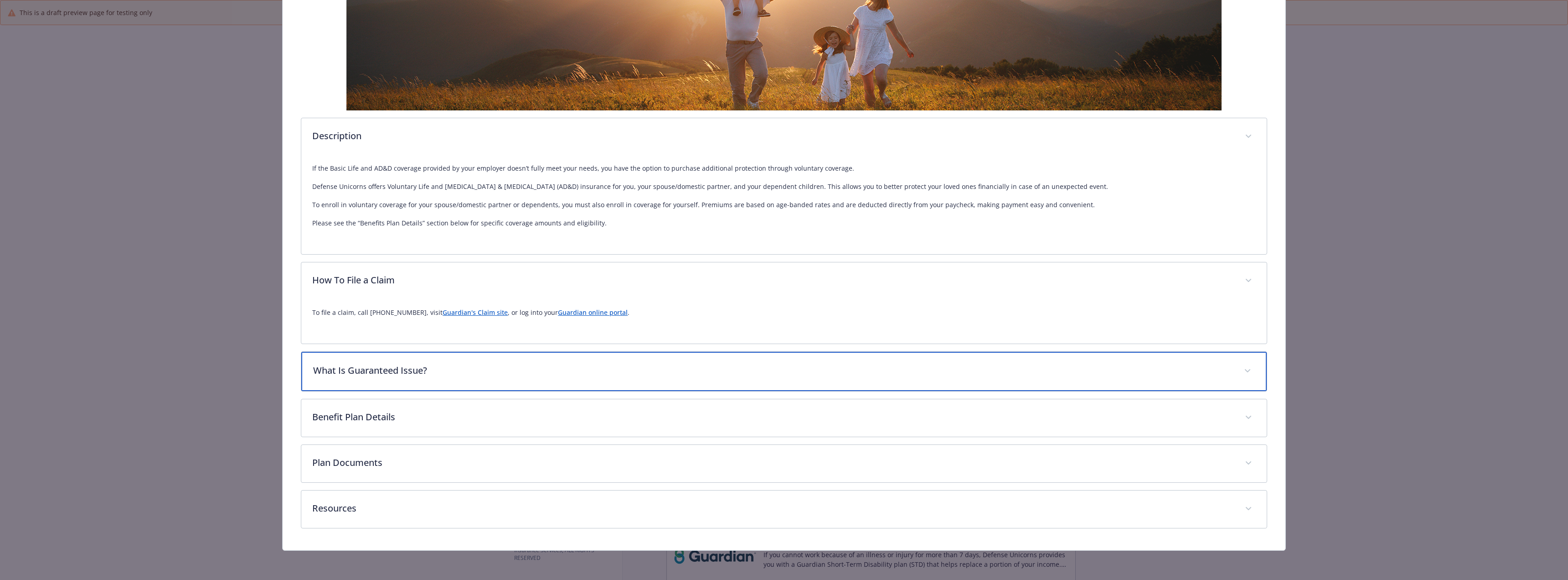
click at [516, 381] on div "What Is Guaranteed Issue?" at bounding box center [784, 371] width 965 height 39
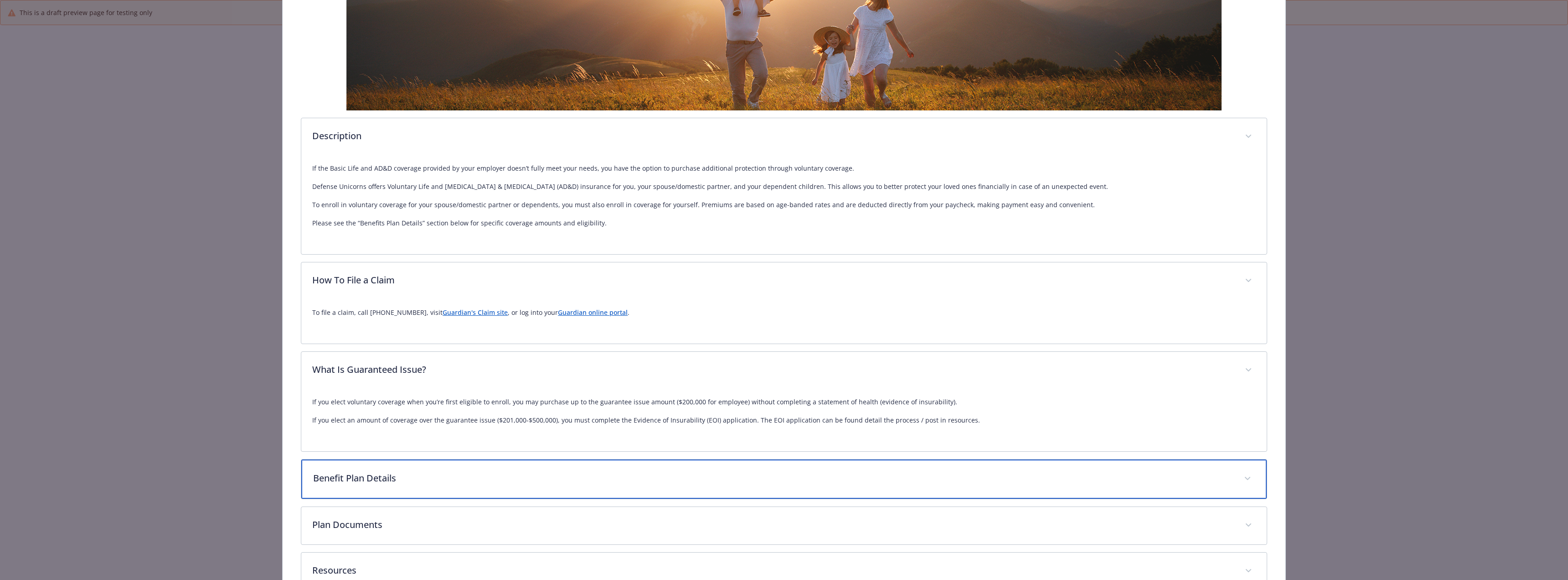
click at [484, 463] on div "Benefit Plan Details" at bounding box center [784, 479] width 965 height 39
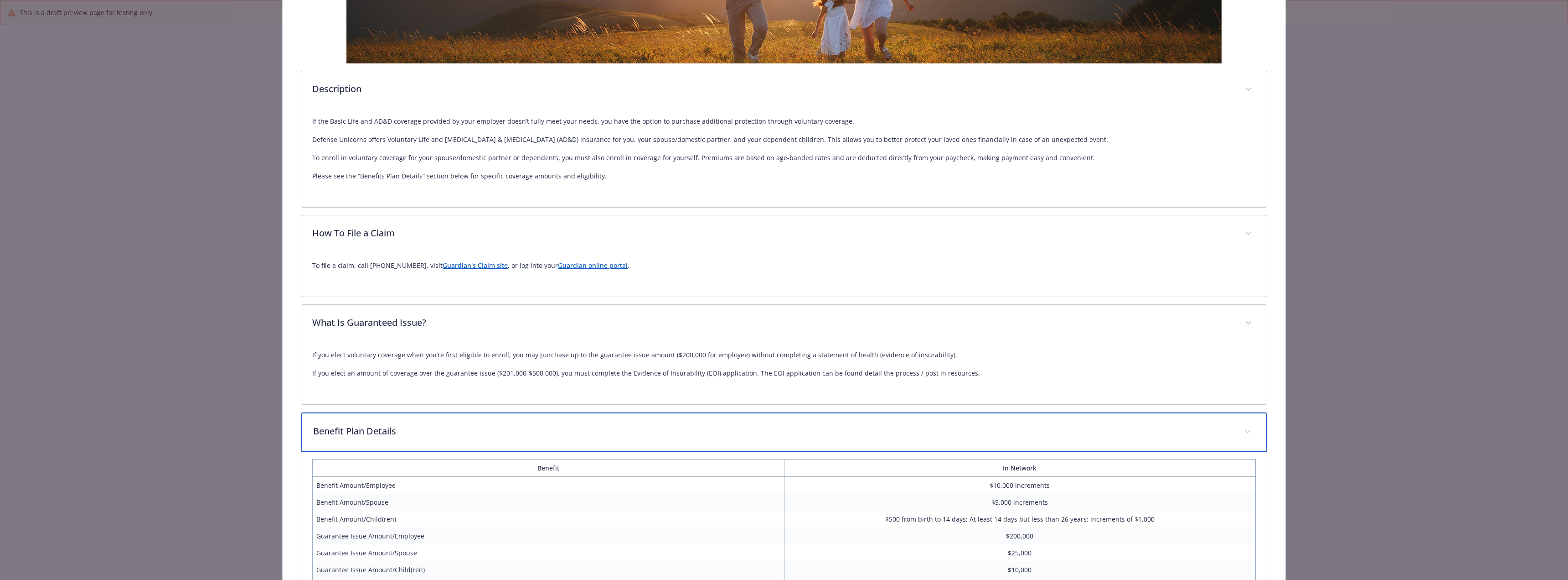
scroll to position [500, 0]
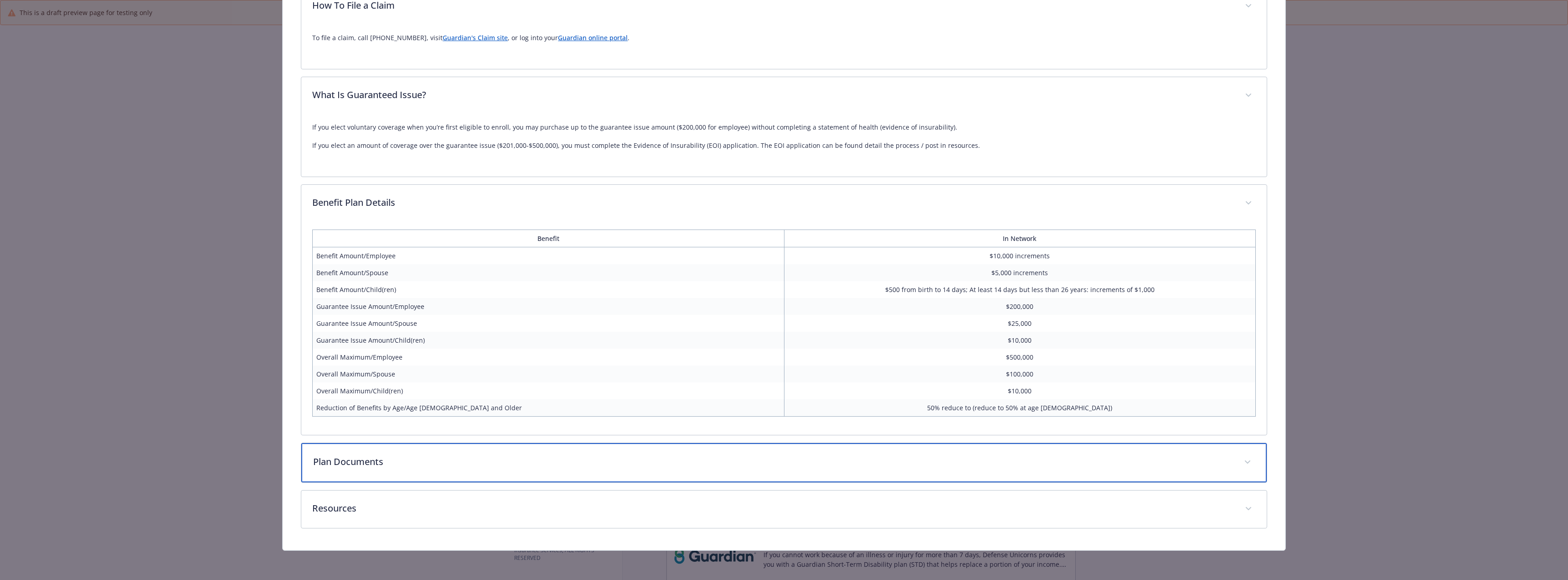
click at [490, 456] on p "Plan Documents" at bounding box center [773, 462] width 920 height 13
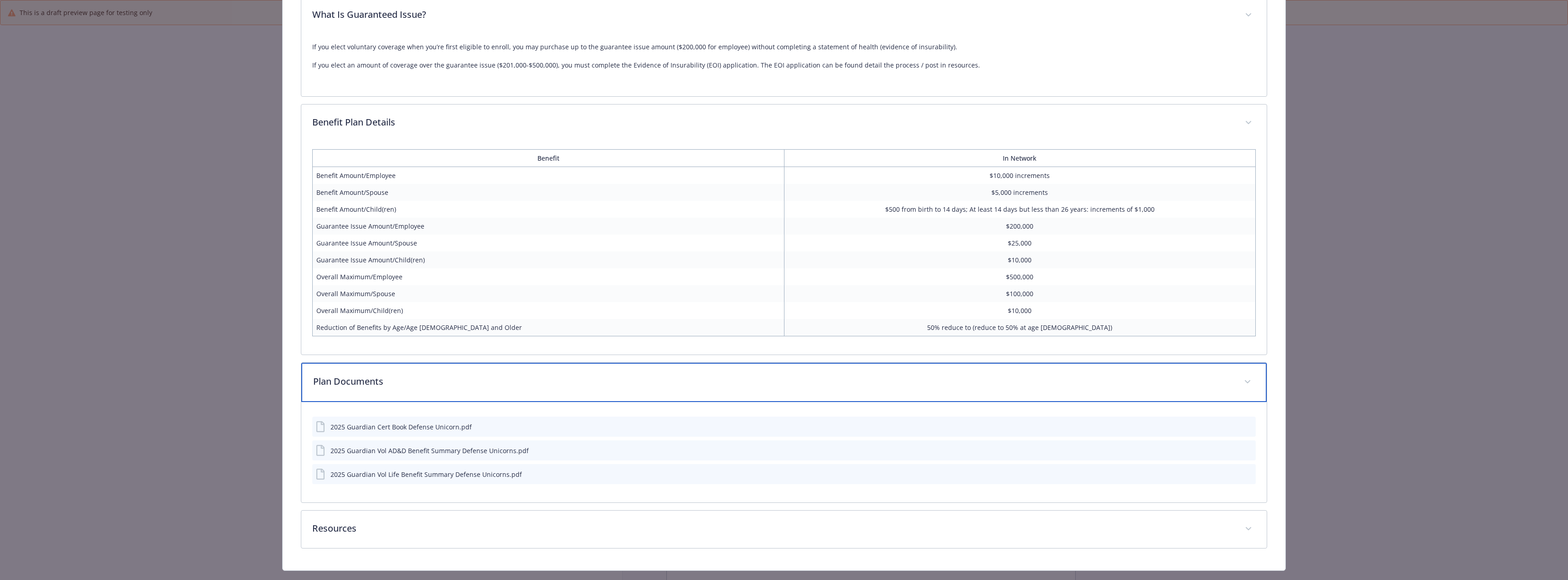
scroll to position [601, 0]
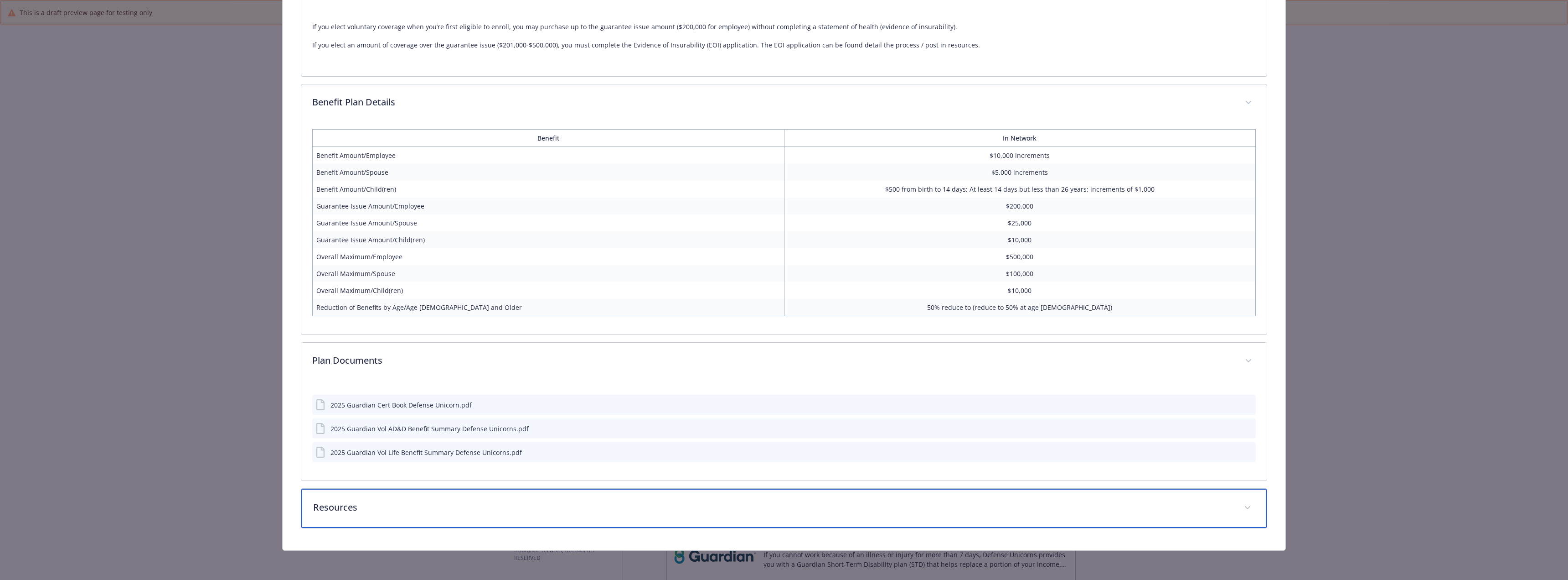
click at [468, 492] on div "Resources" at bounding box center [784, 508] width 965 height 39
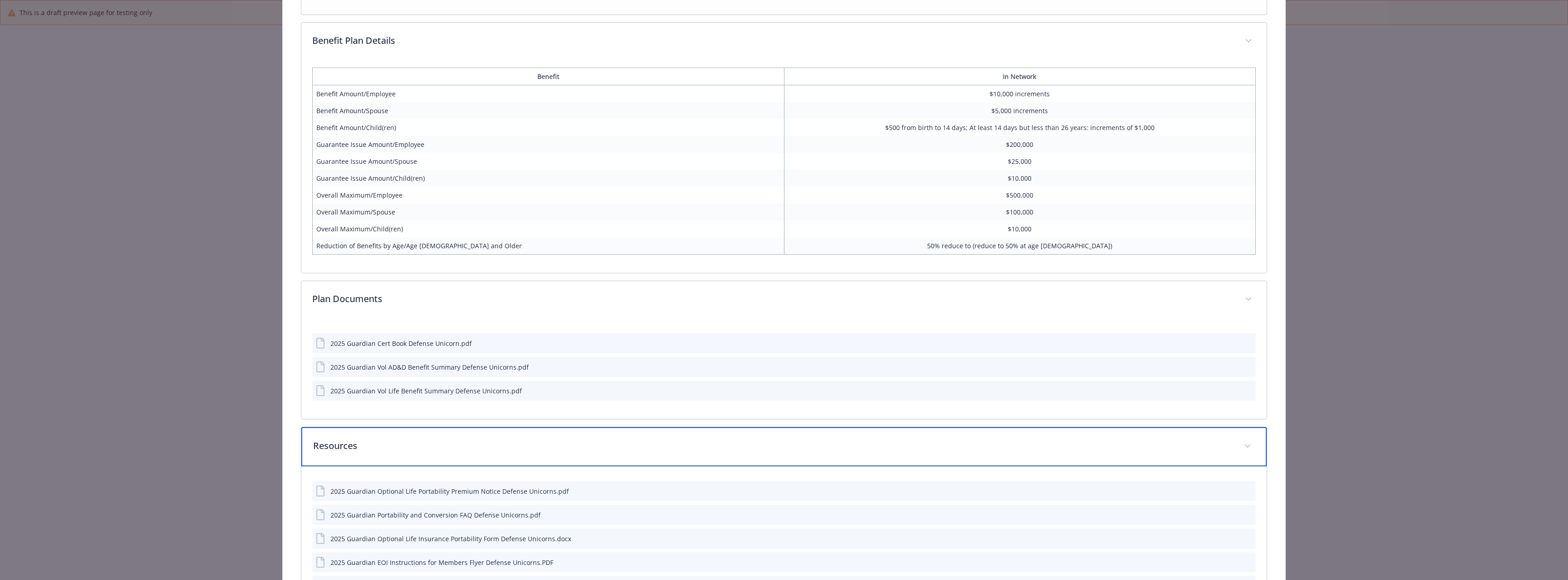
scroll to position [772, 0]
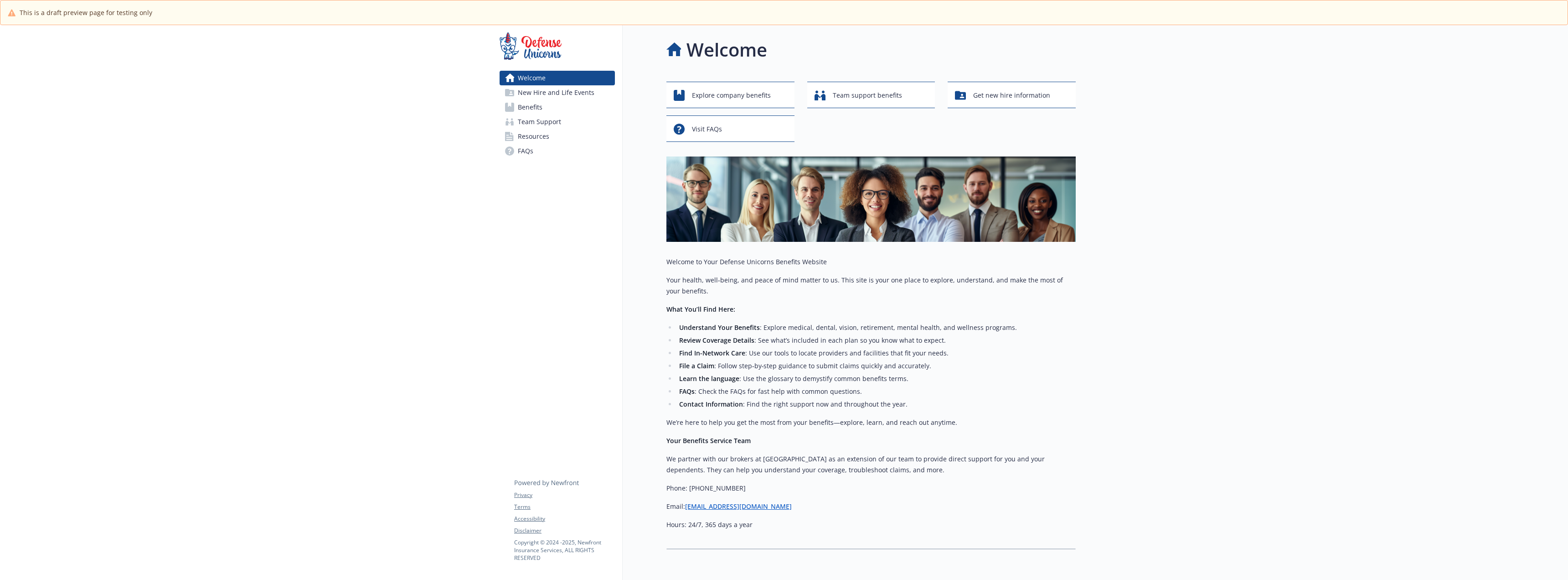
click at [564, 104] on link "Benefits" at bounding box center [557, 106] width 116 height 14
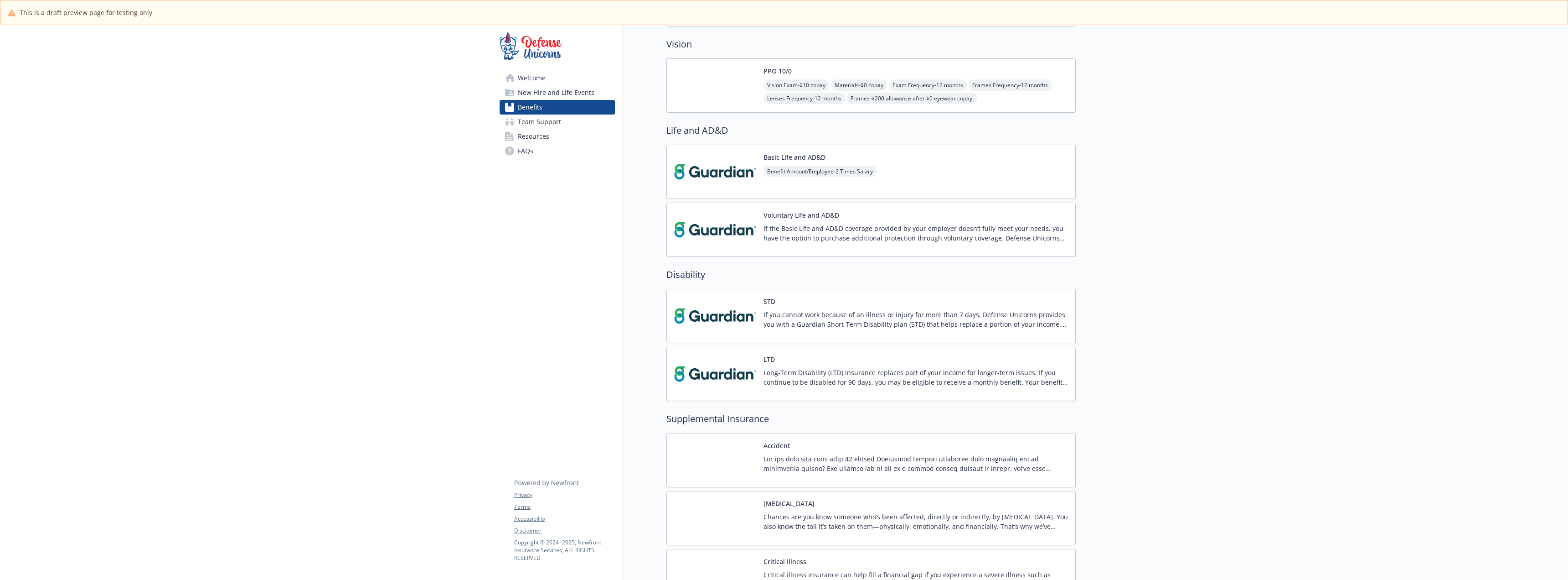
scroll to position [273, 0]
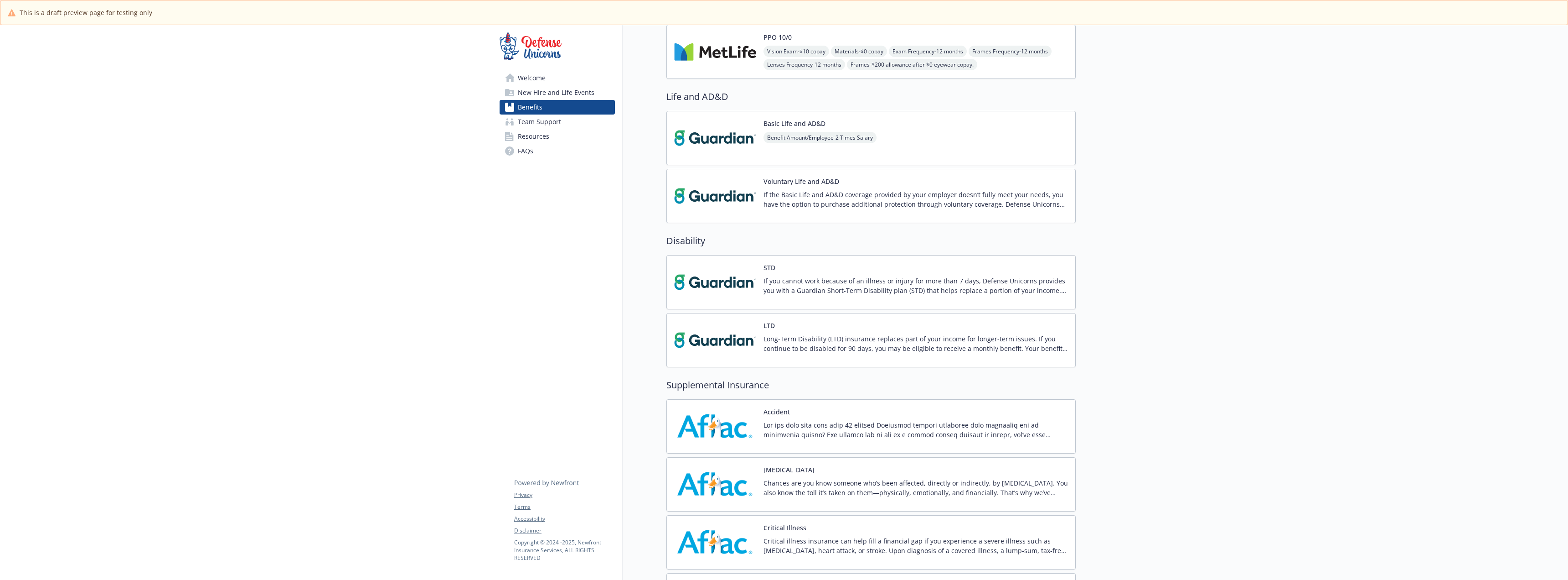
click at [720, 282] on img at bounding box center [715, 282] width 82 height 39
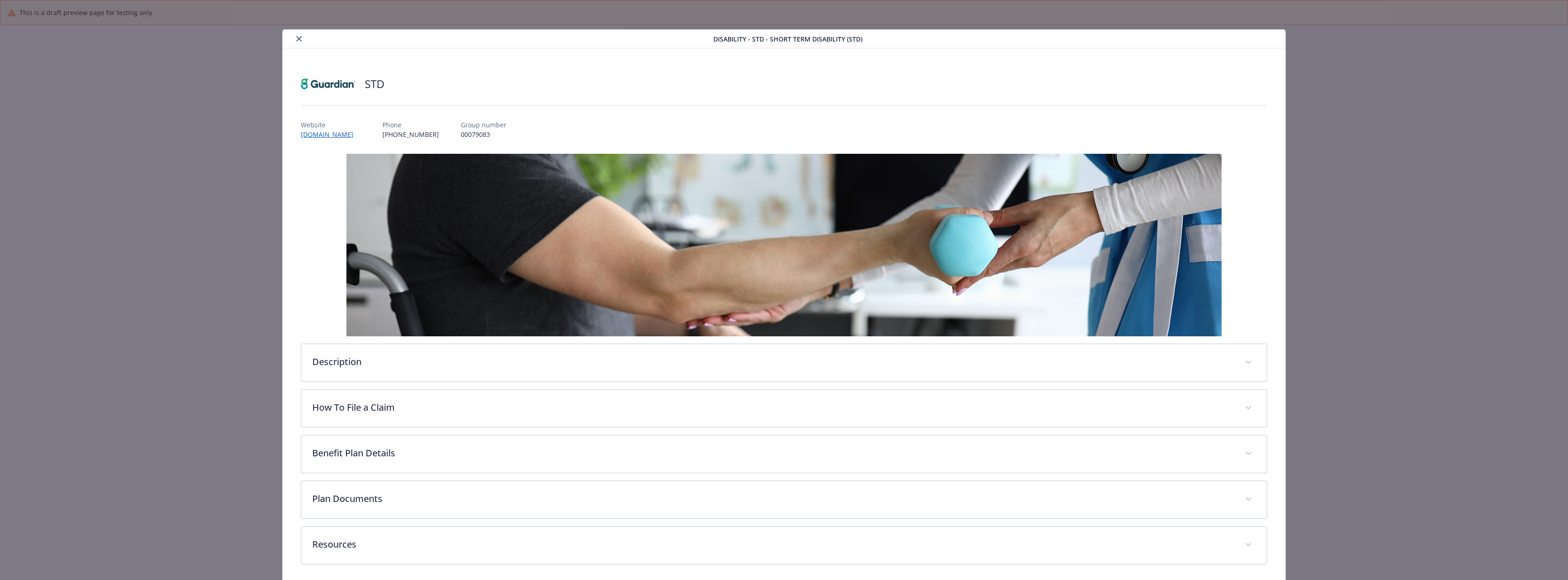
scroll to position [273, 0]
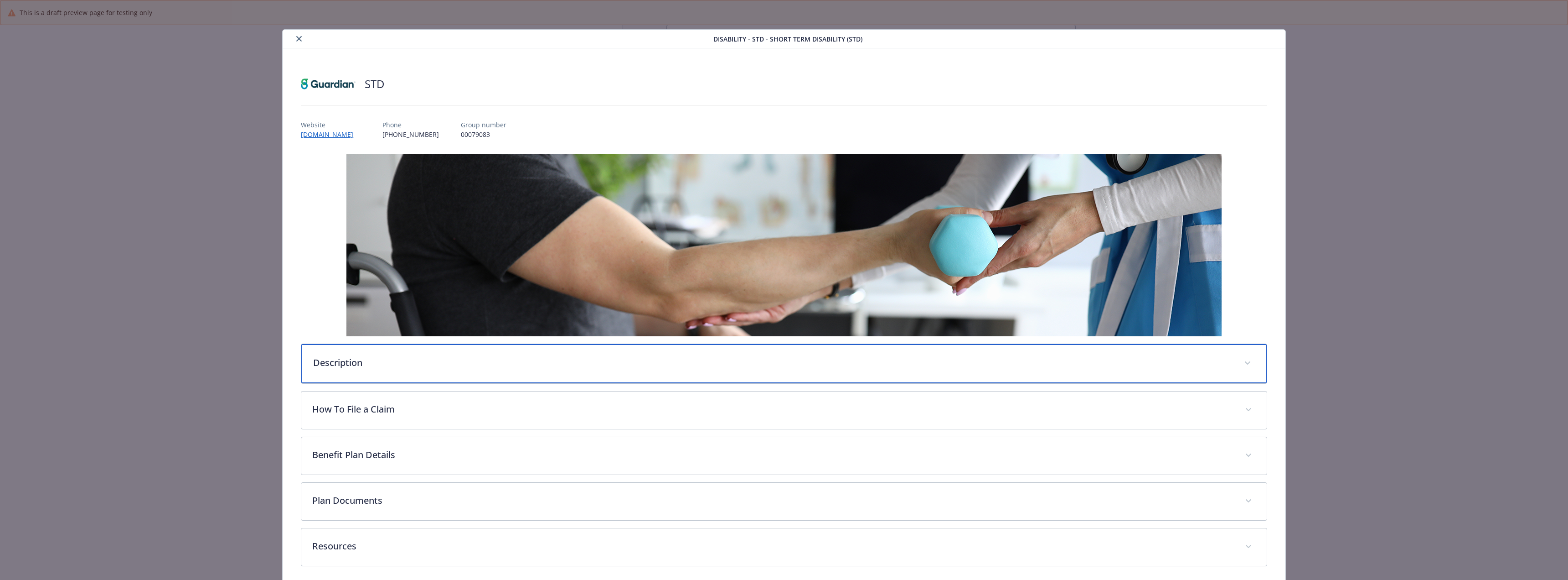
click at [453, 358] on p "Description" at bounding box center [773, 362] width 920 height 13
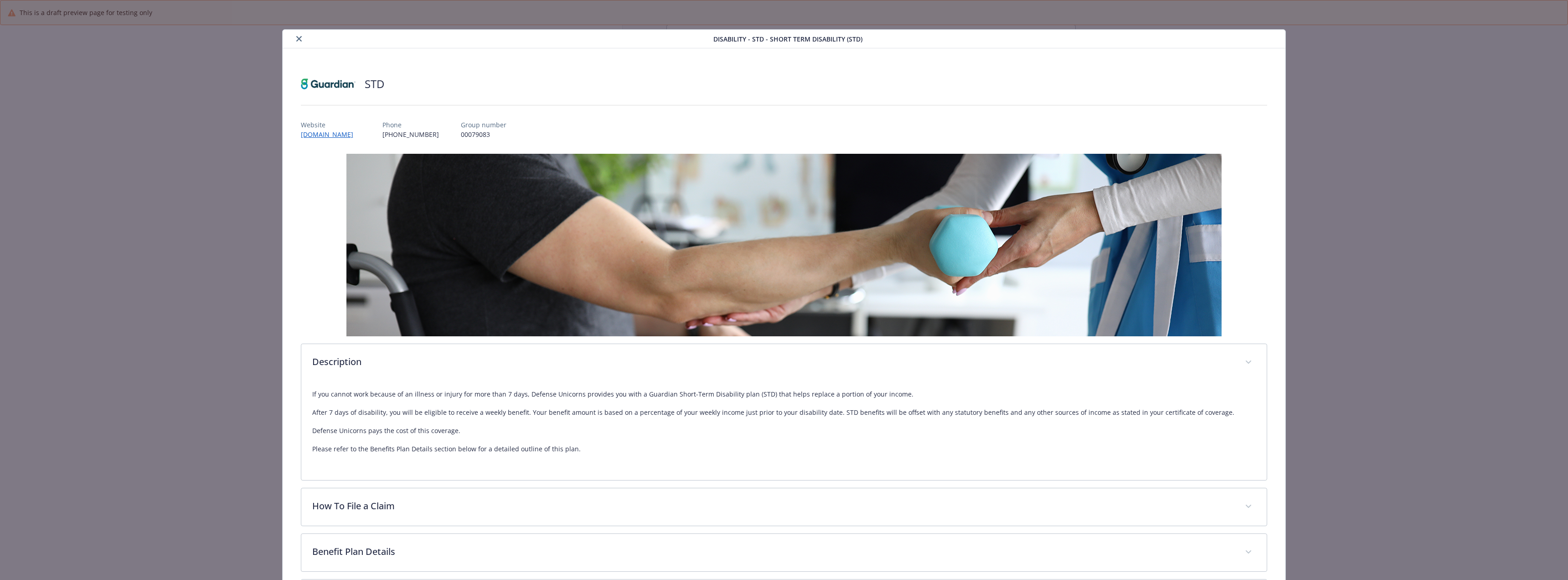
click at [570, 489] on div "Description If you cannot work because of an illness or injury for more than 7 …" at bounding box center [784, 407] width 967 height 509
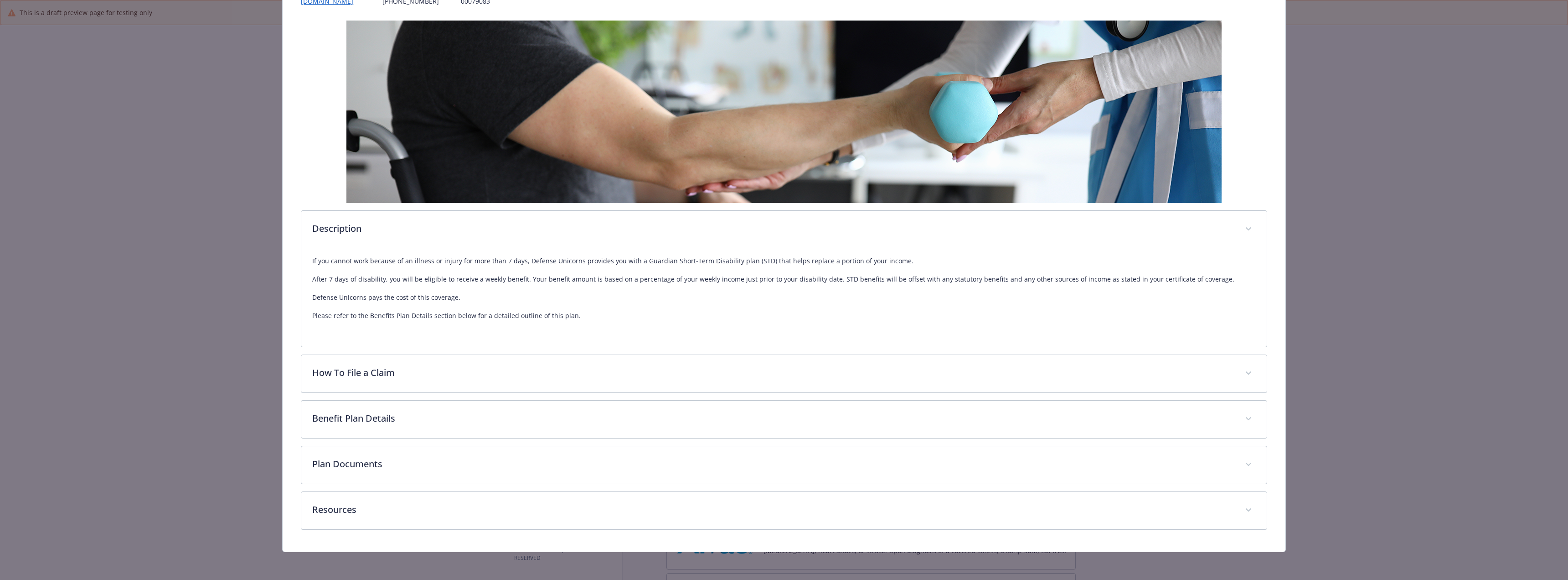
scroll to position [135, 0]
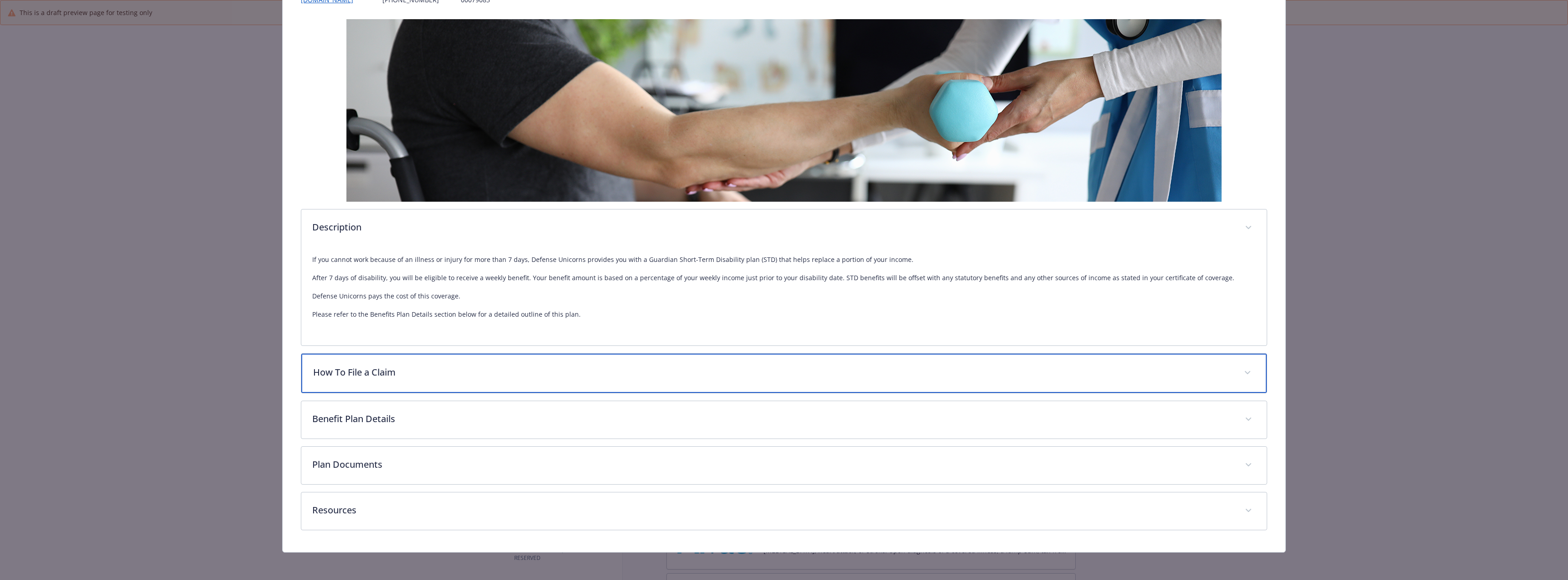
click at [560, 375] on p "How To File a Claim" at bounding box center [773, 372] width 920 height 13
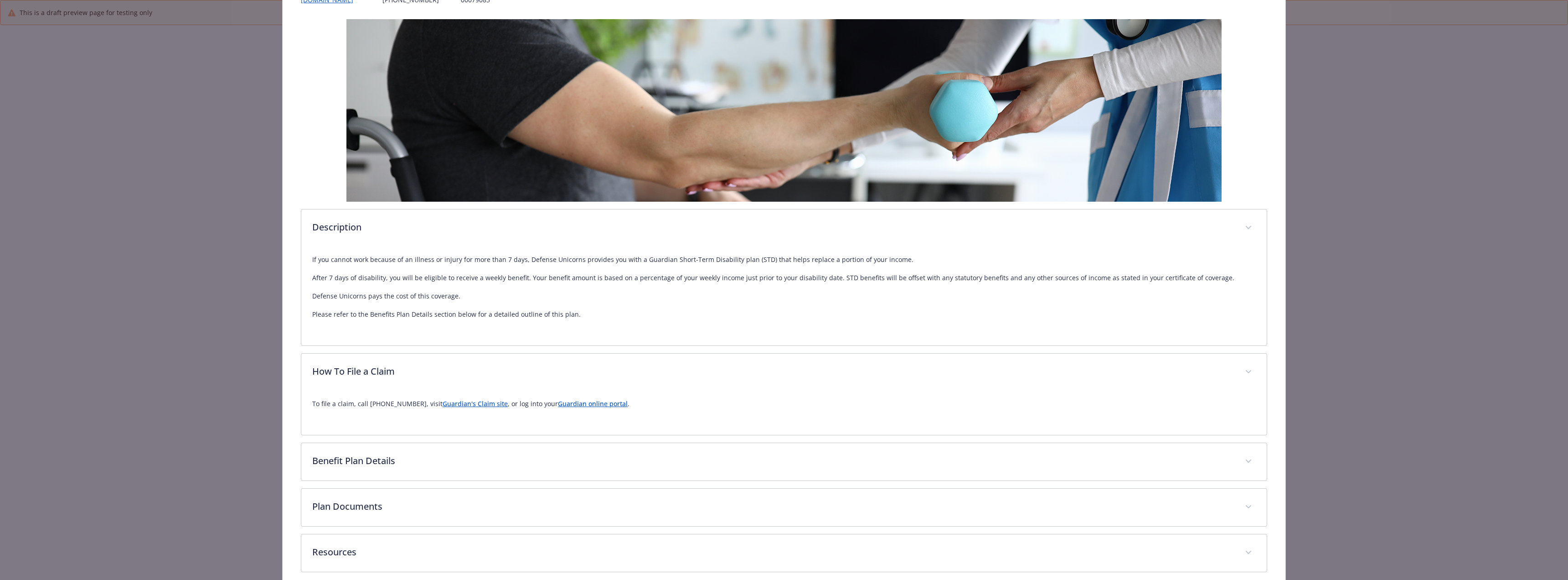
click at [470, 404] on link "Guardian's Claim site" at bounding box center [475, 403] width 65 height 8
click at [568, 401] on link "Guardian online portal" at bounding box center [592, 403] width 70 height 8
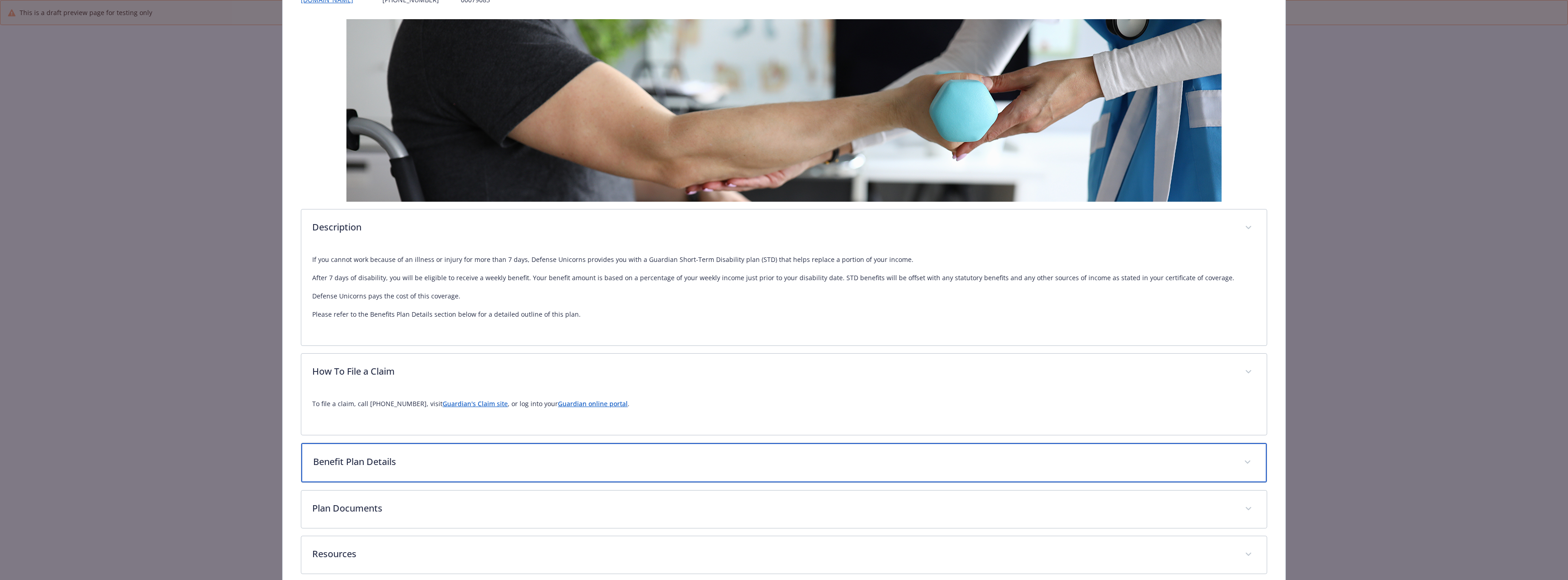
click at [344, 462] on p "Benefit Plan Details" at bounding box center [773, 462] width 920 height 13
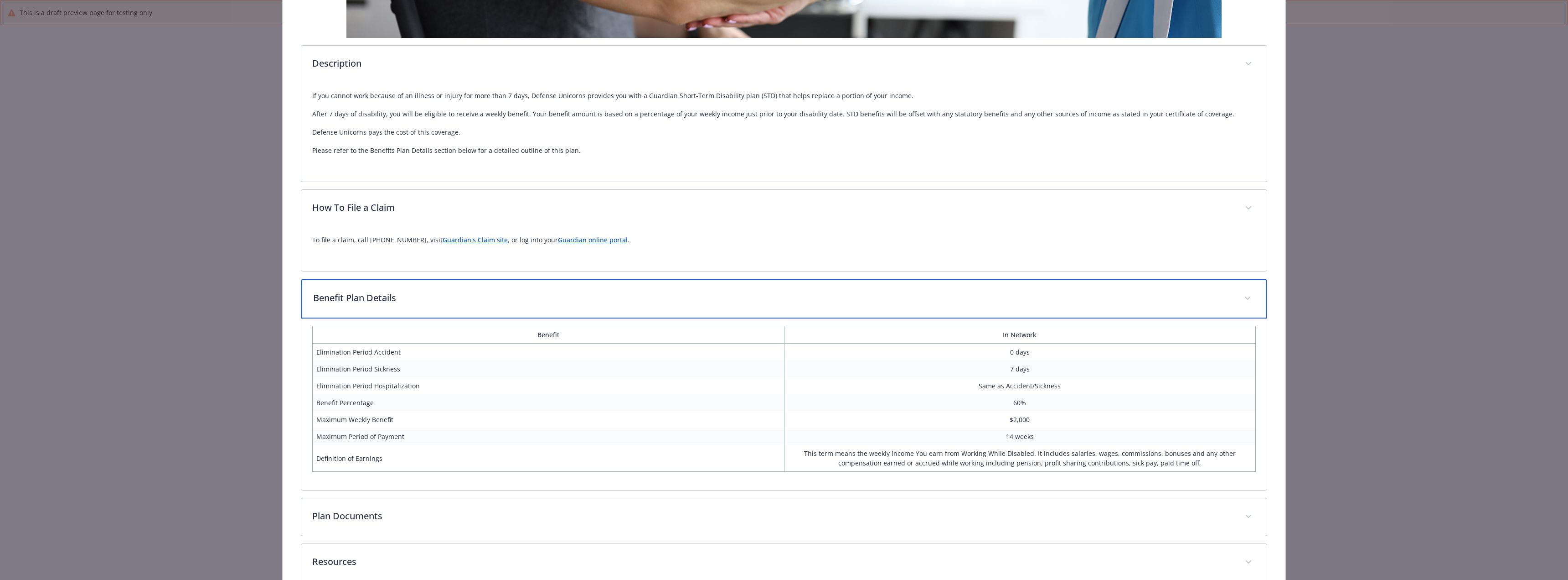
scroll to position [352, 0]
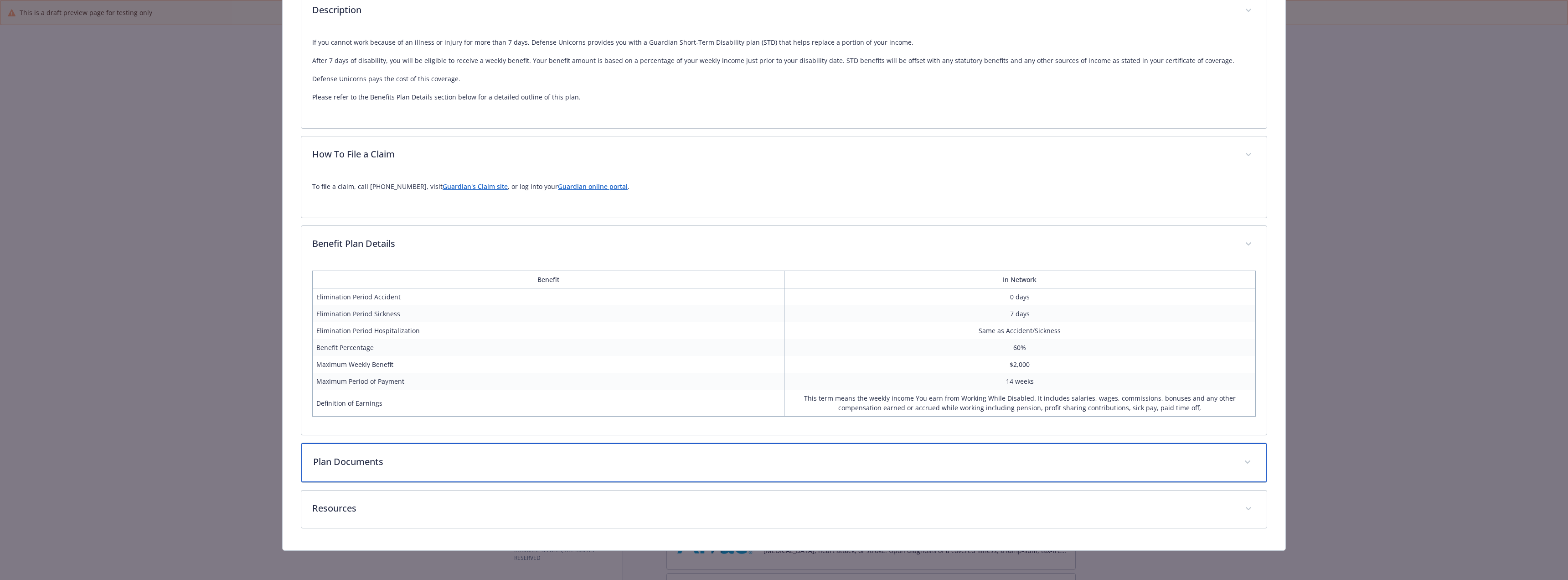
click at [410, 456] on p "Plan Documents" at bounding box center [773, 462] width 920 height 13
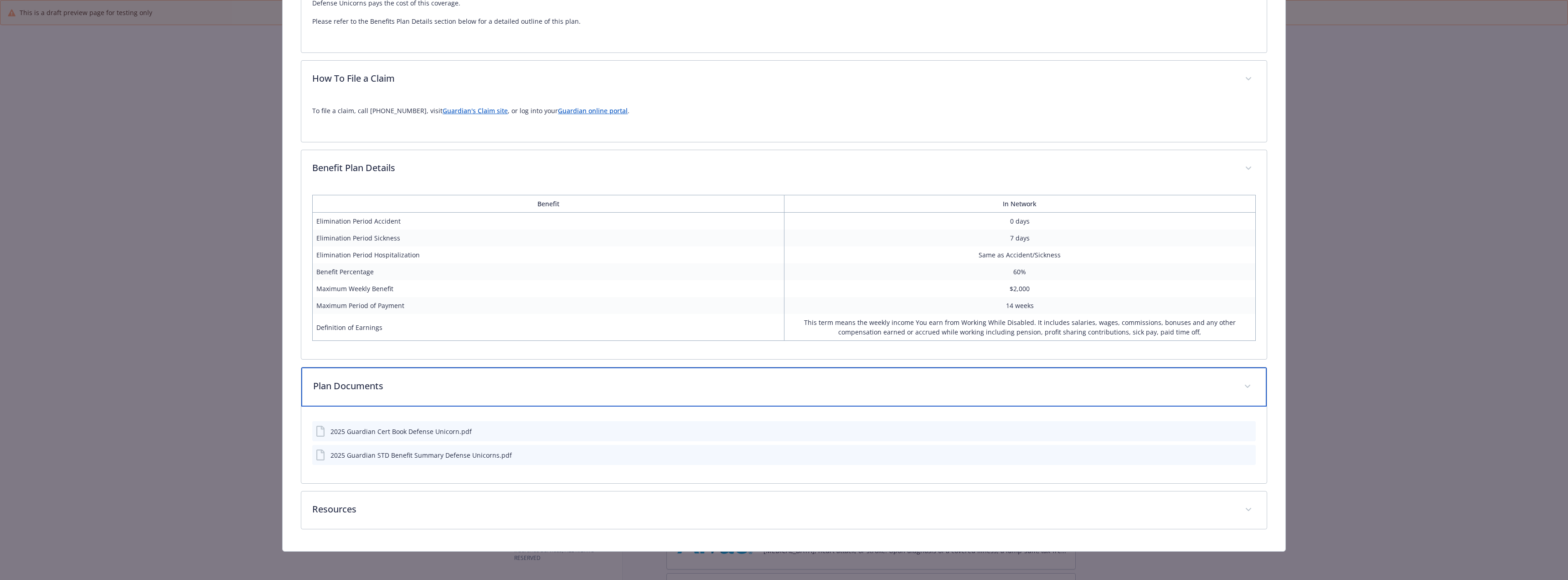
scroll to position [428, 0]
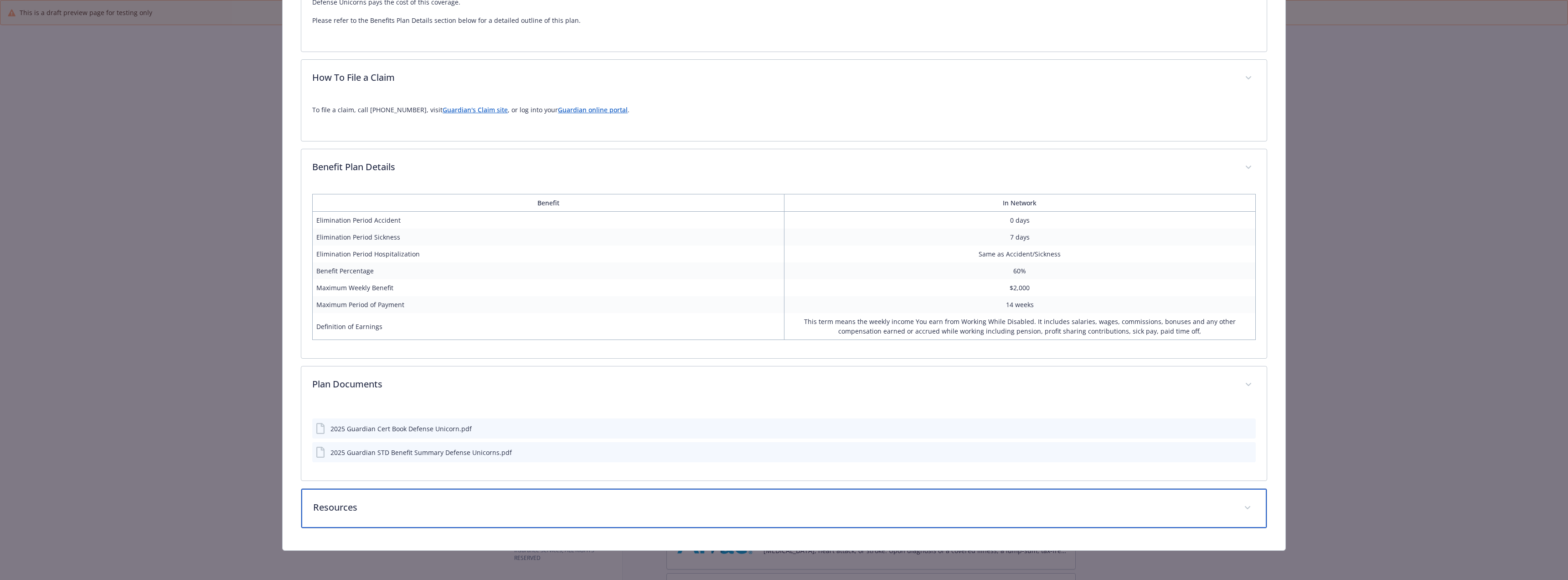
click at [488, 495] on div "Resources" at bounding box center [784, 508] width 965 height 39
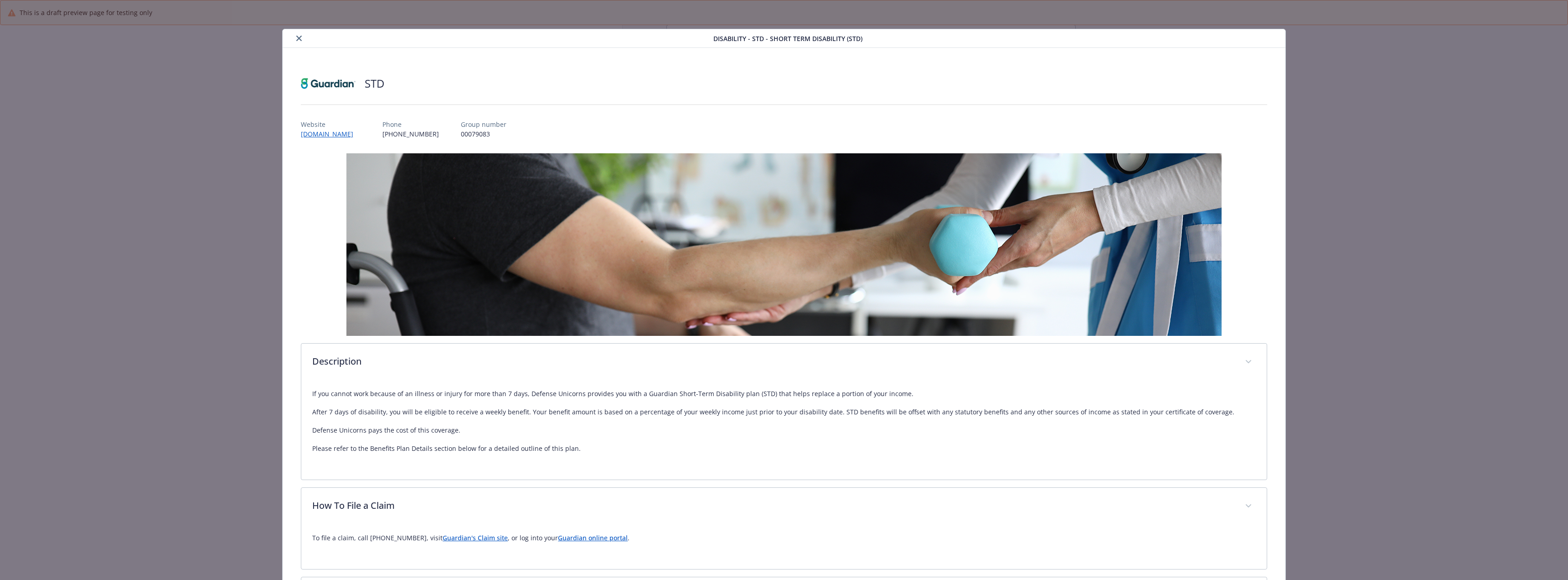
scroll to position [0, 0]
click at [298, 39] on icon "close" at bounding box center [299, 39] width 6 height 6
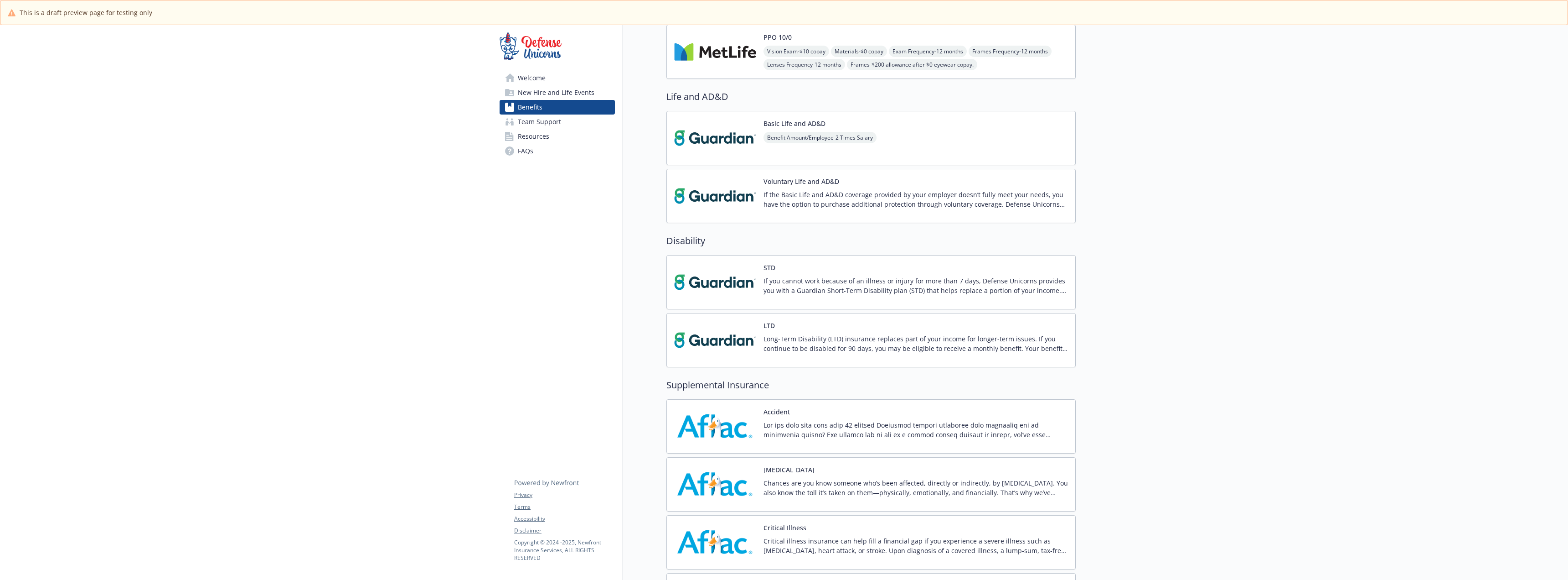
click at [715, 345] on img at bounding box center [715, 340] width 82 height 39
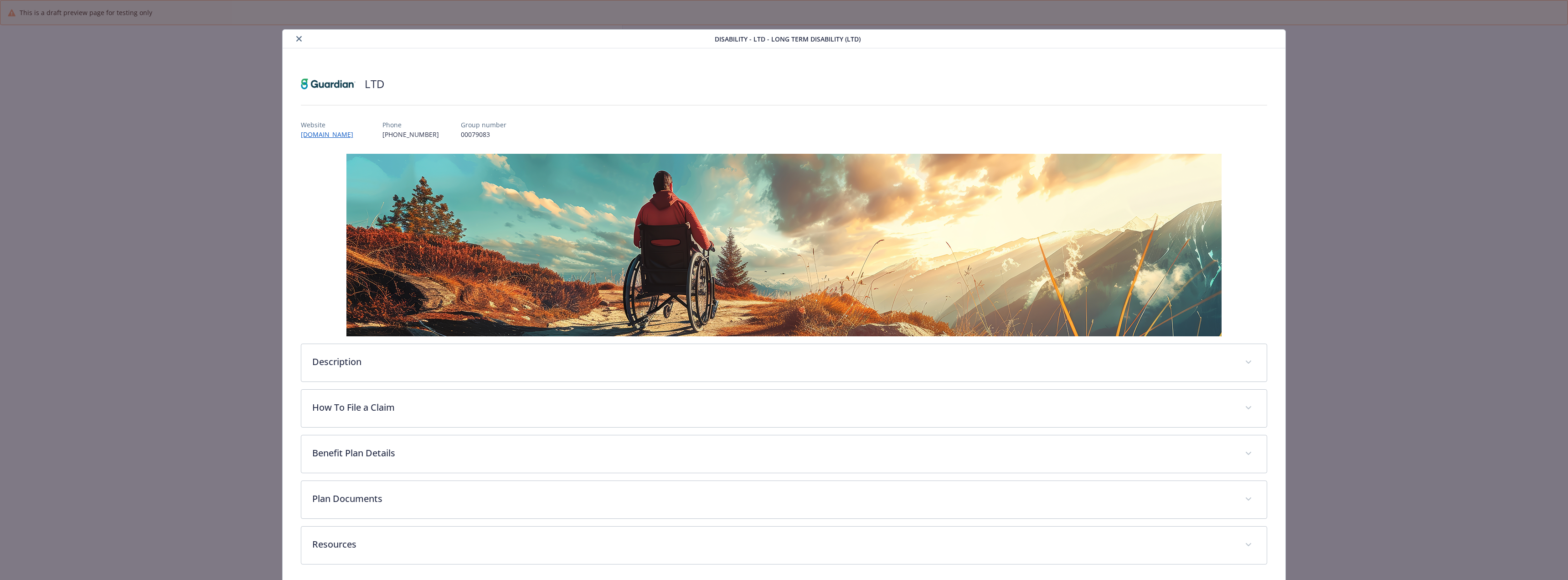
scroll to position [273, 0]
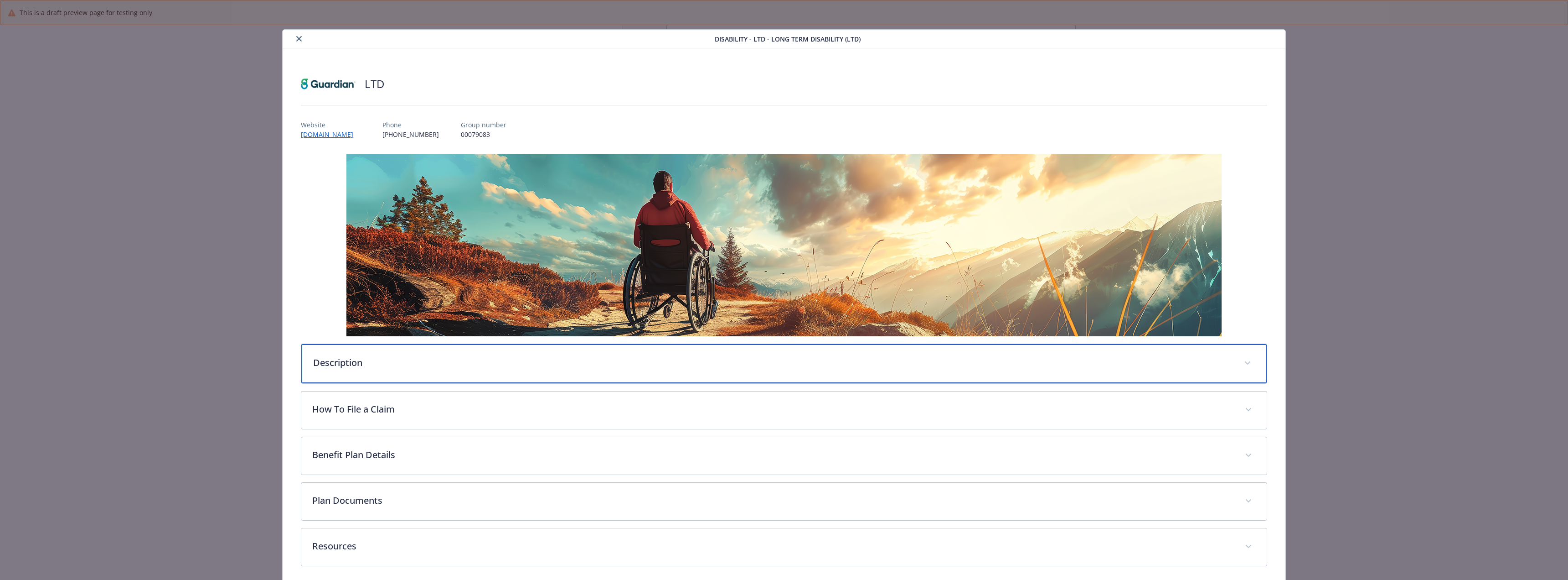
click at [565, 359] on p "Description" at bounding box center [773, 362] width 920 height 13
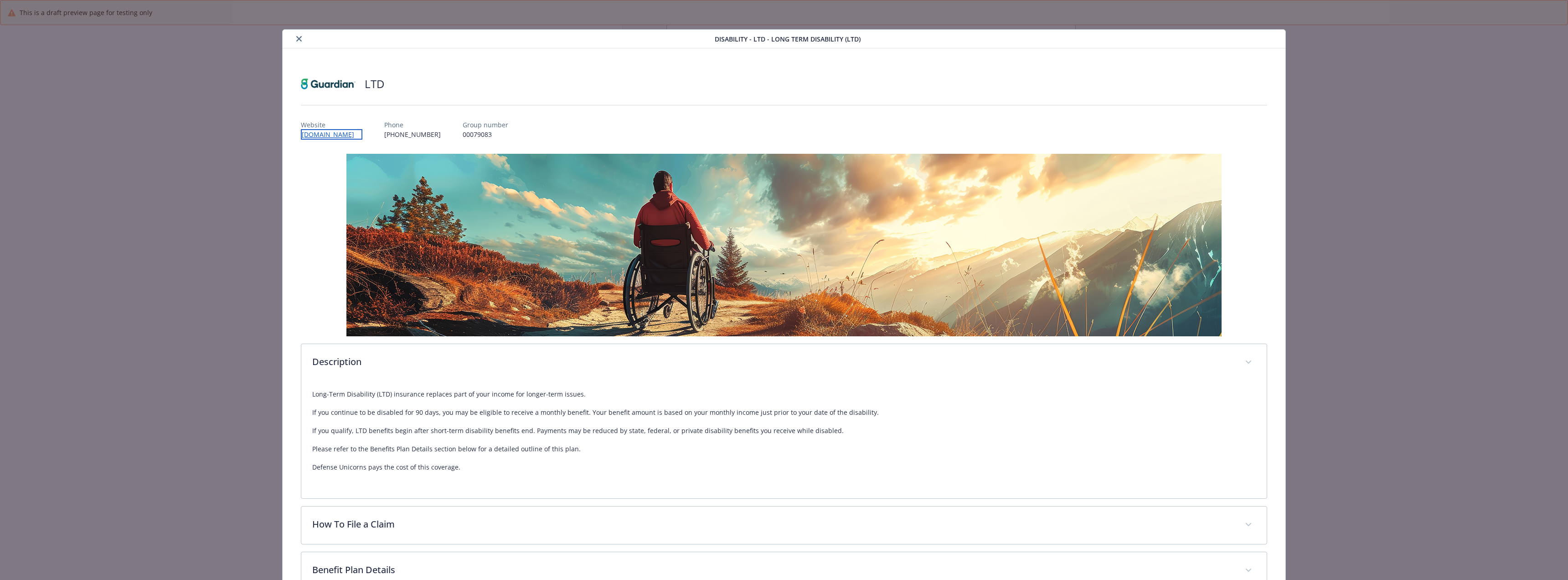
click at [337, 133] on link "[DOMAIN_NAME]" at bounding box center [331, 134] width 61 height 11
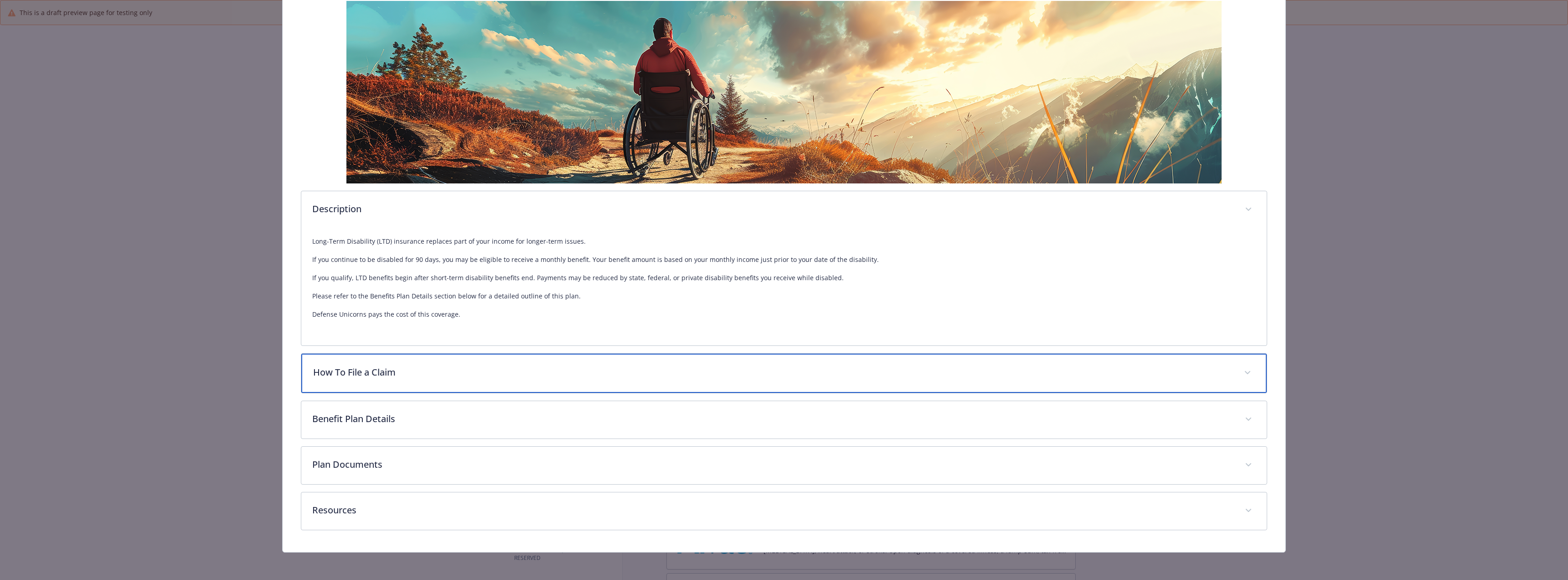
click at [425, 366] on p "How To File a Claim" at bounding box center [773, 372] width 920 height 13
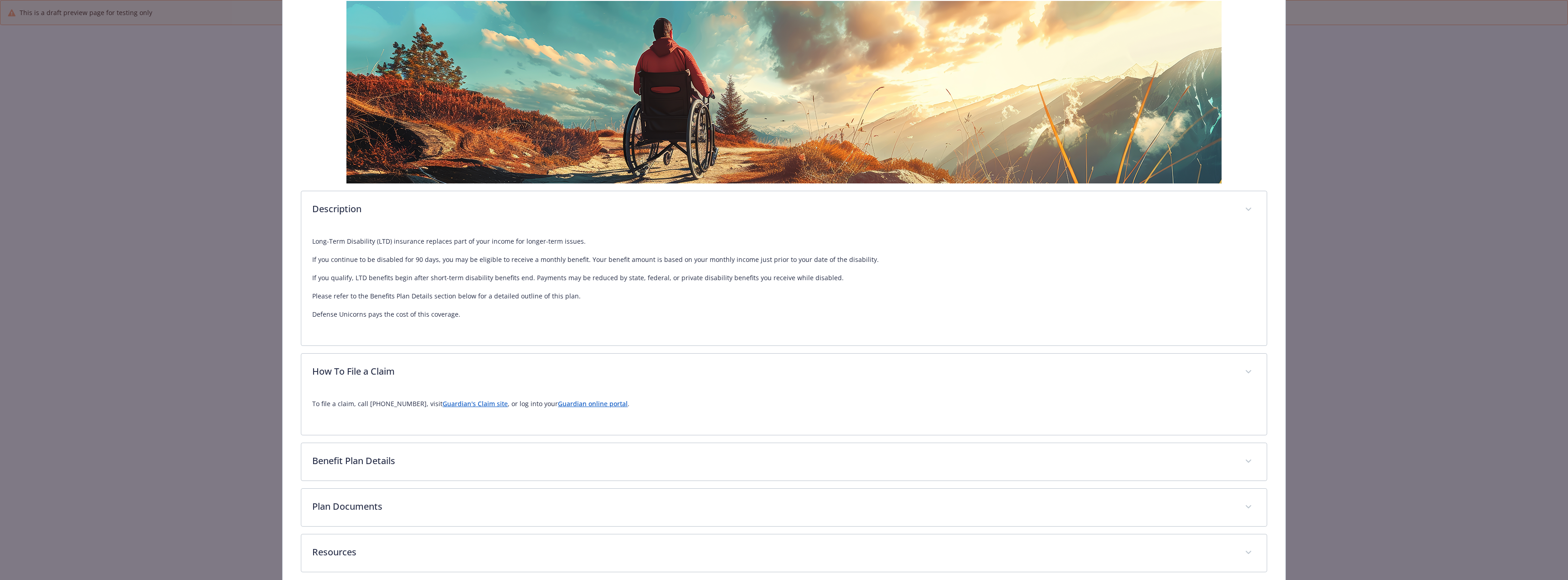
click at [449, 407] on p "To file a claim, call 888-482-7342, visit Guardian's Claim site , or log into y…" at bounding box center [784, 403] width 943 height 11
click at [456, 404] on link "Guardian's Claim site" at bounding box center [475, 403] width 65 height 8
click at [567, 401] on link "Guardian online portal" at bounding box center [592, 403] width 70 height 8
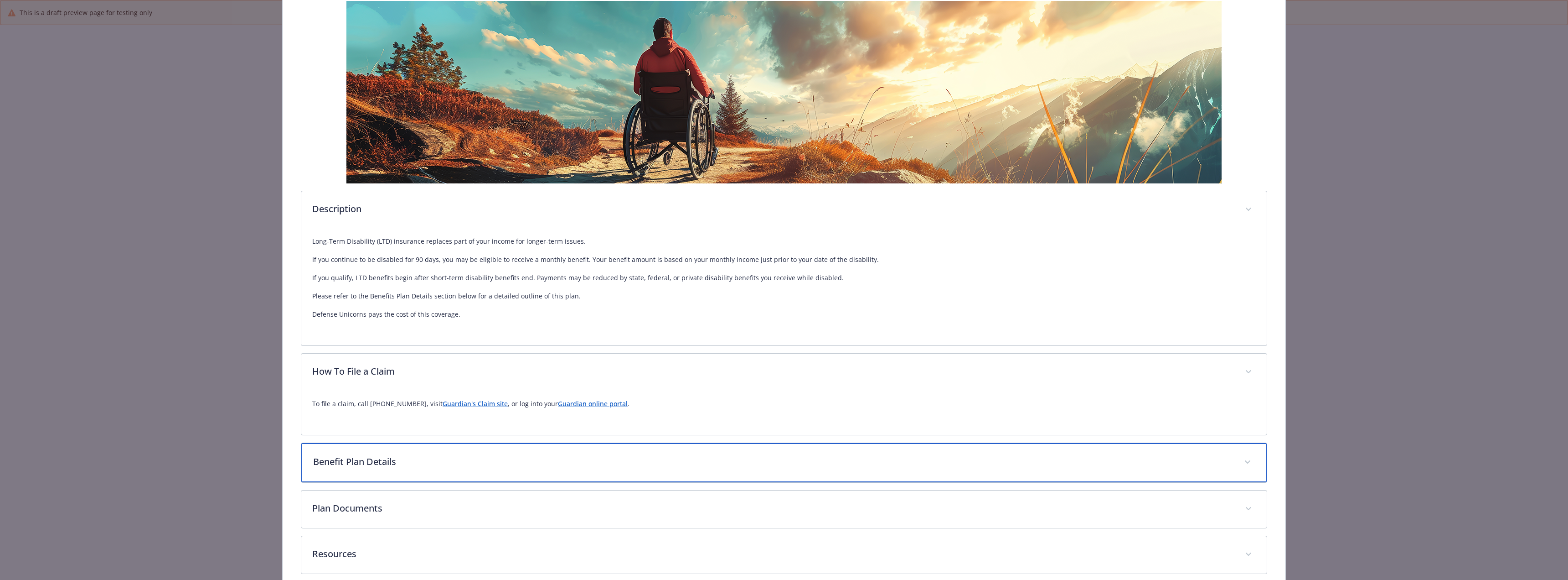
click at [331, 453] on div "Benefit Plan Details" at bounding box center [784, 462] width 965 height 39
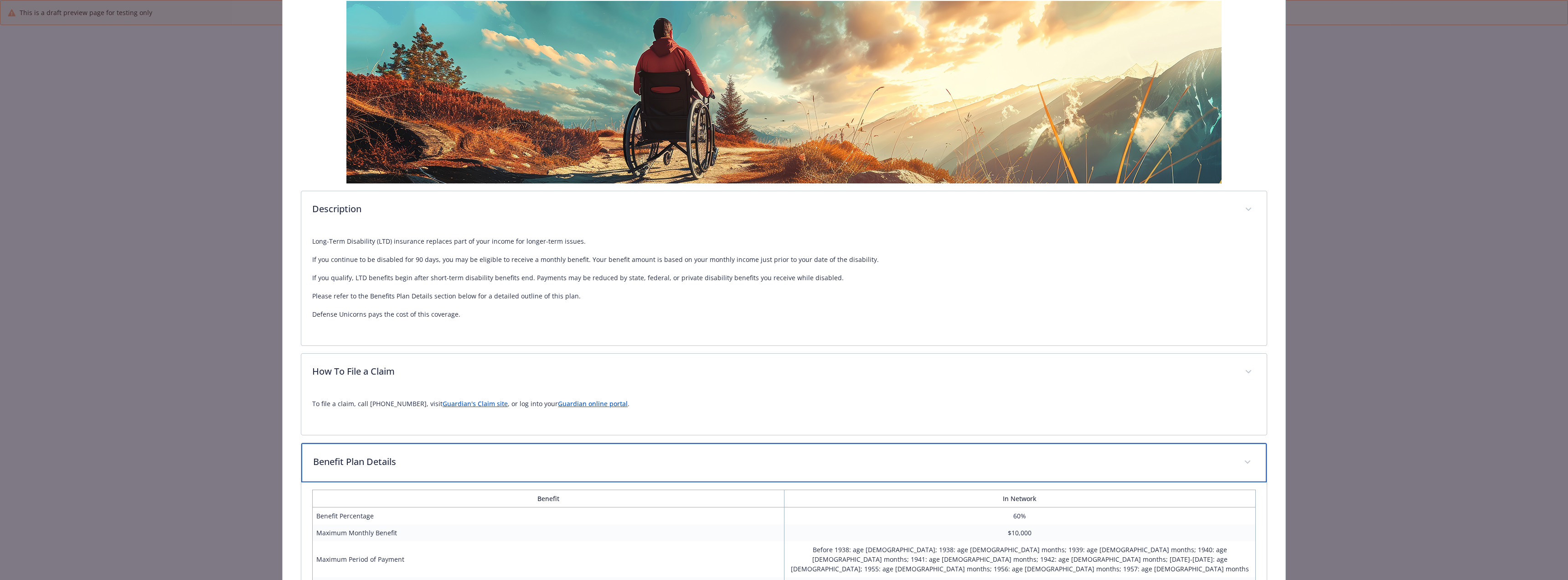
scroll to position [363, 0]
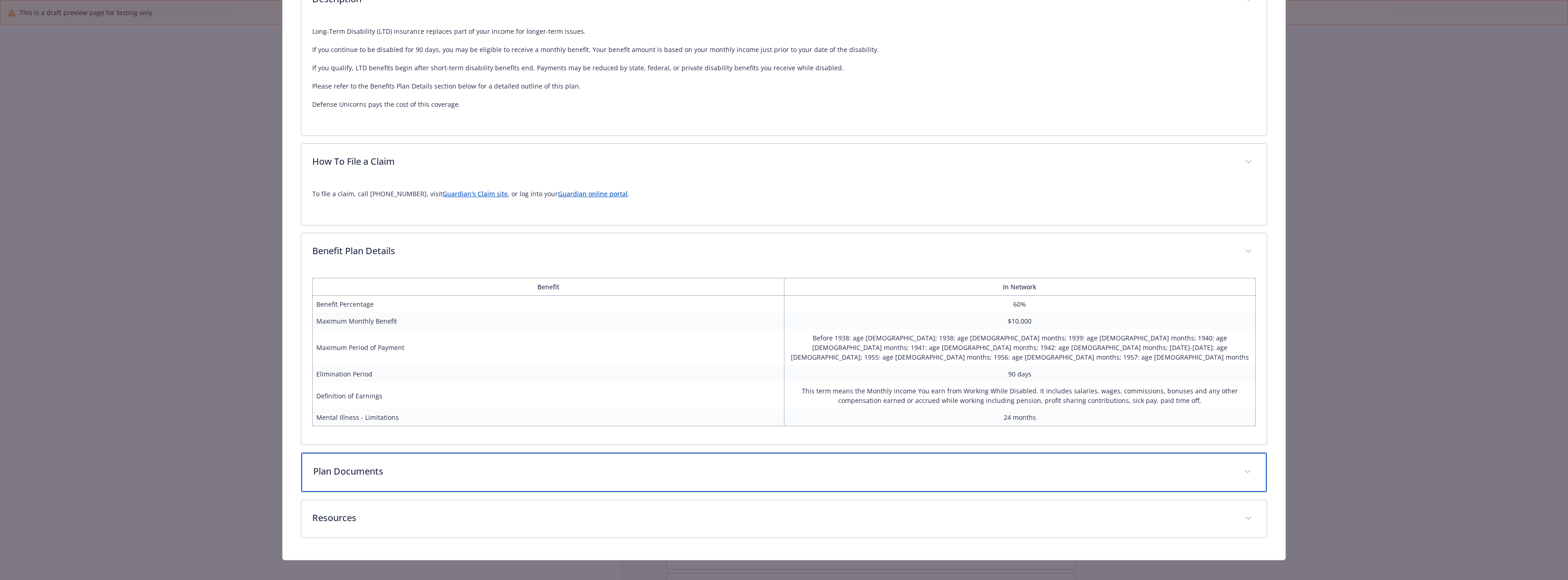
click at [431, 464] on p "Plan Documents" at bounding box center [773, 471] width 920 height 13
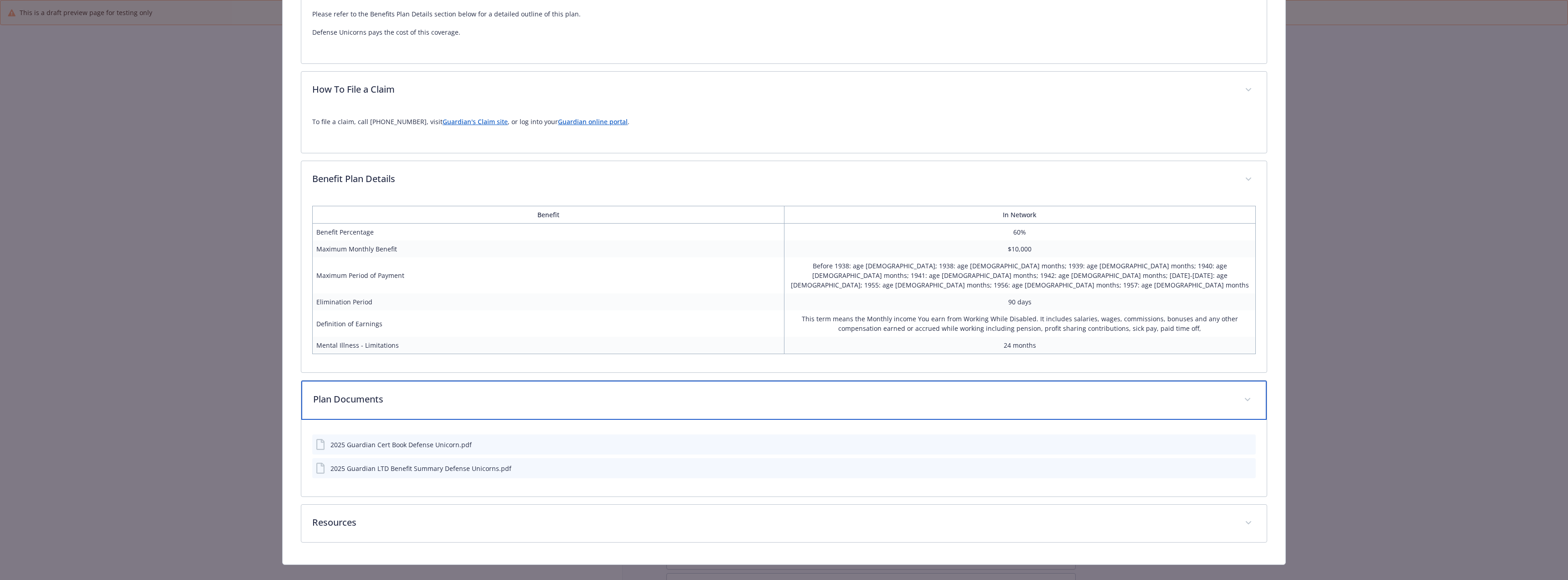
scroll to position [439, 0]
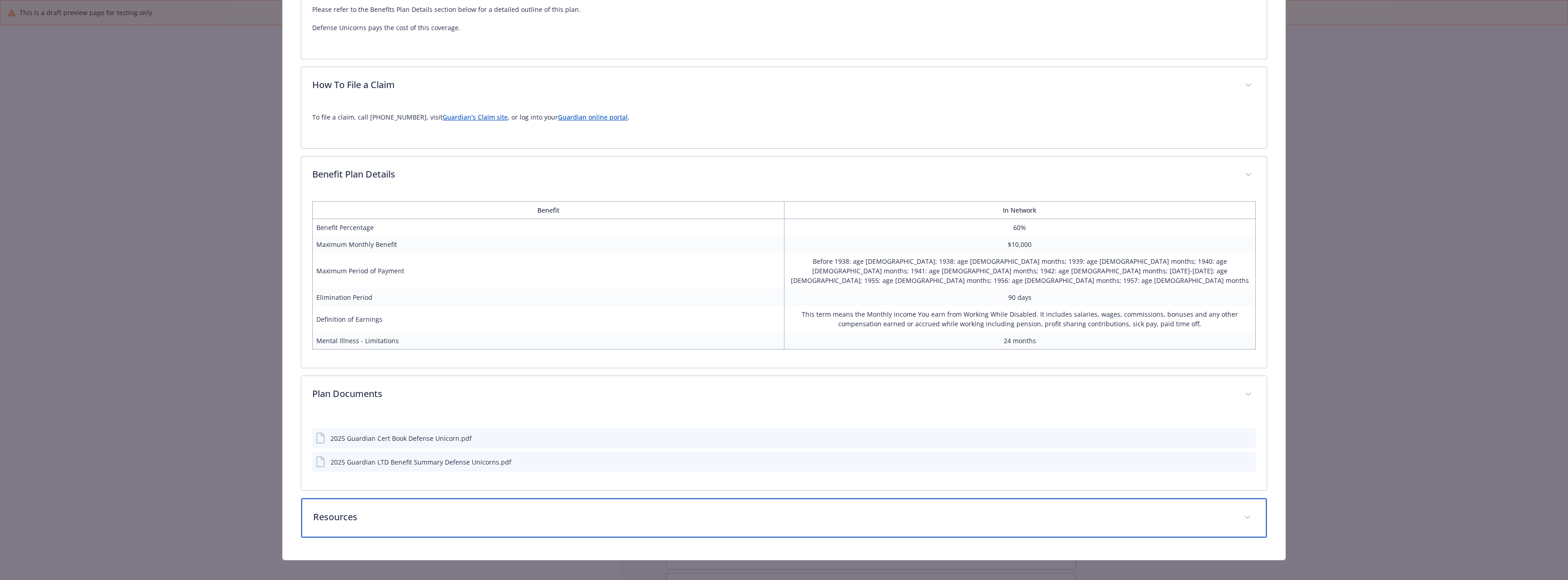
click at [448, 510] on p "Resources" at bounding box center [773, 516] width 920 height 13
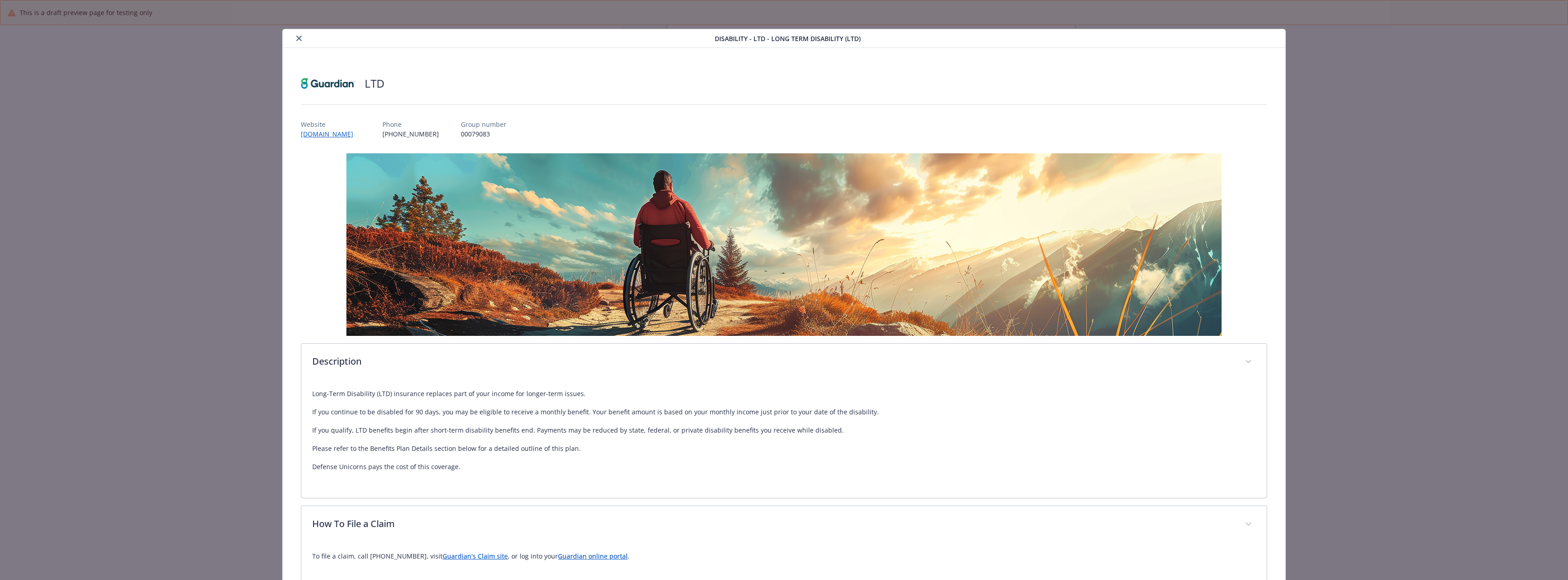
scroll to position [0, 0]
click at [298, 40] on icon "close" at bounding box center [299, 39] width 6 height 6
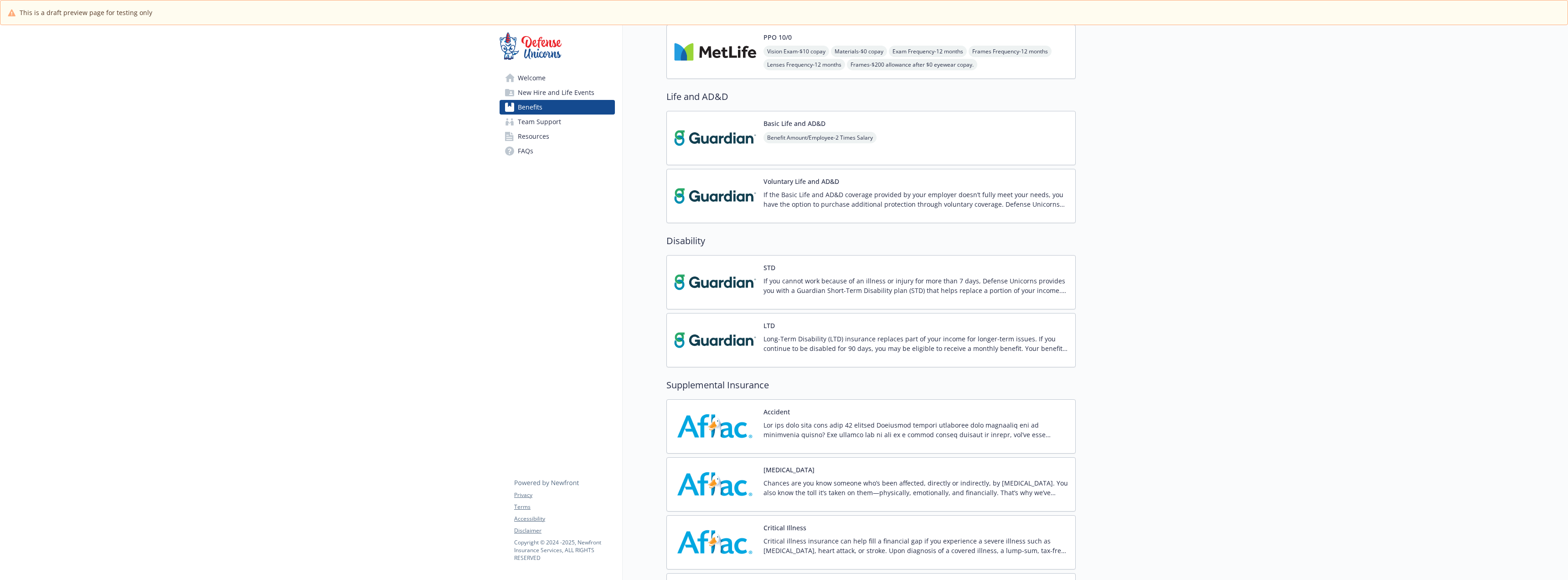
click at [714, 464] on img at bounding box center [715, 484] width 82 height 39
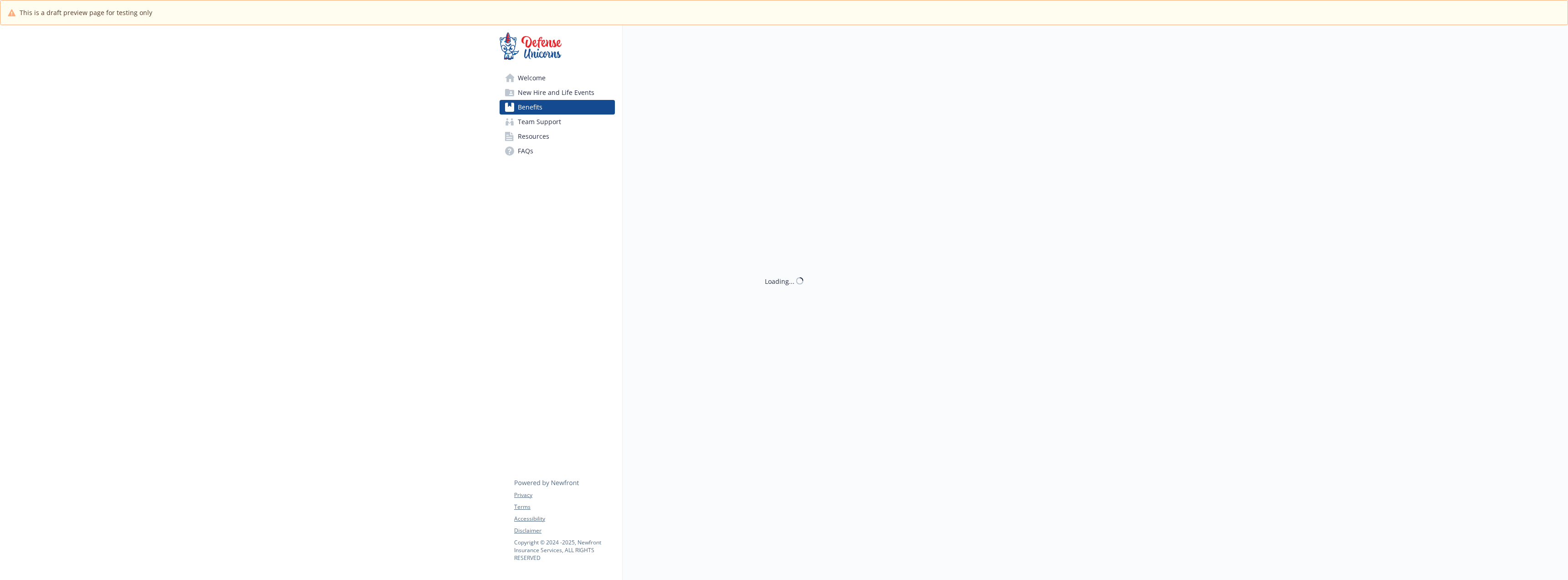
scroll to position [273, 0]
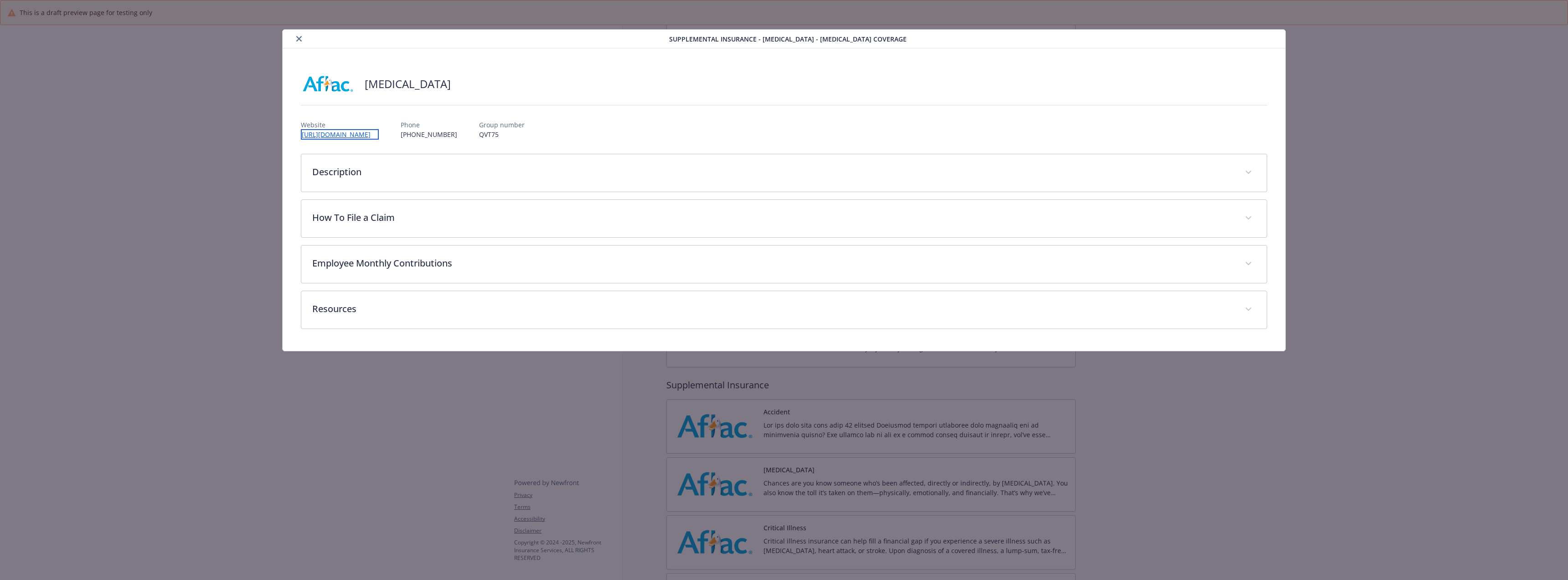
click at [379, 132] on link "https://www.aflac.com/business/products/cancer-insurance.aspx" at bounding box center [339, 134] width 78 height 11
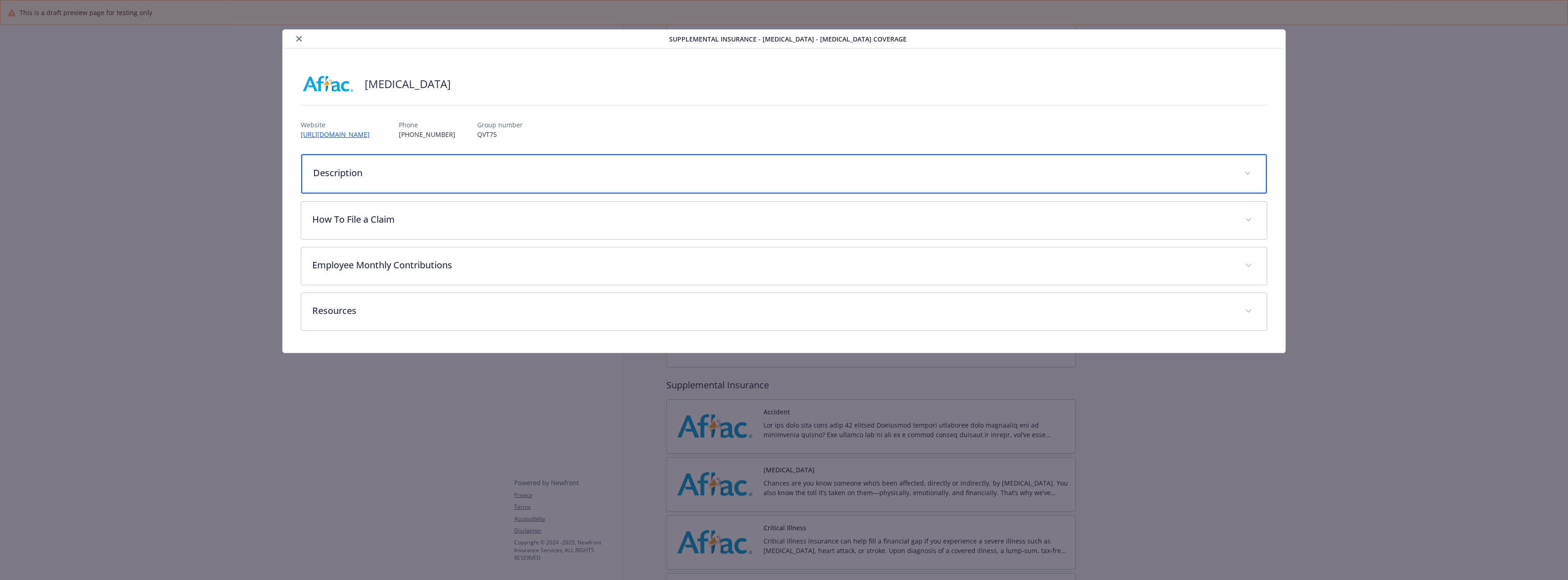
click at [428, 179] on div "Description" at bounding box center [784, 173] width 965 height 39
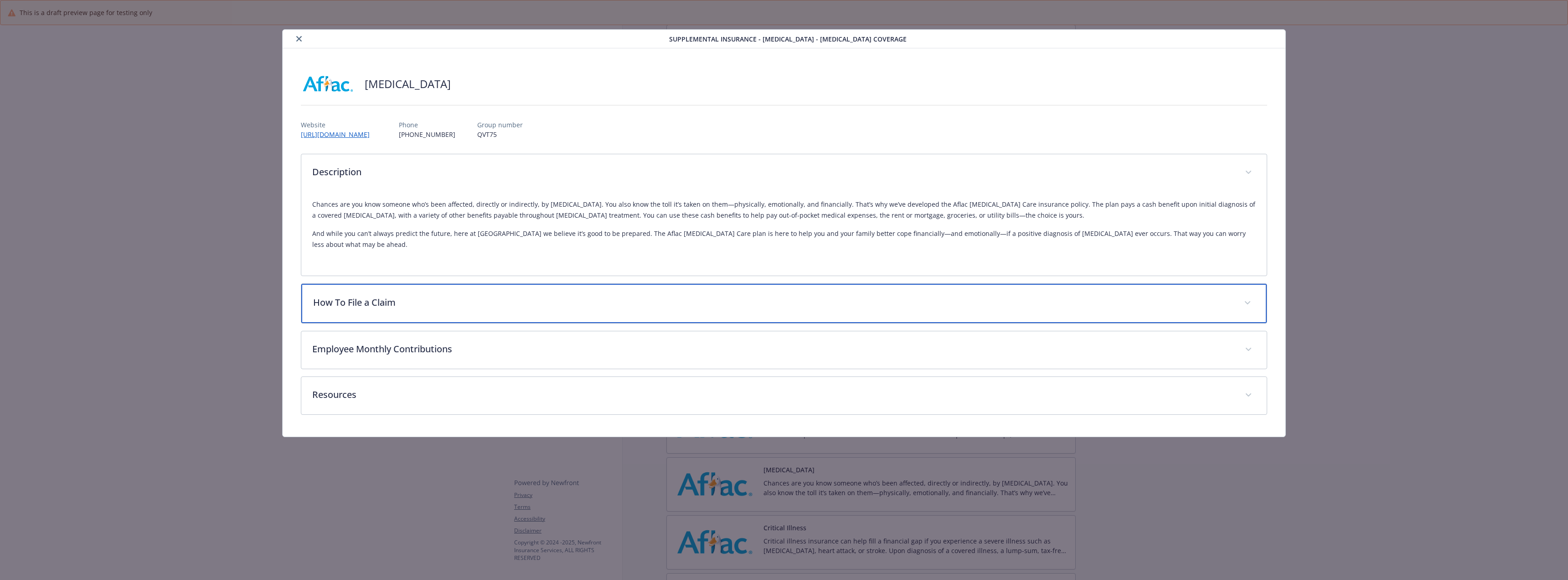
click at [417, 285] on div "How To File a Claim" at bounding box center [784, 303] width 965 height 39
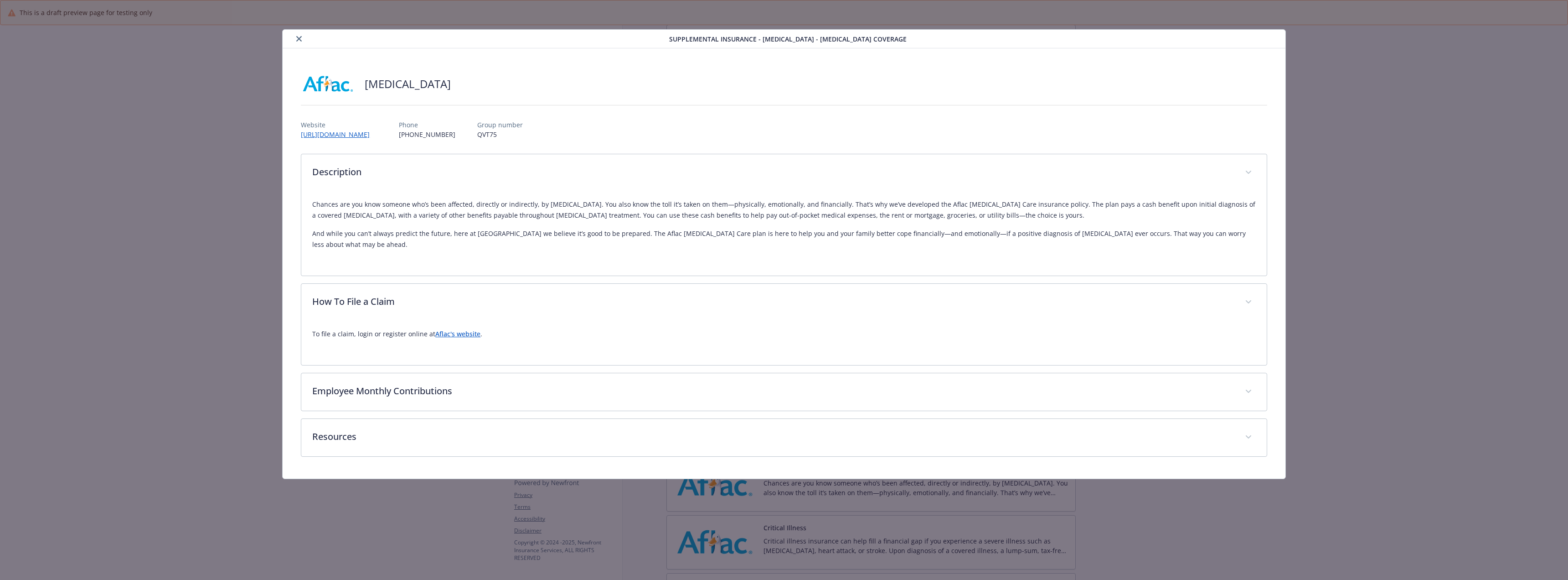
click at [448, 329] on link "Aflac's website" at bounding box center [458, 334] width 45 height 8
